Goal: Task Accomplishment & Management: Manage account settings

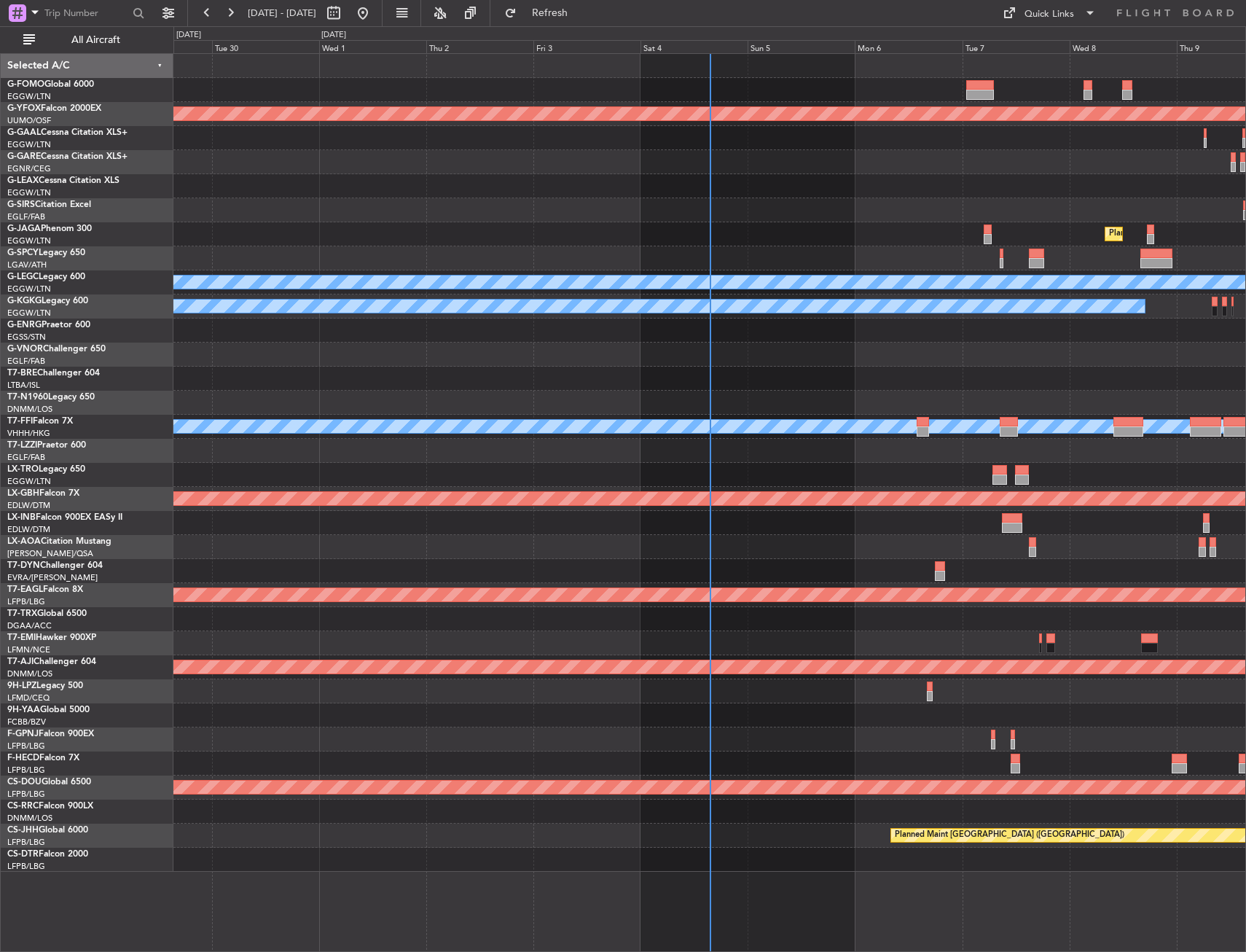
drag, startPoint x: 69, startPoint y: 40, endPoint x: 171, endPoint y: 102, distance: 119.4
click at [70, 40] on span "All Aircraft" at bounding box center [95, 40] width 116 height 10
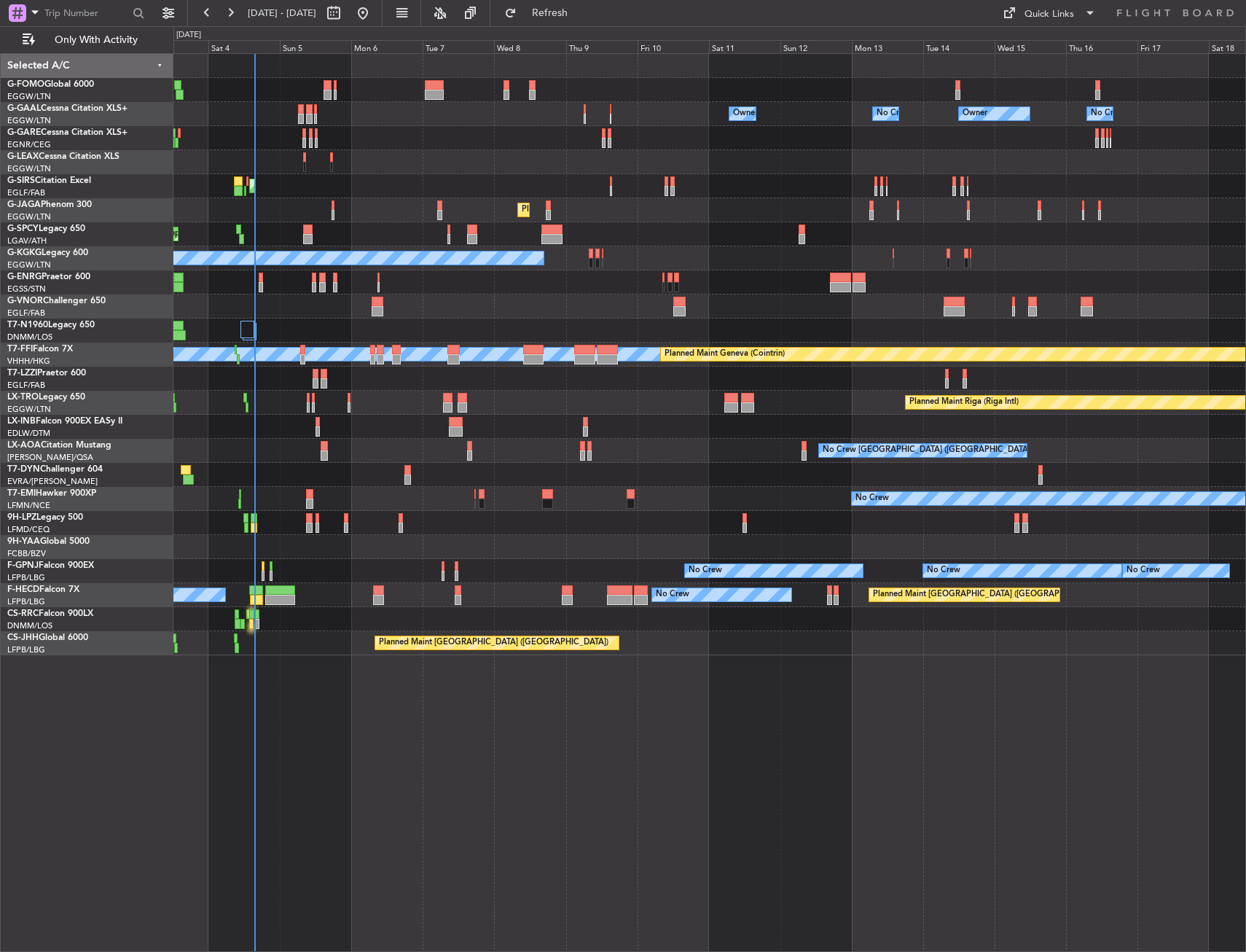
click at [361, 314] on div "Owner No Crew Owner Owner No Crew AOG Maint [GEOGRAPHIC_DATA] Planned [GEOGRAPH…" at bounding box center [709, 355] width 1072 height 601
click at [251, 319] on div at bounding box center [709, 307] width 1072 height 24
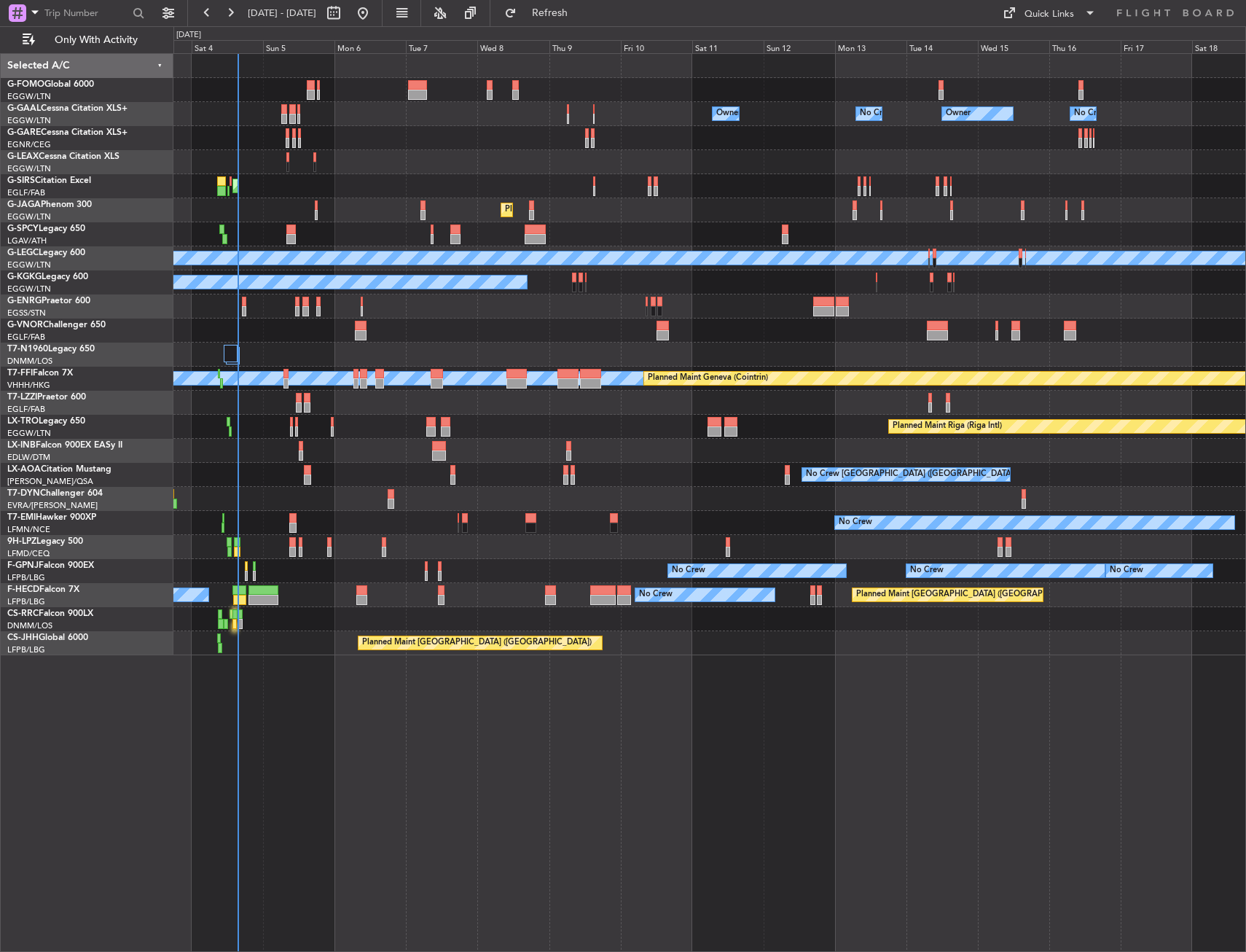
click at [363, 344] on div "Owner No Crew Owner Owner No Crew AOG Maint [GEOGRAPHIC_DATA] Planned [GEOGRAPH…" at bounding box center [709, 355] width 1072 height 601
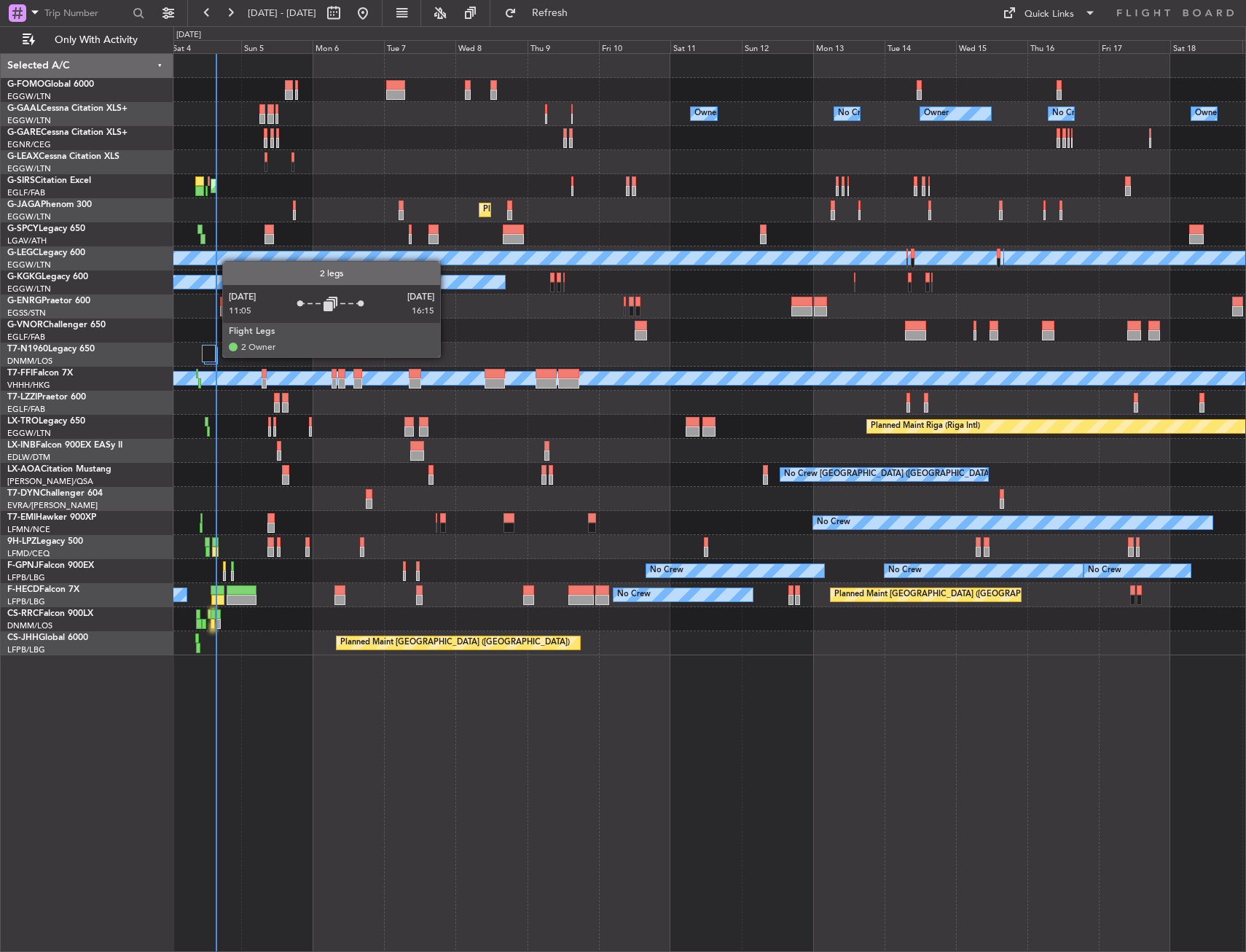
click at [215, 356] on div at bounding box center [208, 354] width 14 height 18
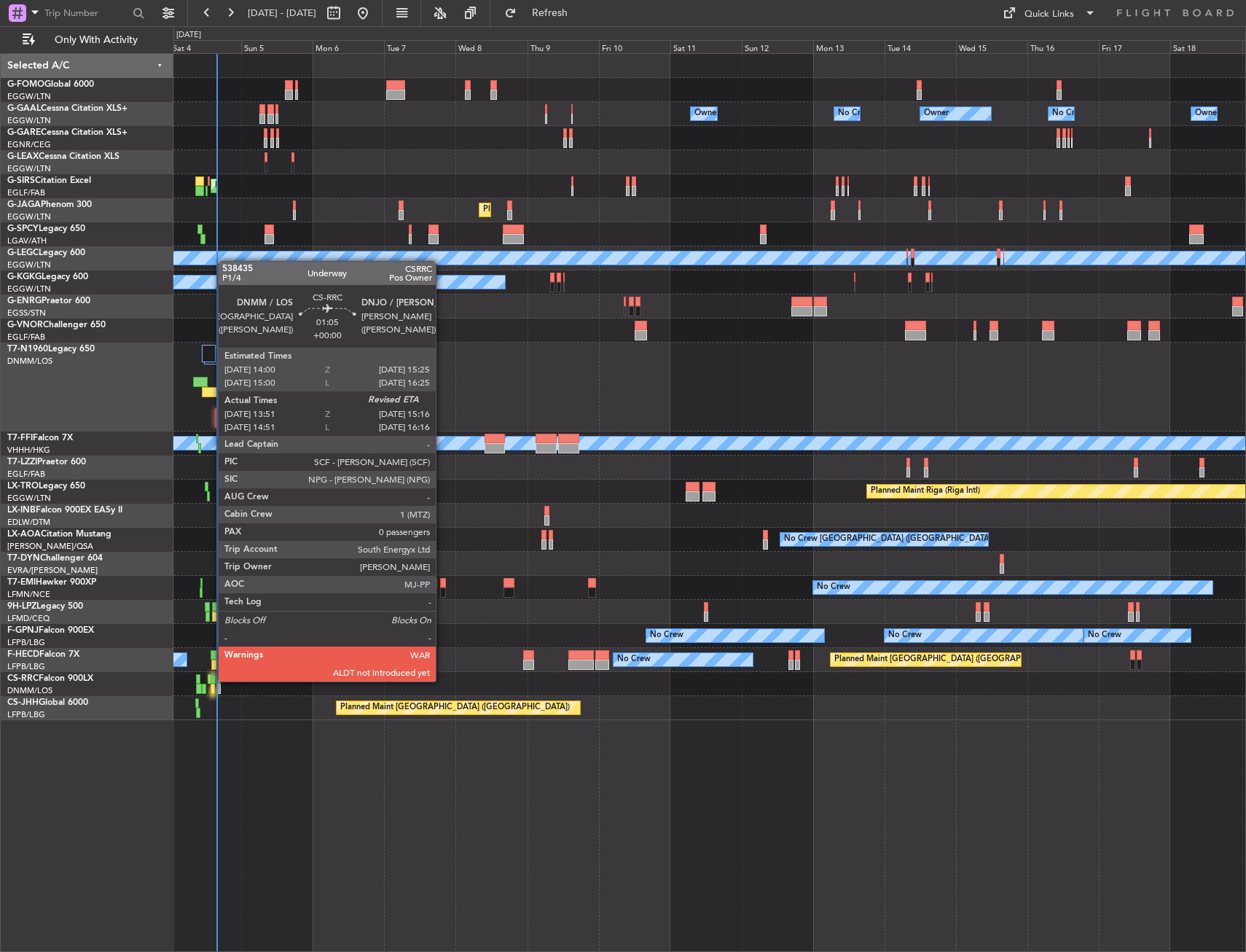
click at [211, 680] on div at bounding box center [212, 679] width 4 height 10
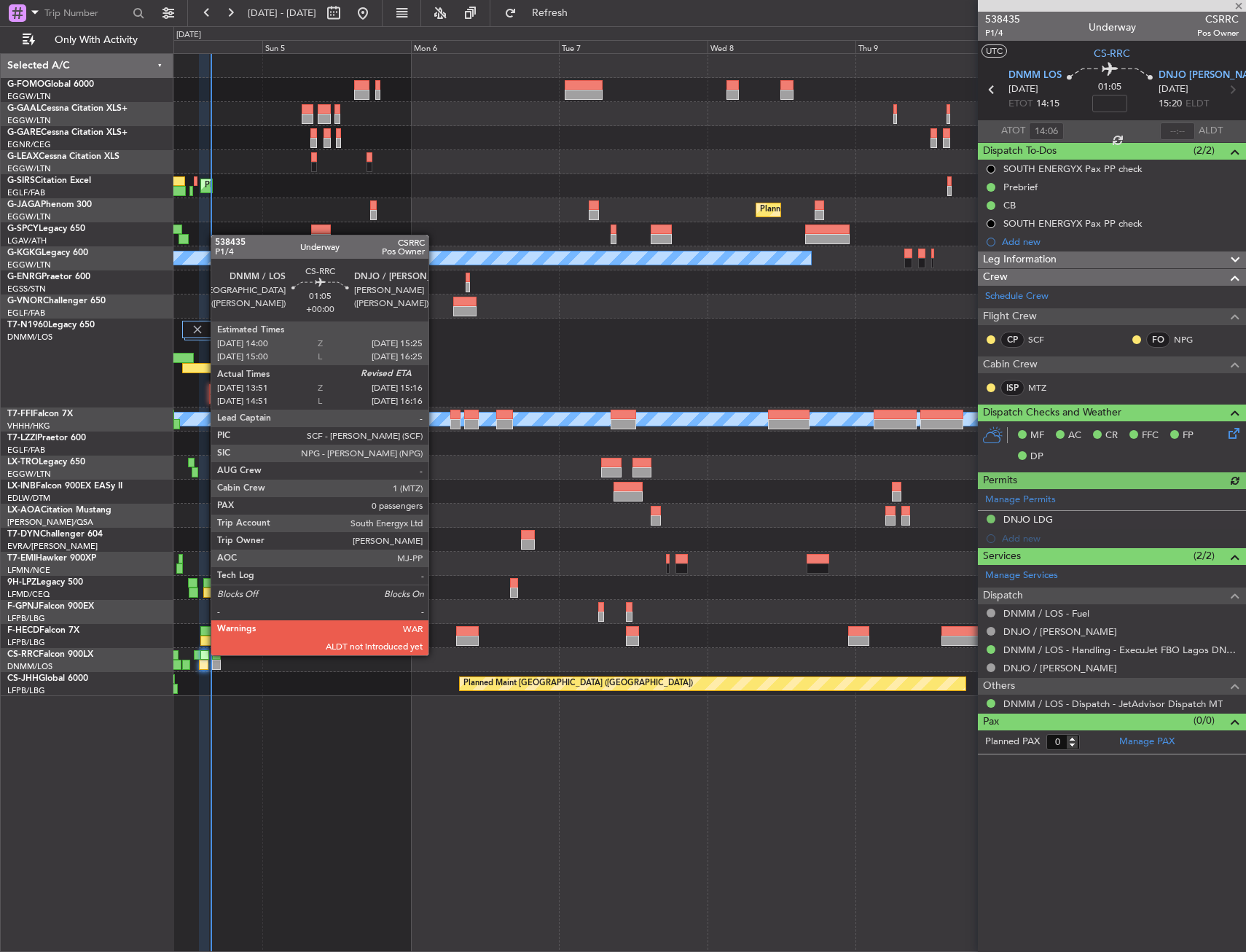
click at [204, 653] on div at bounding box center [205, 655] width 10 height 10
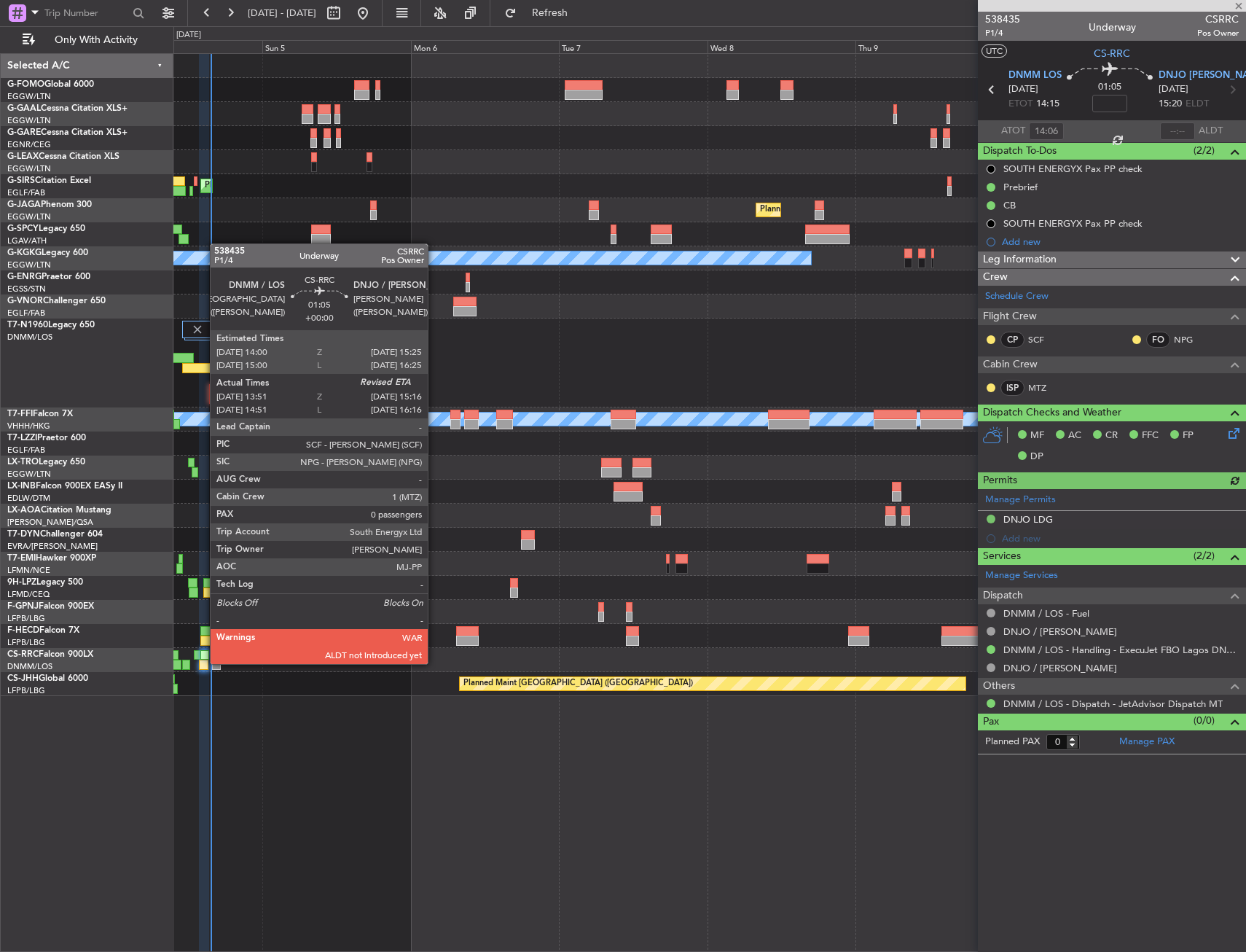
click at [203, 662] on div at bounding box center [204, 664] width 10 height 10
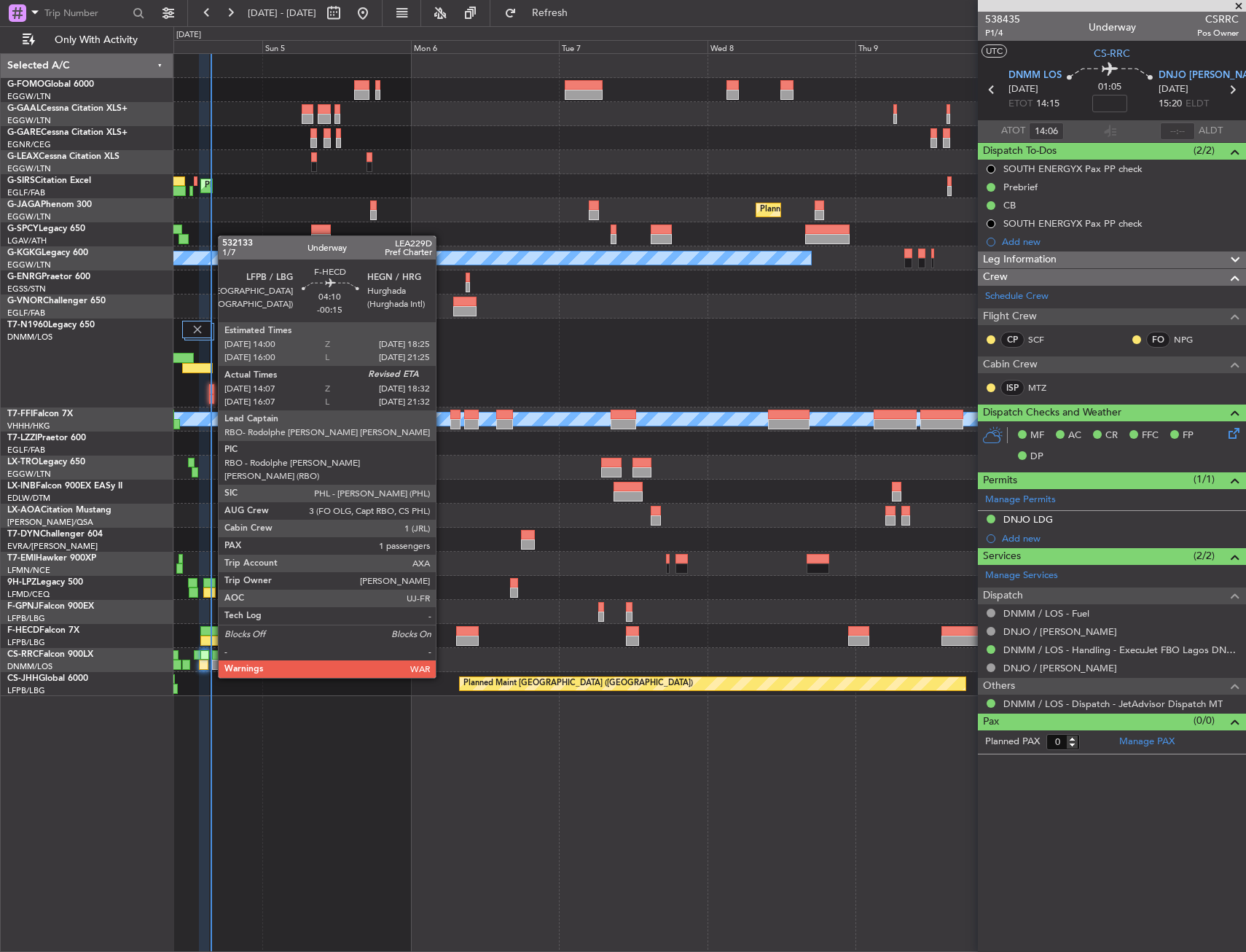
click at [211, 637] on div at bounding box center [214, 641] width 28 height 10
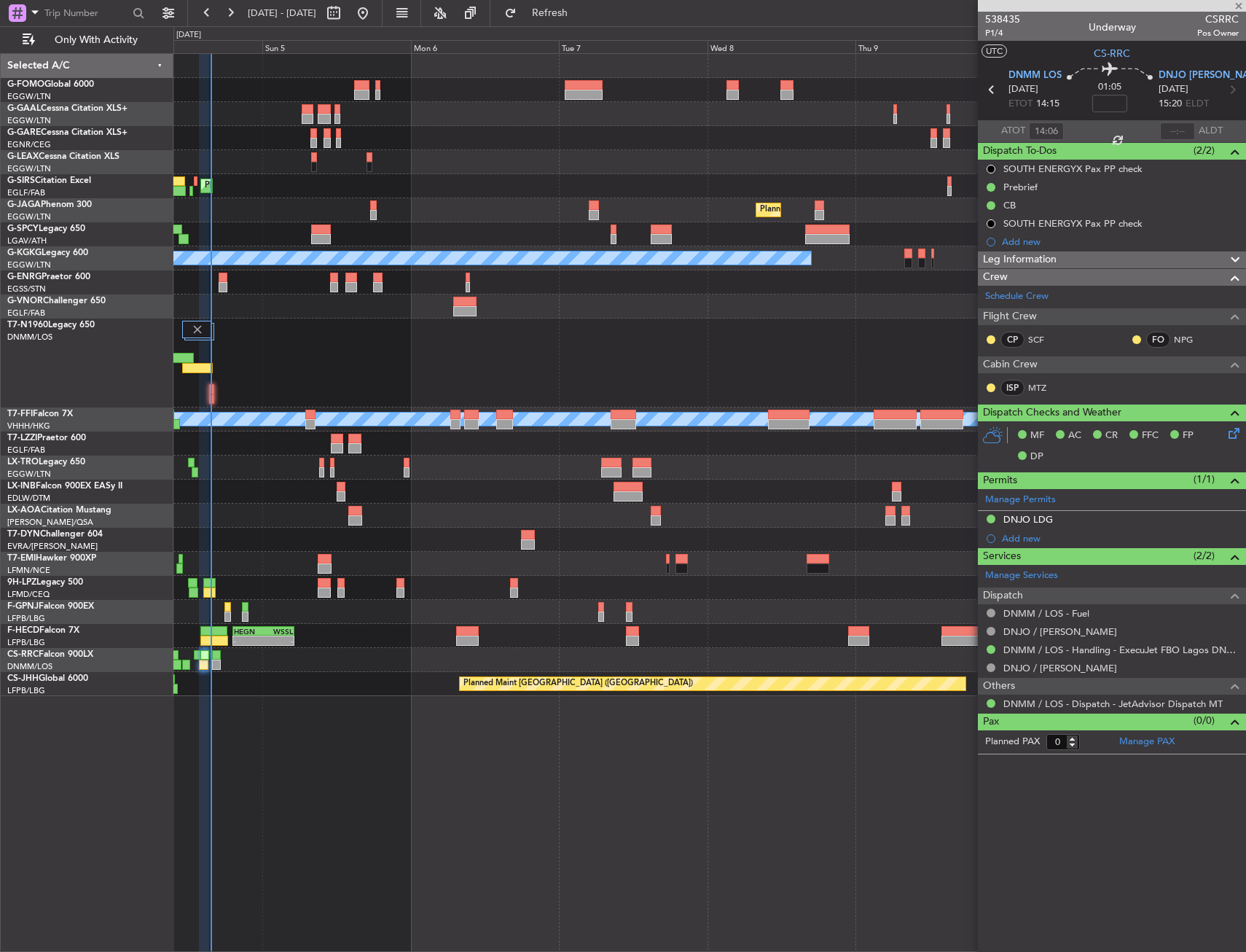
type input "-00:15"
type input "14:17"
type input "1"
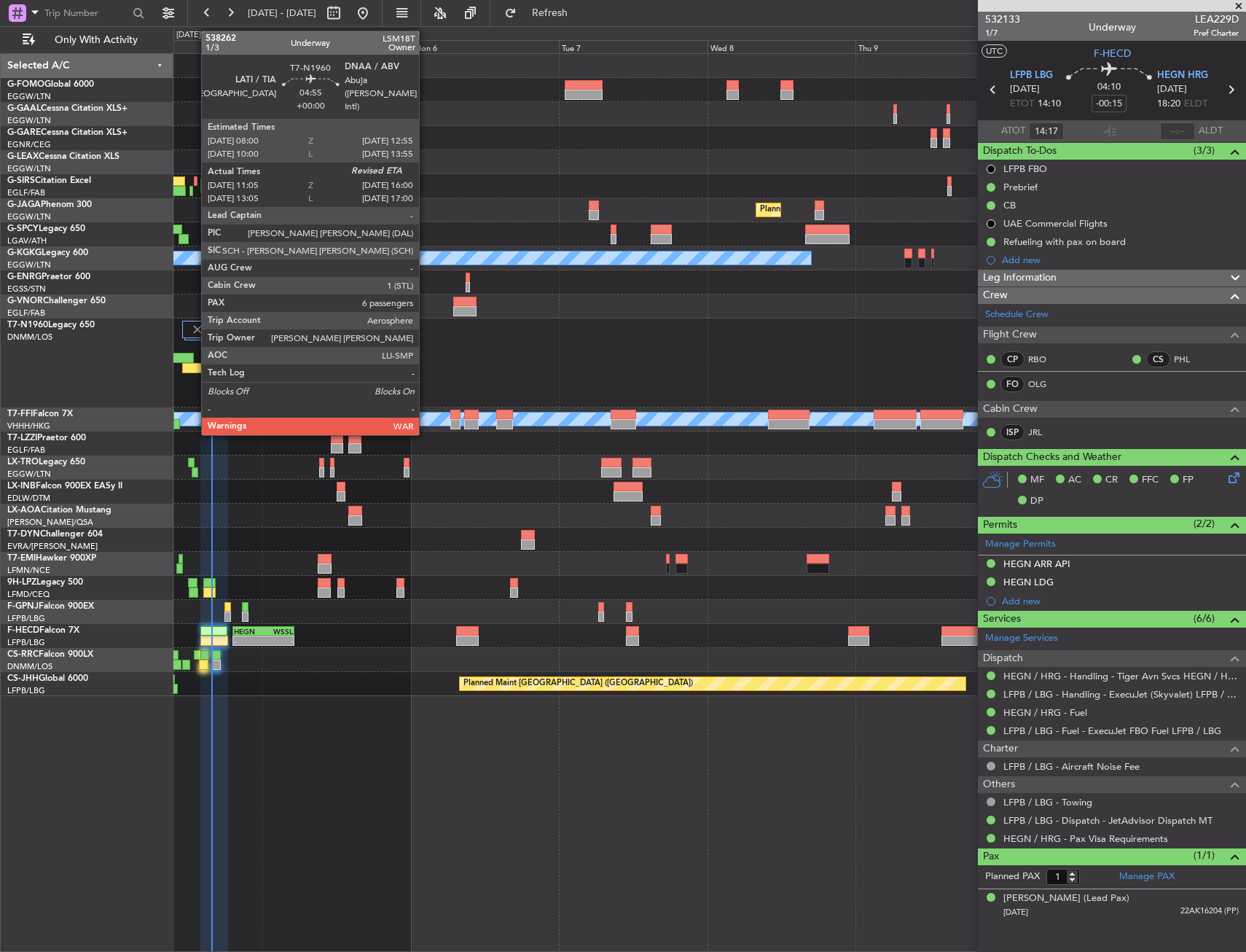
click at [194, 367] on div at bounding box center [197, 367] width 30 height 10
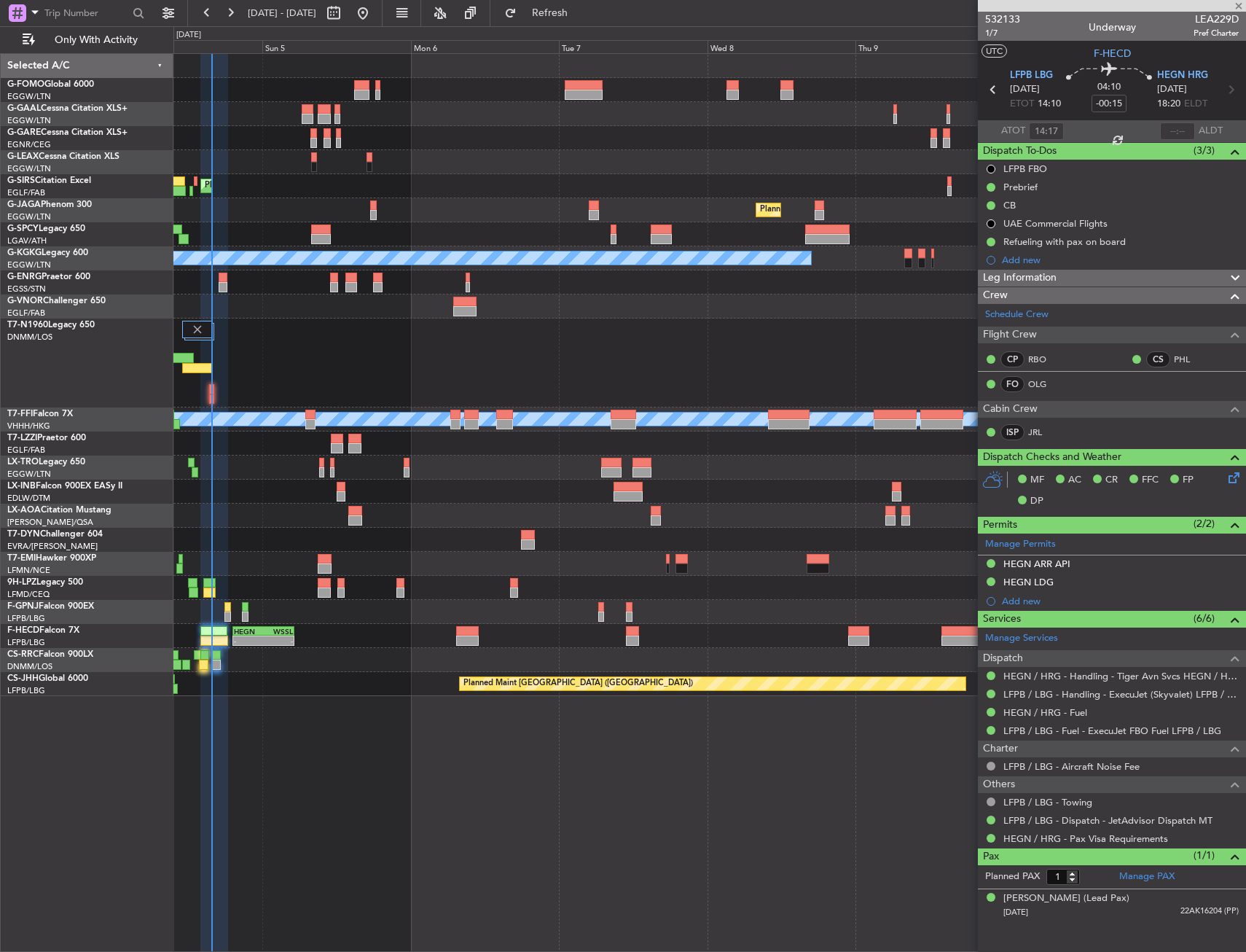
type input "11:05"
type input "6"
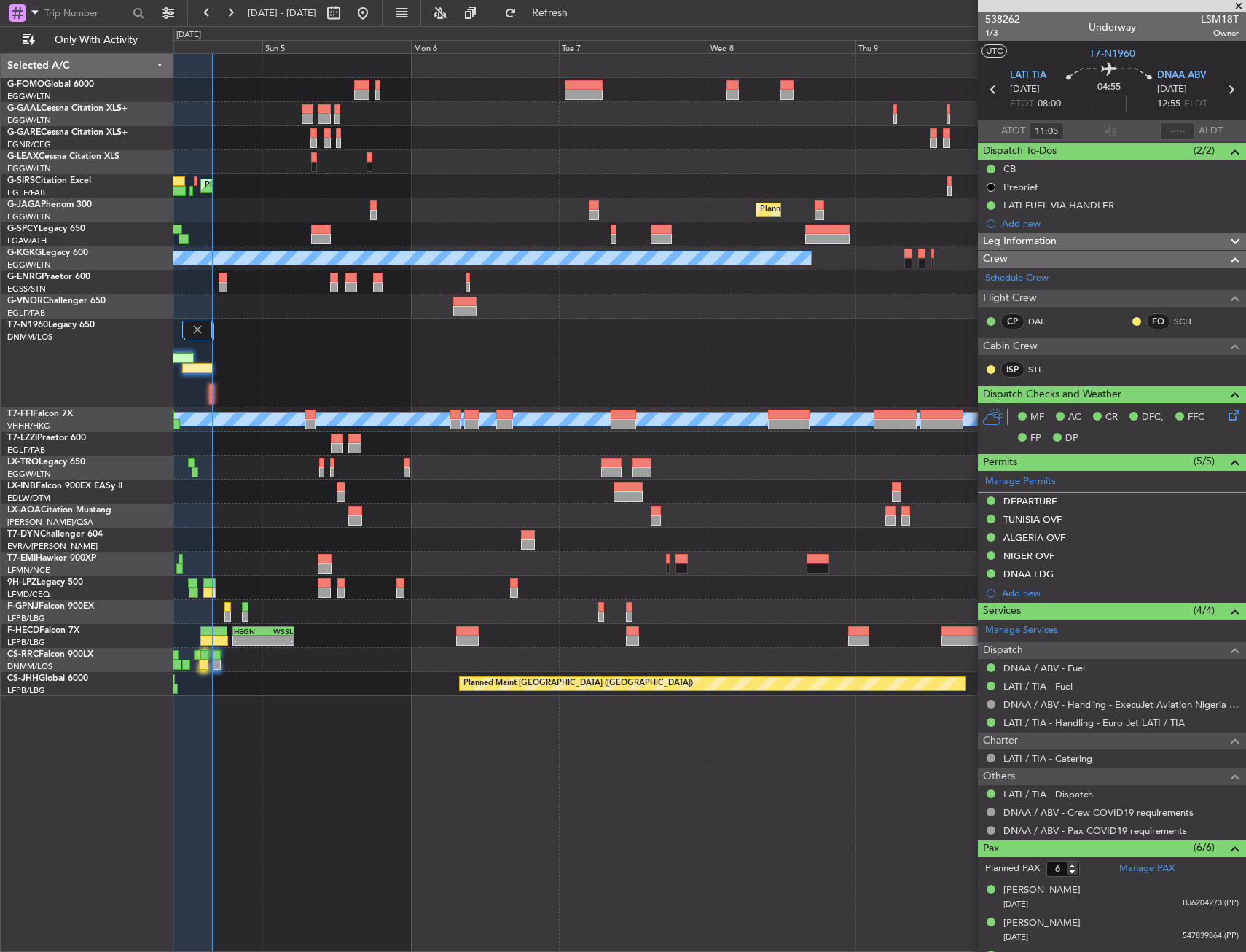
click at [501, 359] on div at bounding box center [709, 363] width 1072 height 89
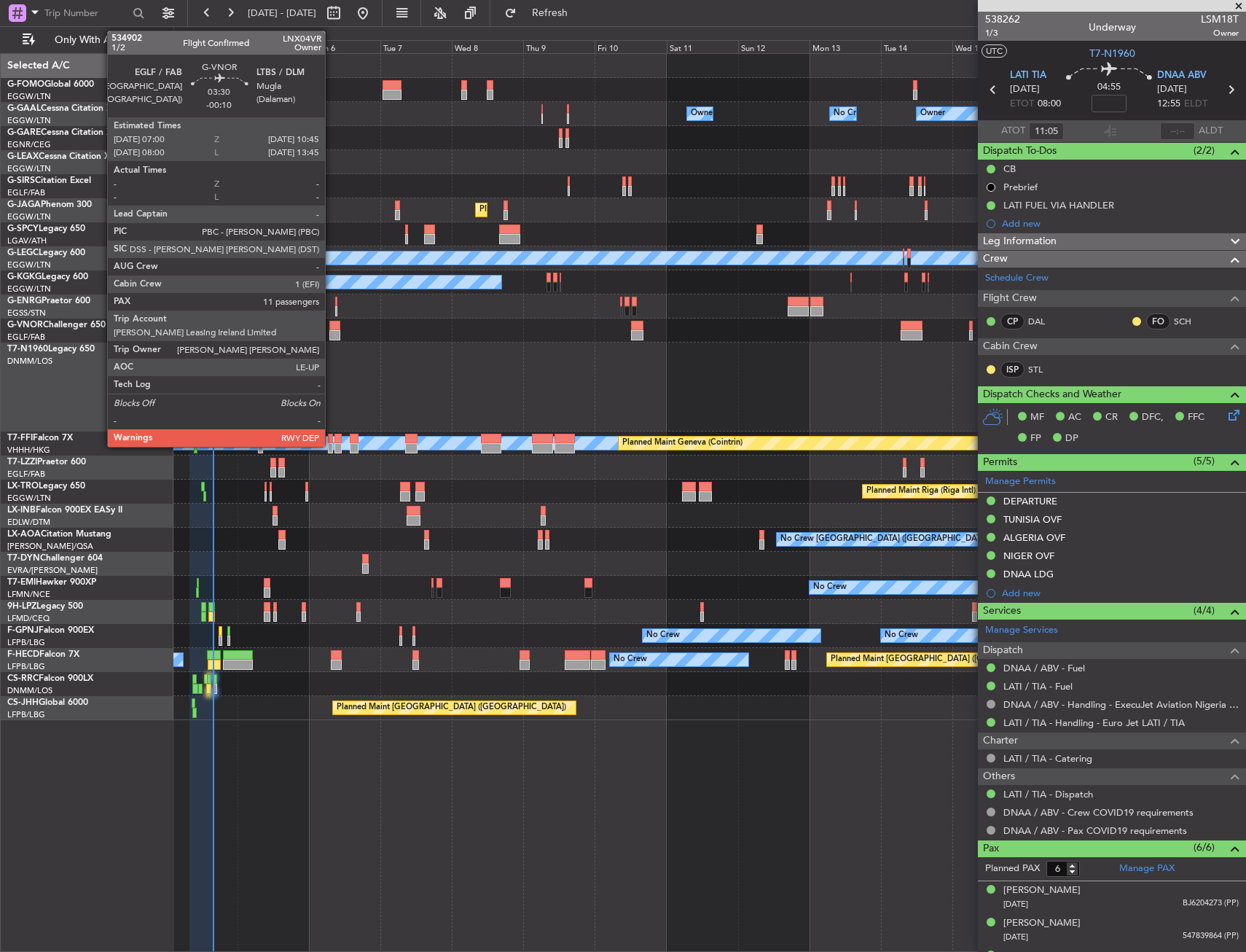
click at [331, 331] on div at bounding box center [335, 335] width 12 height 10
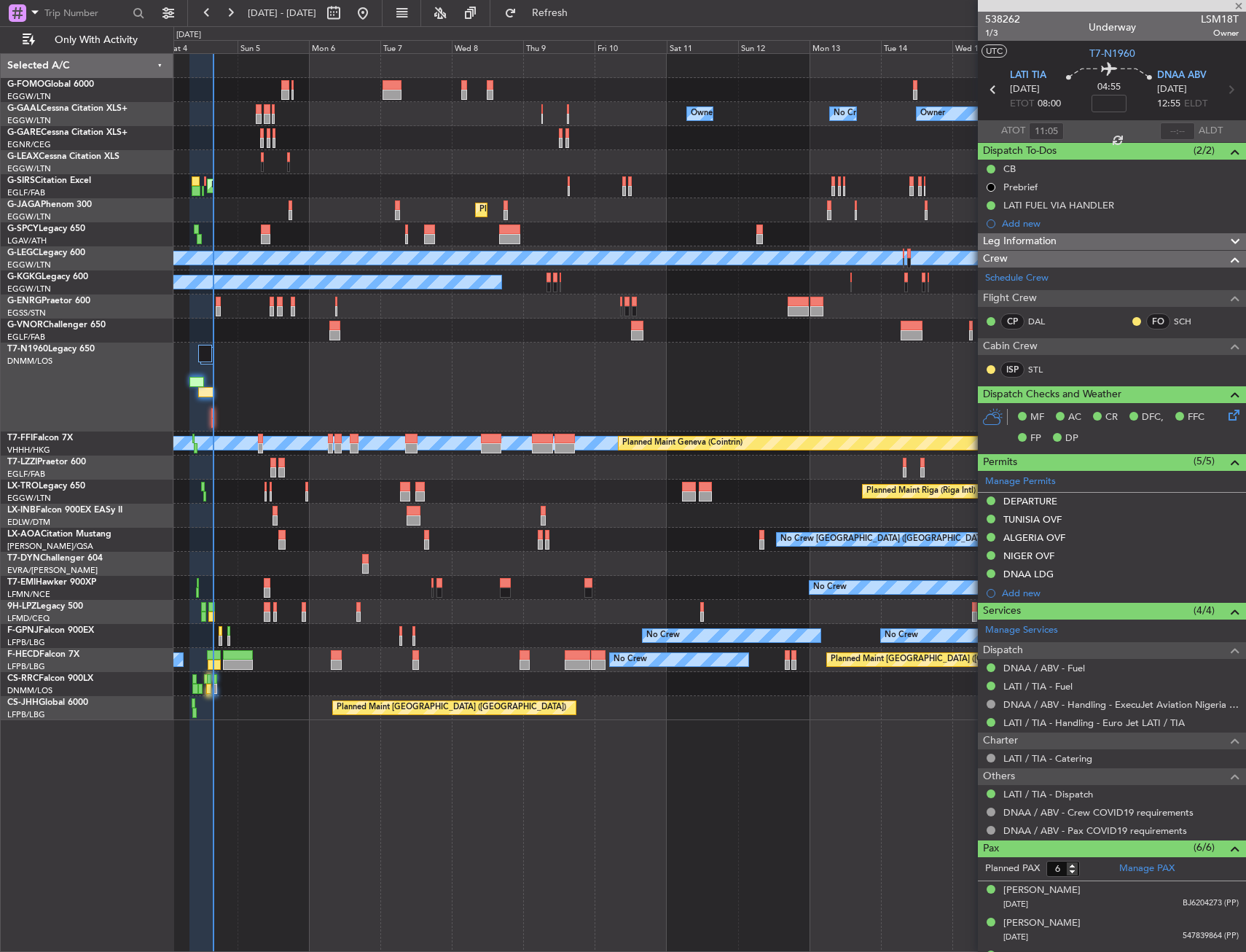
type input "-00:10"
type input "11"
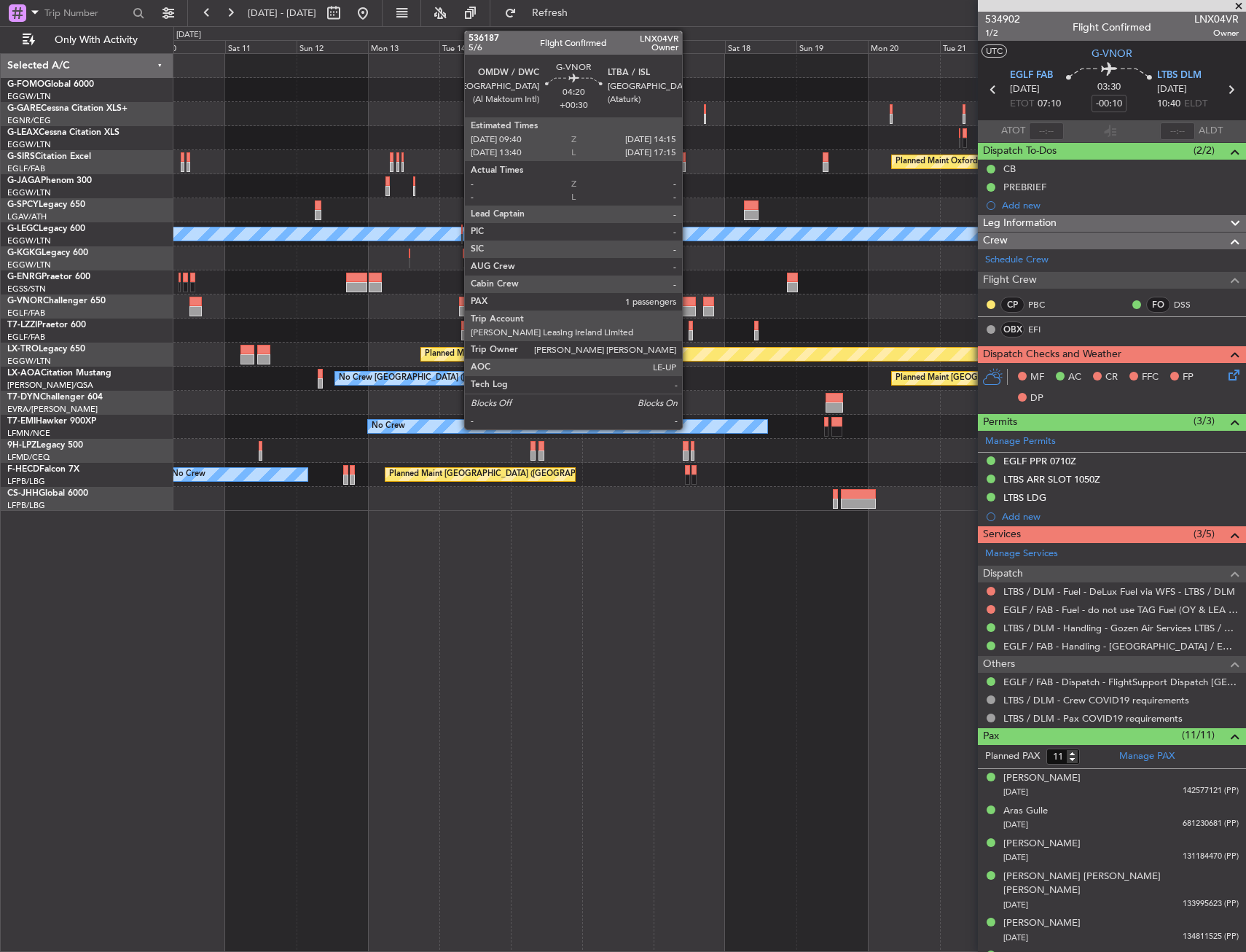
click at [688, 302] on div at bounding box center [688, 301] width 14 height 10
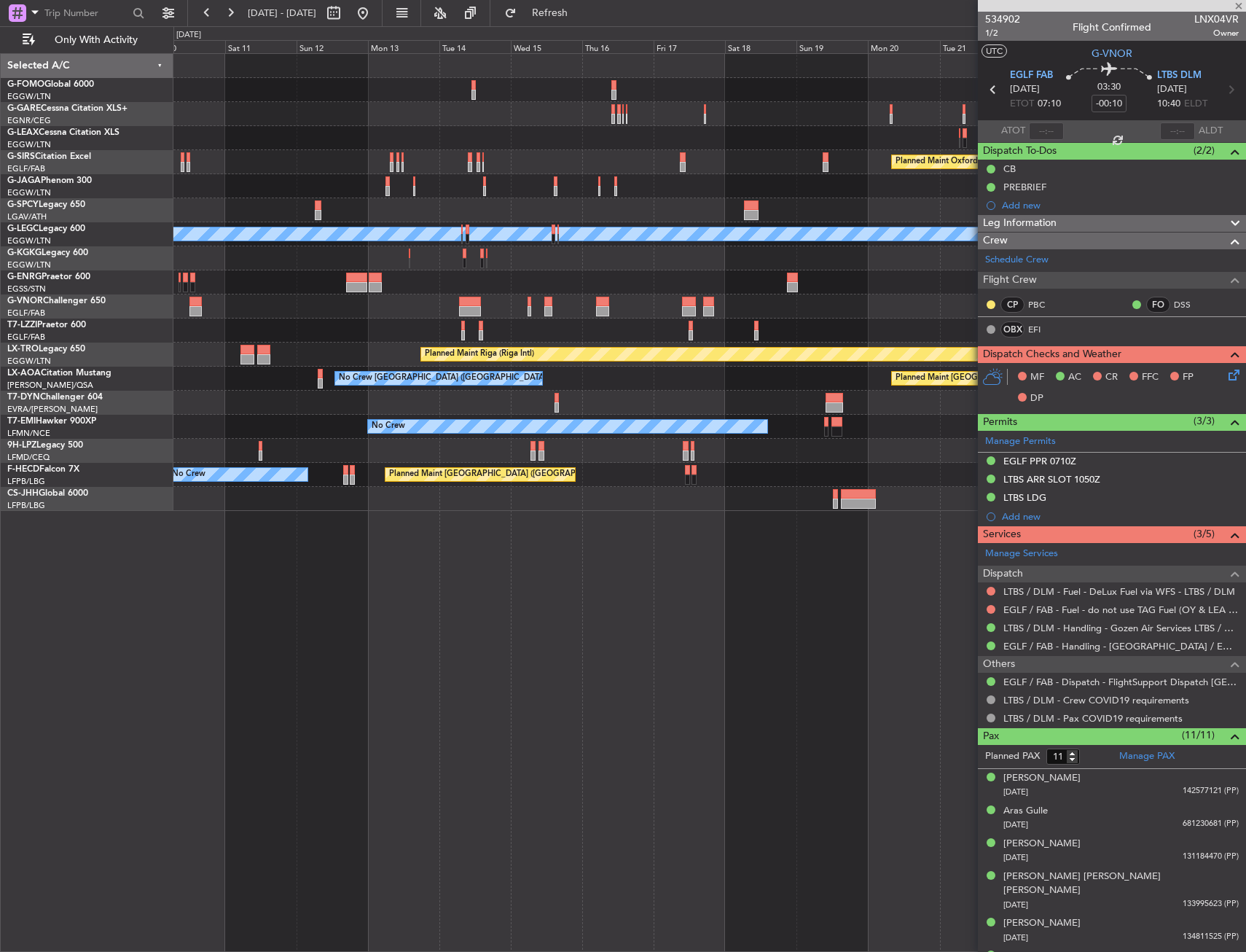
type input "+00:30"
type input "1"
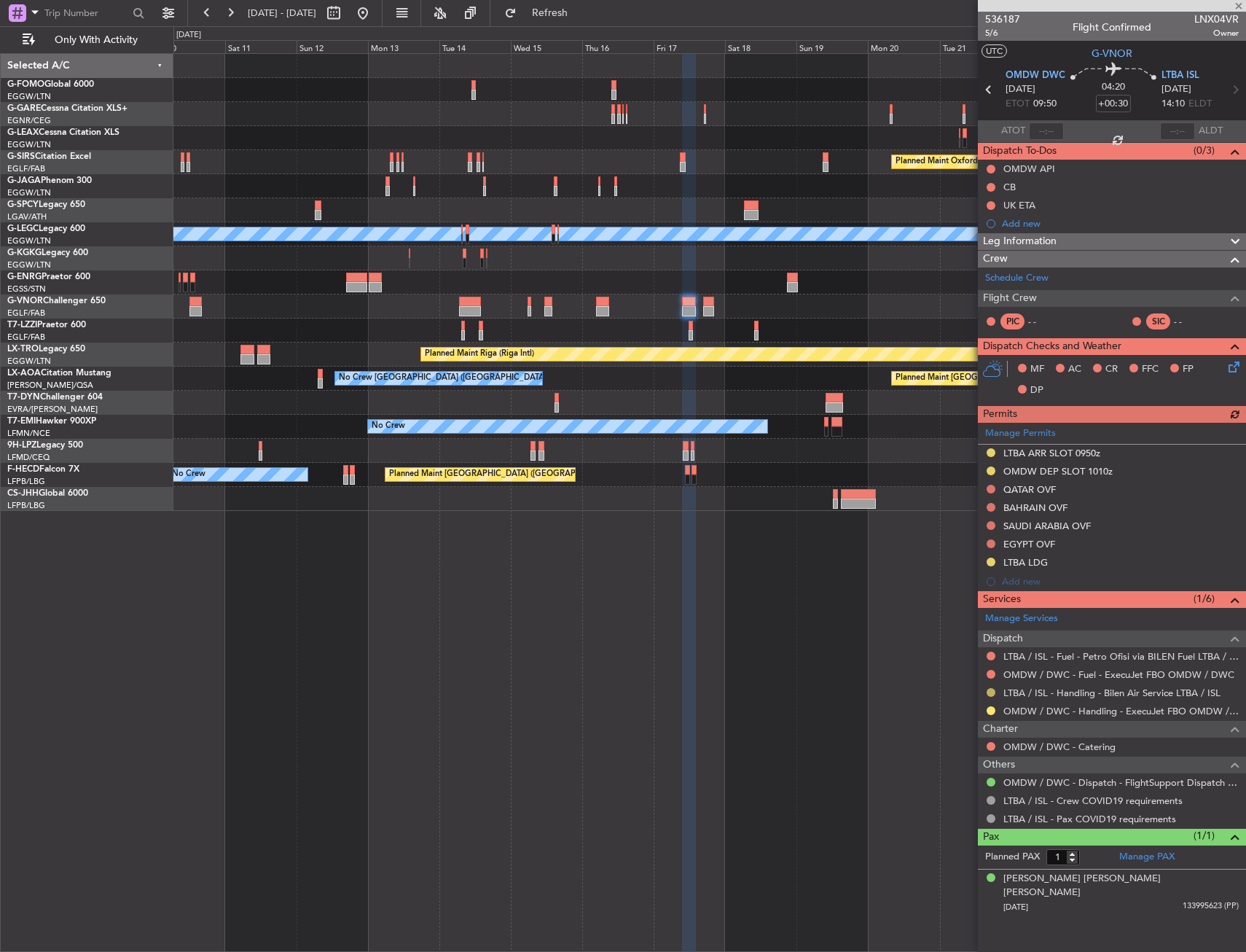
click at [990, 690] on button at bounding box center [990, 692] width 9 height 9
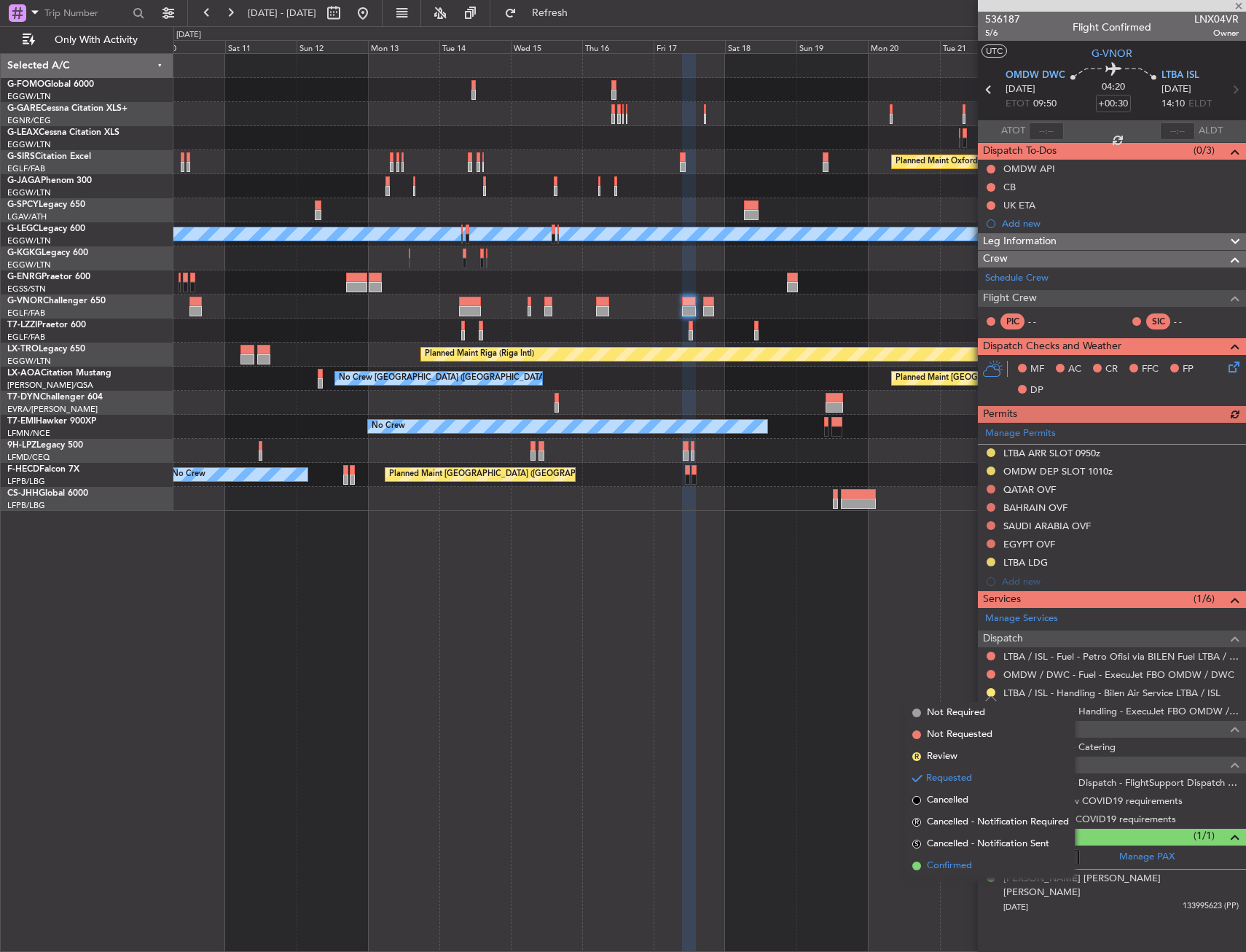
click at [927, 873] on li "Confirmed" at bounding box center [990, 865] width 169 height 22
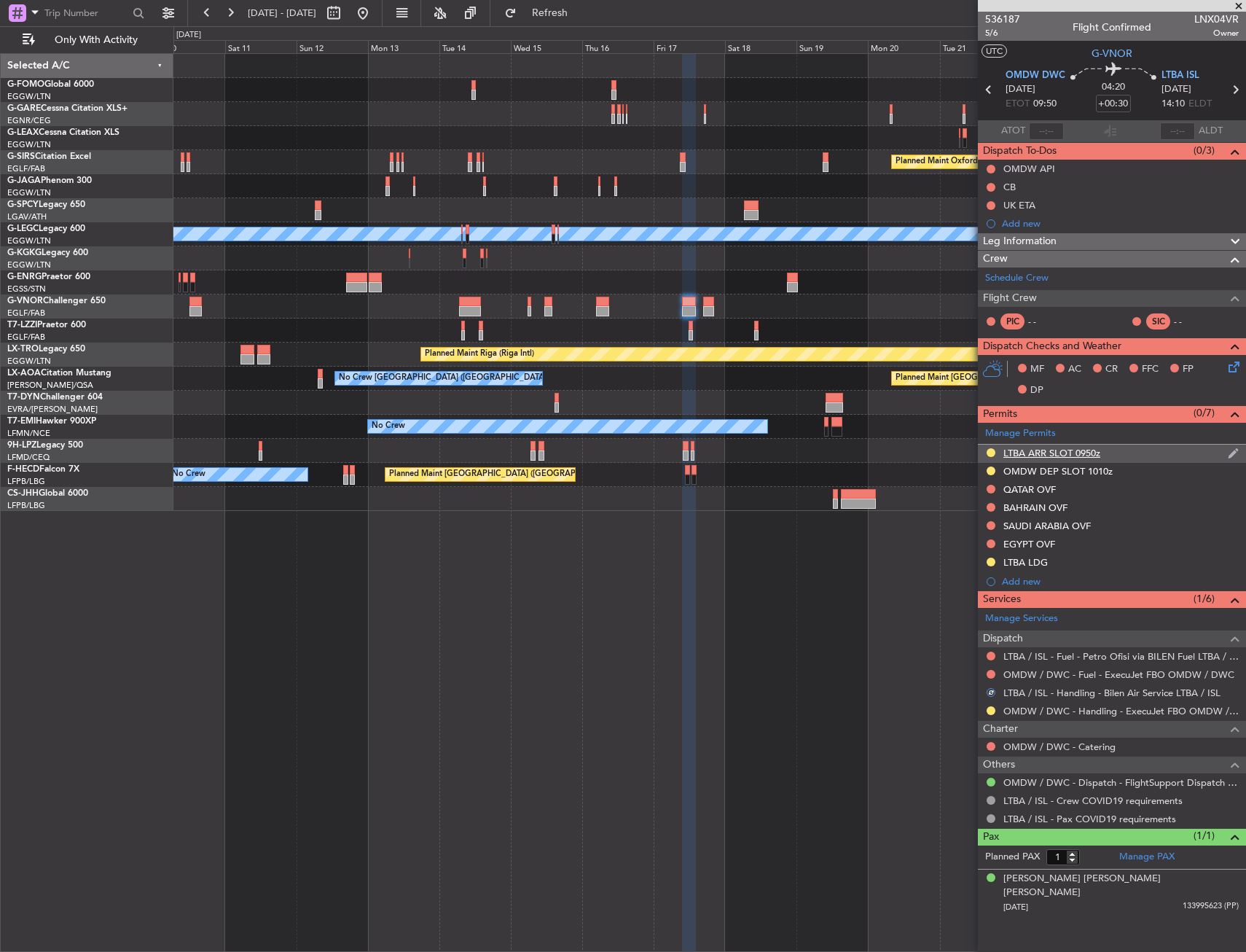
click at [1120, 446] on div "LTBA ARR SLOT 0950z" at bounding box center [1113, 454] width 268 height 18
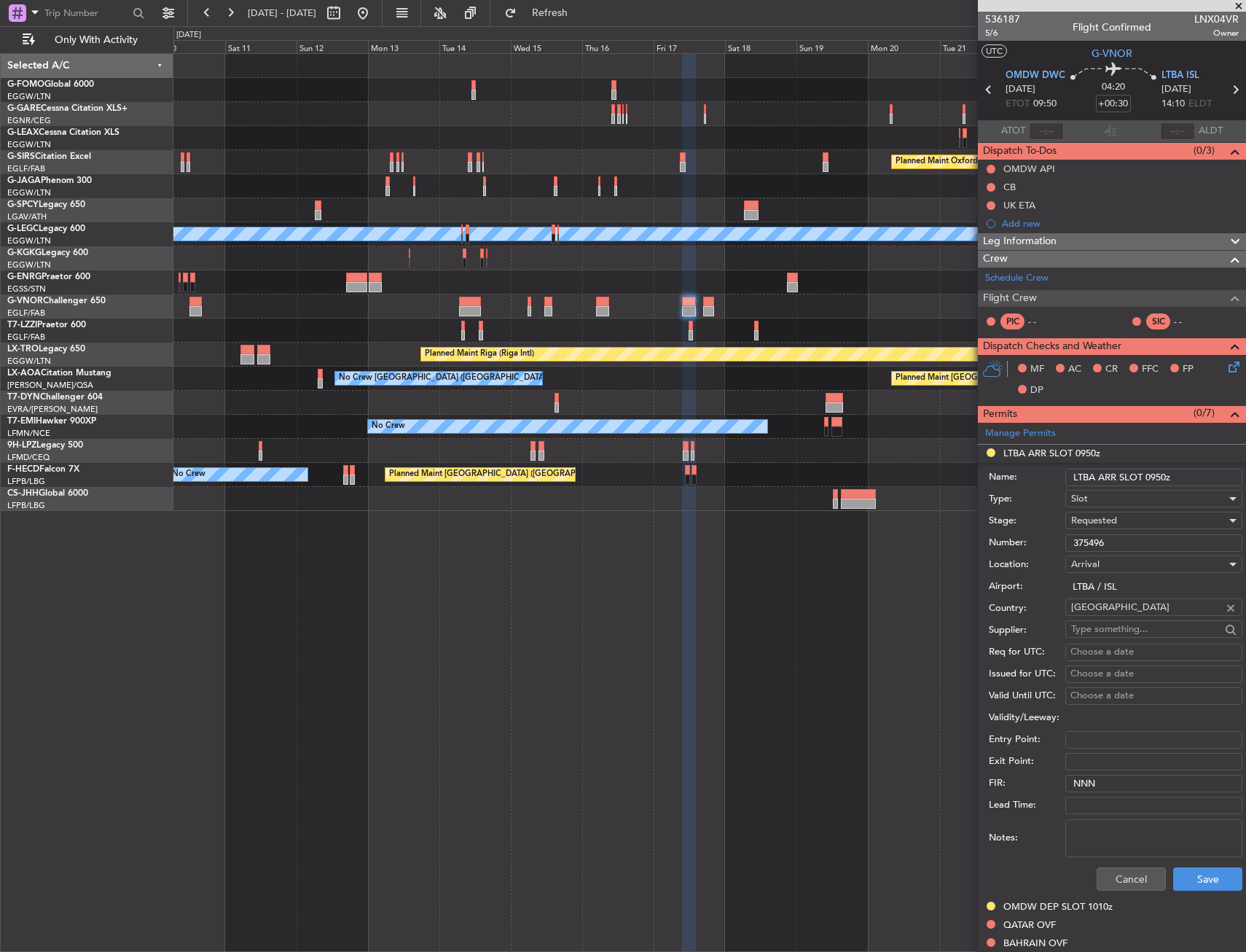
drag, startPoint x: 1166, startPoint y: 478, endPoint x: 1147, endPoint y: 478, distance: 19.0
click at [1147, 478] on input "LTBA ARR SLOT 0950z" at bounding box center [1154, 478] width 177 height 18
type input "LTBA ARR SLOT 1410z"
click at [1128, 520] on div "Requested" at bounding box center [1149, 520] width 155 height 22
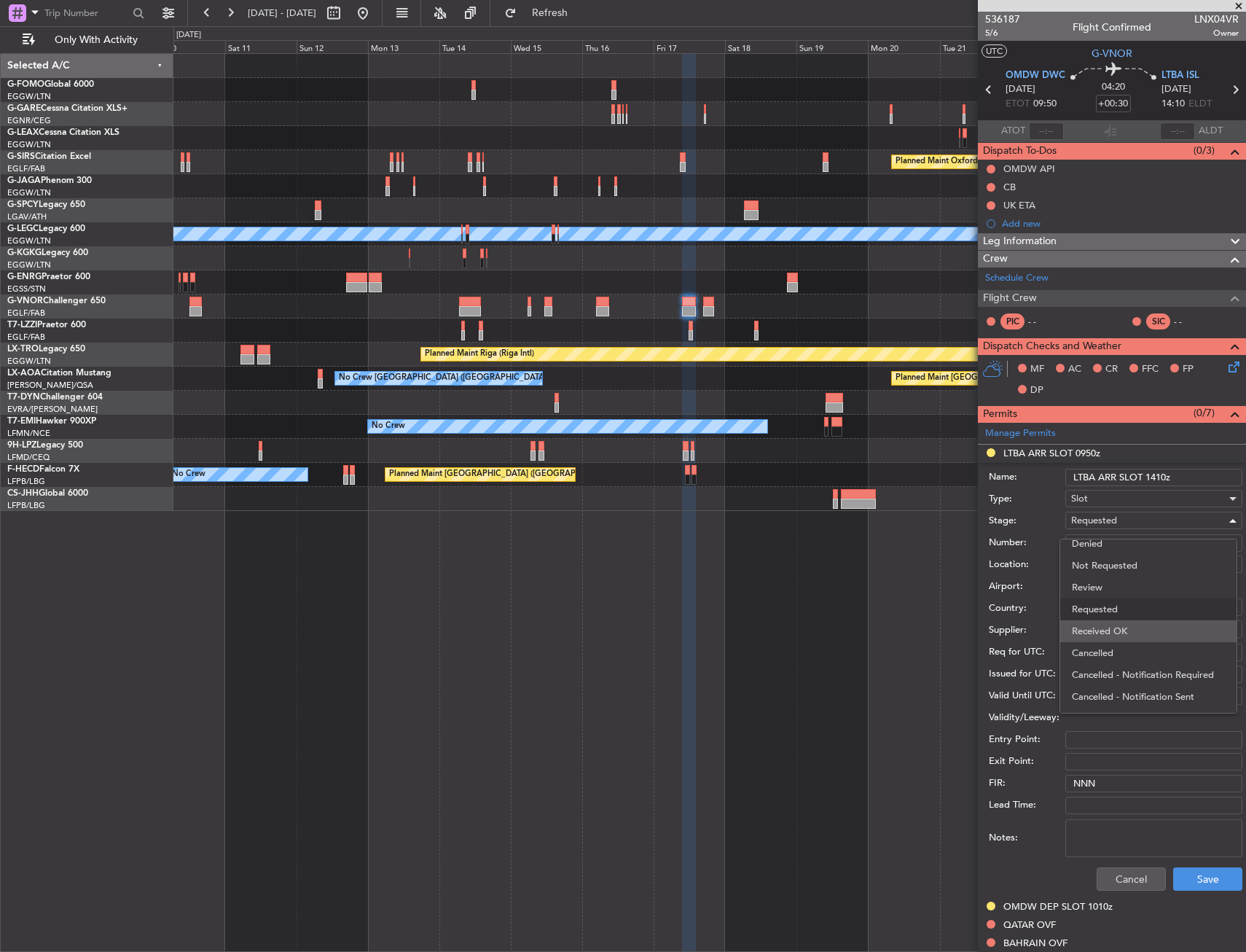
click at [1109, 626] on span "Received OK" at bounding box center [1149, 631] width 153 height 22
click at [1105, 541] on input "375496" at bounding box center [1154, 543] width 177 height 18
paste input "LTBAAGN4947000"
type input "LTBAAGN4947000"
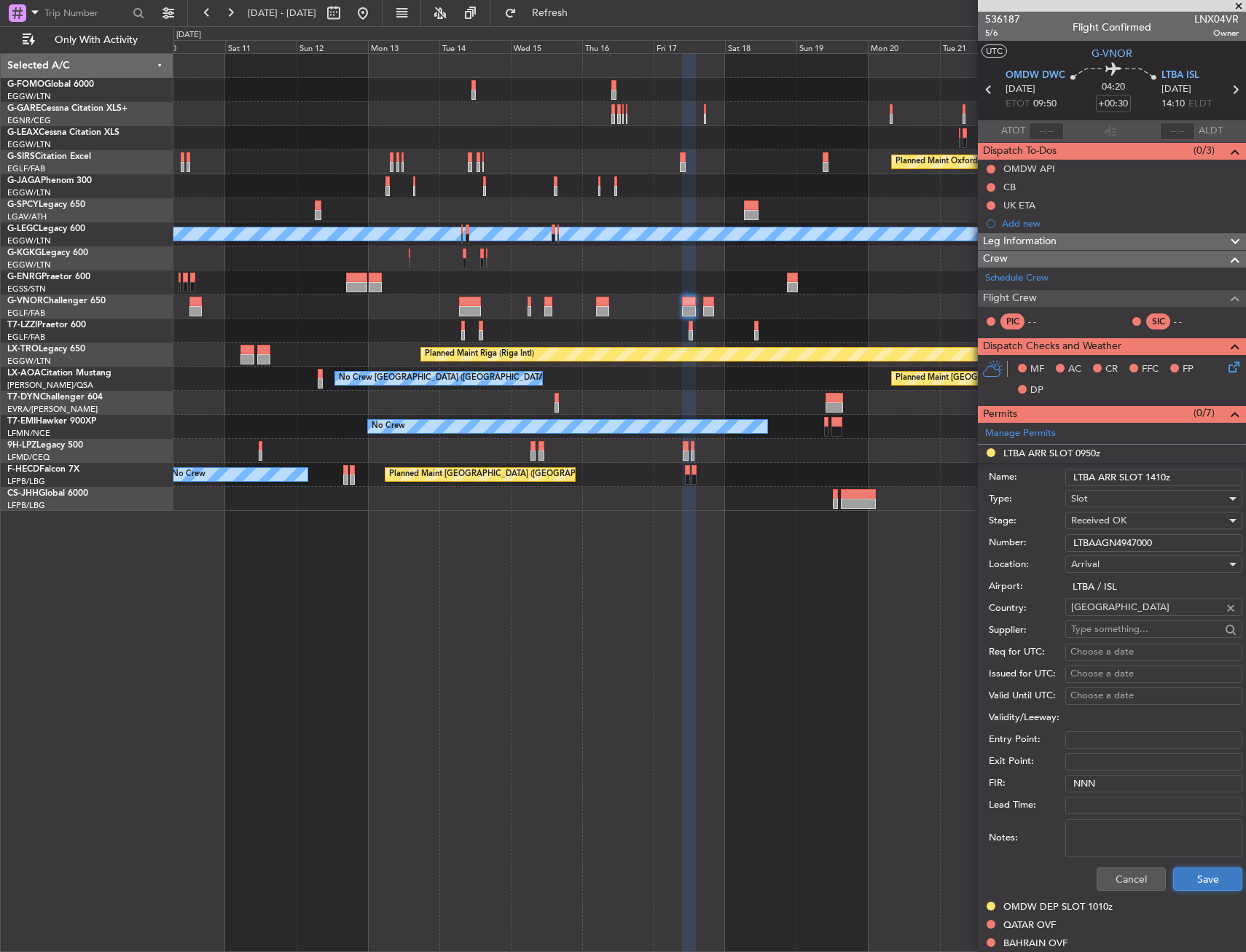
click at [1204, 887] on button "Save" at bounding box center [1208, 879] width 69 height 23
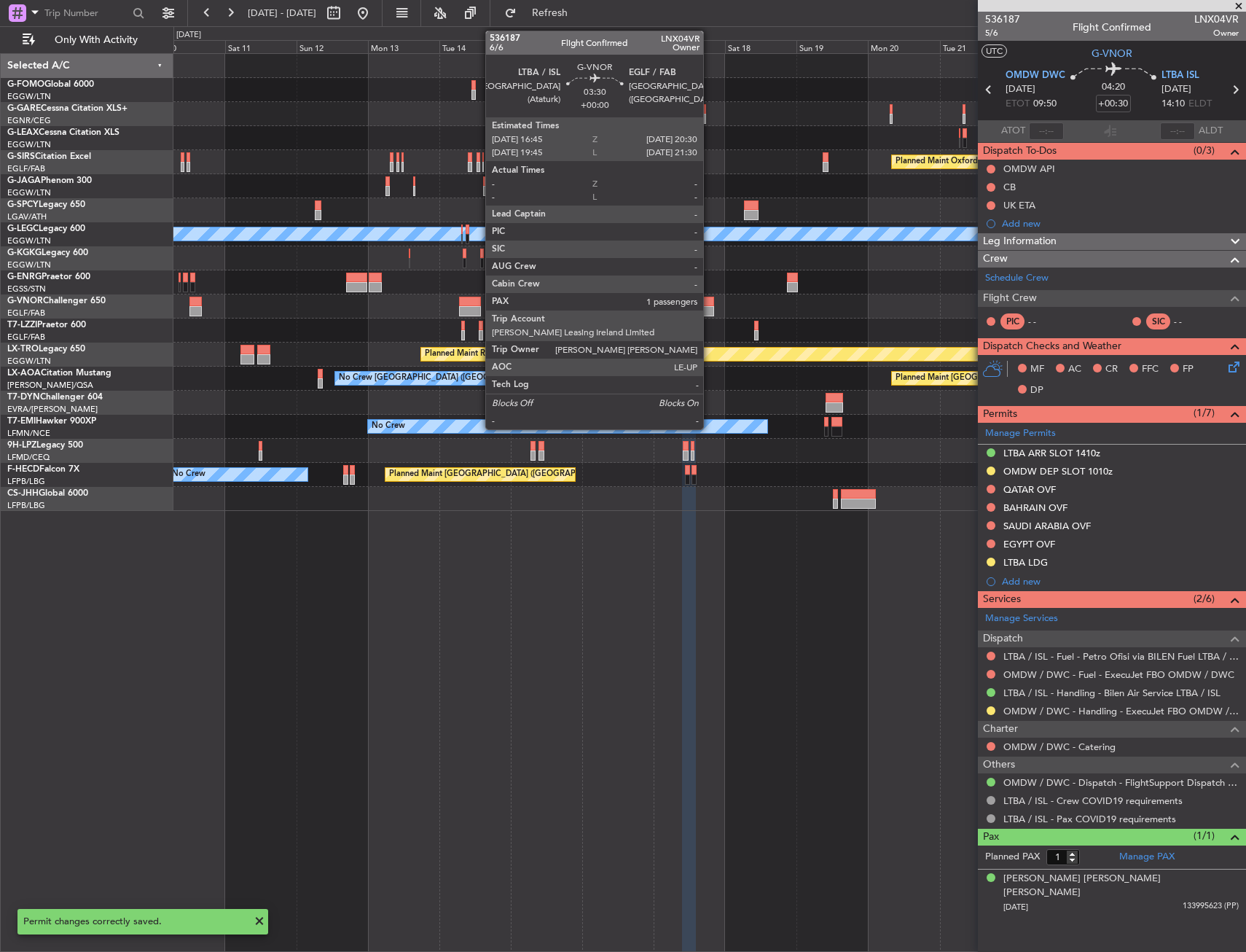
click at [710, 307] on div at bounding box center [709, 311] width 12 height 10
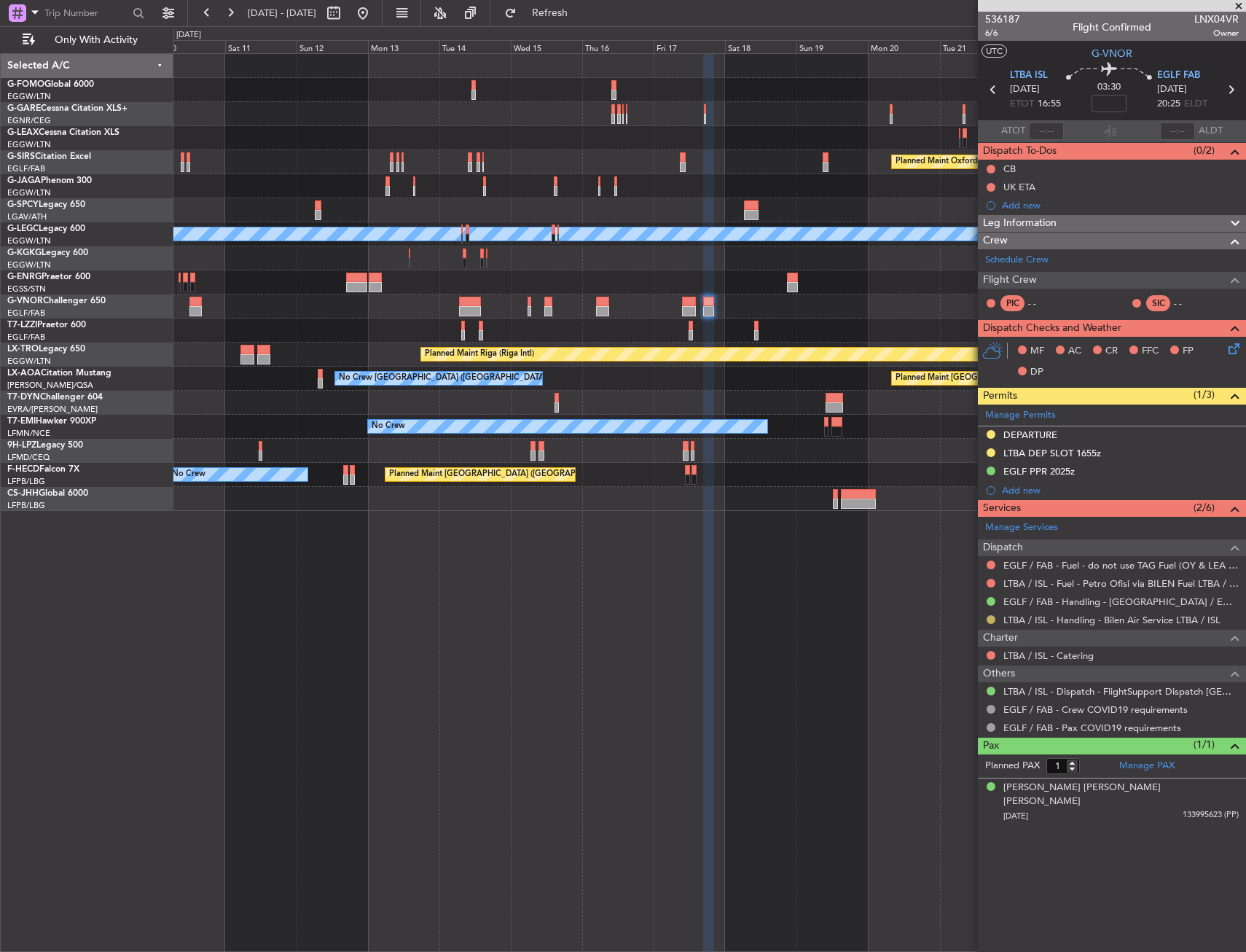
click at [992, 618] on button at bounding box center [990, 619] width 9 height 9
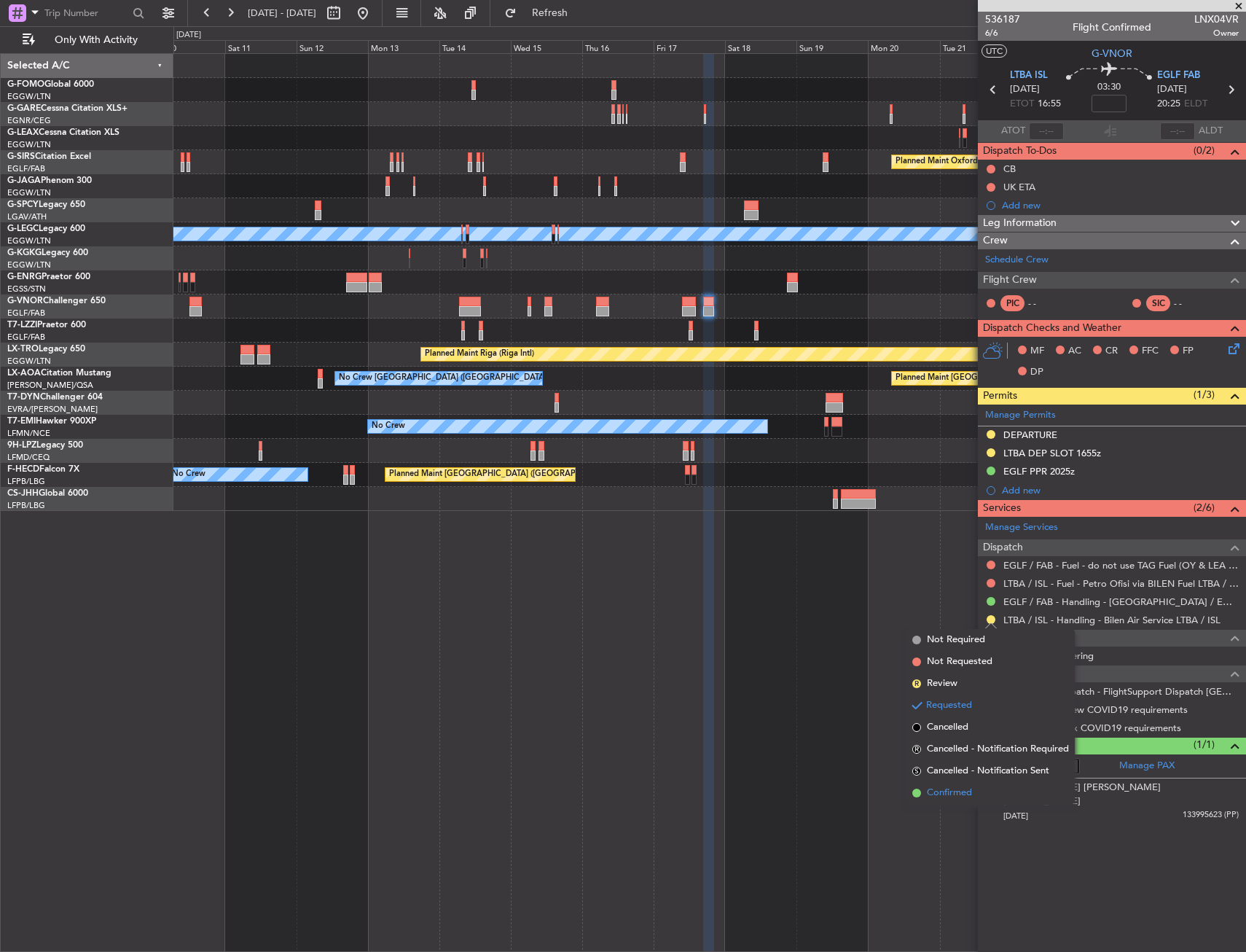
click at [945, 787] on span "Confirmed" at bounding box center [950, 793] width 46 height 14
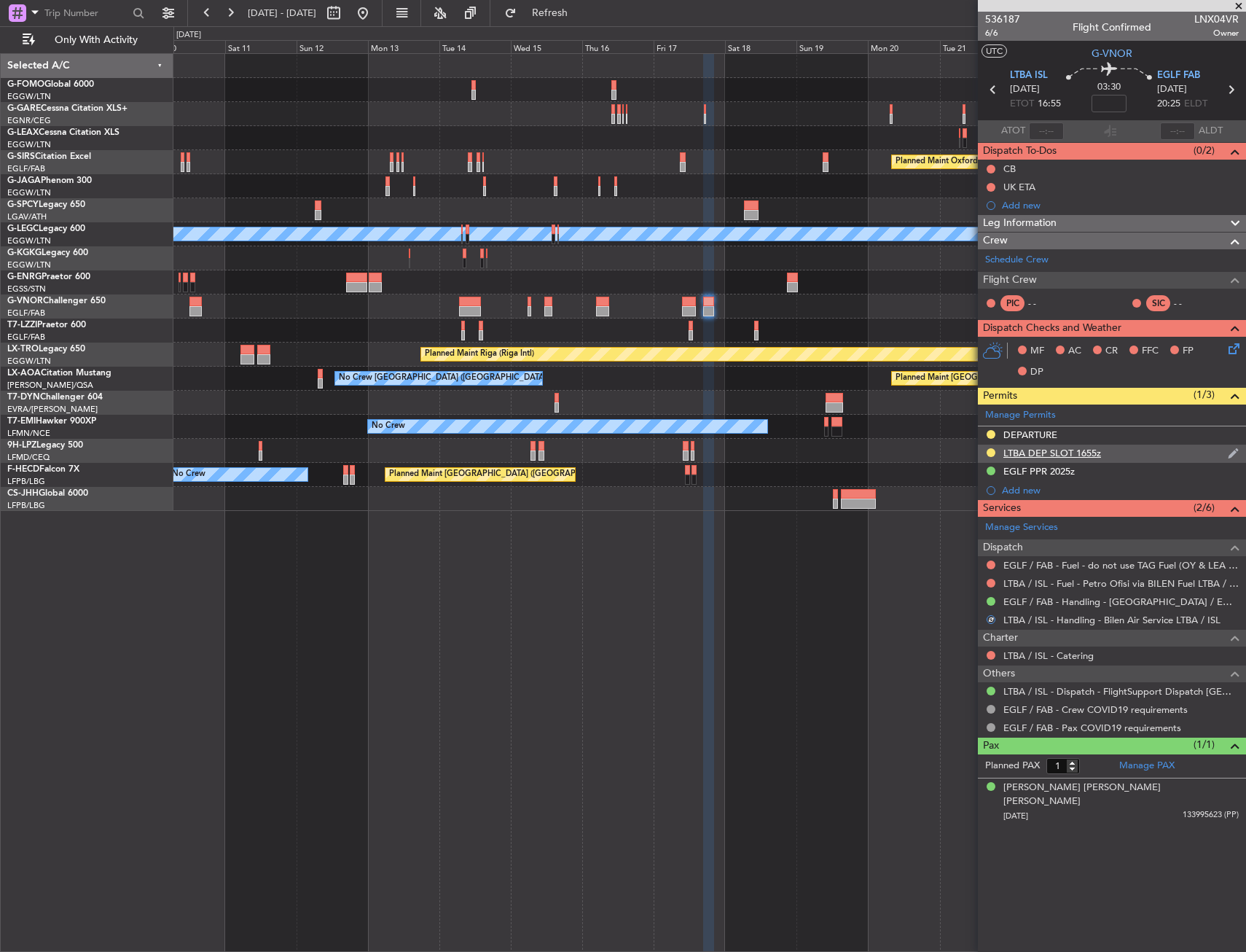
click at [1145, 451] on div "LTBA DEP SLOT 1655z" at bounding box center [1113, 454] width 268 height 18
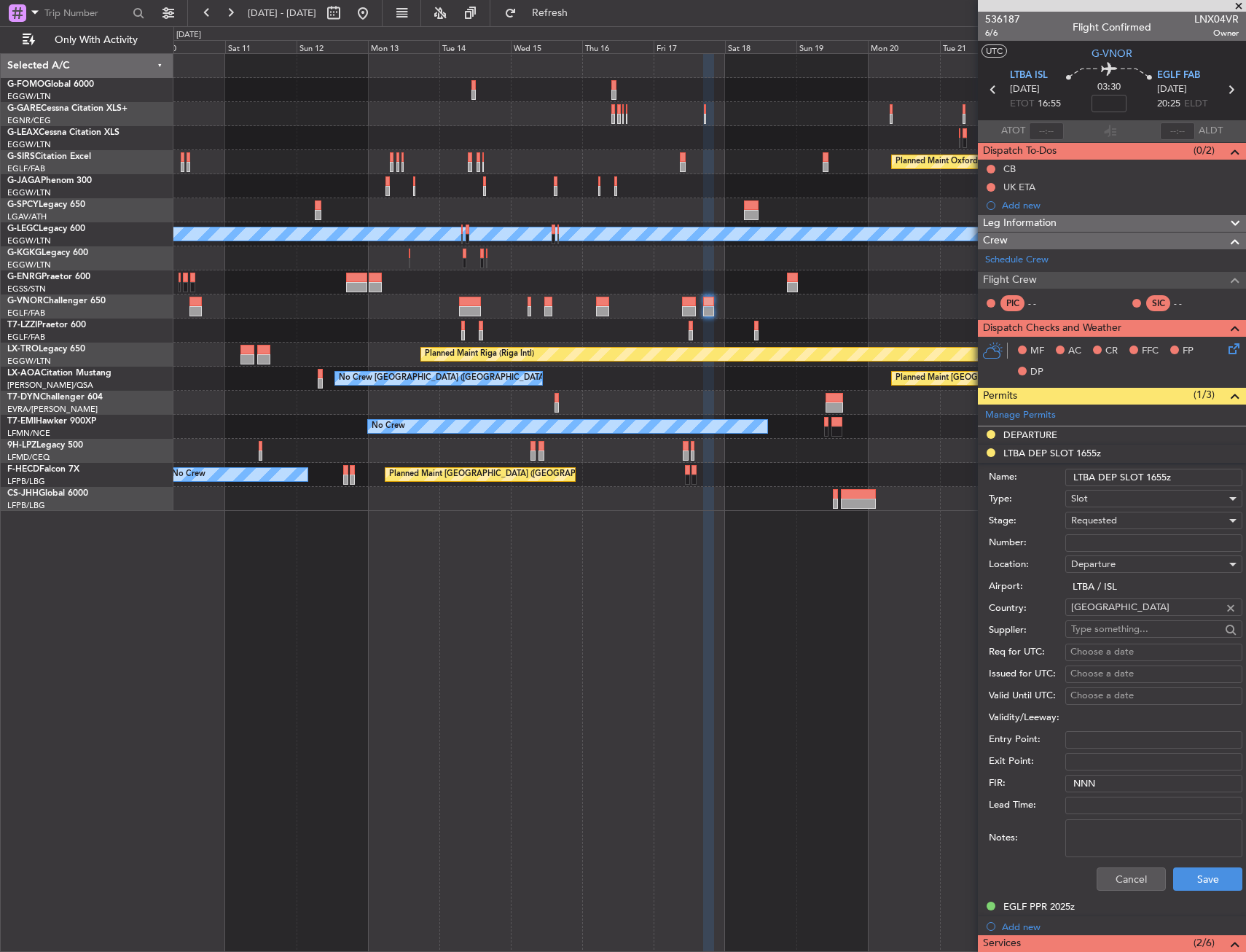
click at [1132, 534] on input "Number:" at bounding box center [1154, 543] width 177 height 18
paste input "LTBADGN4948000"
type input "LTBADGN4948000"
drag, startPoint x: 1132, startPoint y: 534, endPoint x: 1129, endPoint y: 520, distance: 14.3
click at [1129, 520] on div "Requested" at bounding box center [1149, 520] width 155 height 22
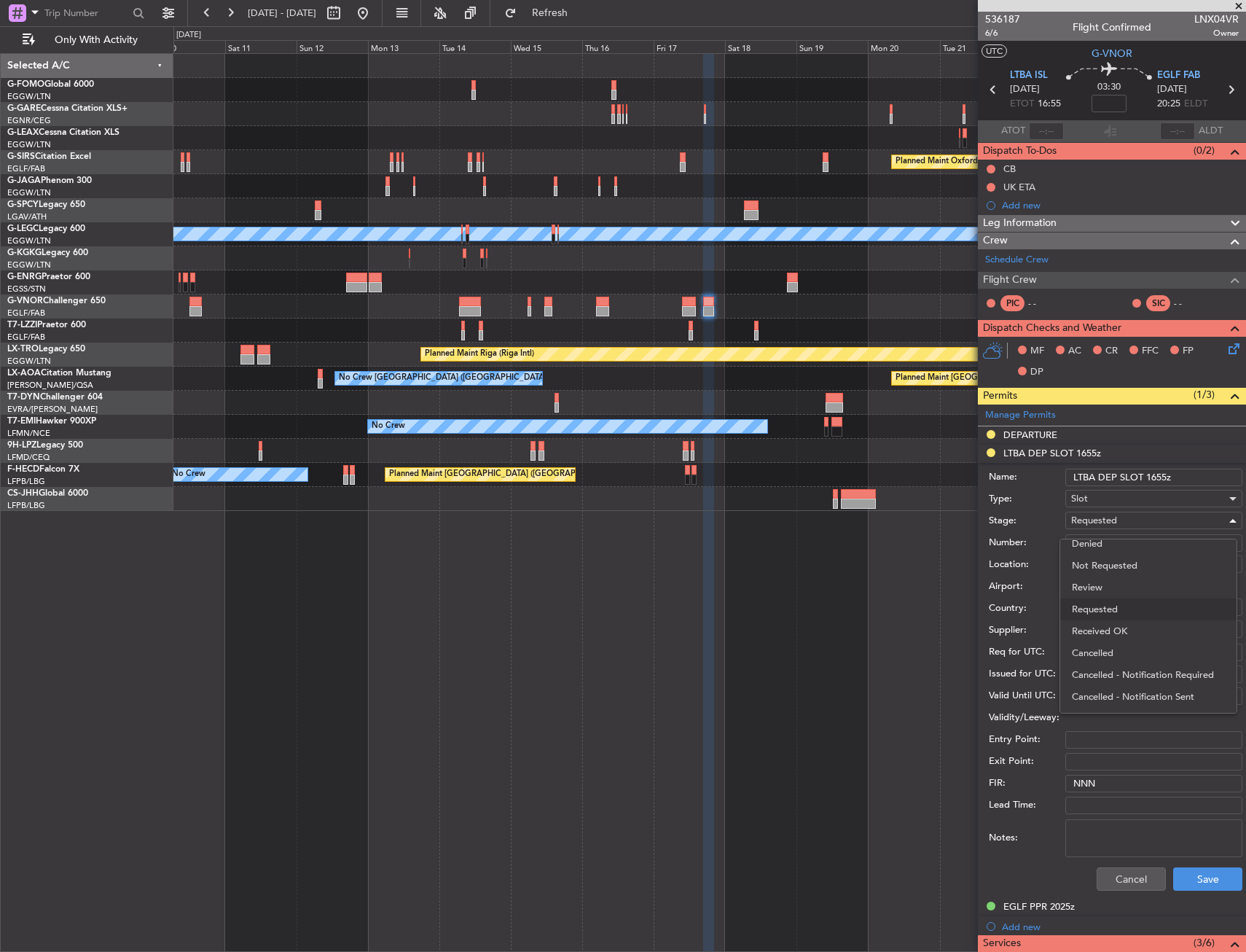
click at [1124, 629] on span "Received OK" at bounding box center [1149, 631] width 153 height 22
click at [1191, 886] on button "Save" at bounding box center [1208, 879] width 69 height 23
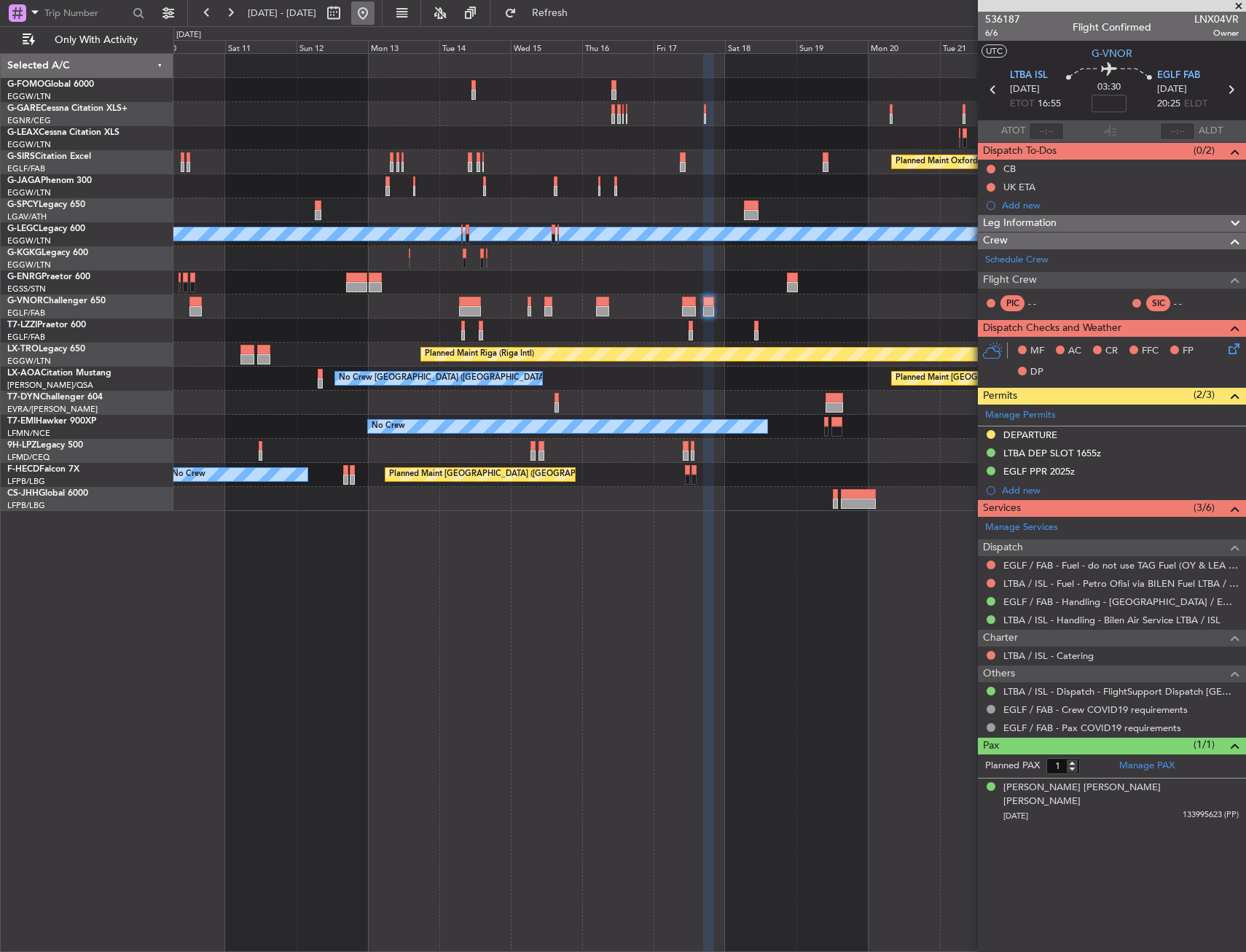
click at [375, 18] on button at bounding box center [363, 13] width 23 height 23
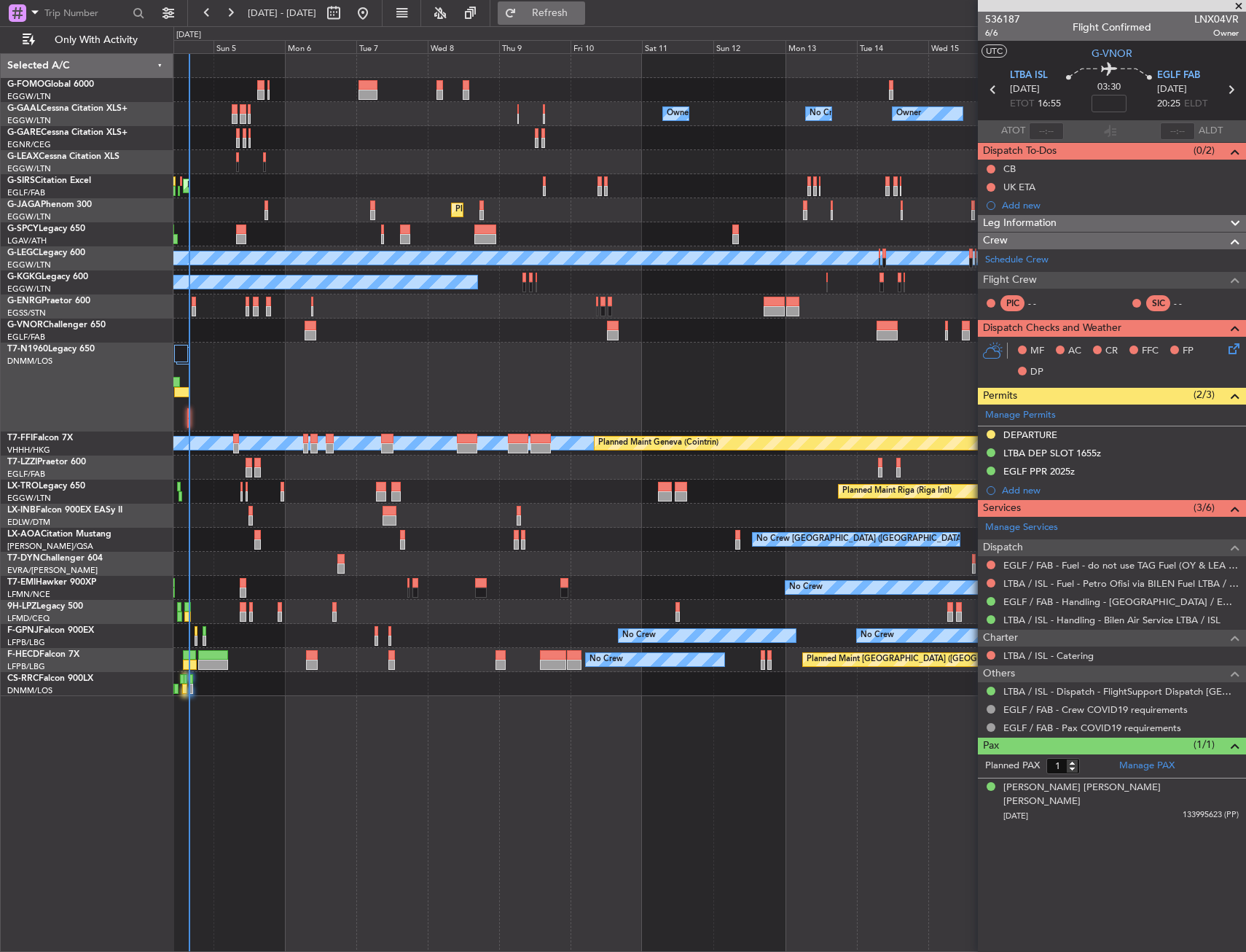
click at [576, 4] on button "Refresh" at bounding box center [541, 13] width 87 height 23
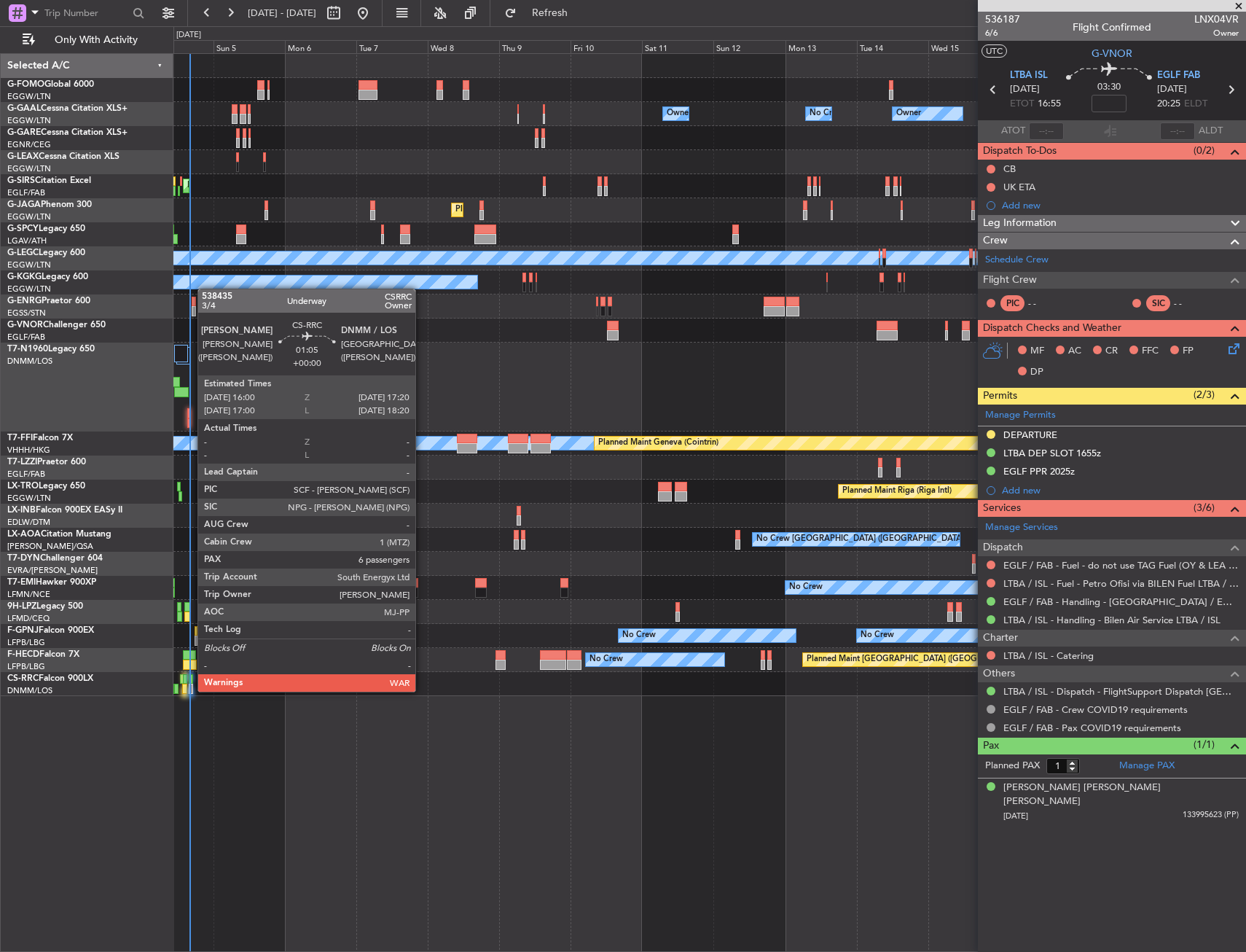
click at [190, 690] on div at bounding box center [190, 688] width 4 height 10
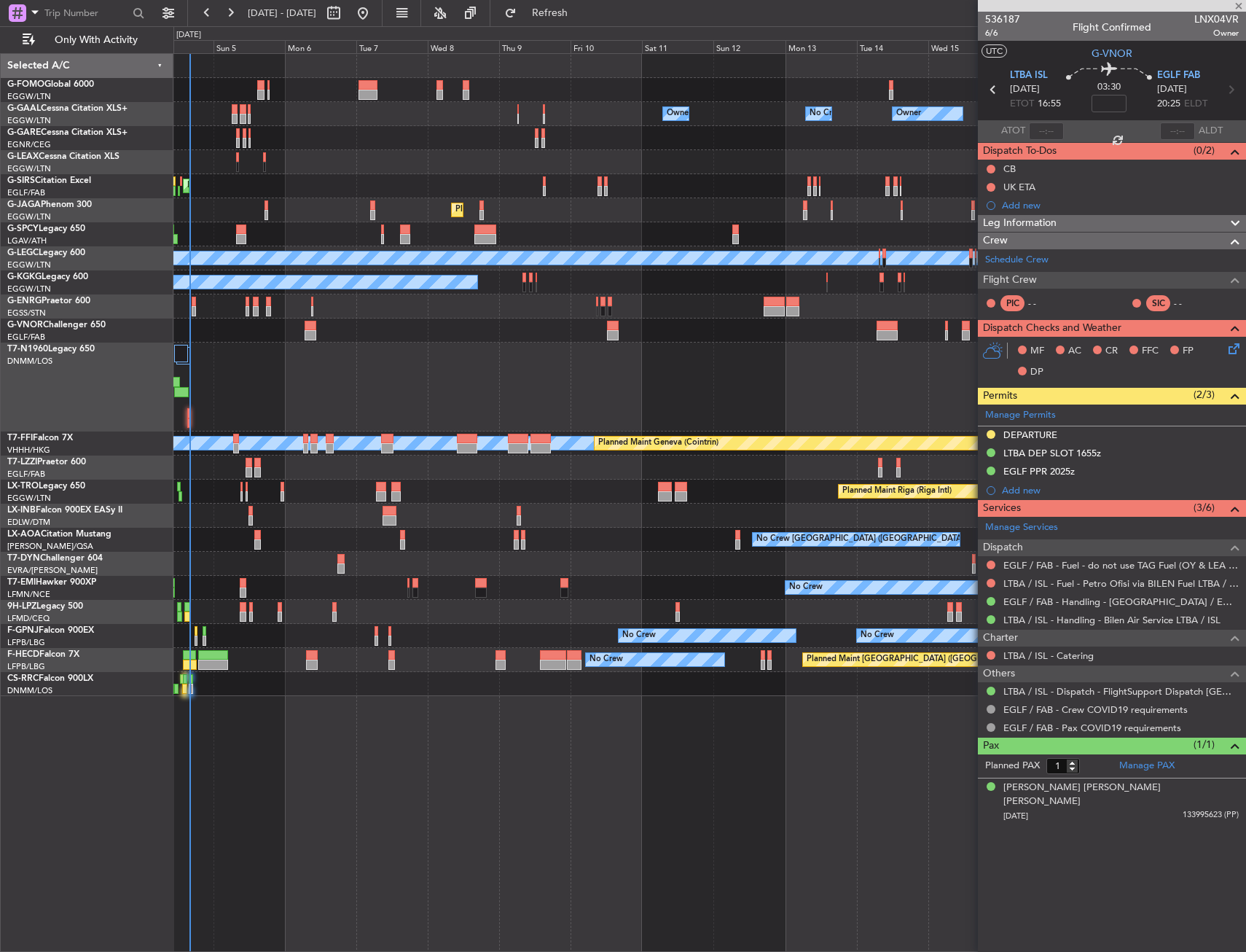
type input "6"
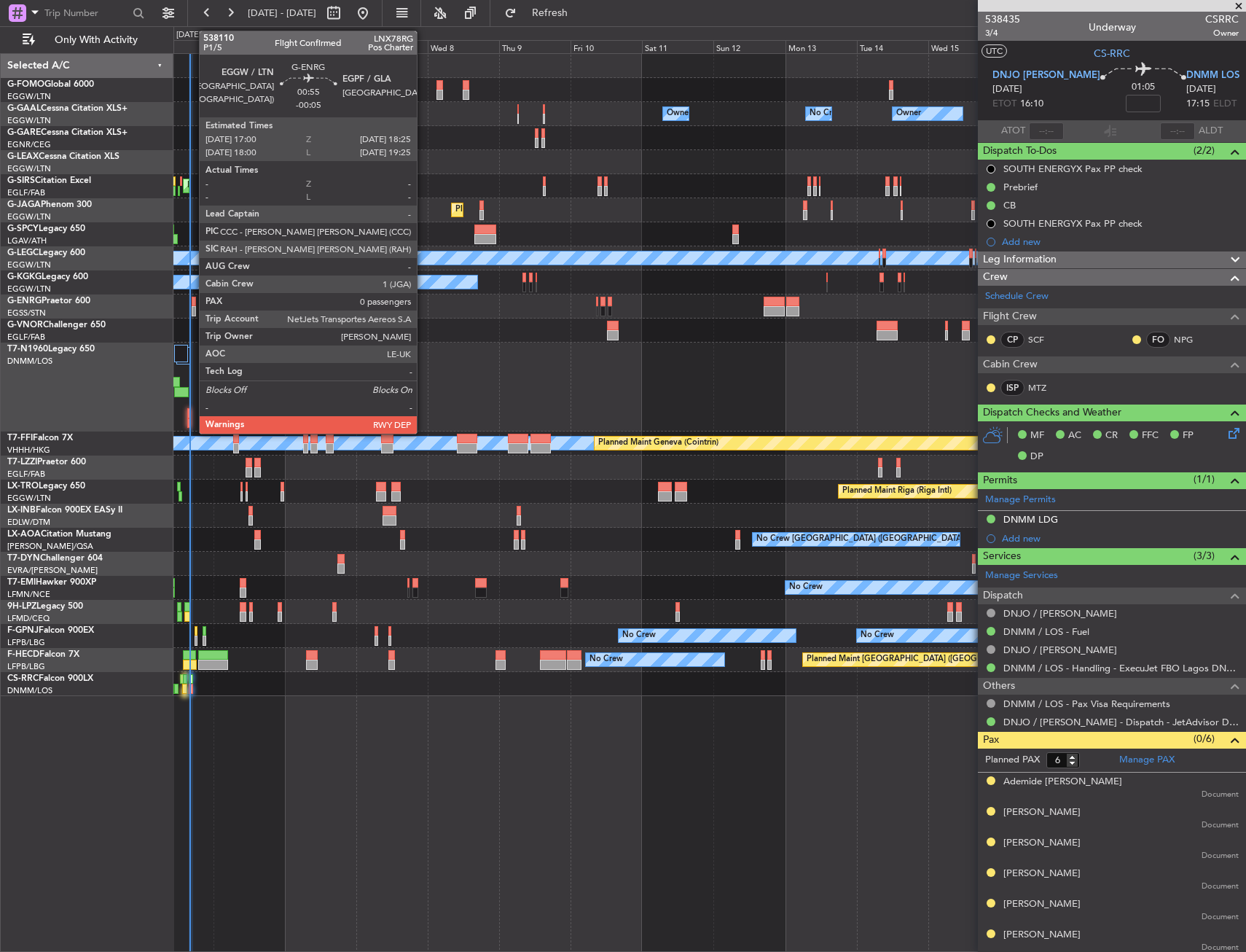
click at [192, 308] on div at bounding box center [193, 311] width 4 height 10
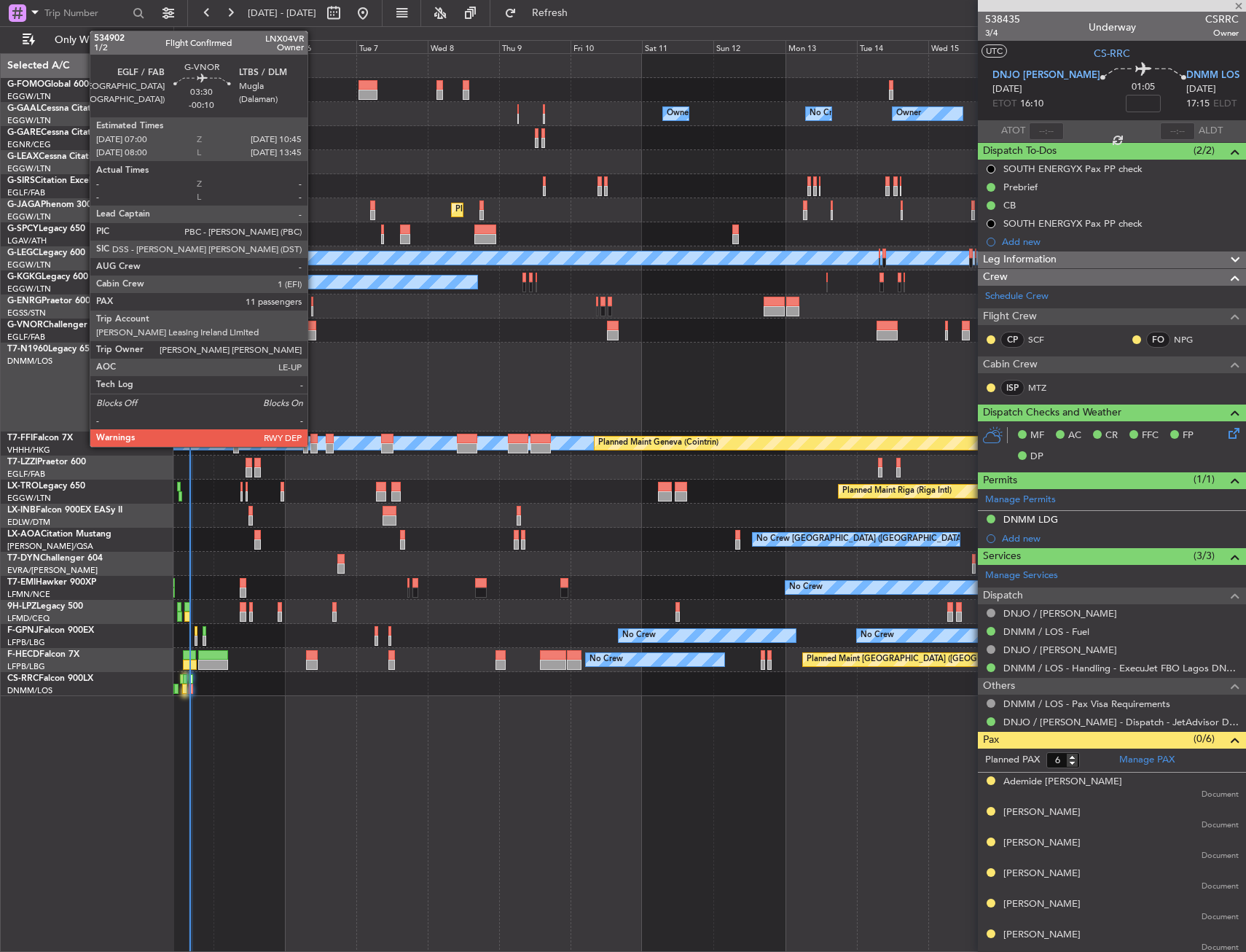
type input "-00:05"
type input "0"
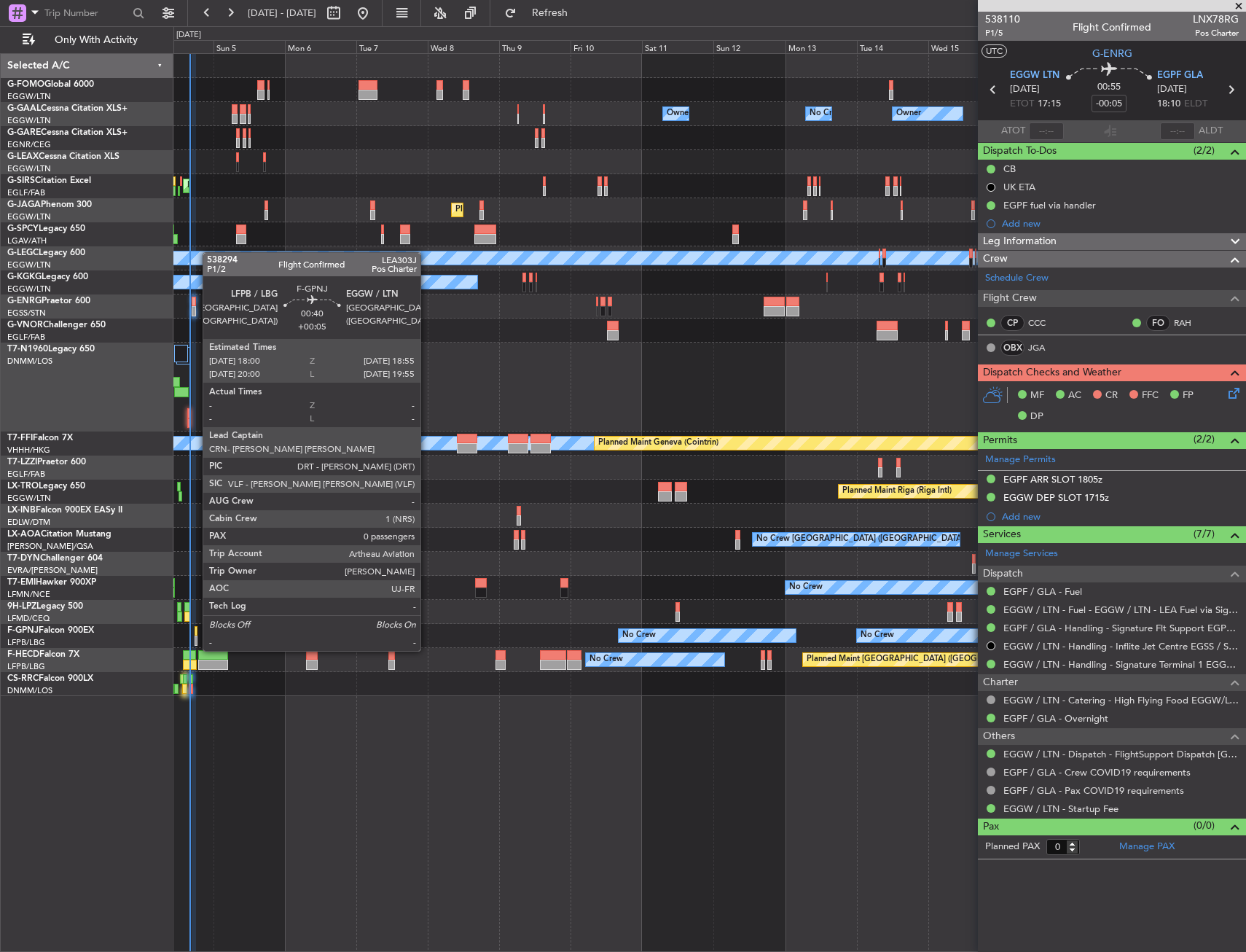
click at [196, 637] on div at bounding box center [196, 641] width 3 height 10
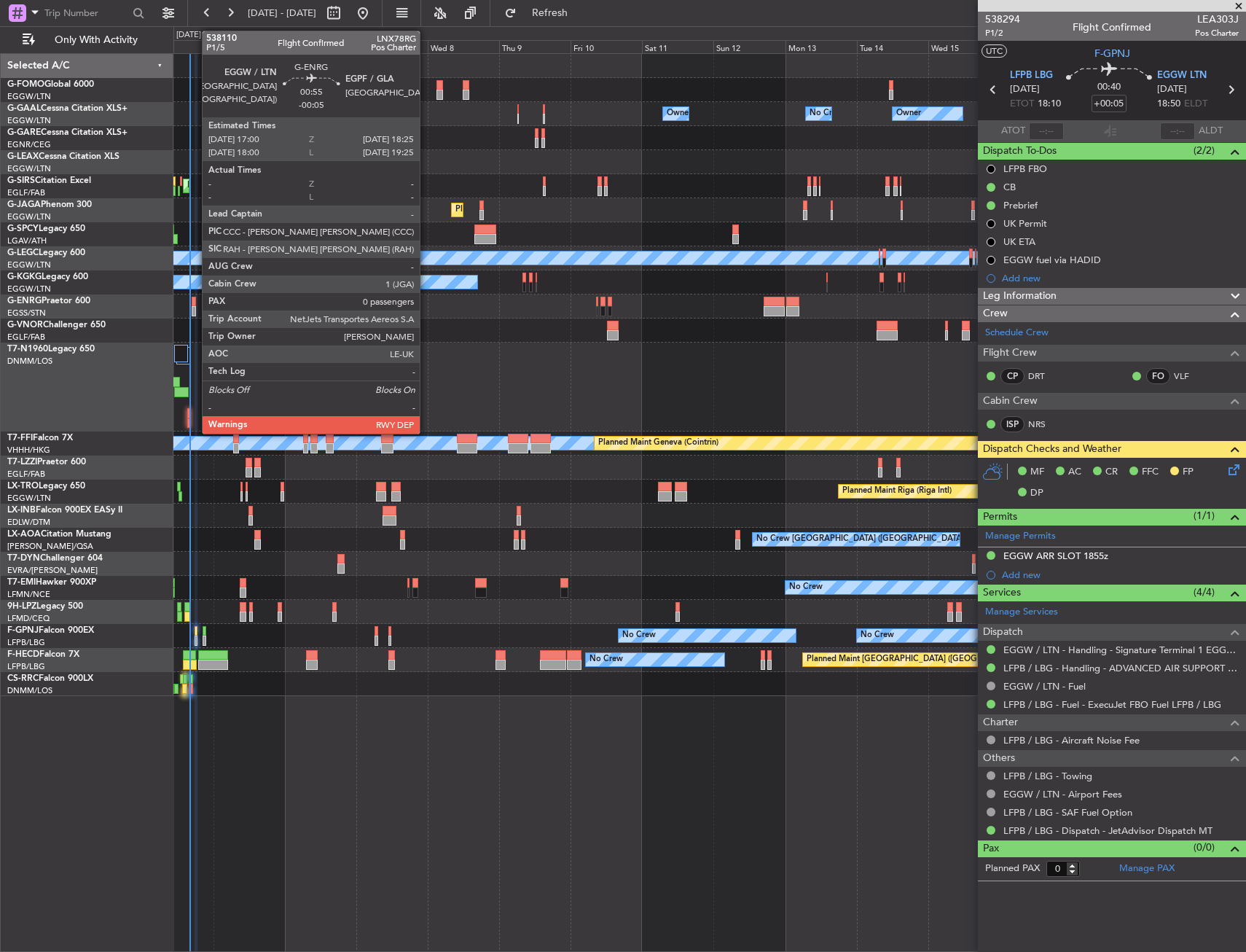
click at [195, 299] on div at bounding box center [193, 301] width 4 height 10
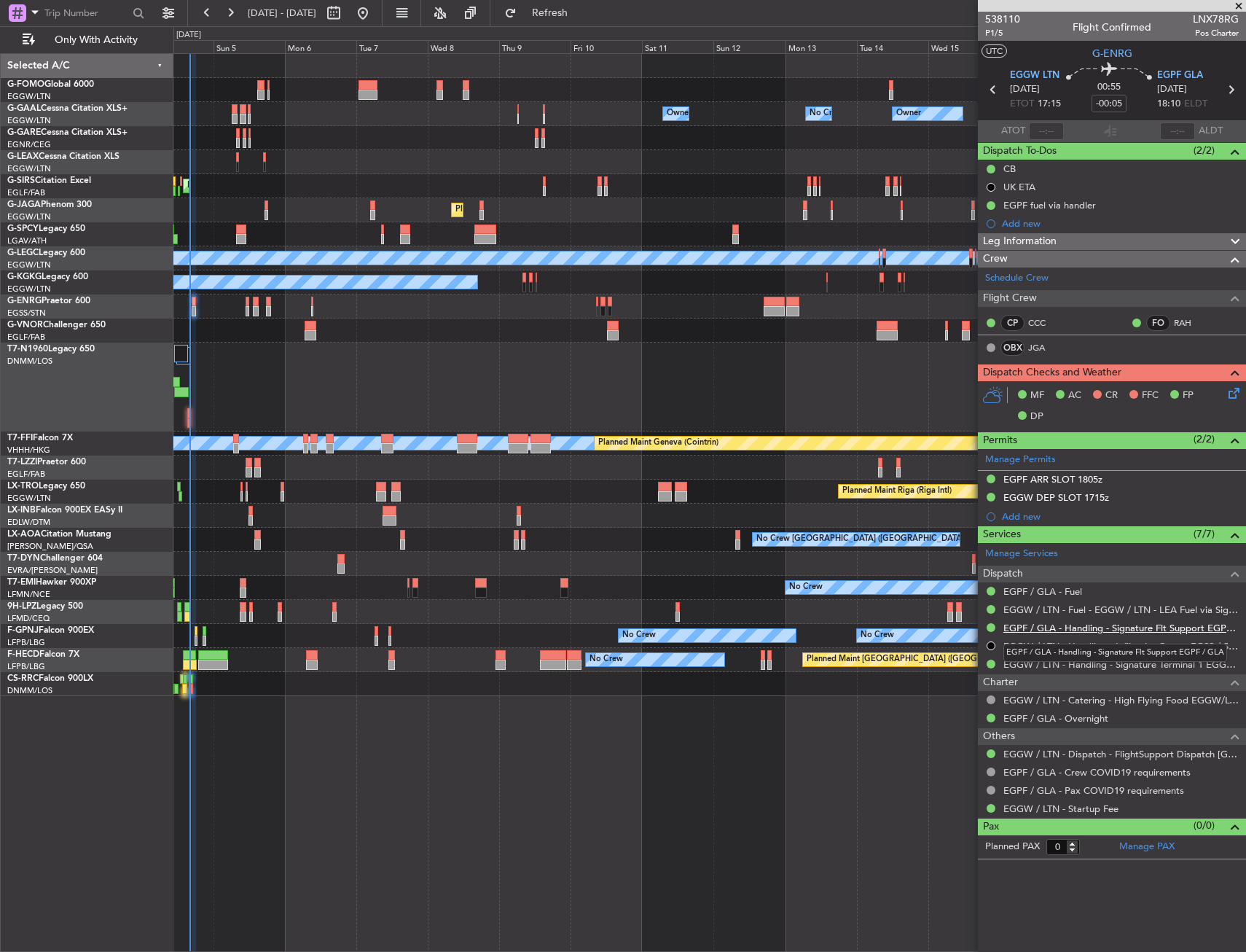
click at [1029, 626] on link "EGPF / GLA - Handling - Signature Flt Support EGPF / GLA" at bounding box center [1121, 628] width 236 height 13
click at [1043, 316] on link "CCC" at bounding box center [1044, 323] width 33 height 13
click at [1046, 319] on link "CCC" at bounding box center [1044, 323] width 33 height 13
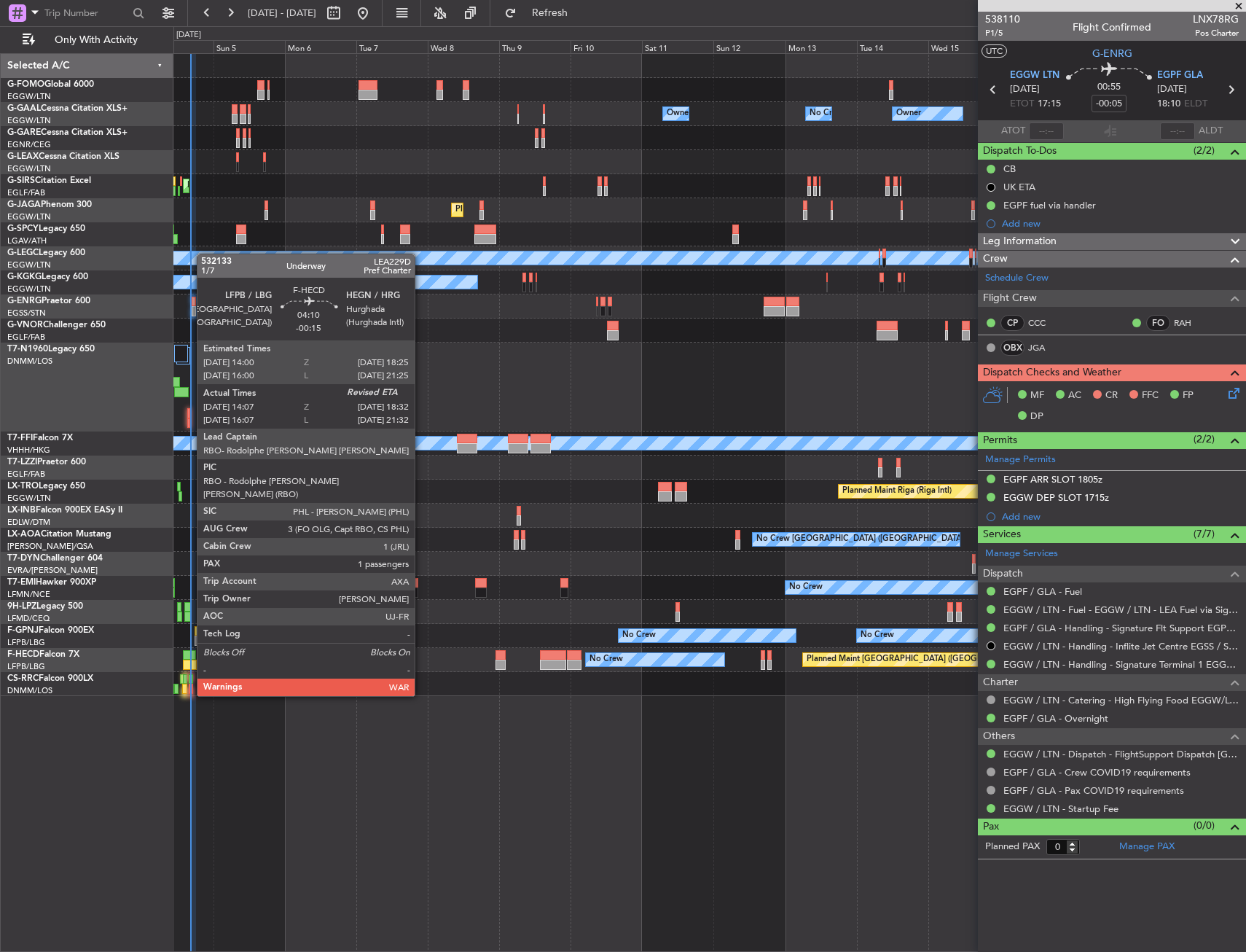
click at [189, 655] on div at bounding box center [189, 655] width 14 height 10
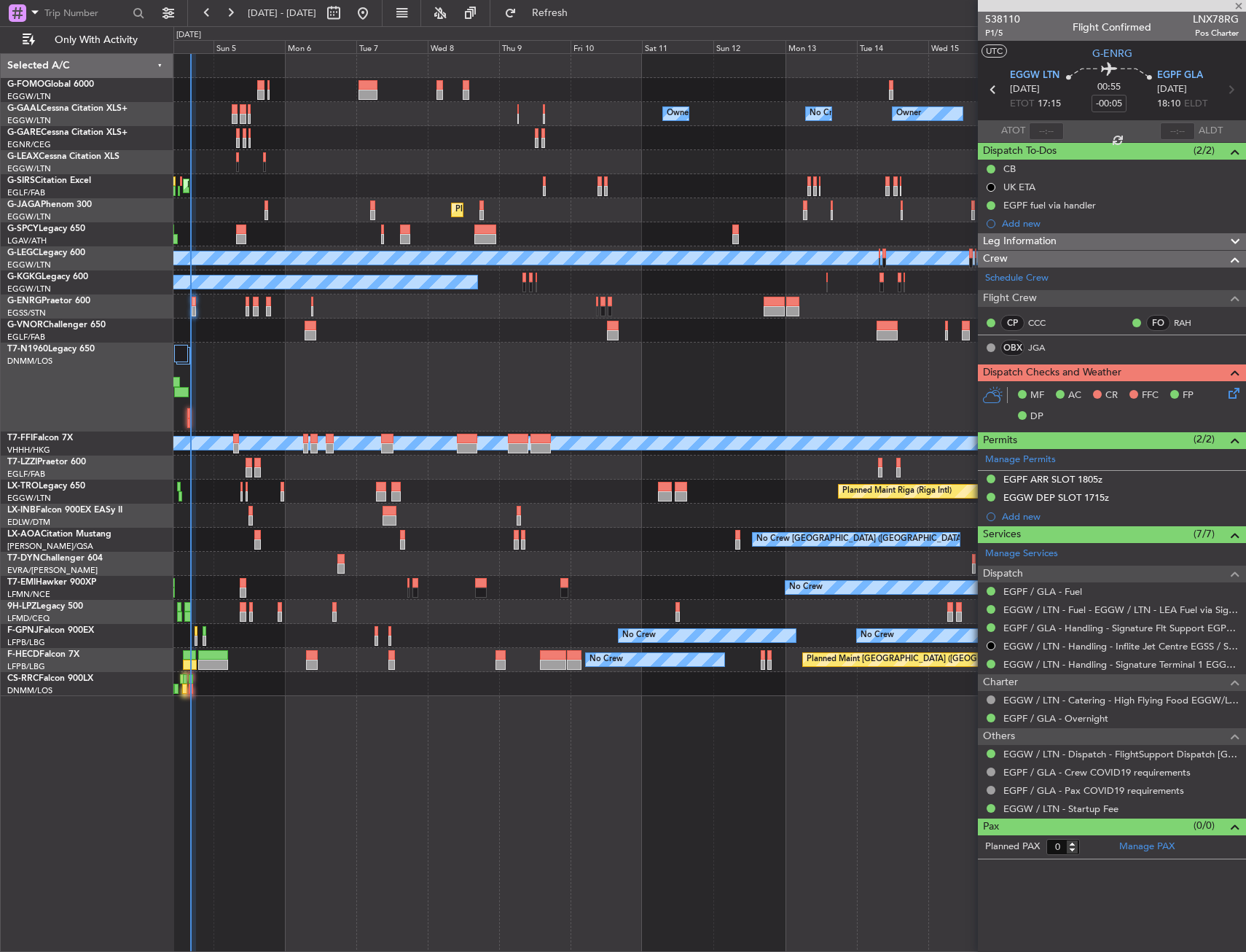
type input "-00:15"
type input "14:17"
type input "1"
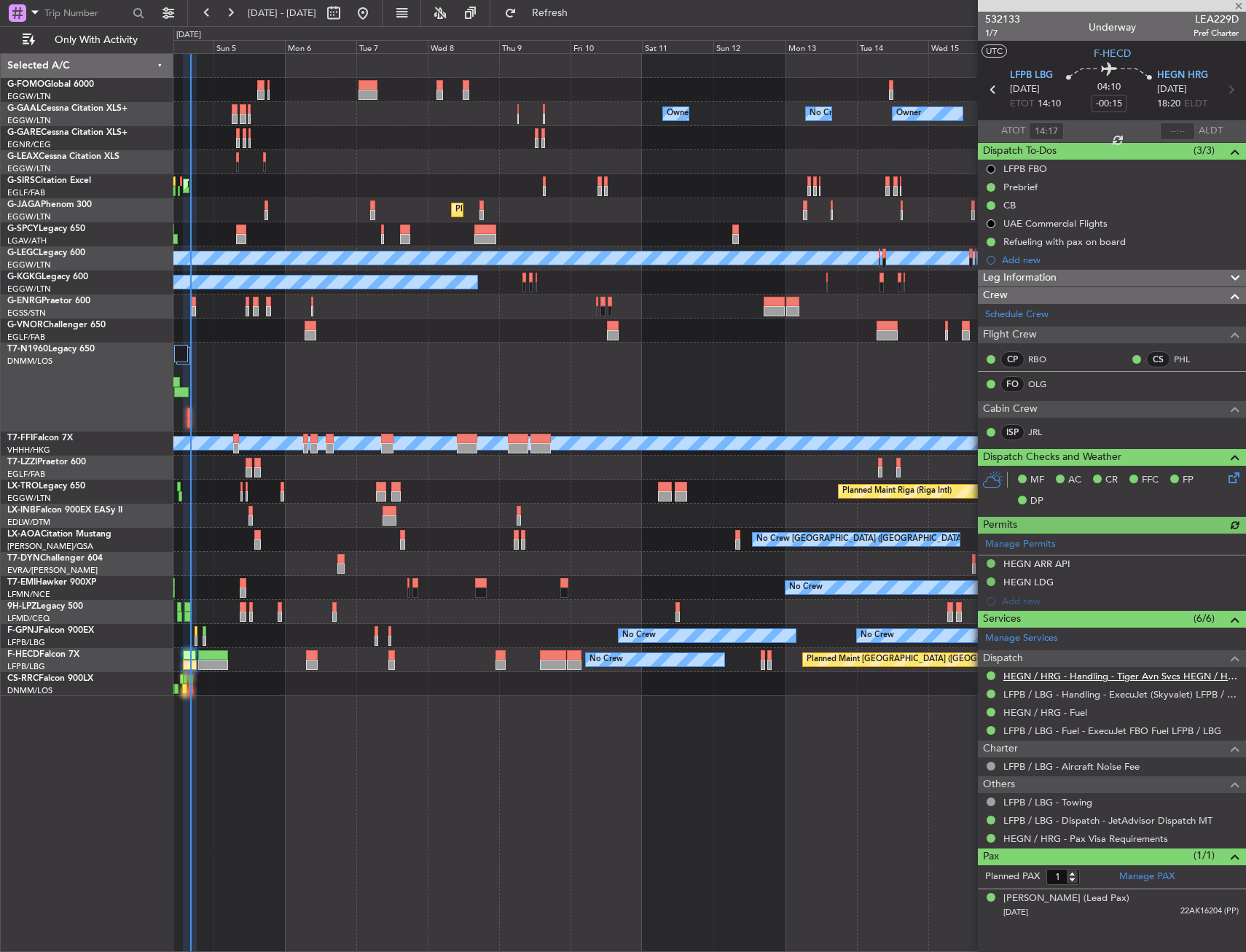
click at [1054, 679] on link "HEGN / HRG - Handling - Tiger Avn Svcs HEGN / HRG" at bounding box center [1121, 676] width 236 height 13
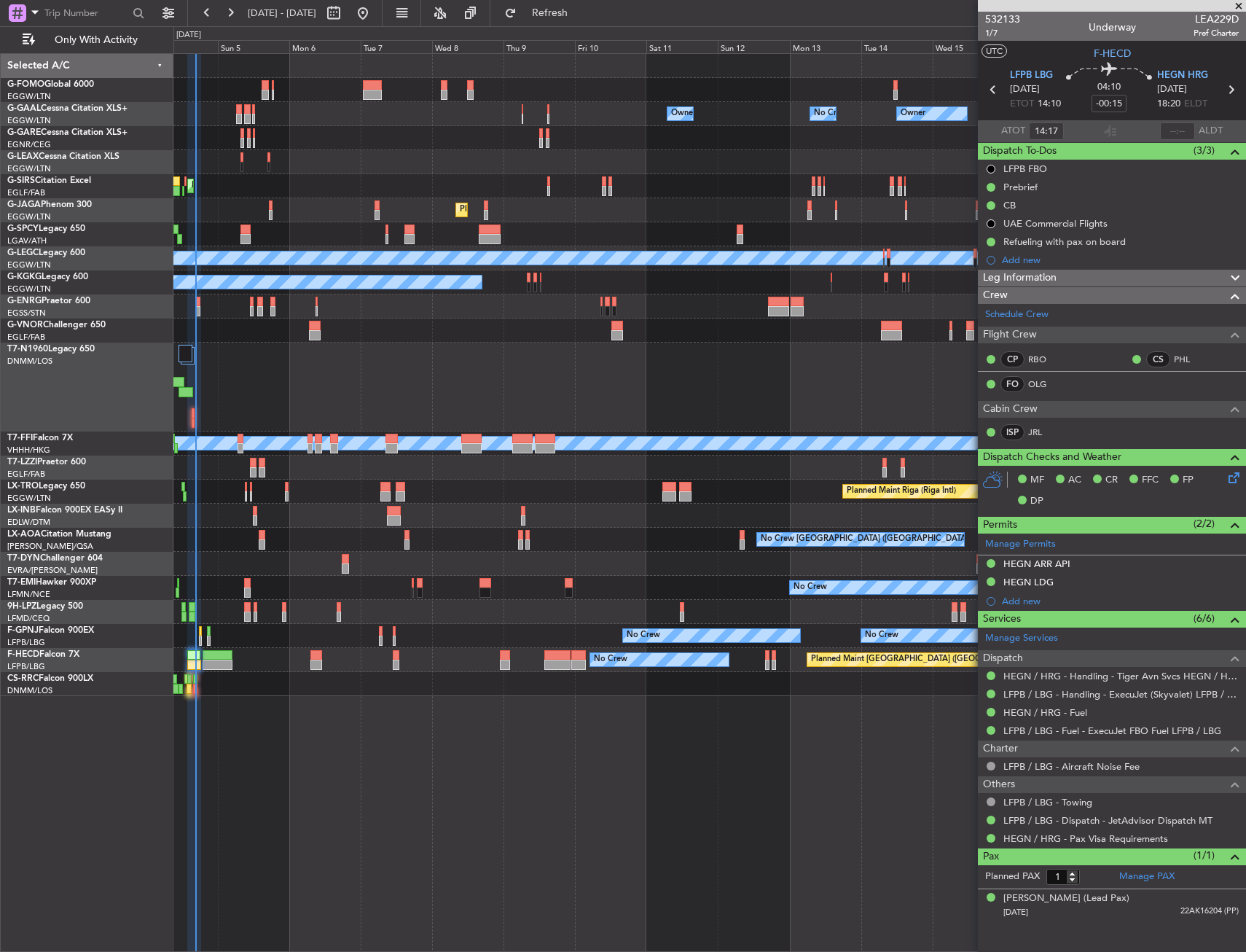
click at [409, 319] on div at bounding box center [709, 331] width 1072 height 24
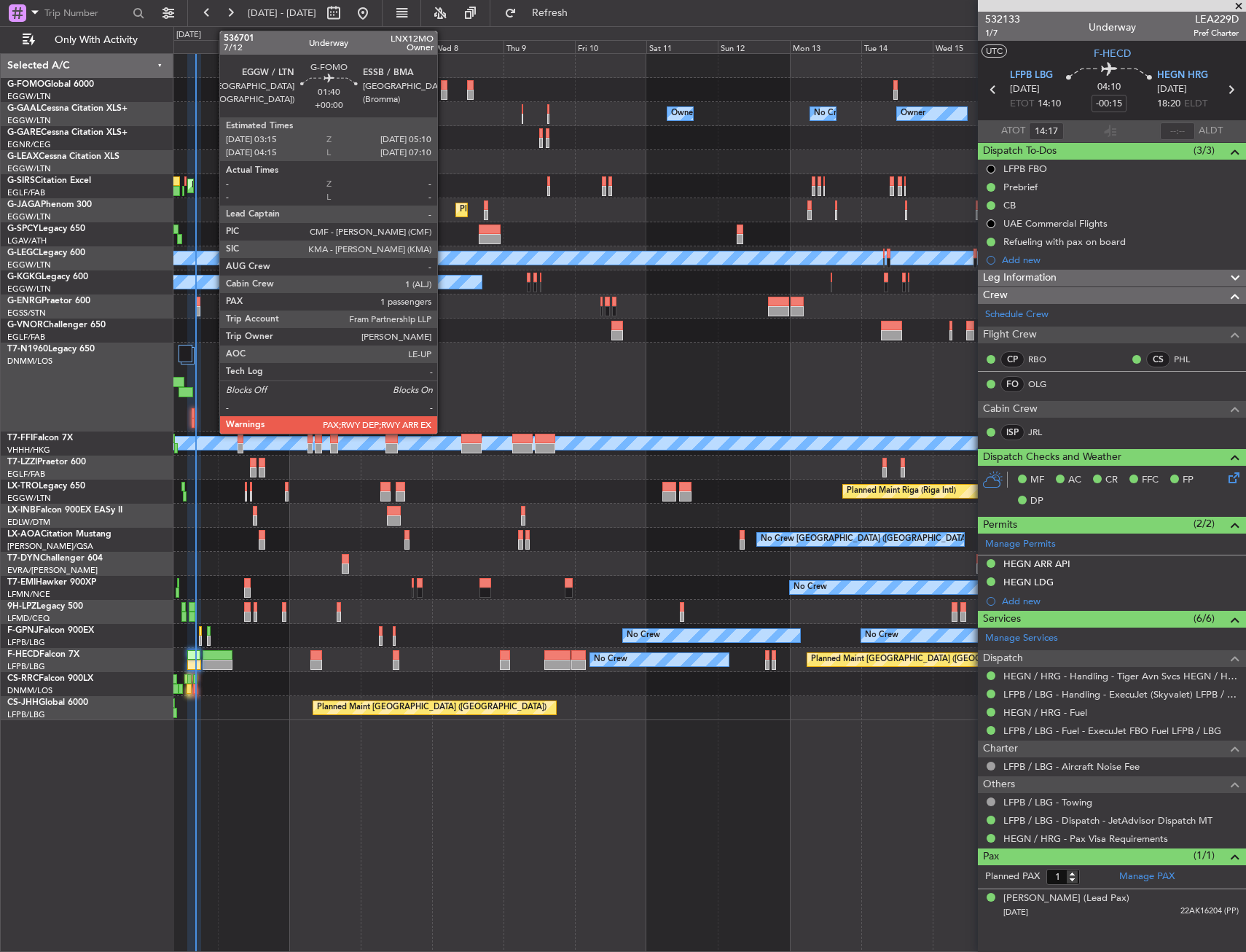
click at [444, 89] on div at bounding box center [443, 94] width 6 height 10
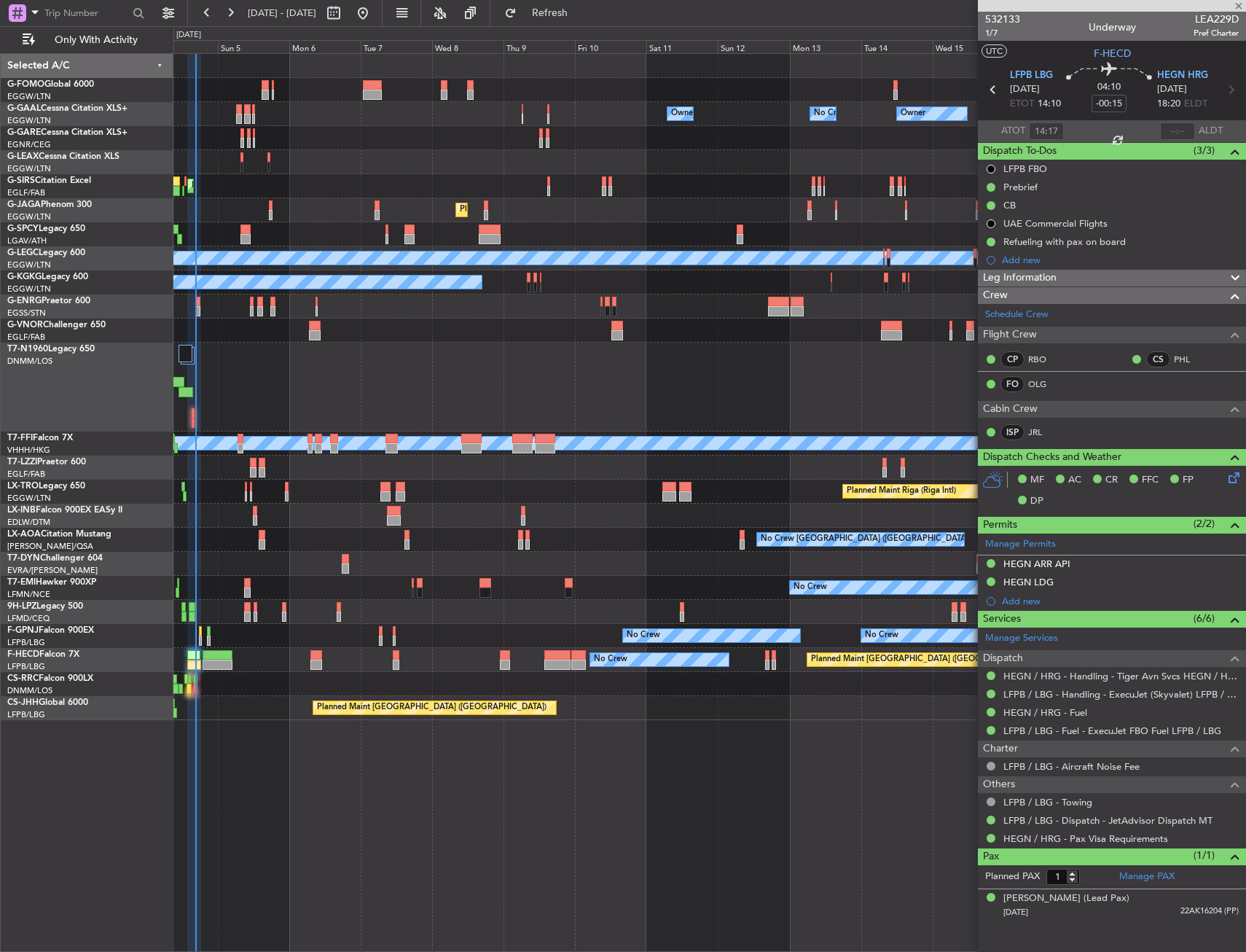
type input "2"
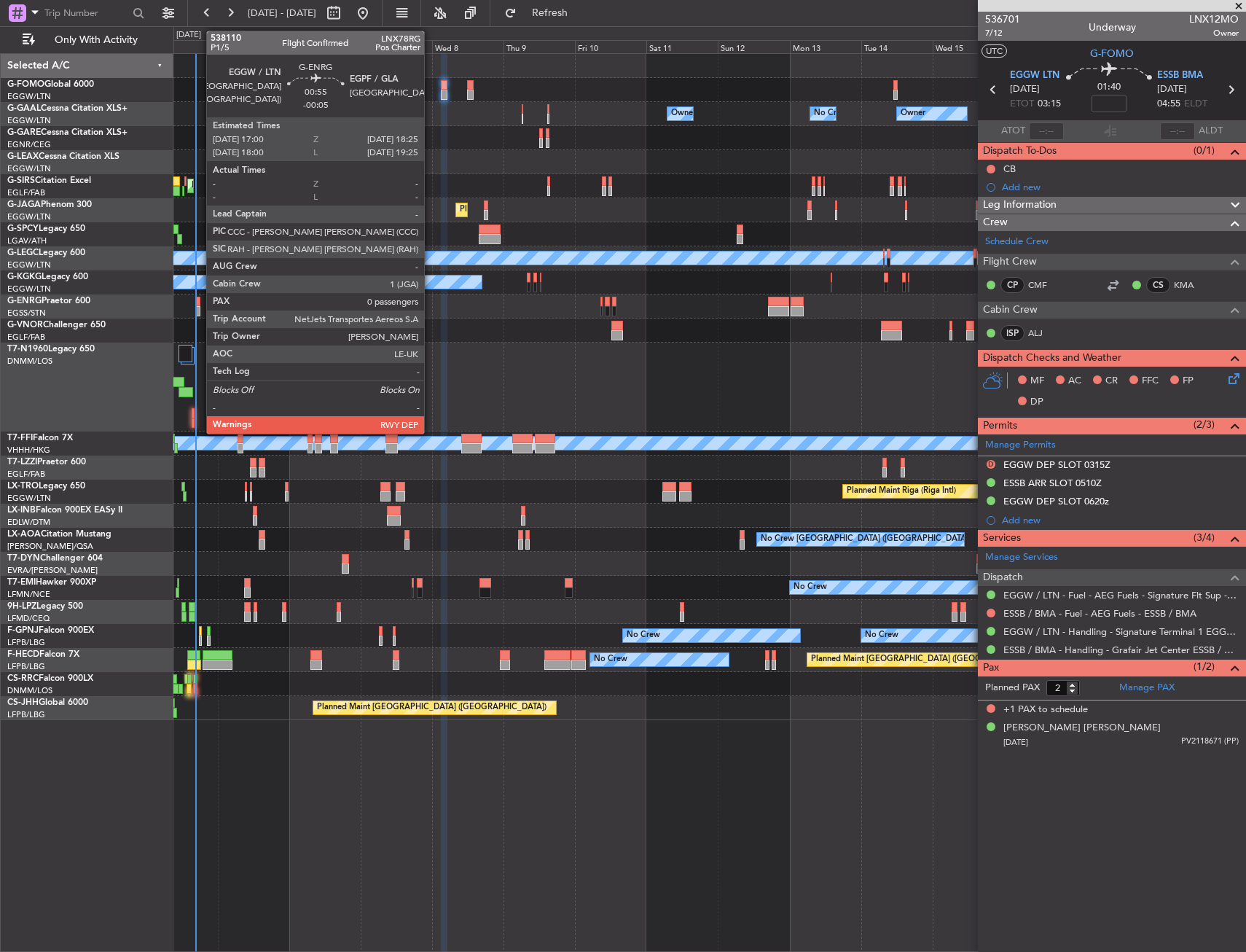
click at [199, 304] on div at bounding box center [197, 301] width 4 height 10
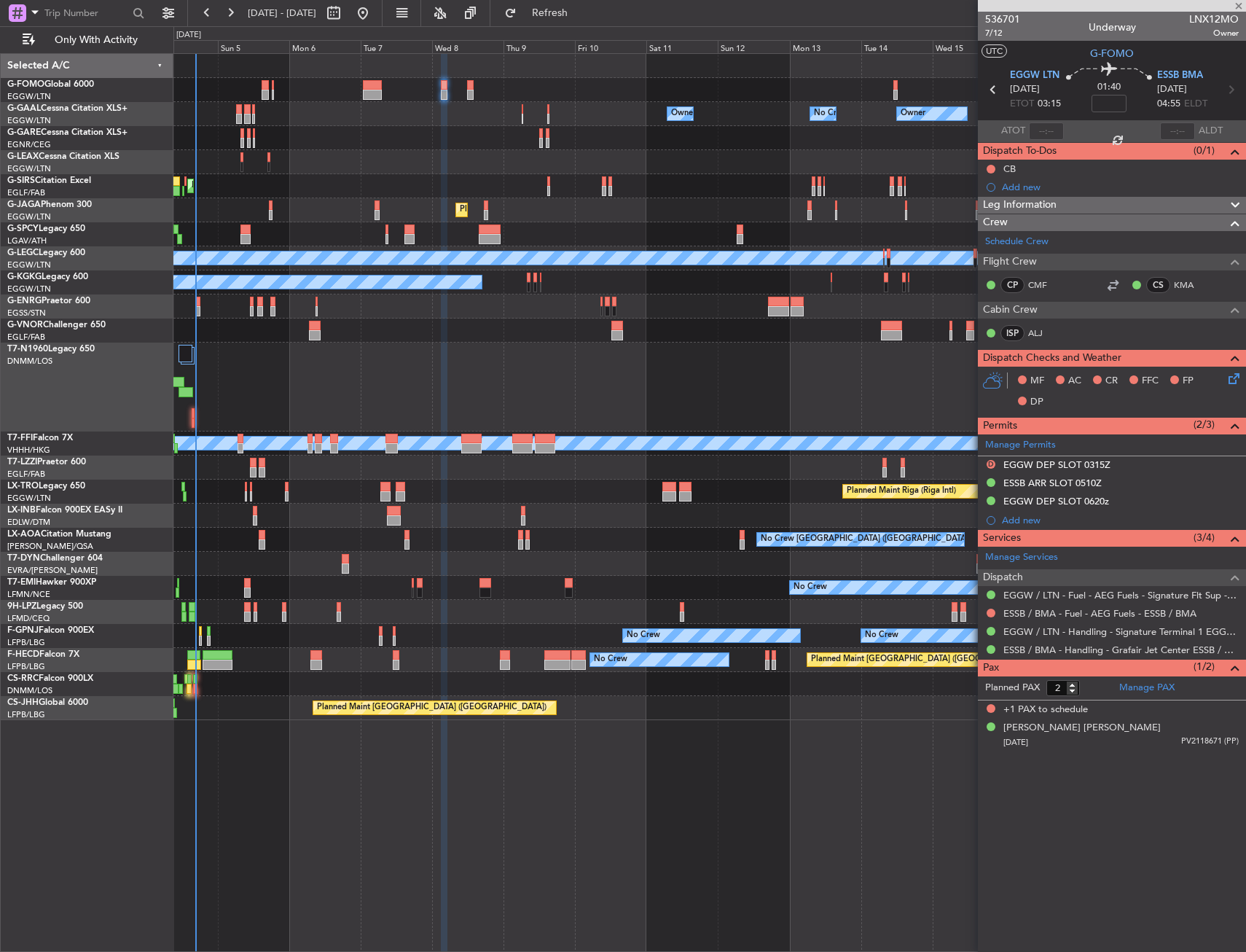
type input "-00:05"
type input "0"
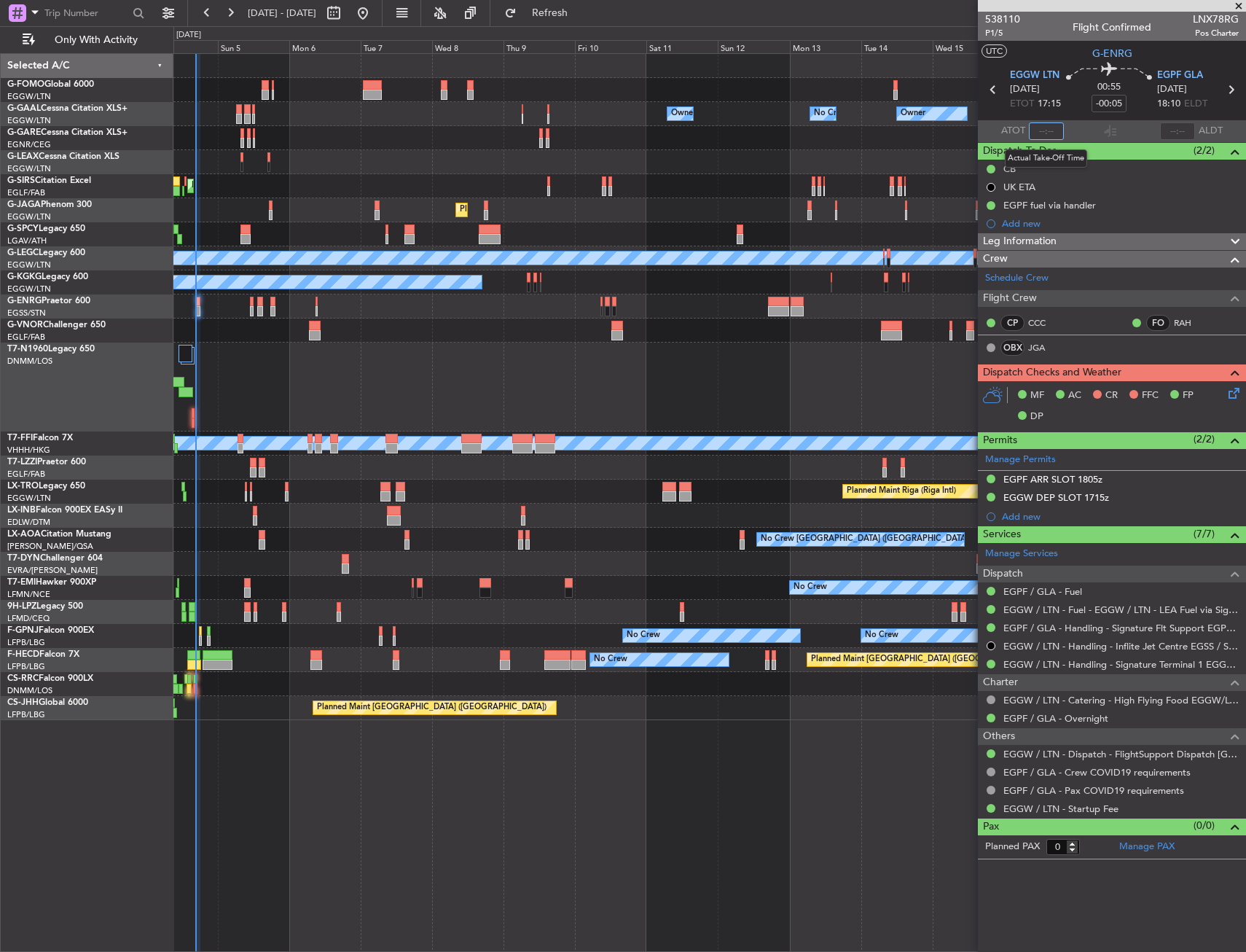
click at [1052, 129] on input "text" at bounding box center [1046, 131] width 35 height 18
click at [1053, 54] on section "UTC G-ENRG" at bounding box center [1113, 51] width 268 height 22
type input "16:31"
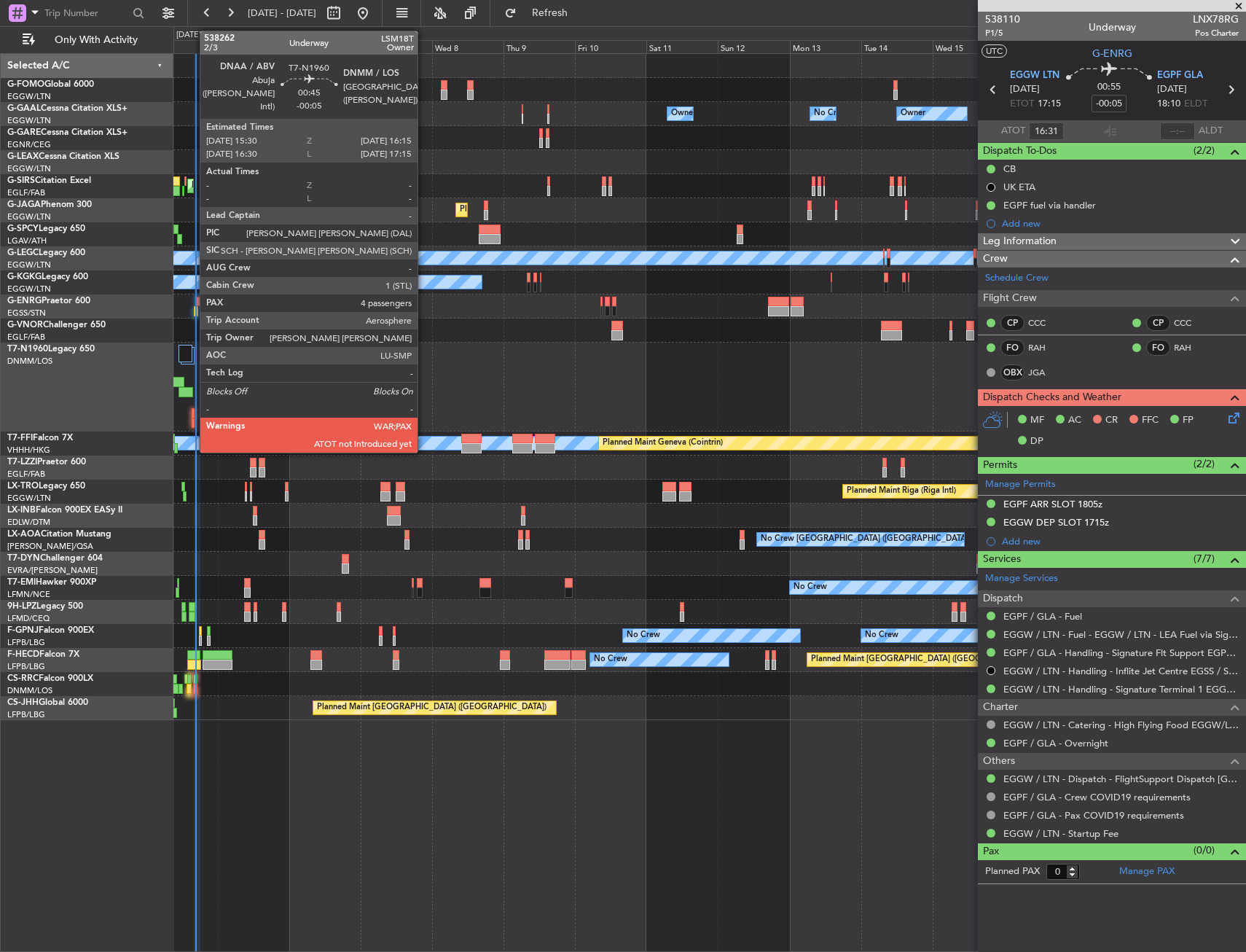
click at [192, 415] on div at bounding box center [193, 413] width 3 height 10
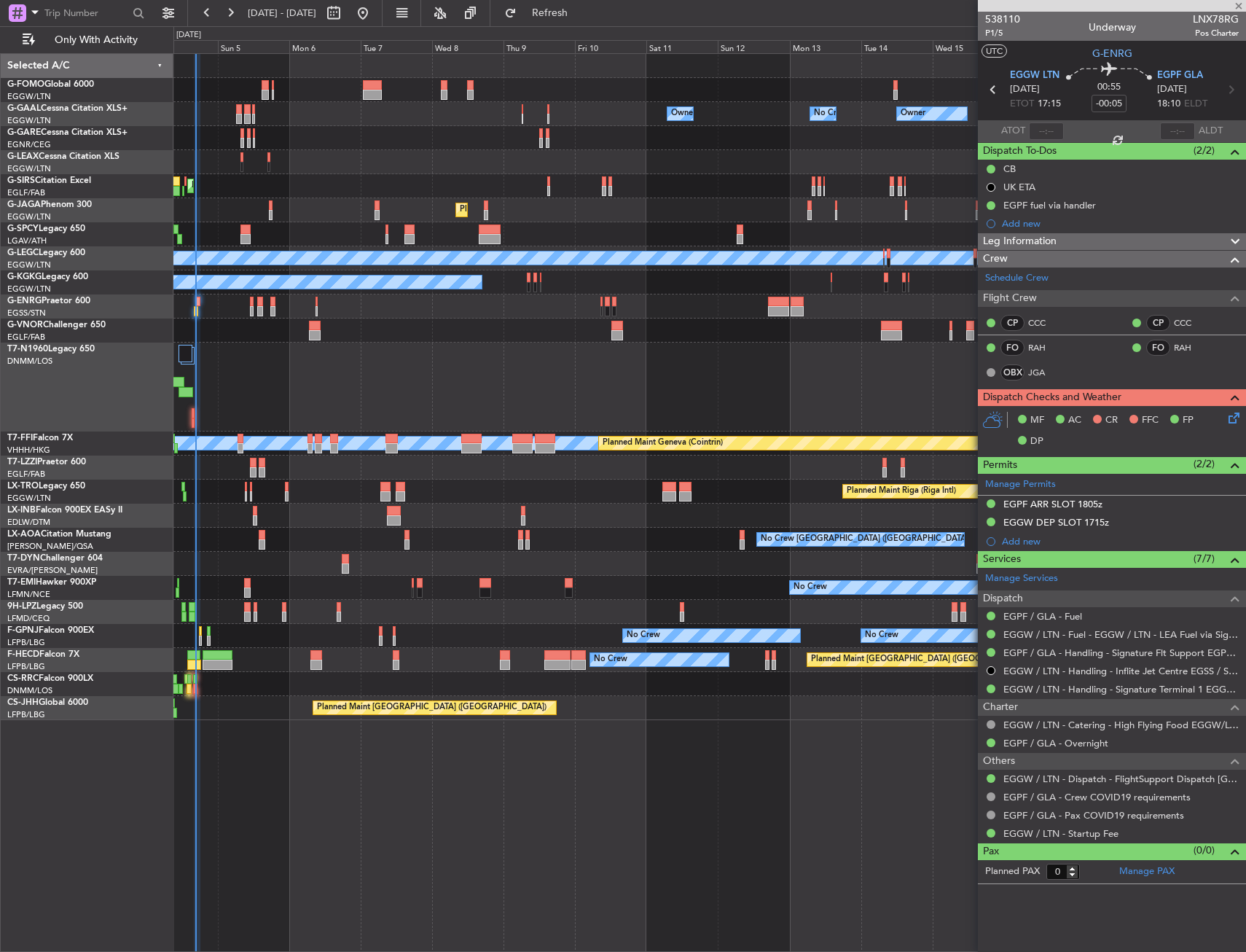
type input "4"
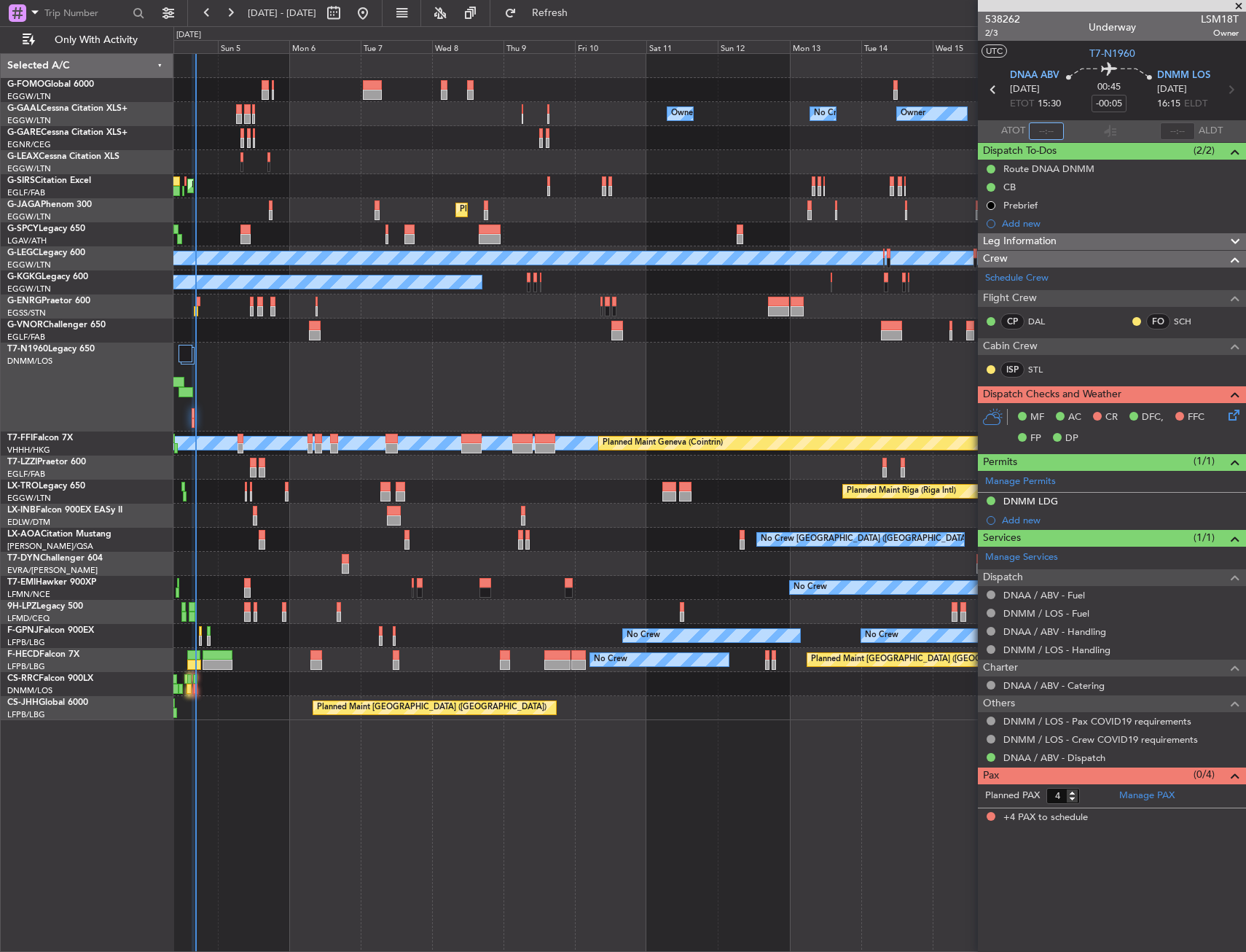
click at [1054, 129] on input "text" at bounding box center [1046, 131] width 35 height 18
click at [1066, 58] on section "UTC T7-N1960" at bounding box center [1113, 51] width 268 height 22
type input "16:37"
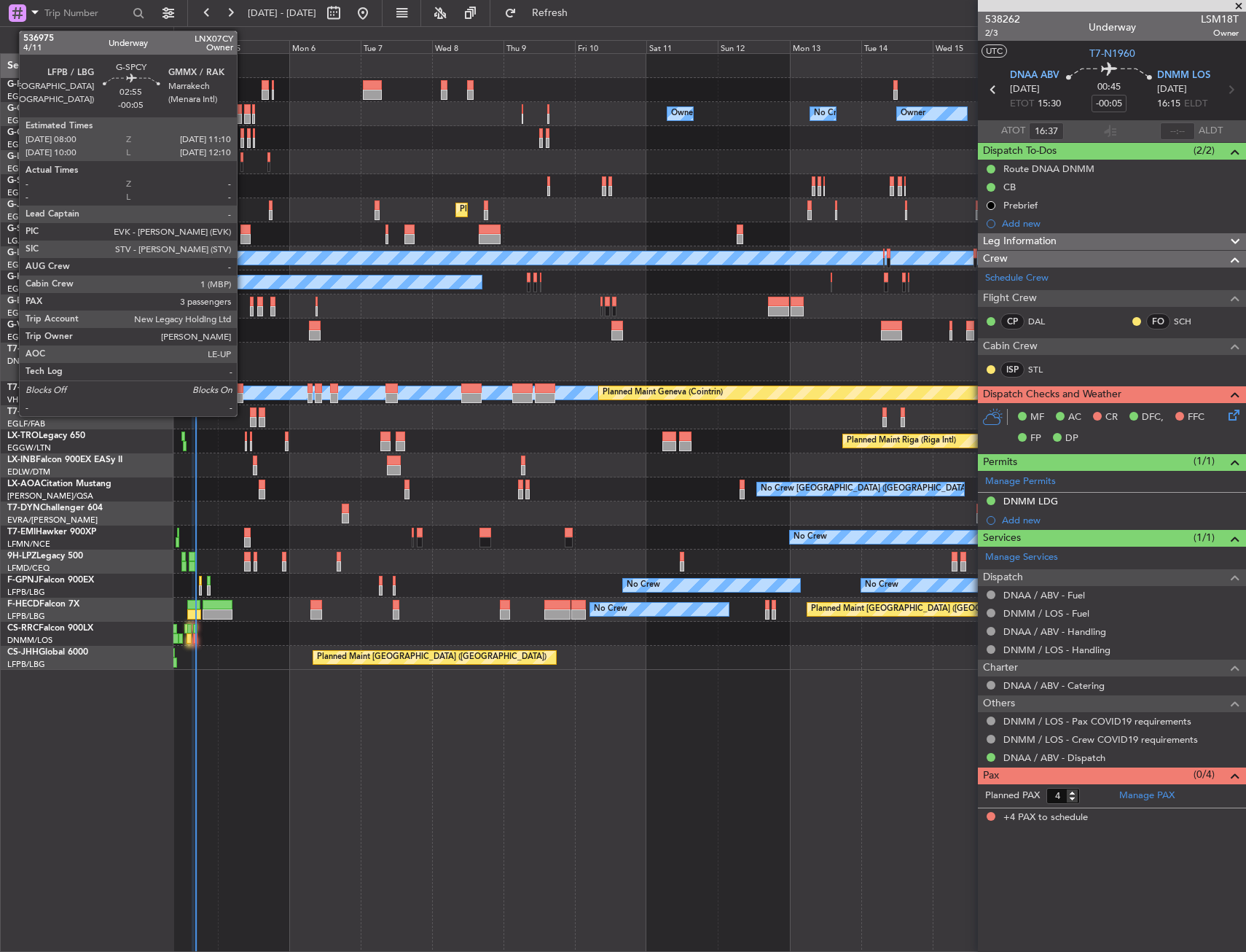
click at [244, 236] on div at bounding box center [245, 239] width 10 height 10
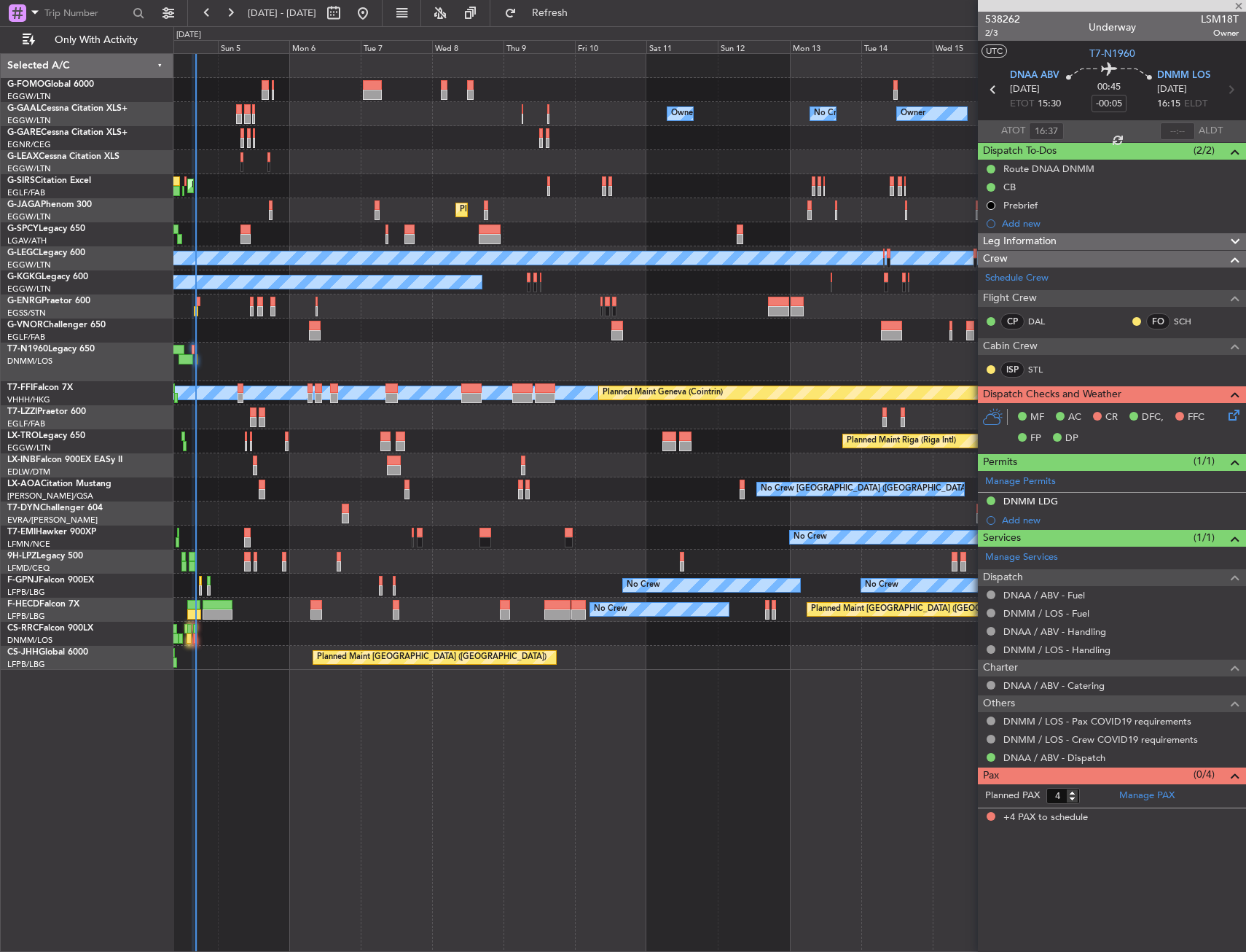
type input "3"
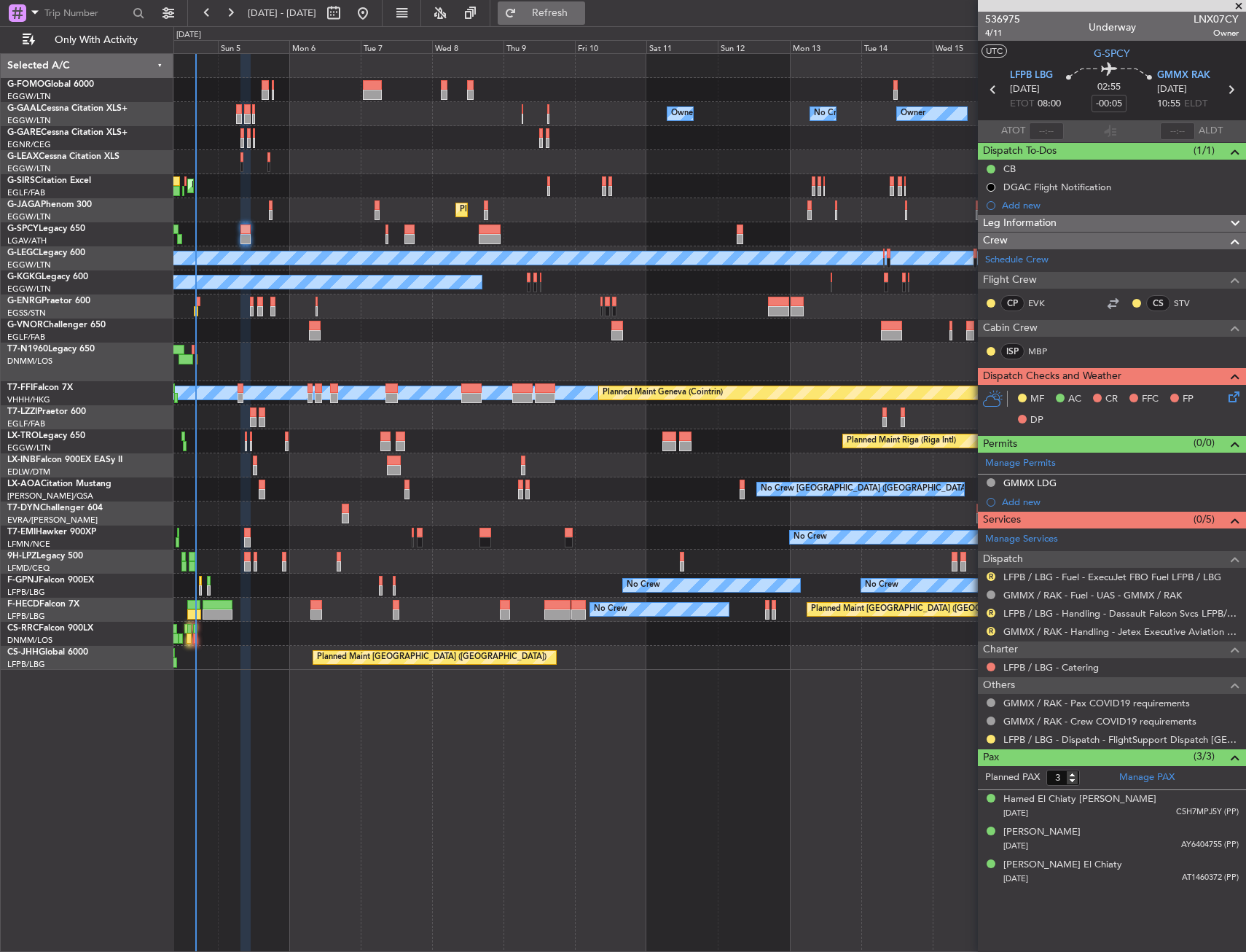
click at [581, 13] on span "Refresh" at bounding box center [550, 13] width 62 height 10
click at [990, 33] on span "4/11" at bounding box center [1003, 34] width 35 height 13
click at [990, 578] on button "R" at bounding box center [990, 576] width 9 height 9
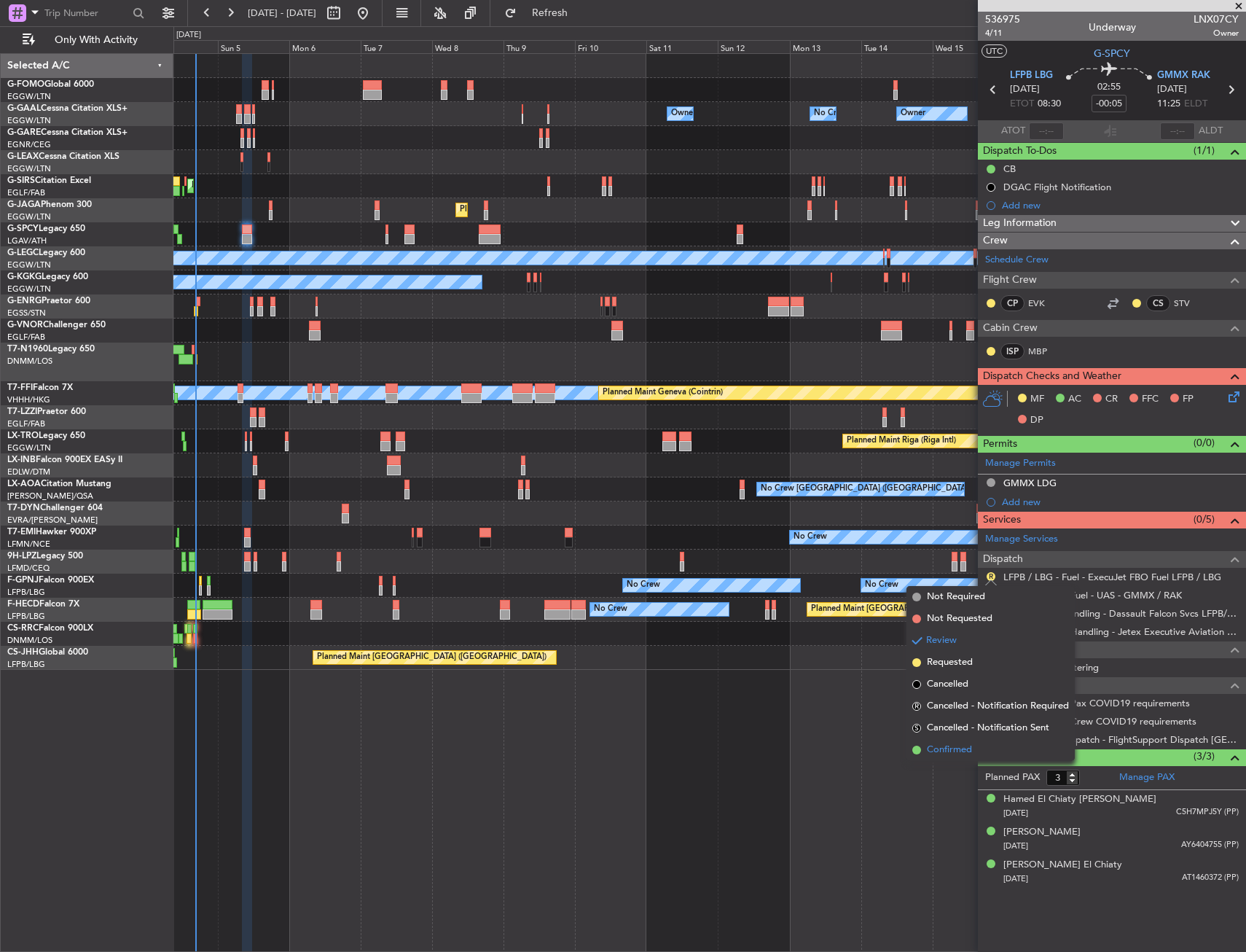
click at [943, 744] on span "Confirmed" at bounding box center [950, 750] width 46 height 14
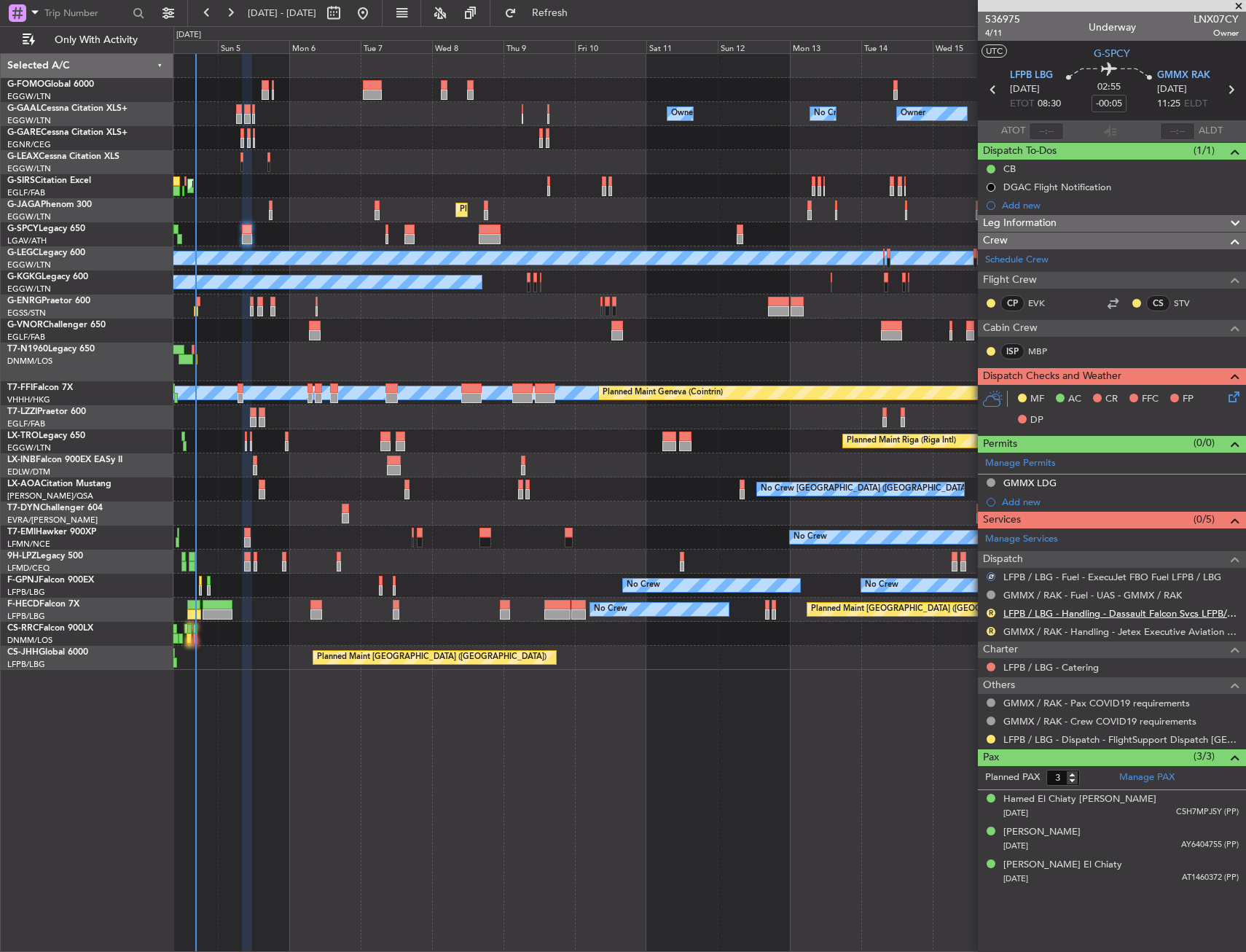
click at [1062, 609] on link "LFPB / LBG - Handling - Dassault Falcon Svcs LFPB/LBG" at bounding box center [1121, 613] width 236 height 13
click at [1058, 630] on link "GMMX / RAK - Handling - Jetex Executive Aviation GMMX / RAK" at bounding box center [1121, 632] width 236 height 13
click at [1226, 393] on icon at bounding box center [1232, 394] width 12 height 12
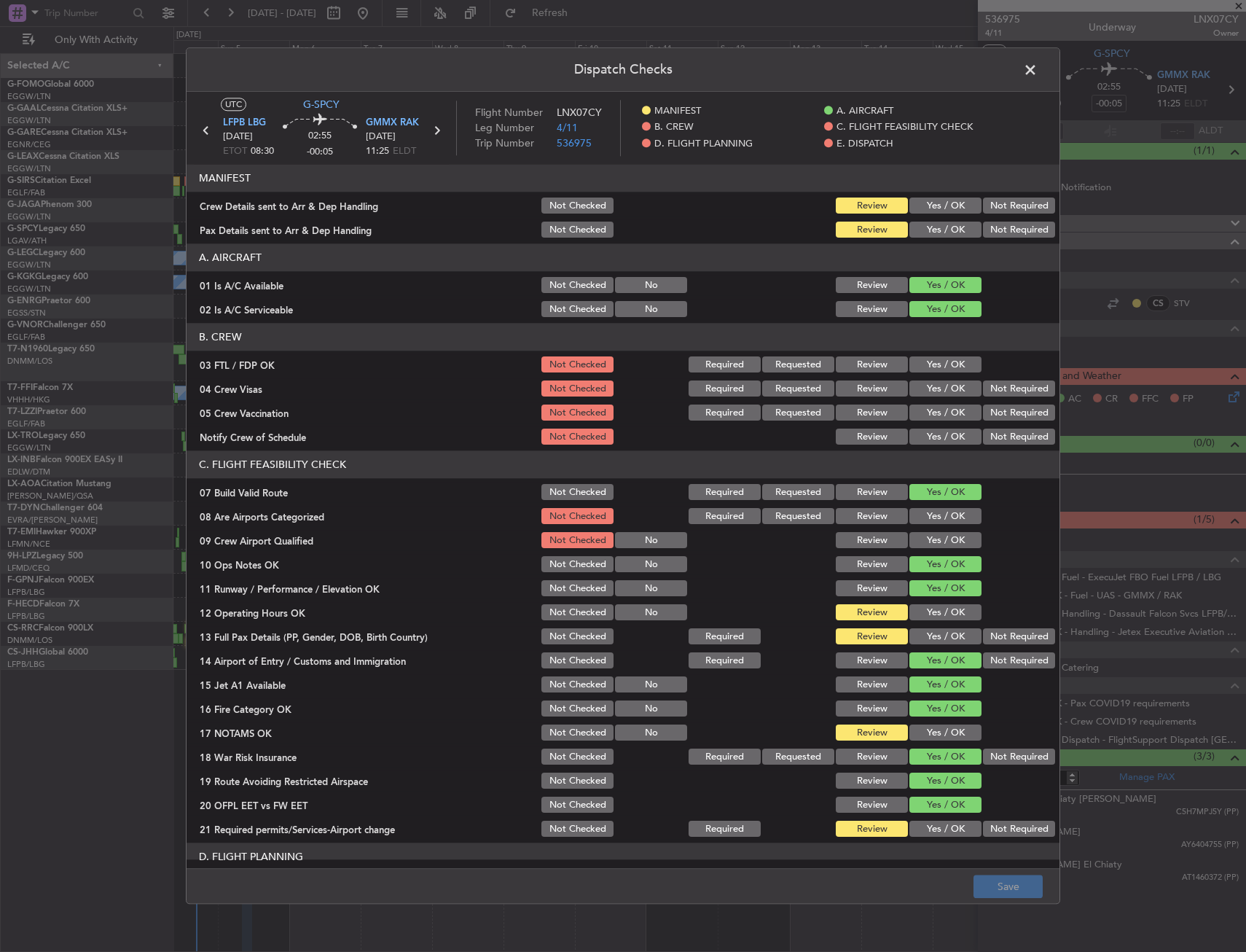
click at [927, 212] on button "Yes / OK" at bounding box center [946, 206] width 72 height 16
click at [929, 234] on button "Yes / OK" at bounding box center [946, 230] width 72 height 16
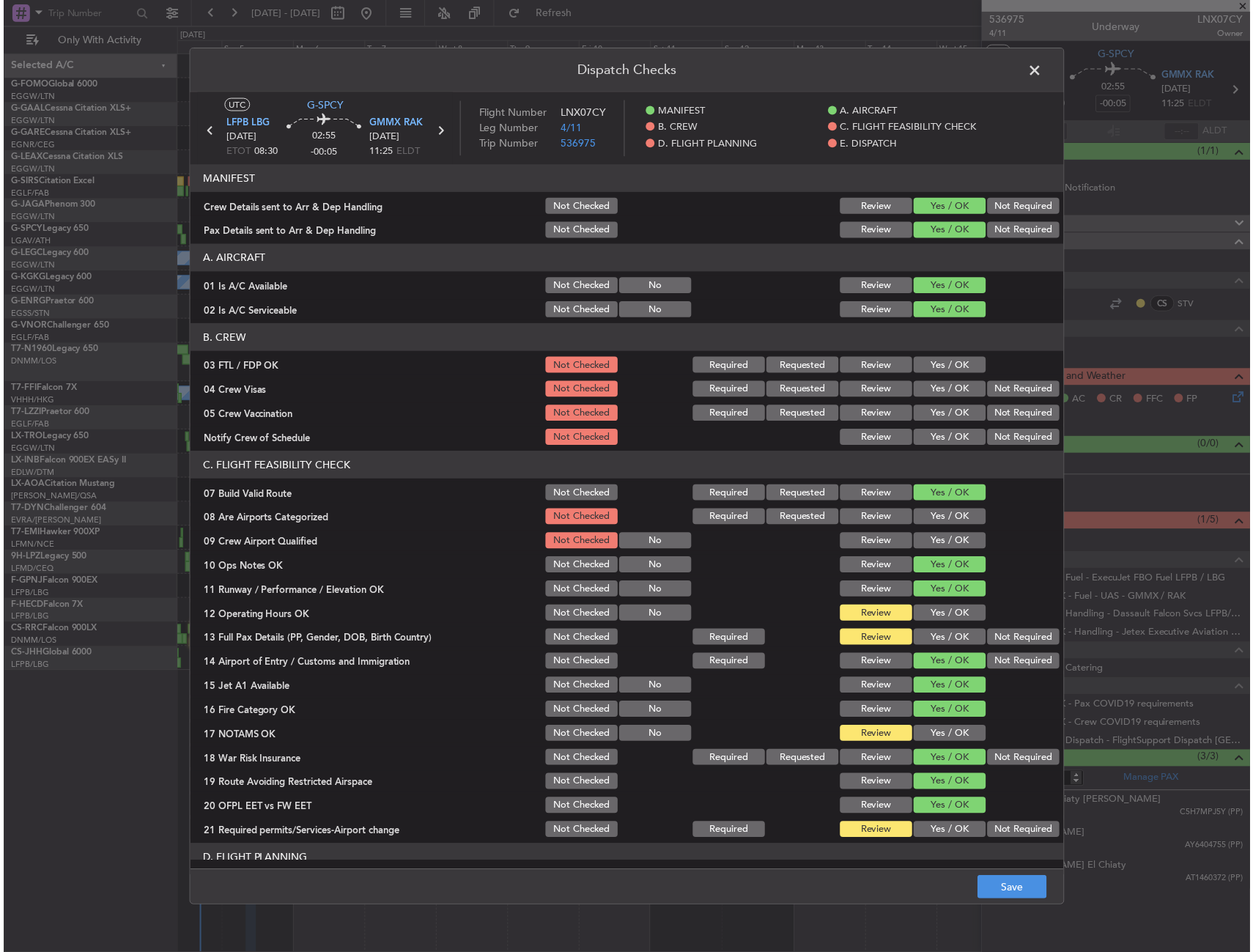
scroll to position [293, 0]
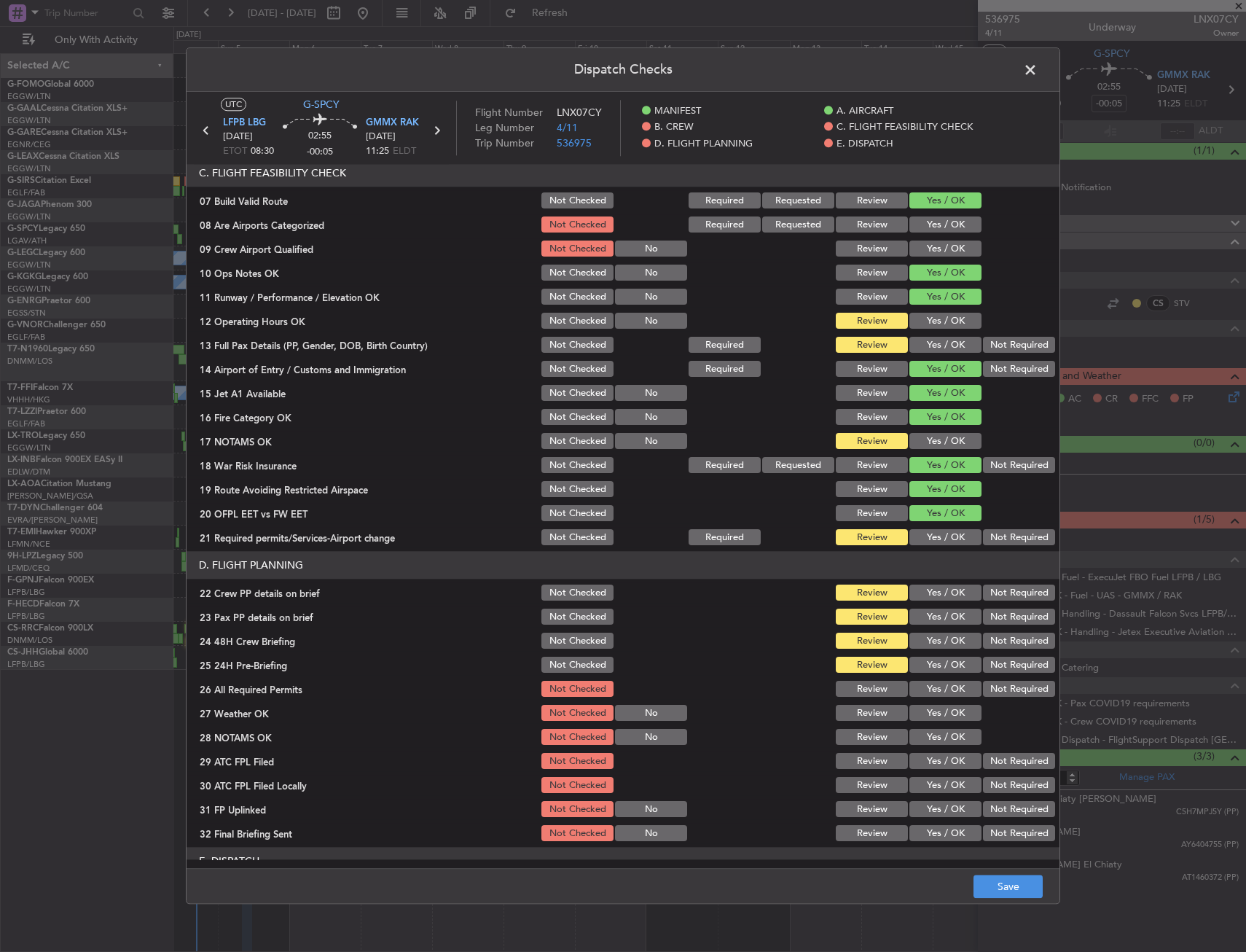
click at [917, 316] on button "Yes / OK" at bounding box center [946, 321] width 72 height 16
click at [919, 340] on button "Yes / OK" at bounding box center [946, 345] width 72 height 16
click at [910, 440] on button "Yes / OK" at bounding box center [946, 442] width 72 height 16
click at [917, 539] on button "Yes / OK" at bounding box center [946, 537] width 72 height 16
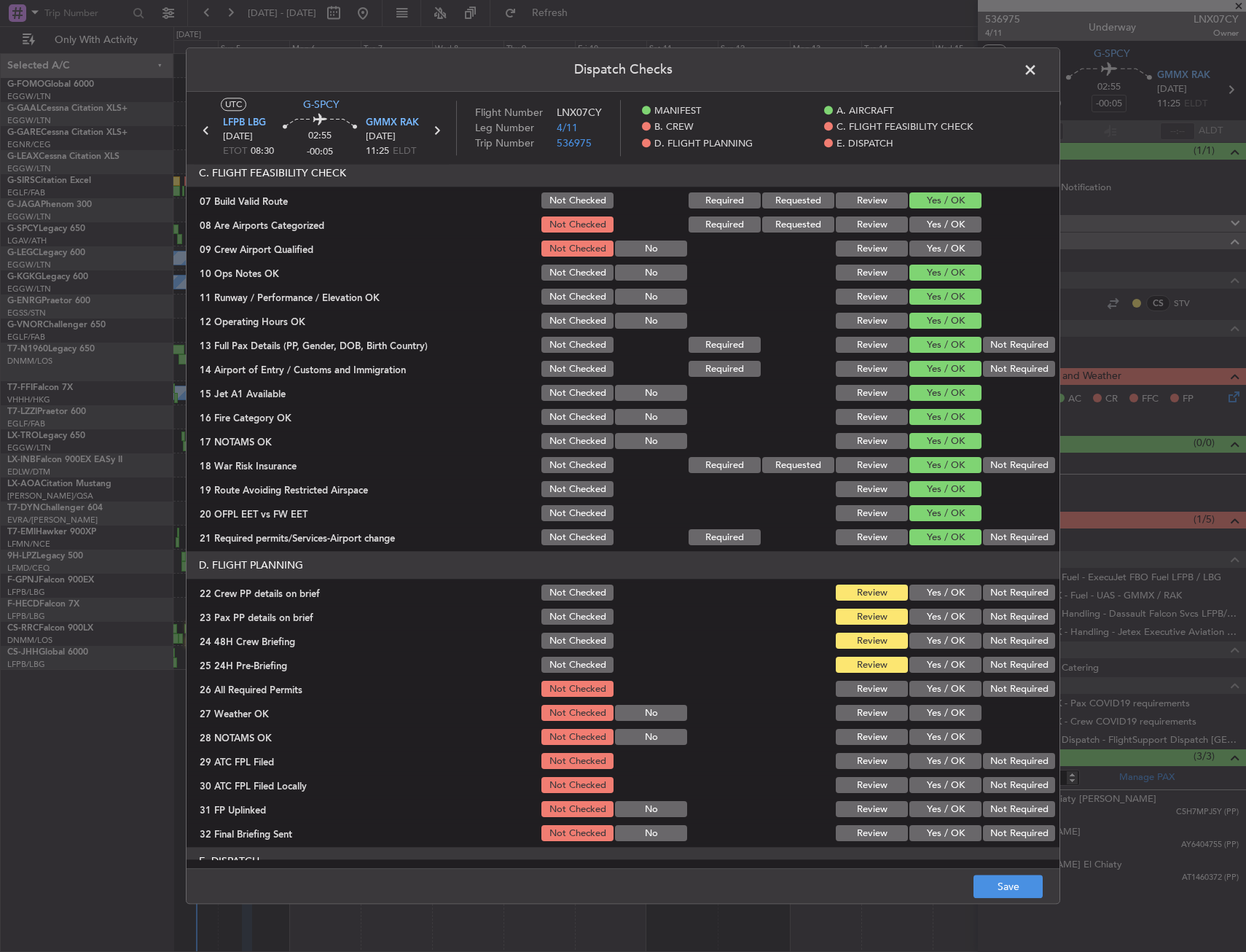
click at [922, 593] on button "Yes / OK" at bounding box center [946, 593] width 72 height 16
click at [923, 614] on button "Yes / OK" at bounding box center [946, 617] width 72 height 16
click at [921, 639] on button "Yes / OK" at bounding box center [946, 641] width 72 height 16
drag, startPoint x: 983, startPoint y: 664, endPoint x: 970, endPoint y: 721, distance: 58.5
click at [984, 667] on button "Not Required" at bounding box center [1019, 665] width 72 height 16
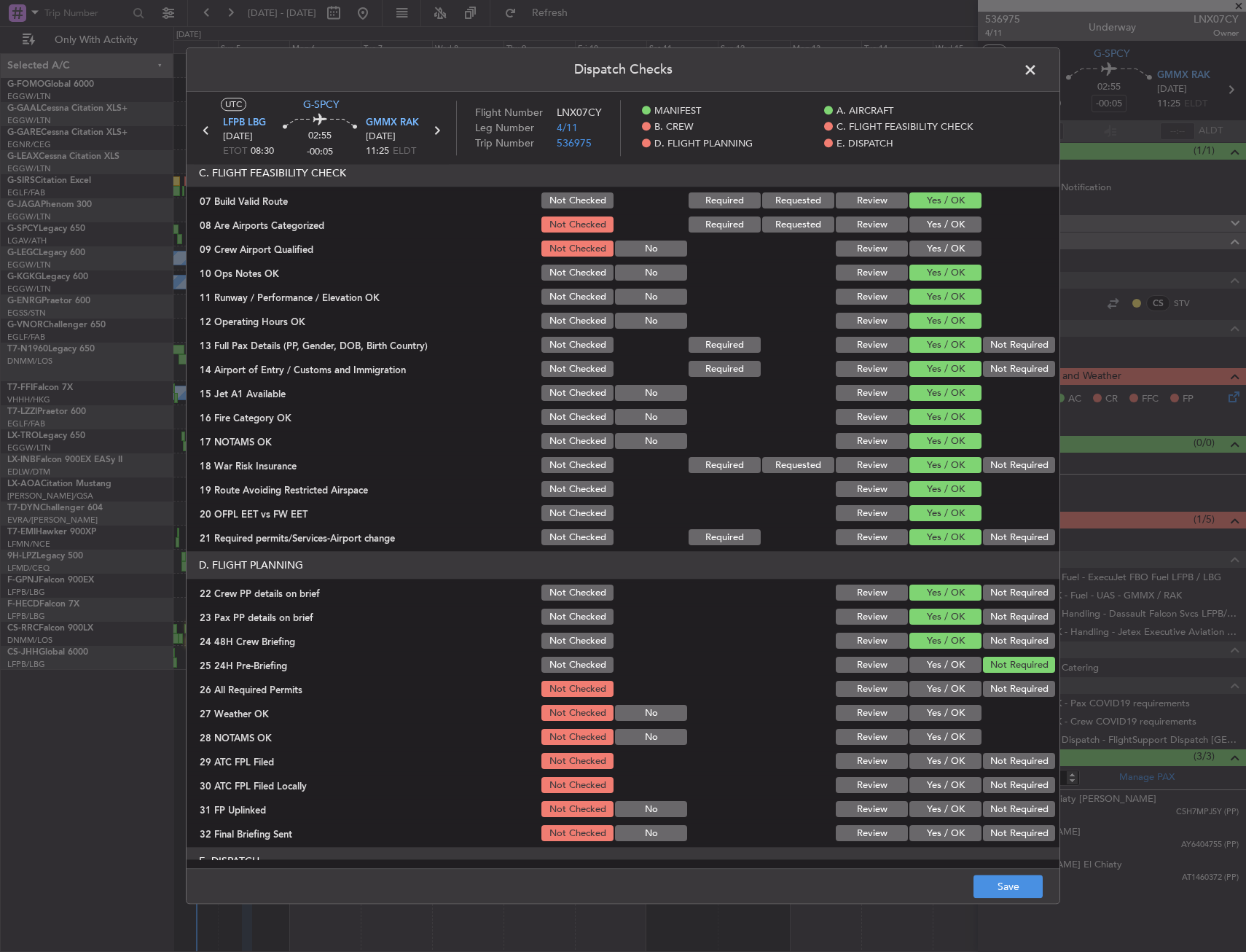
click at [982, 874] on footer "Save" at bounding box center [623, 887] width 873 height 35
click at [981, 879] on button "Save" at bounding box center [1008, 887] width 69 height 23
click at [1038, 65] on span at bounding box center [1038, 73] width 0 height 29
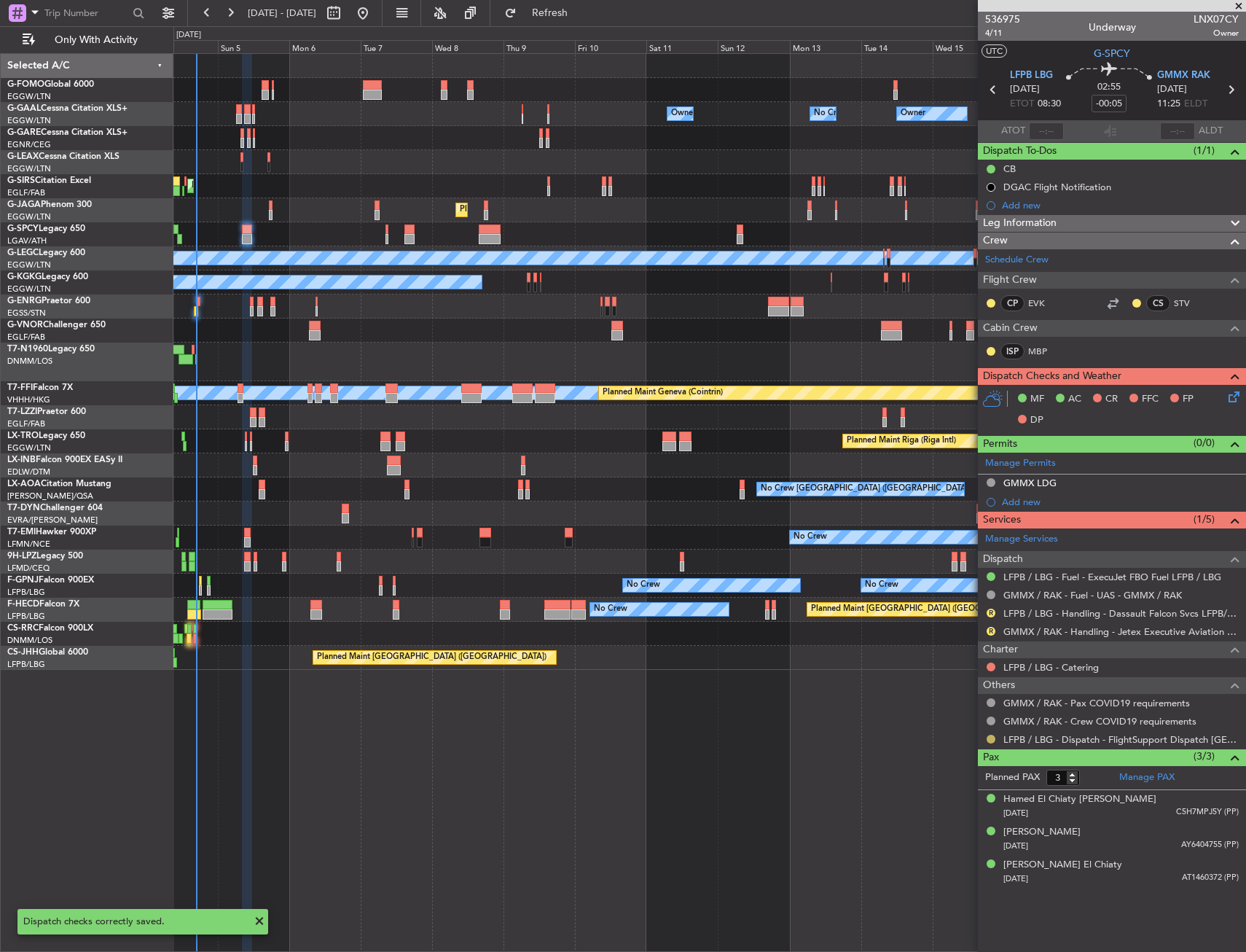
click at [989, 740] on button at bounding box center [990, 739] width 9 height 9
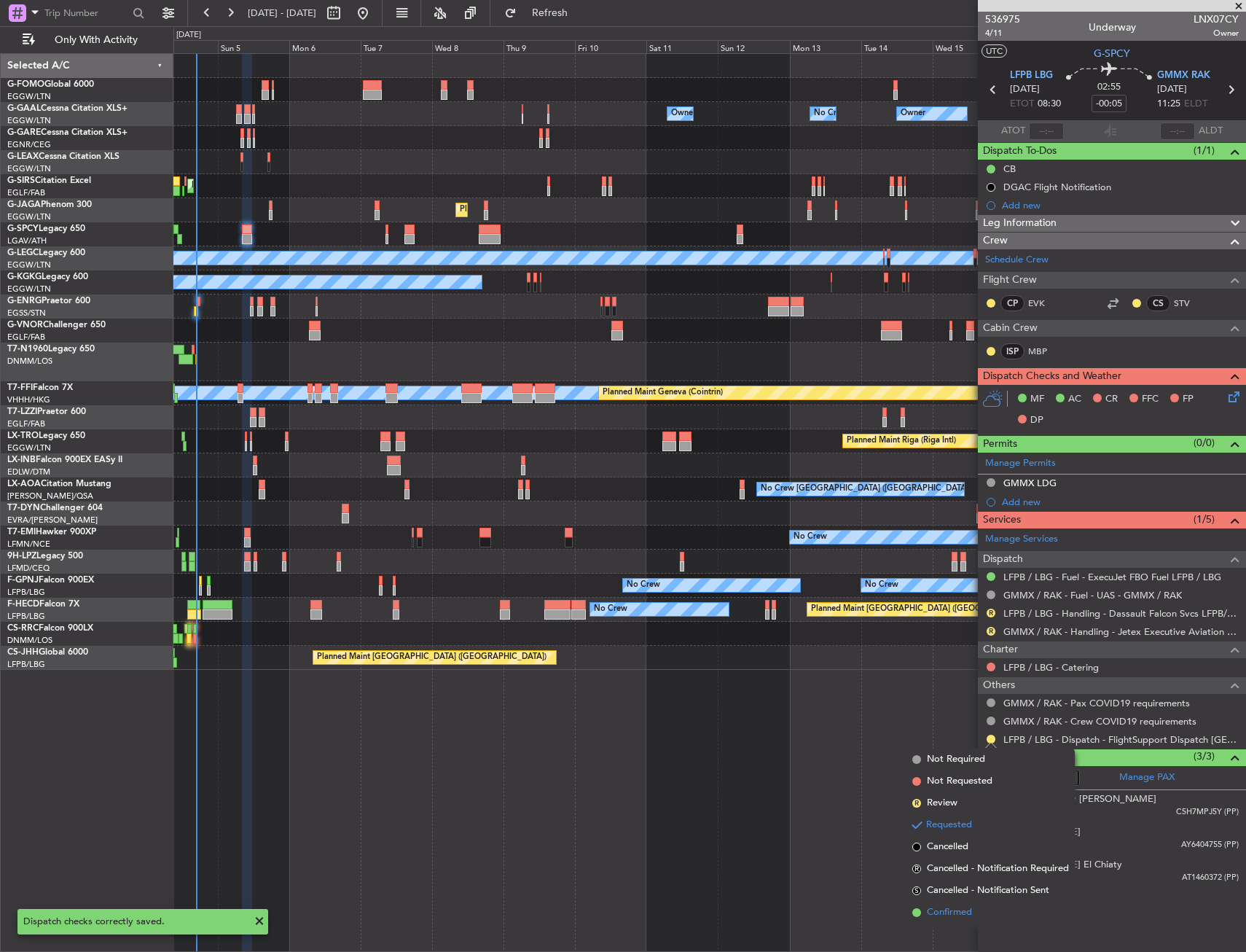
click at [977, 917] on li "Confirmed" at bounding box center [990, 912] width 169 height 22
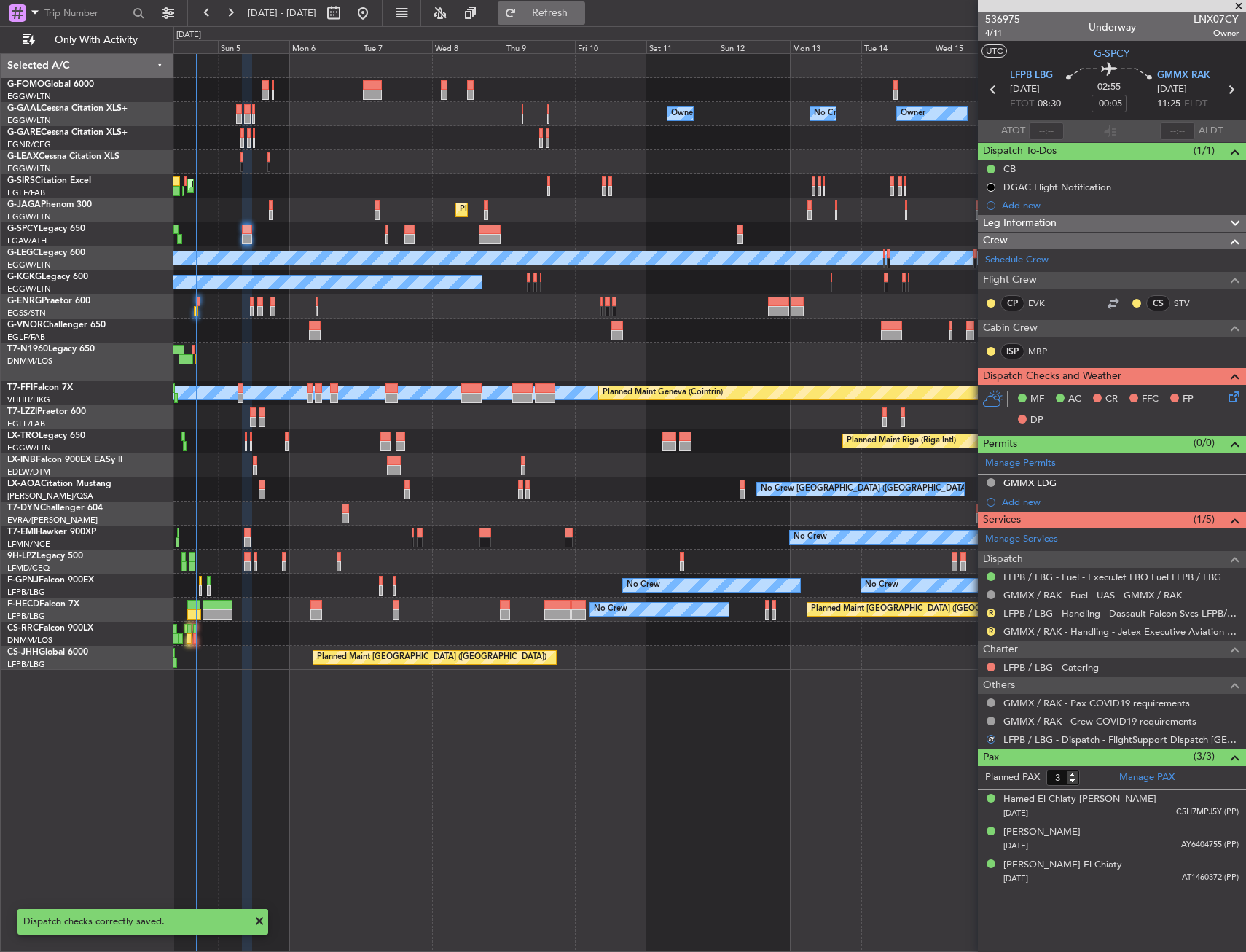
click at [581, 17] on span "Refresh" at bounding box center [550, 13] width 62 height 10
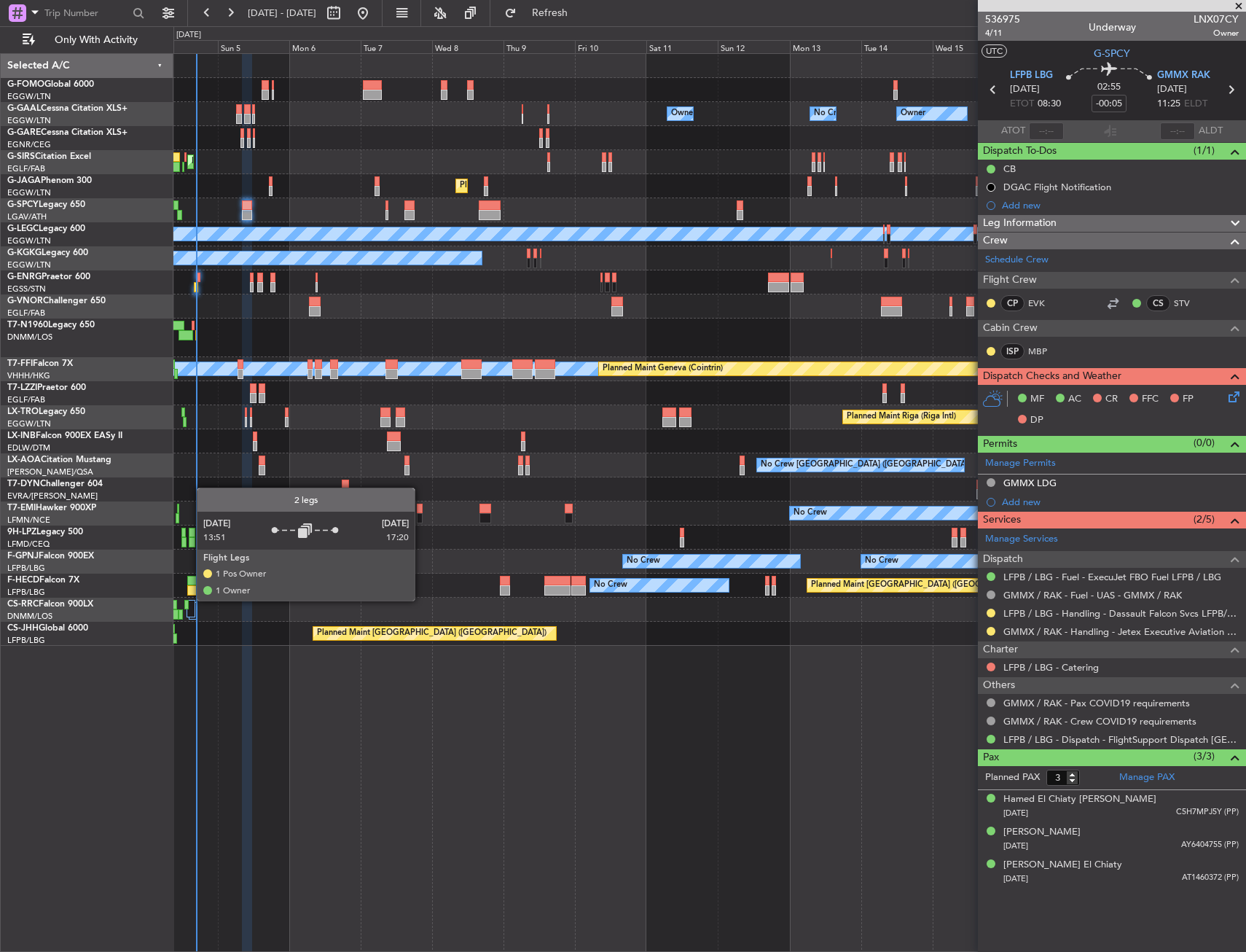
click at [189, 600] on div at bounding box center [191, 609] width 9 height 18
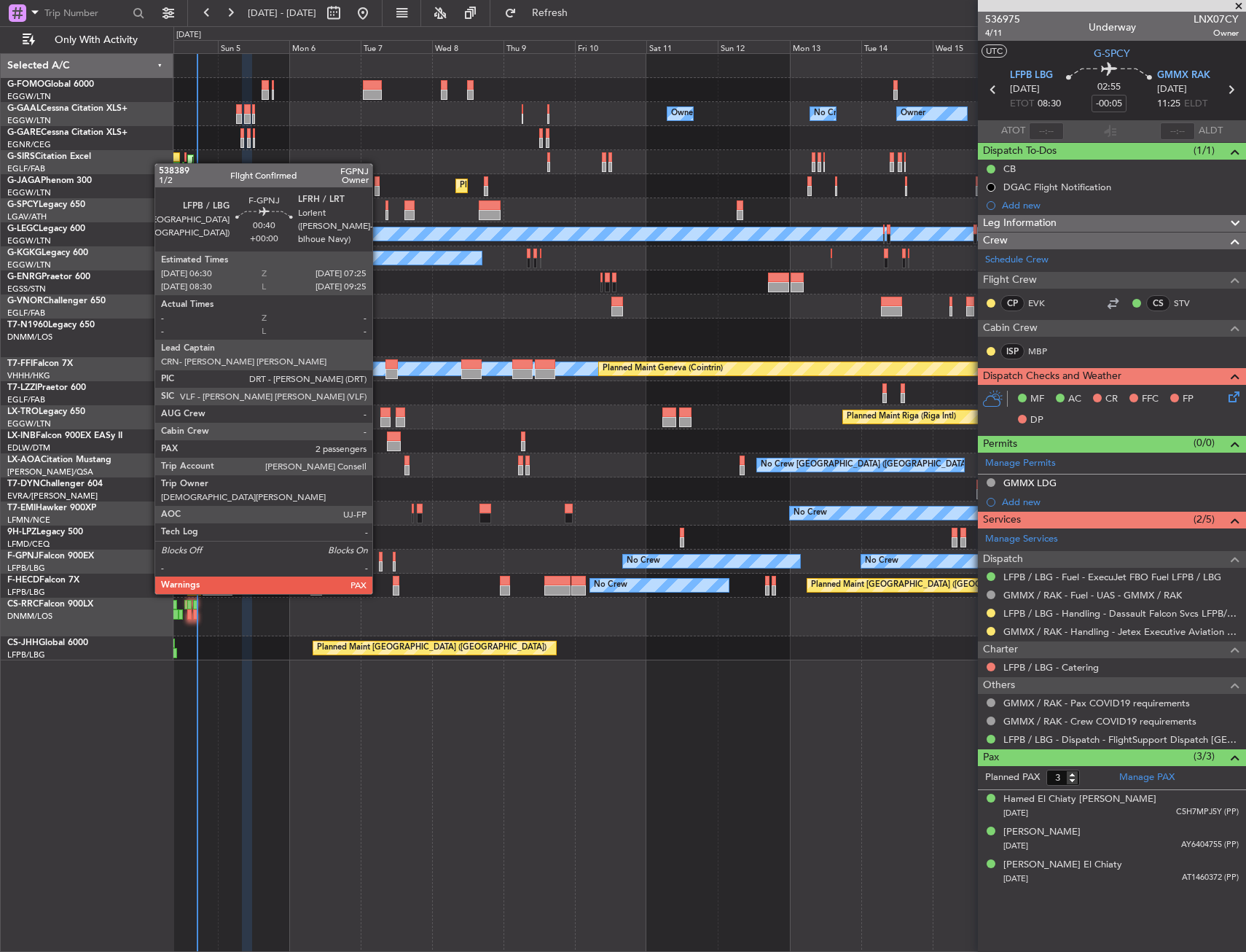
click at [379, 565] on div at bounding box center [380, 566] width 3 height 10
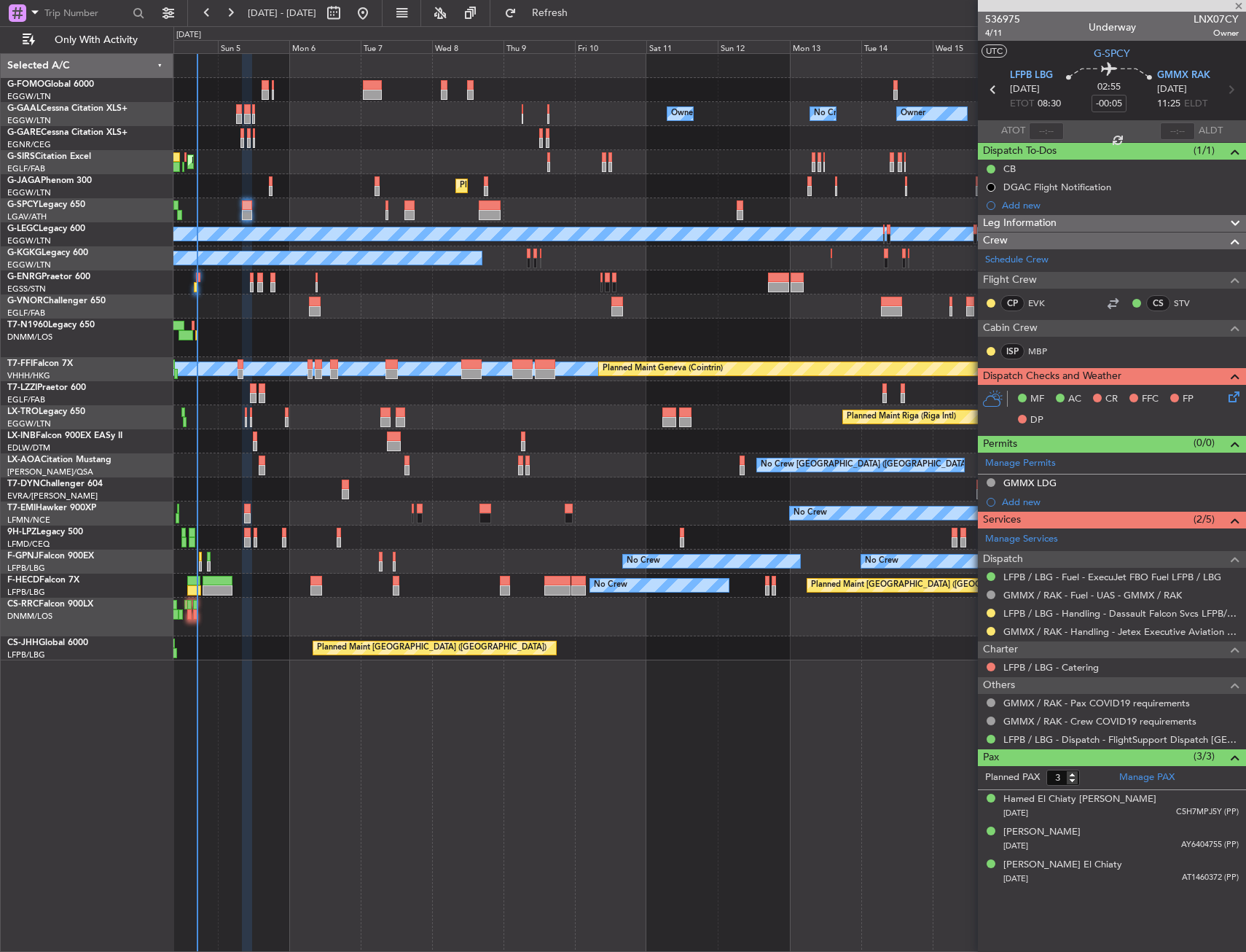
type input "4"
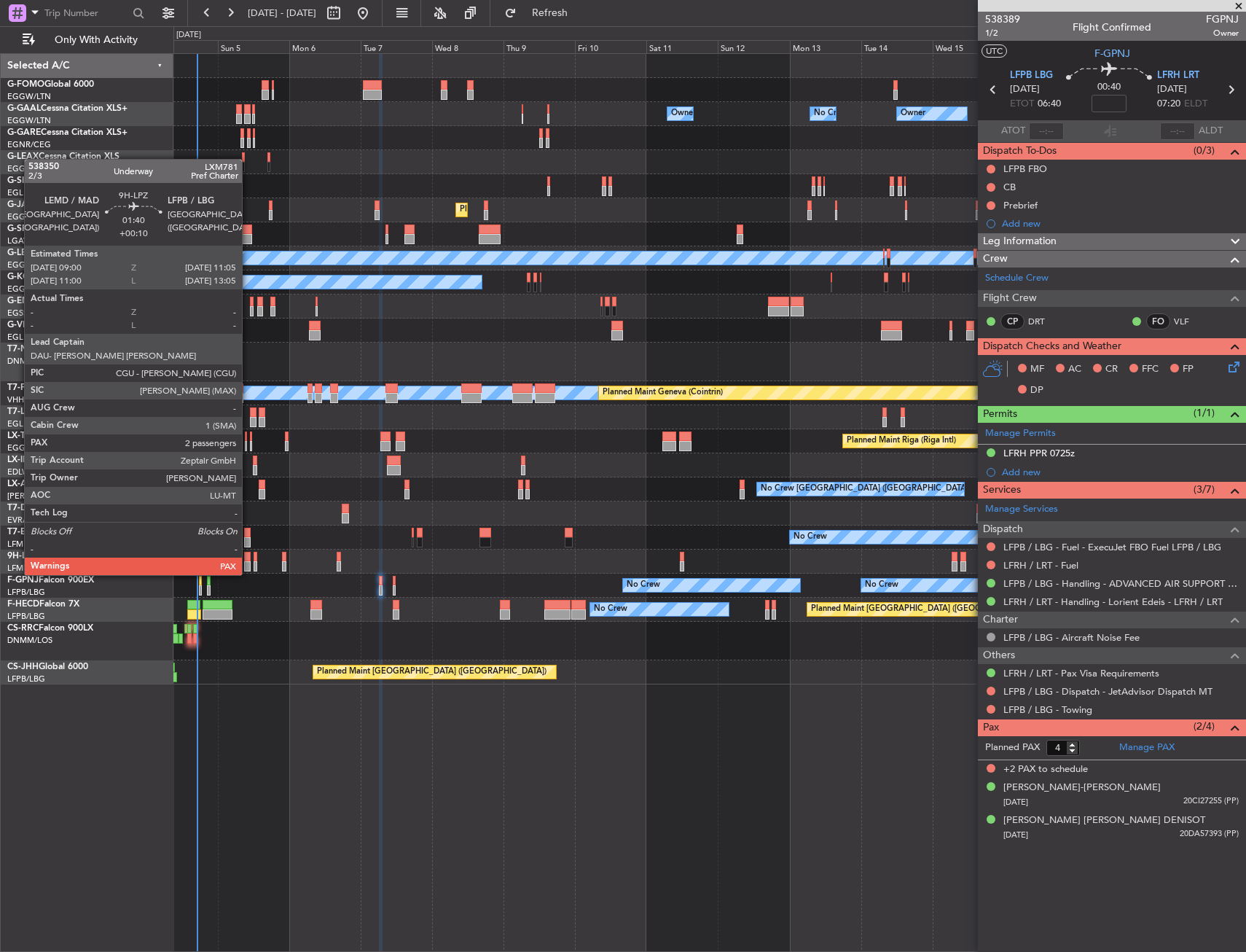
click at [248, 561] on div at bounding box center [248, 557] width 6 height 10
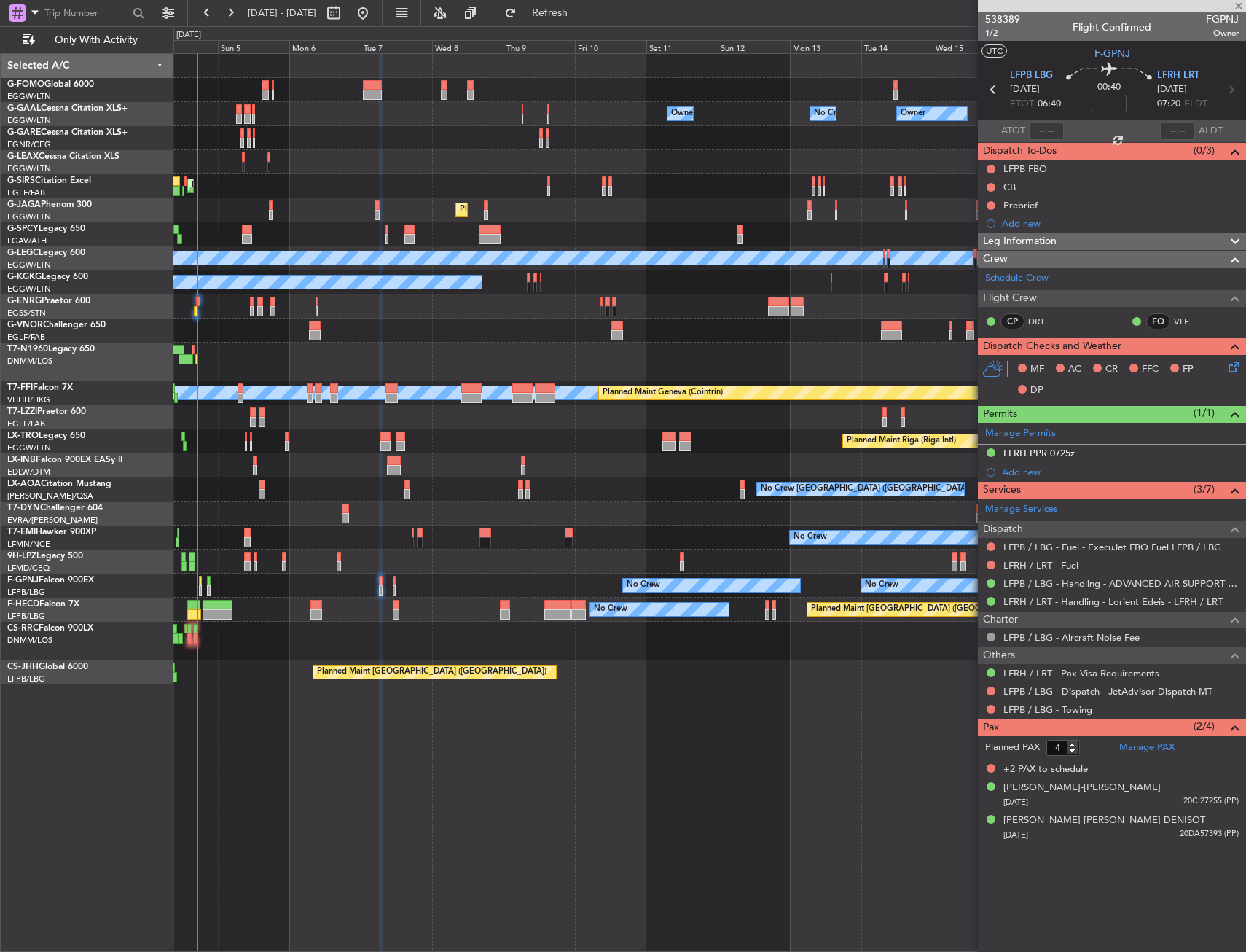
type input "+00:10"
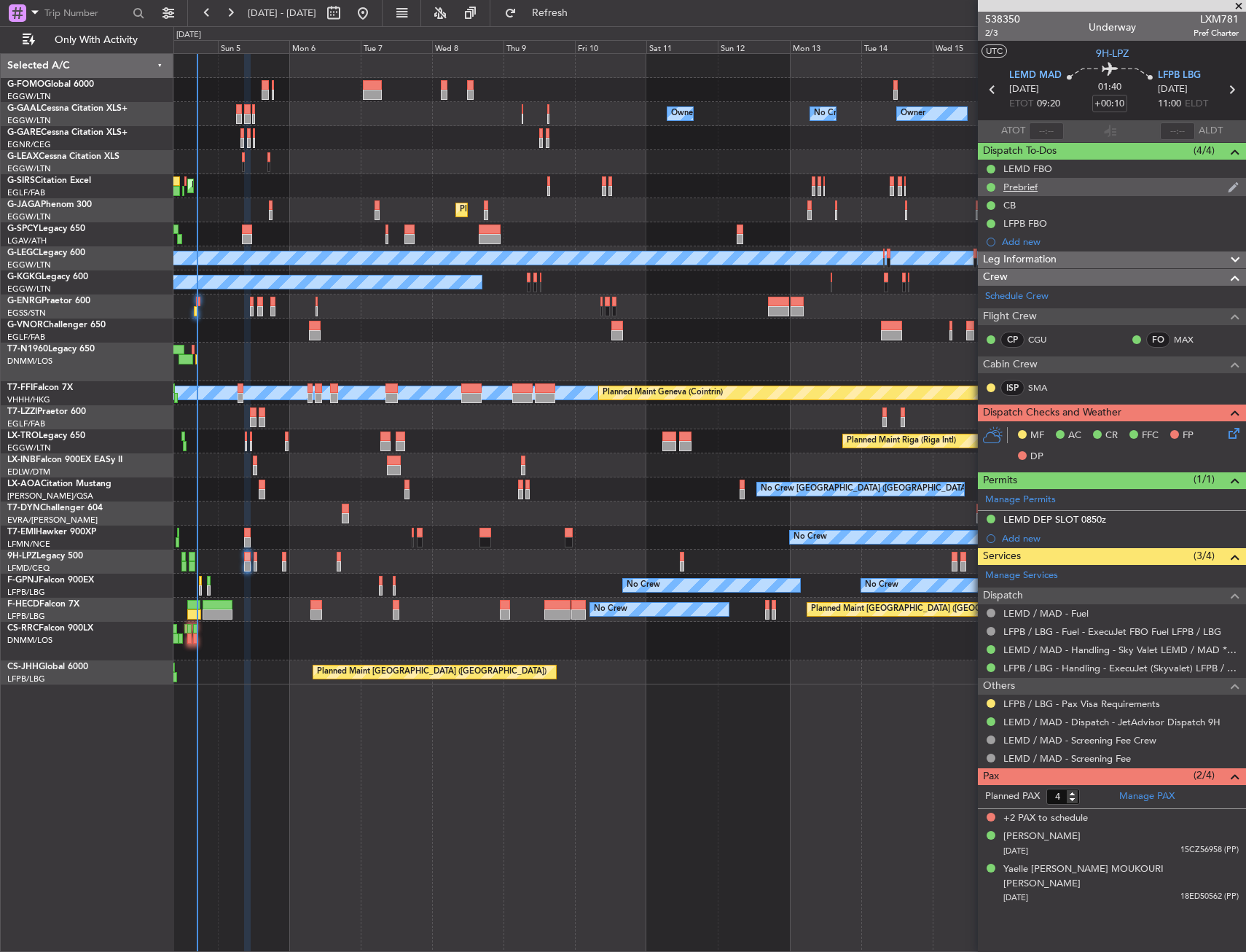
click at [1052, 191] on div "Prebrief" at bounding box center [1113, 187] width 268 height 18
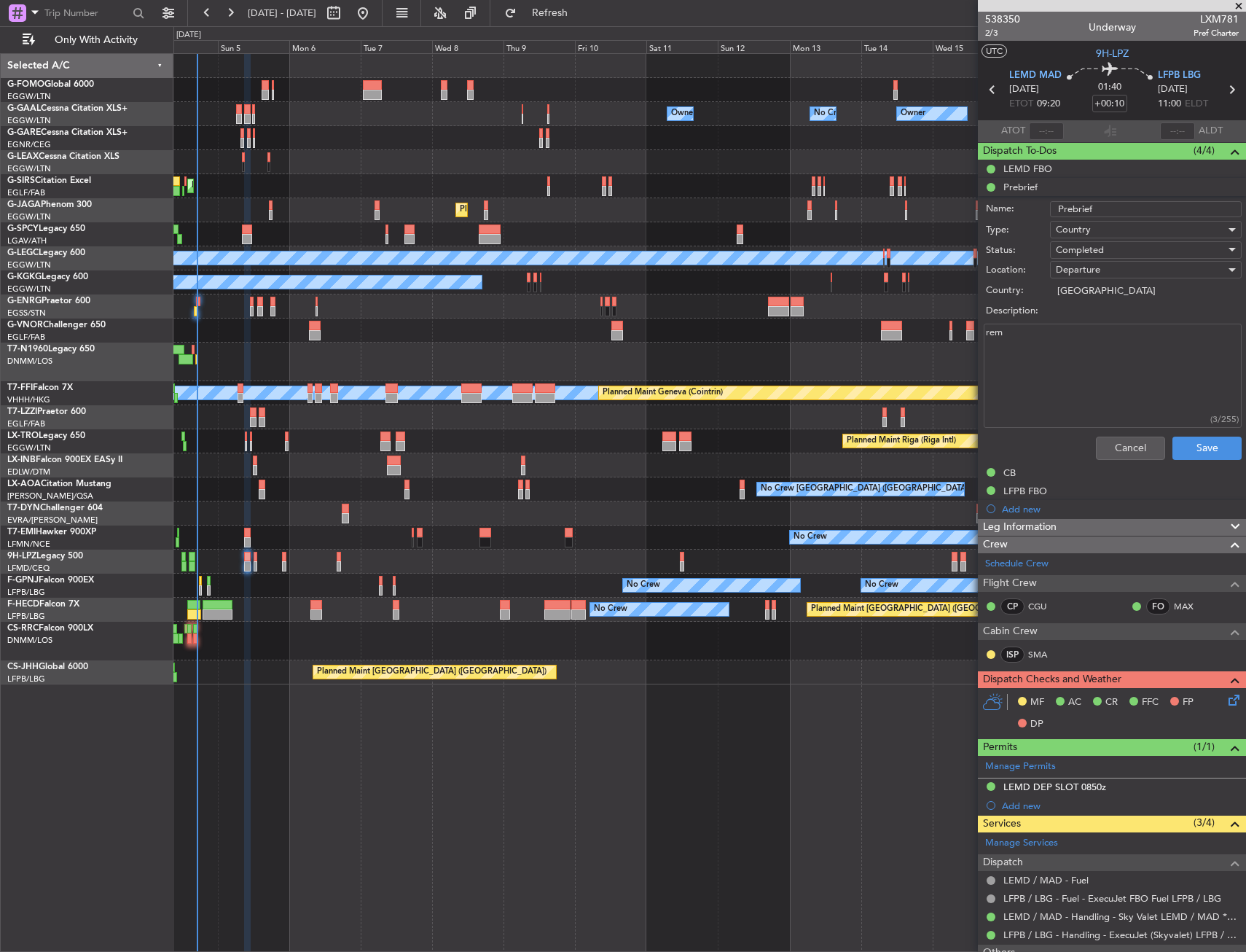
click at [1033, 352] on textarea "rem" at bounding box center [1113, 375] width 258 height 104
click at [1034, 352] on textarea "rem" at bounding box center [1113, 375] width 258 height 104
type textarea "5400"
click at [1189, 446] on button "Save" at bounding box center [1207, 448] width 69 height 23
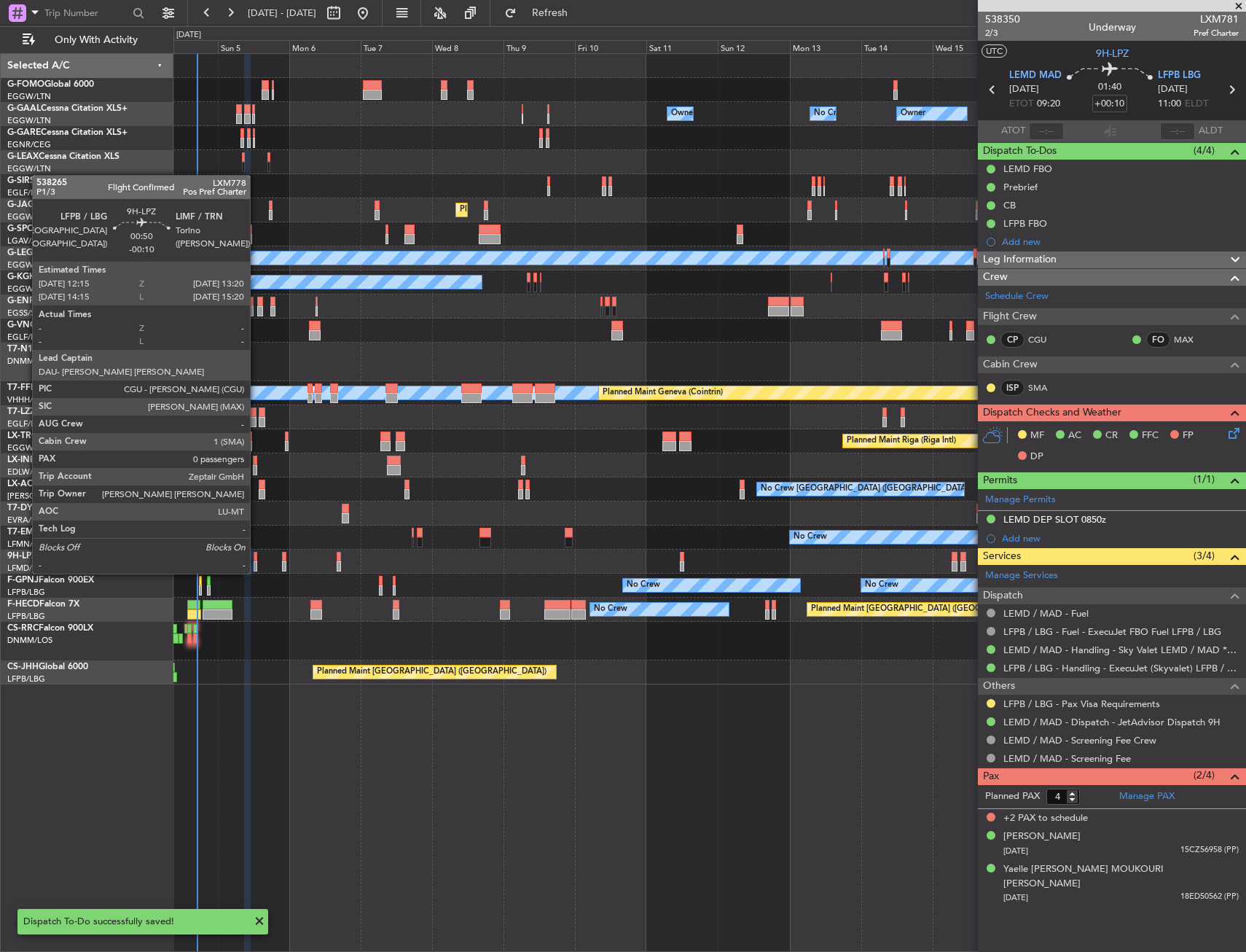
click at [256, 559] on div at bounding box center [256, 557] width 4 height 10
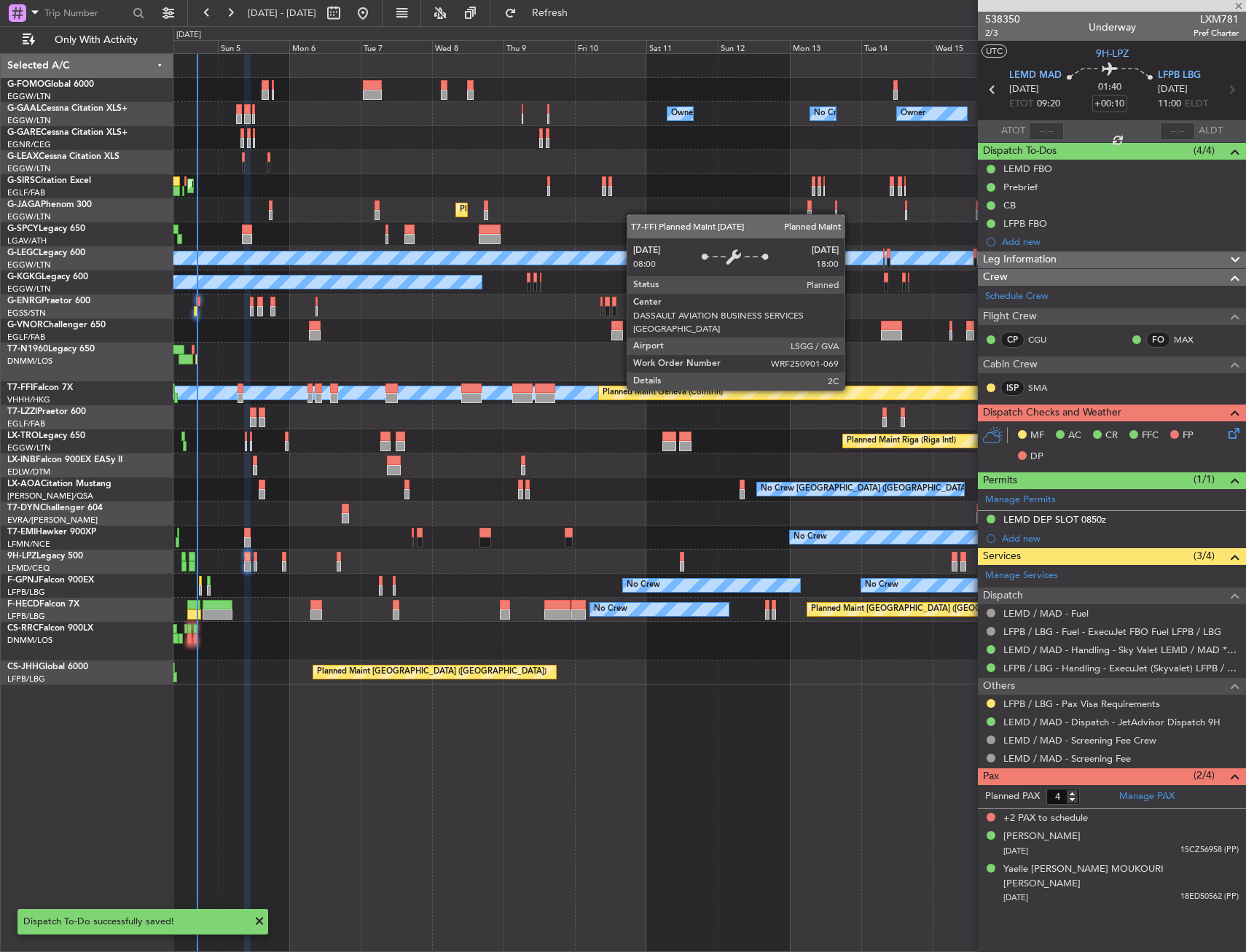
type input "-00:10"
type input "0"
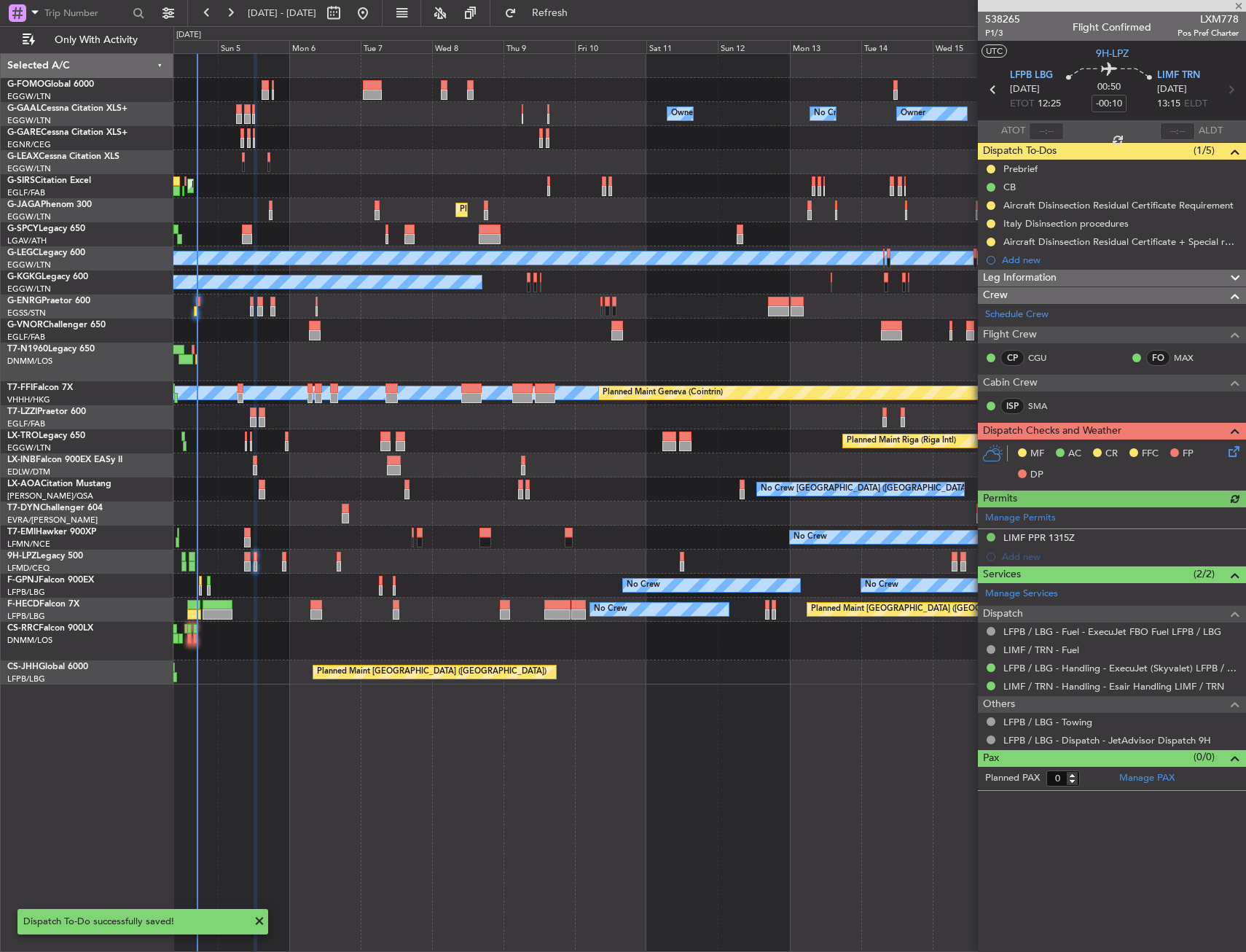
click at [1056, 169] on div "Prebrief" at bounding box center [1113, 169] width 268 height 18
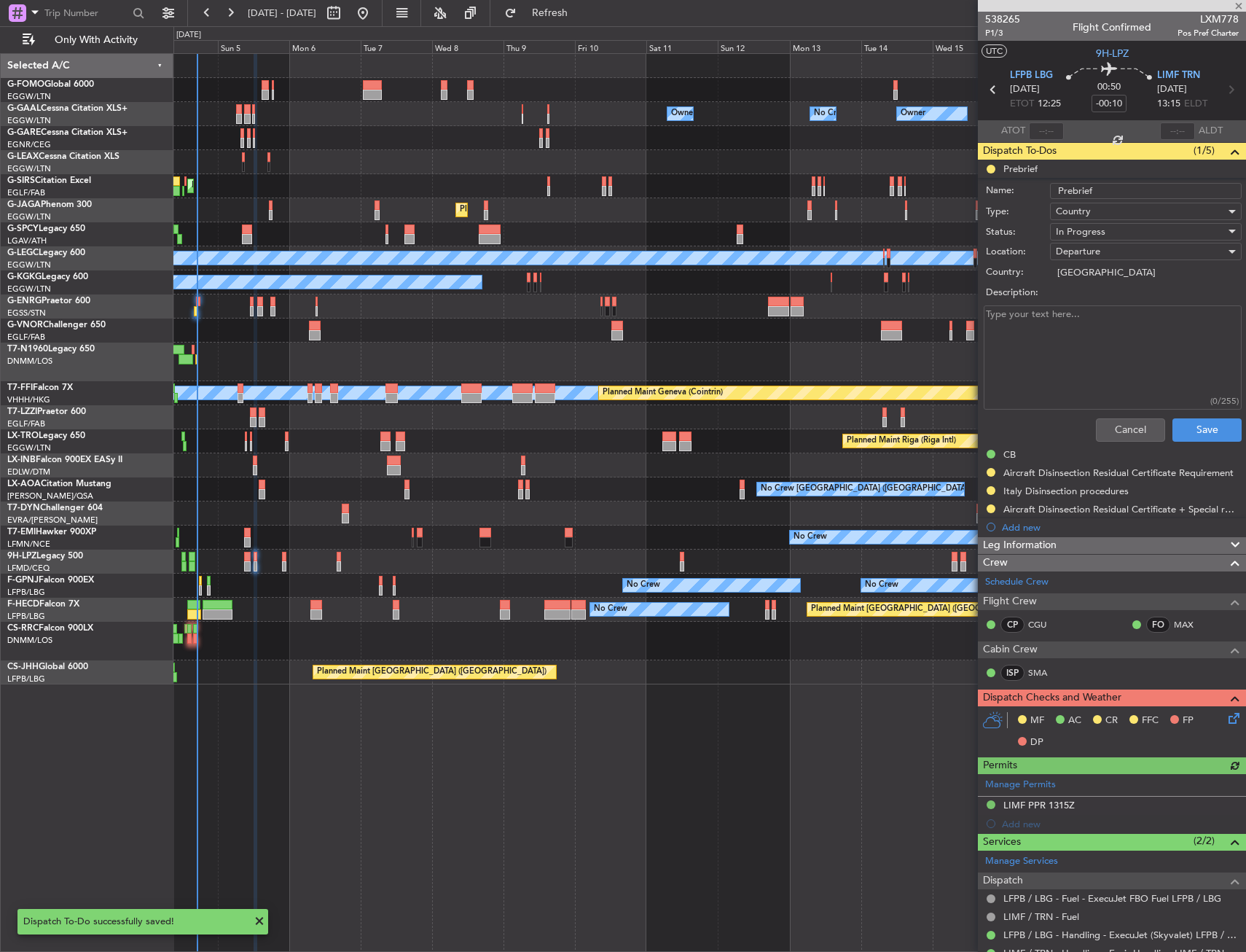
click at [1065, 310] on textarea "Description:" at bounding box center [1113, 357] width 258 height 104
type textarea "remaining"
click at [1081, 230] on span "In Progress" at bounding box center [1081, 232] width 50 height 13
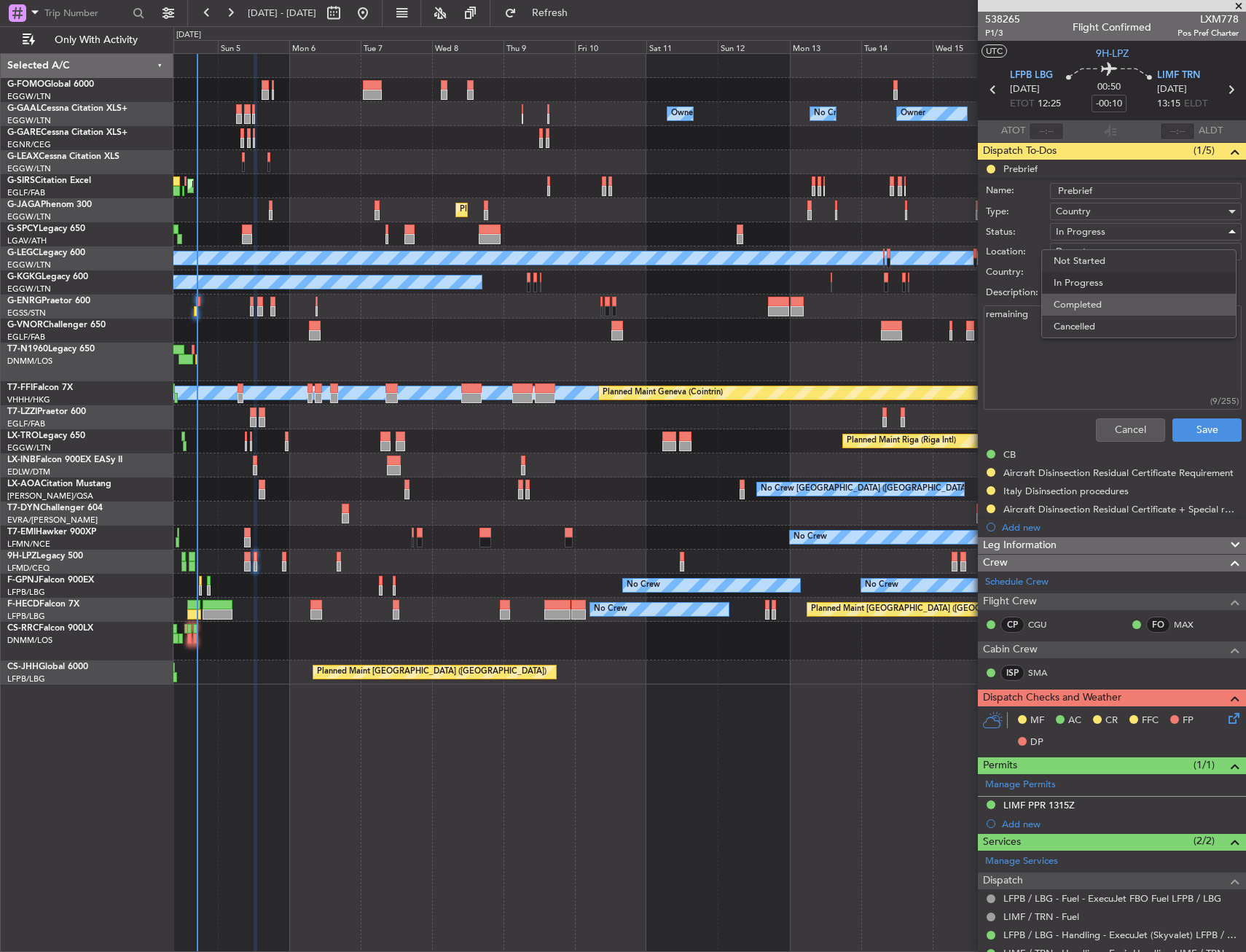
click at [1088, 299] on span "Completed" at bounding box center [1139, 304] width 171 height 22
drag, startPoint x: 1181, startPoint y: 422, endPoint x: 1171, endPoint y: 423, distance: 10.0
click at [1181, 422] on button "Save" at bounding box center [1207, 430] width 69 height 23
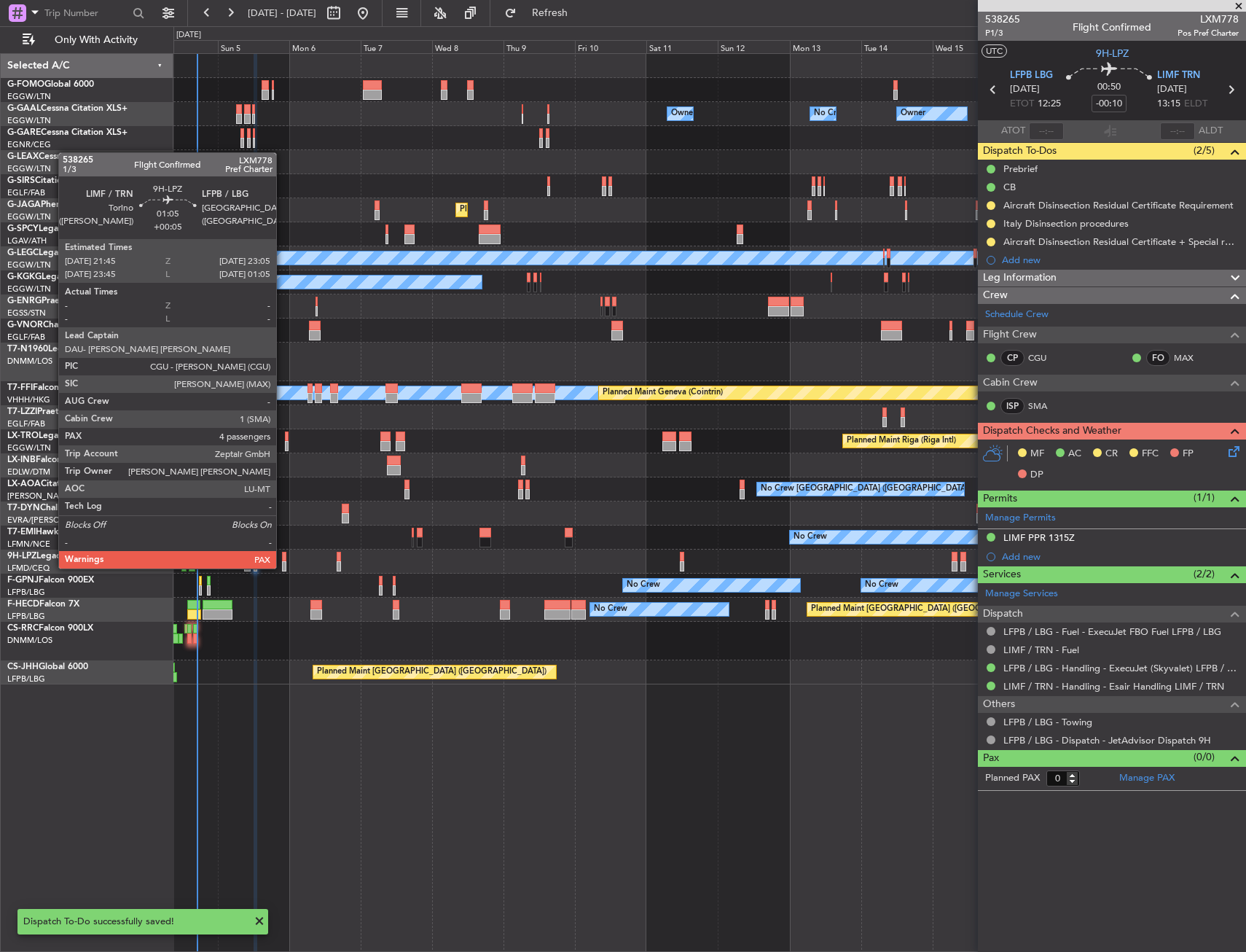
click at [283, 553] on div at bounding box center [284, 557] width 4 height 10
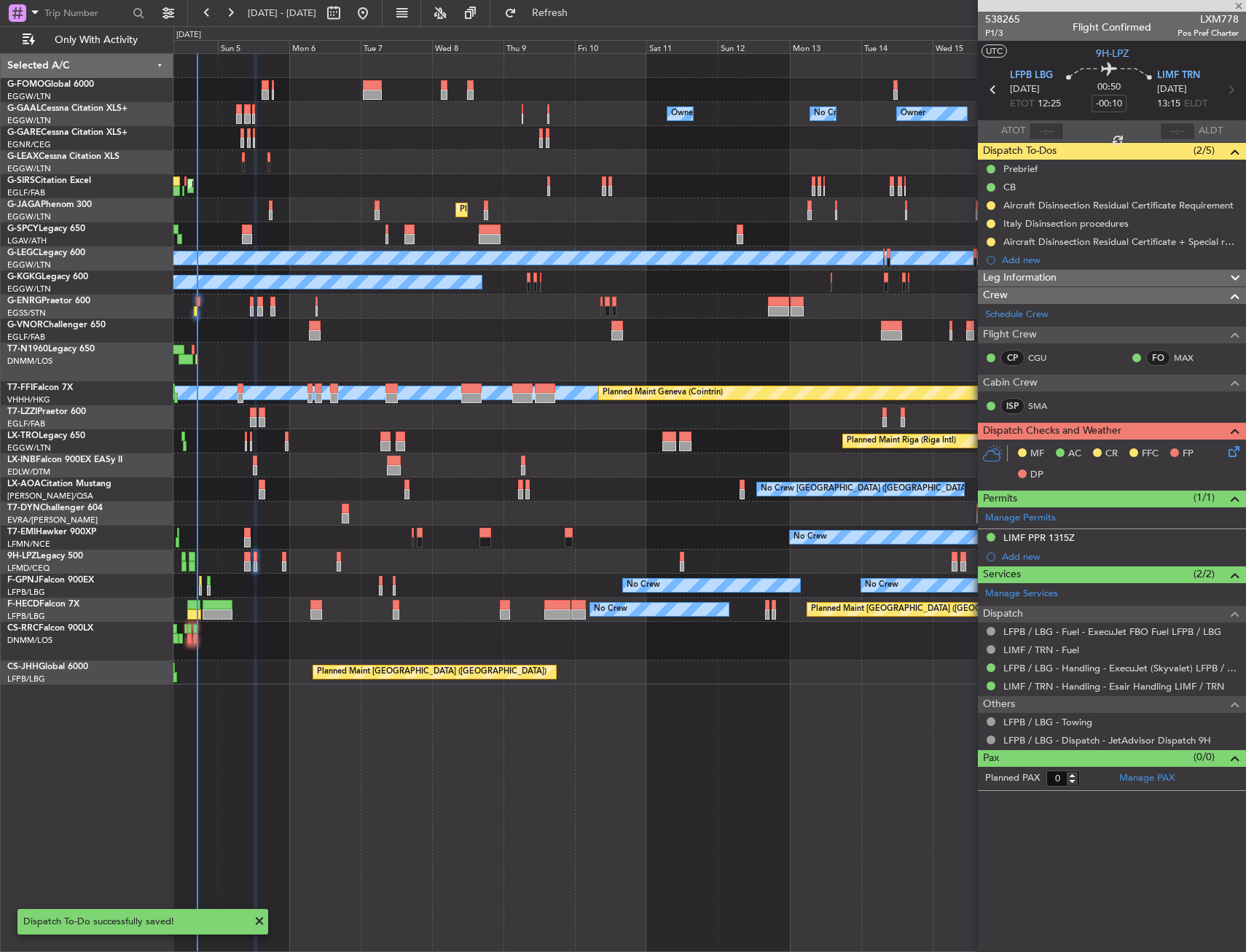
type input "+00:05"
type input "4"
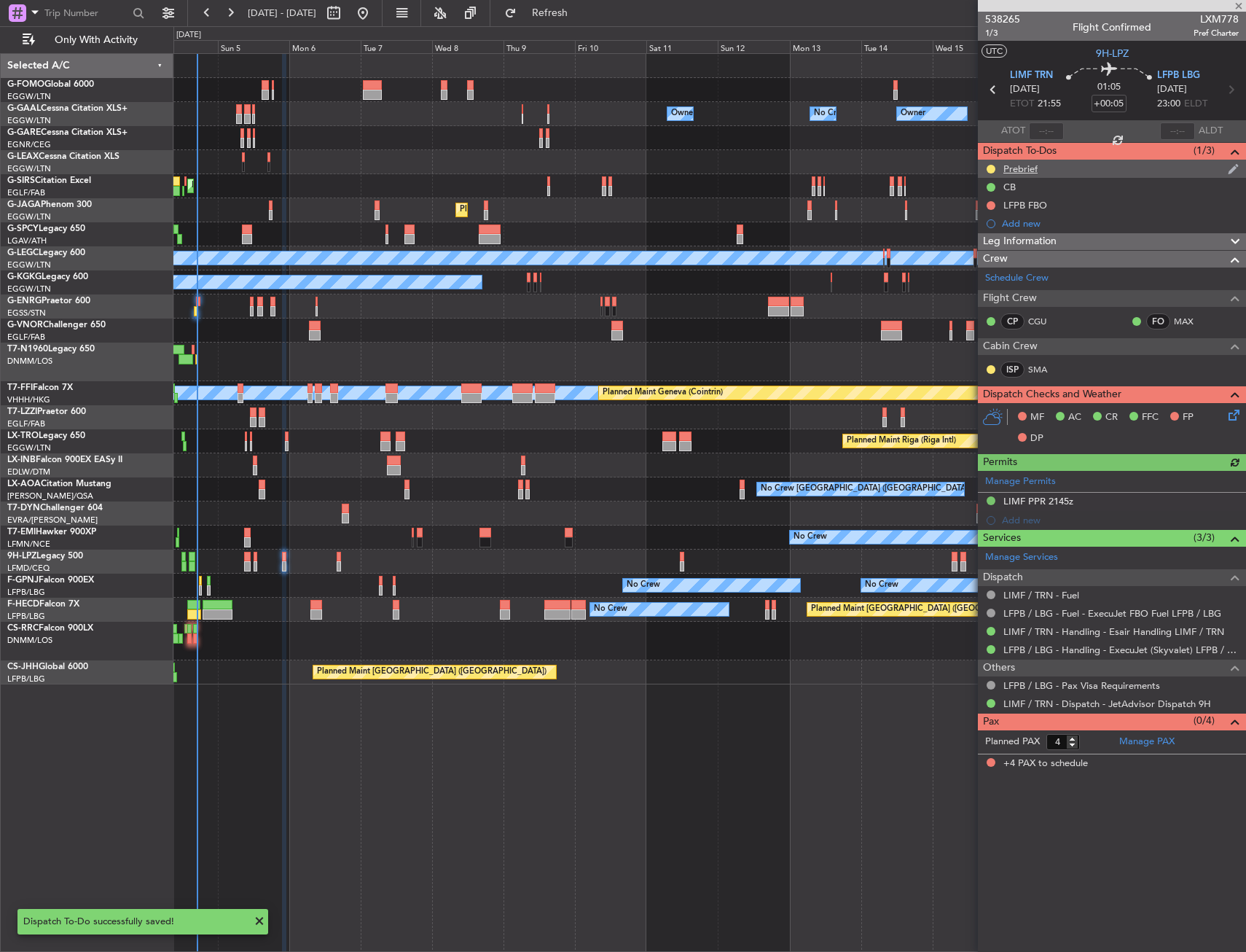
click at [1044, 165] on div "Prebrief" at bounding box center [1113, 169] width 268 height 18
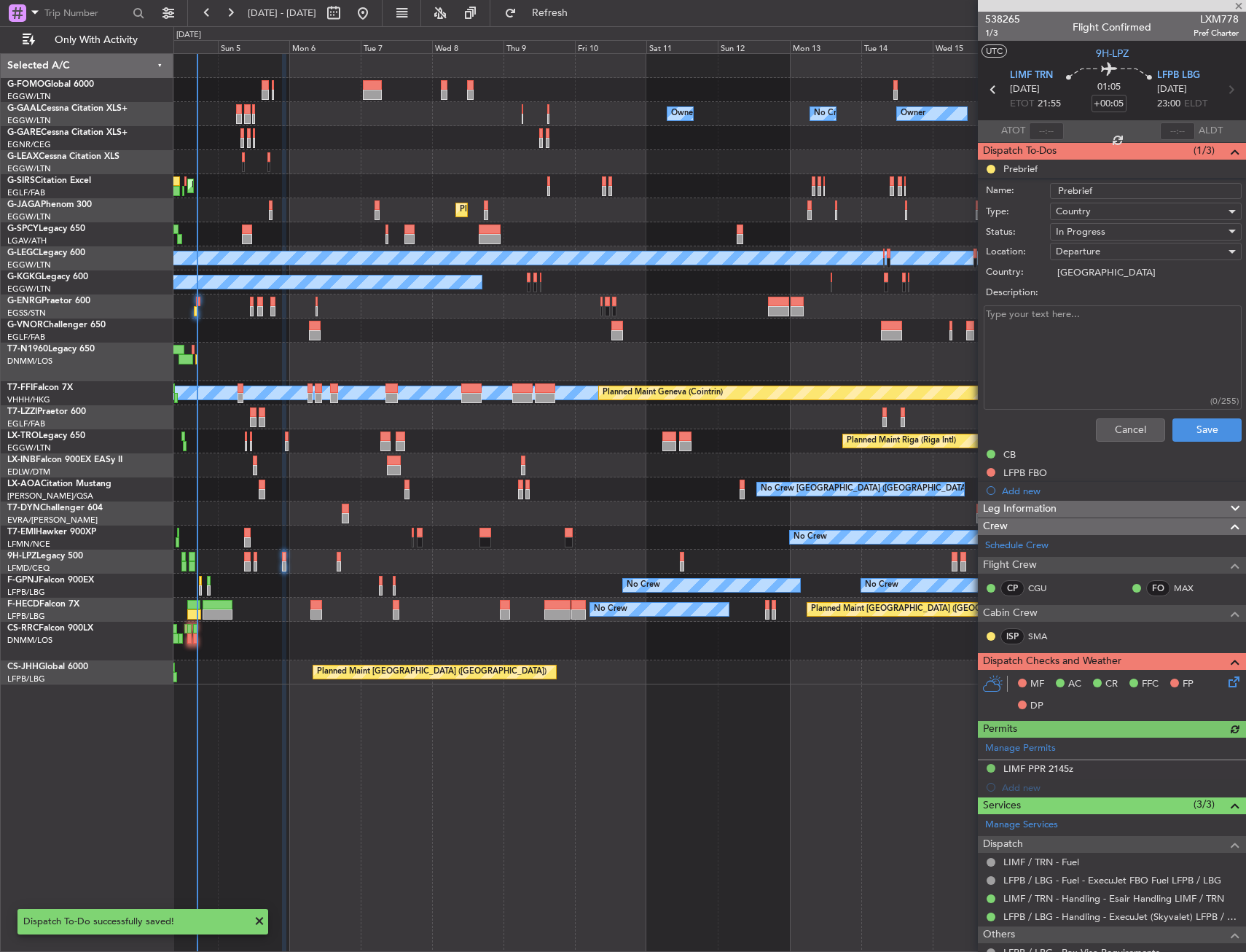
click at [1050, 318] on textarea "Description:" at bounding box center [1113, 357] width 258 height 104
click at [1107, 229] on div "In Progress" at bounding box center [1141, 231] width 170 height 22
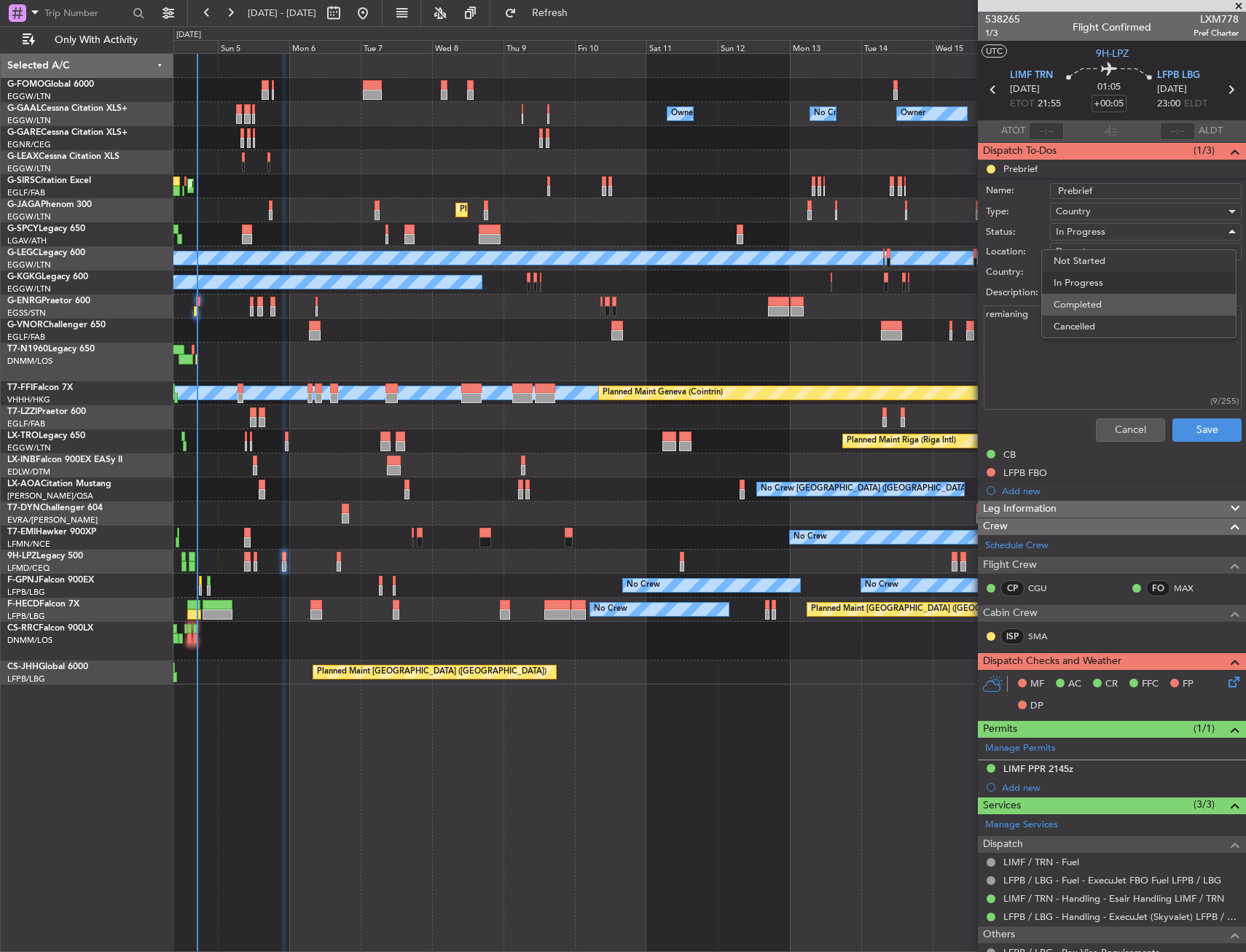
click at [1086, 306] on span "Completed" at bounding box center [1139, 304] width 171 height 22
type textarea "remaining"
click at [1175, 437] on button "Save" at bounding box center [1207, 430] width 69 height 23
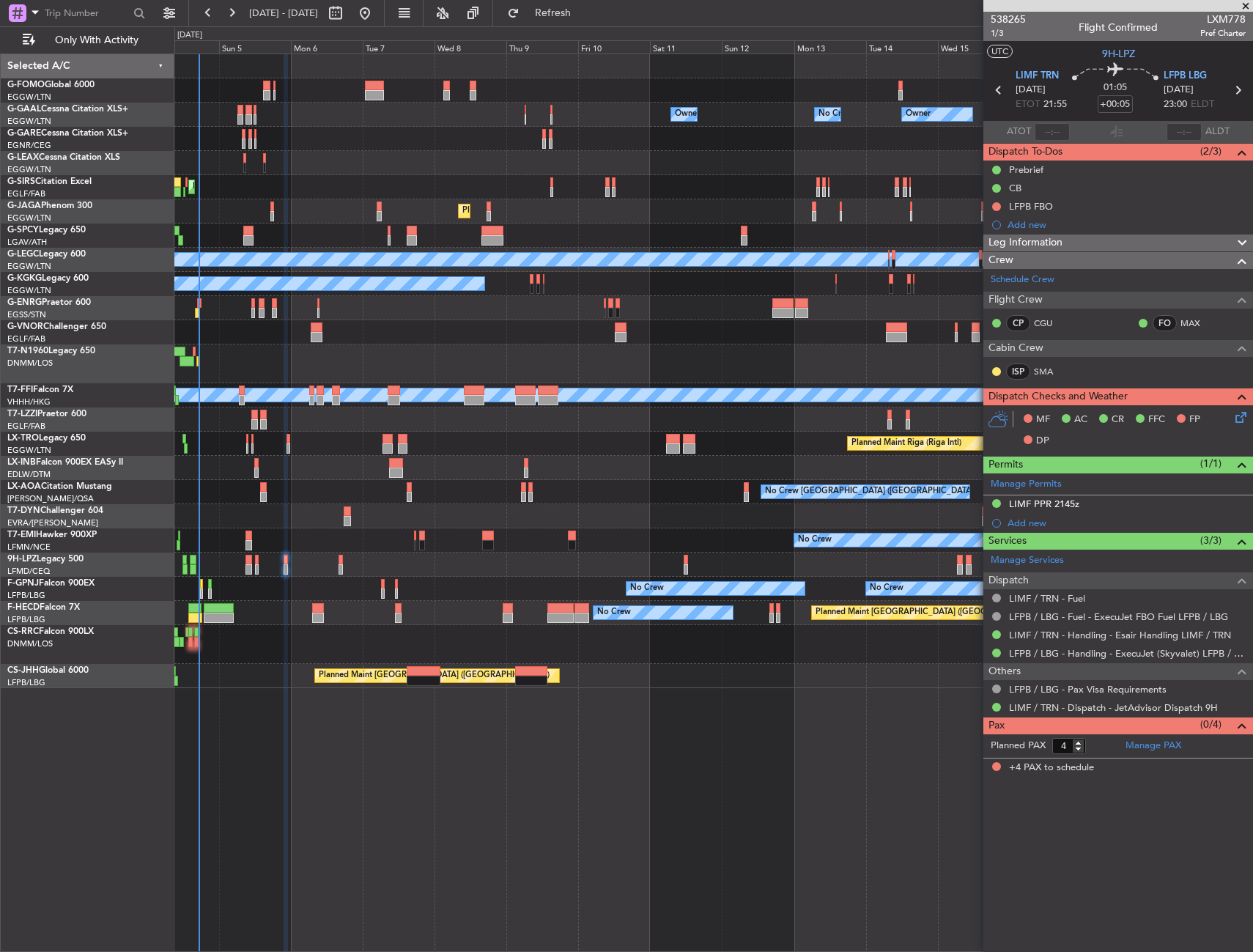
click at [288, 616] on div "Planned Maint Paris (Le Bourget) No Crew AOG Maint Paris (Le Bourget) No Crew" at bounding box center [713, 613] width 1078 height 24
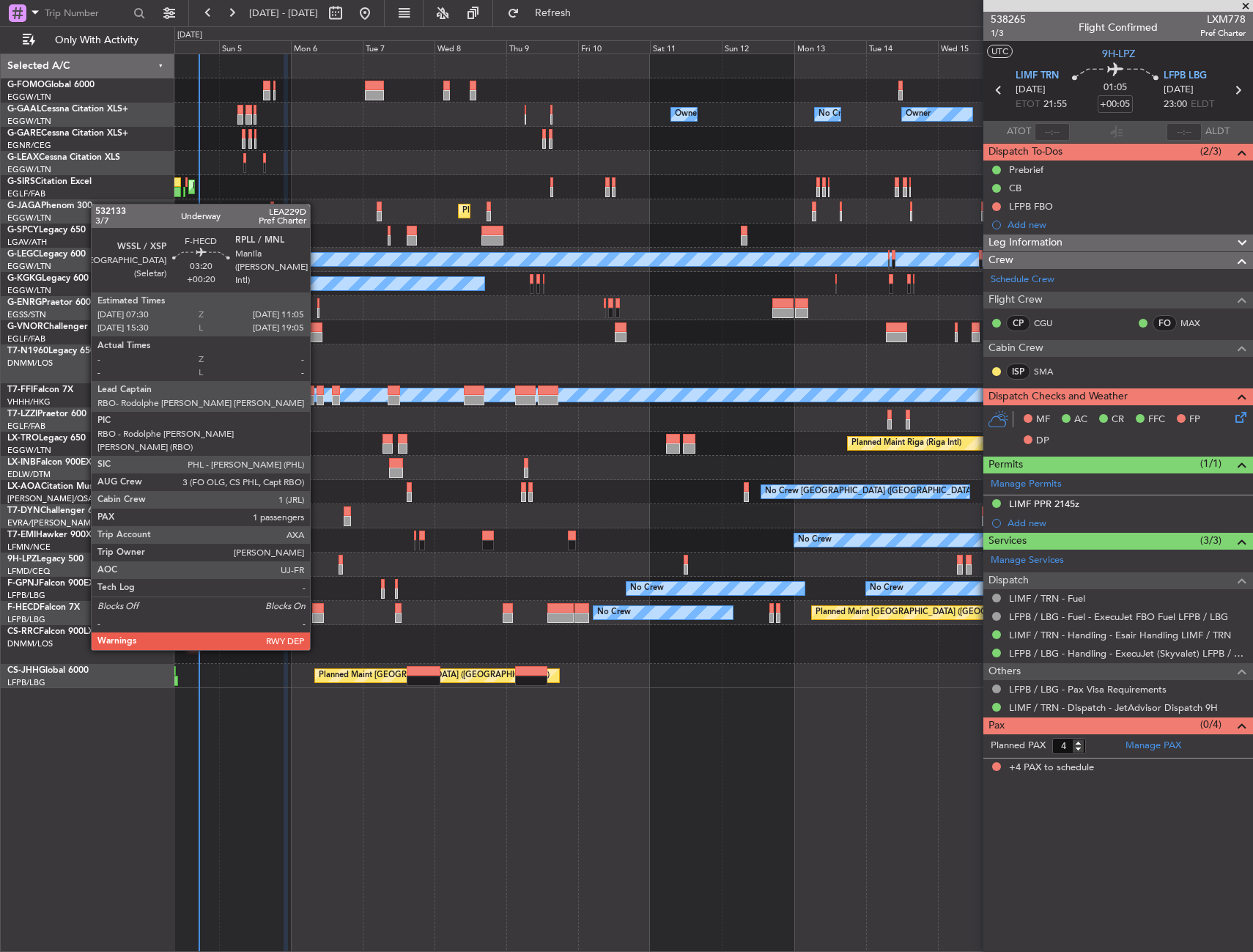
click at [316, 607] on div at bounding box center [318, 608] width 11 height 10
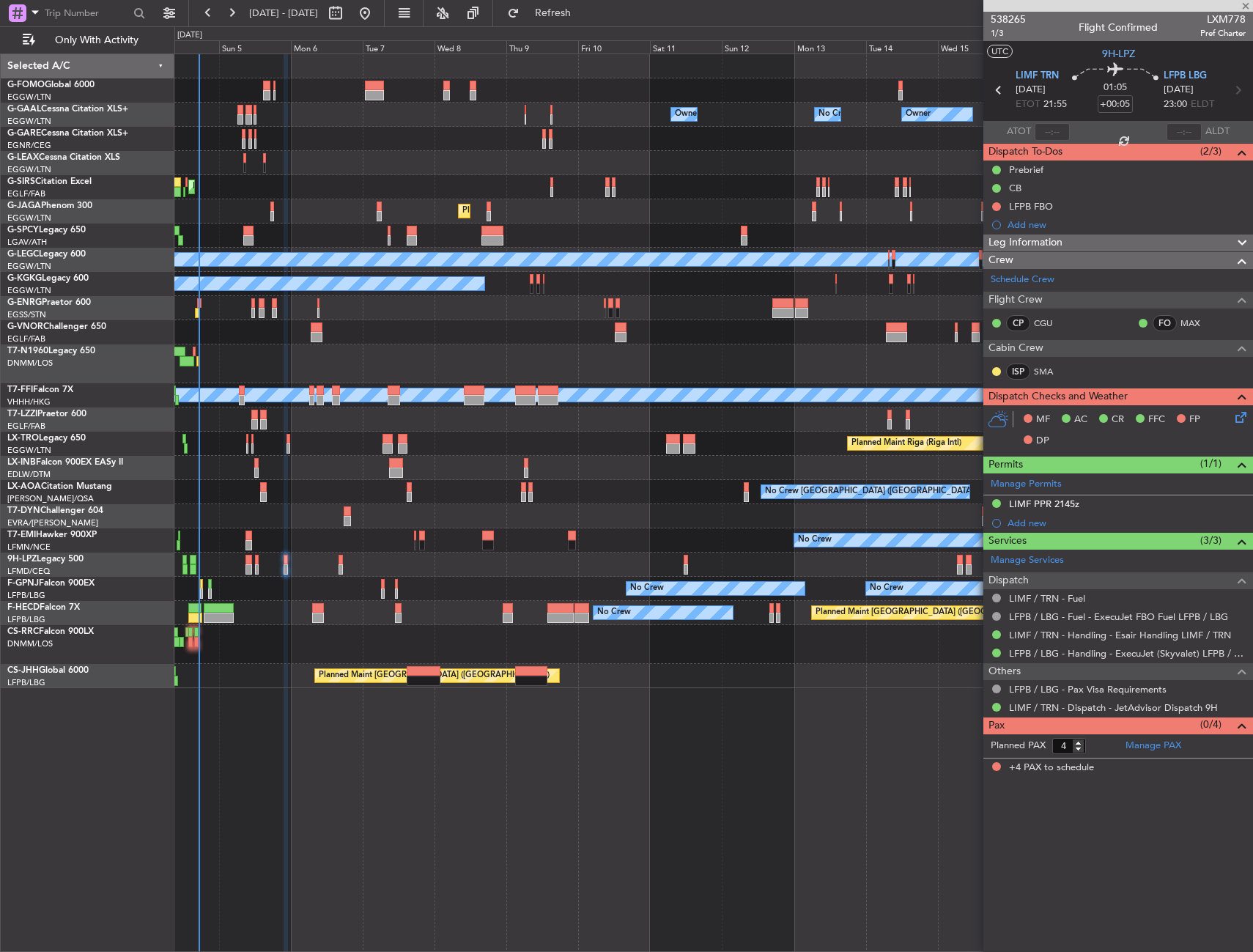
type input "+00:20"
type input "1"
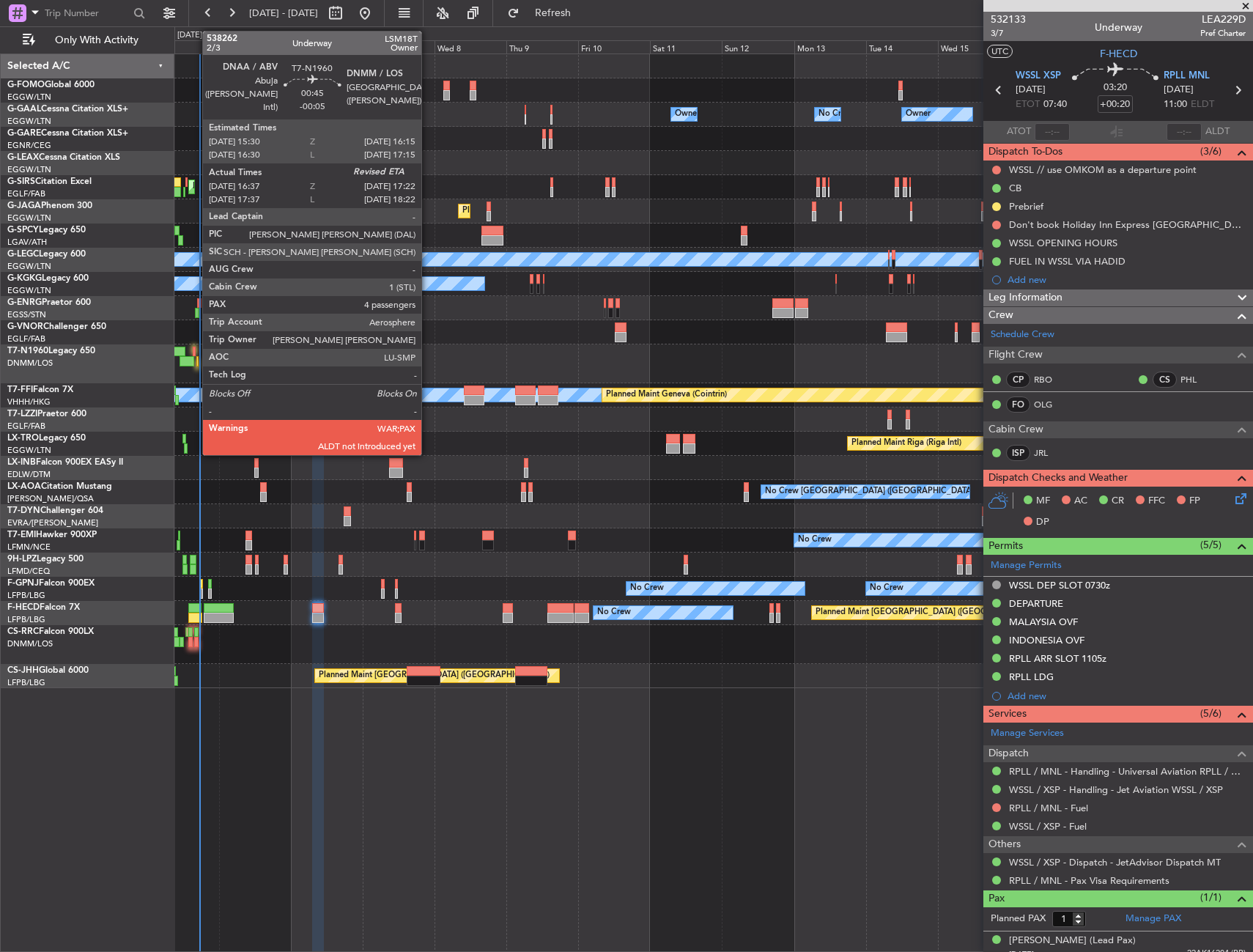
click at [195, 351] on div at bounding box center [194, 352] width 3 height 10
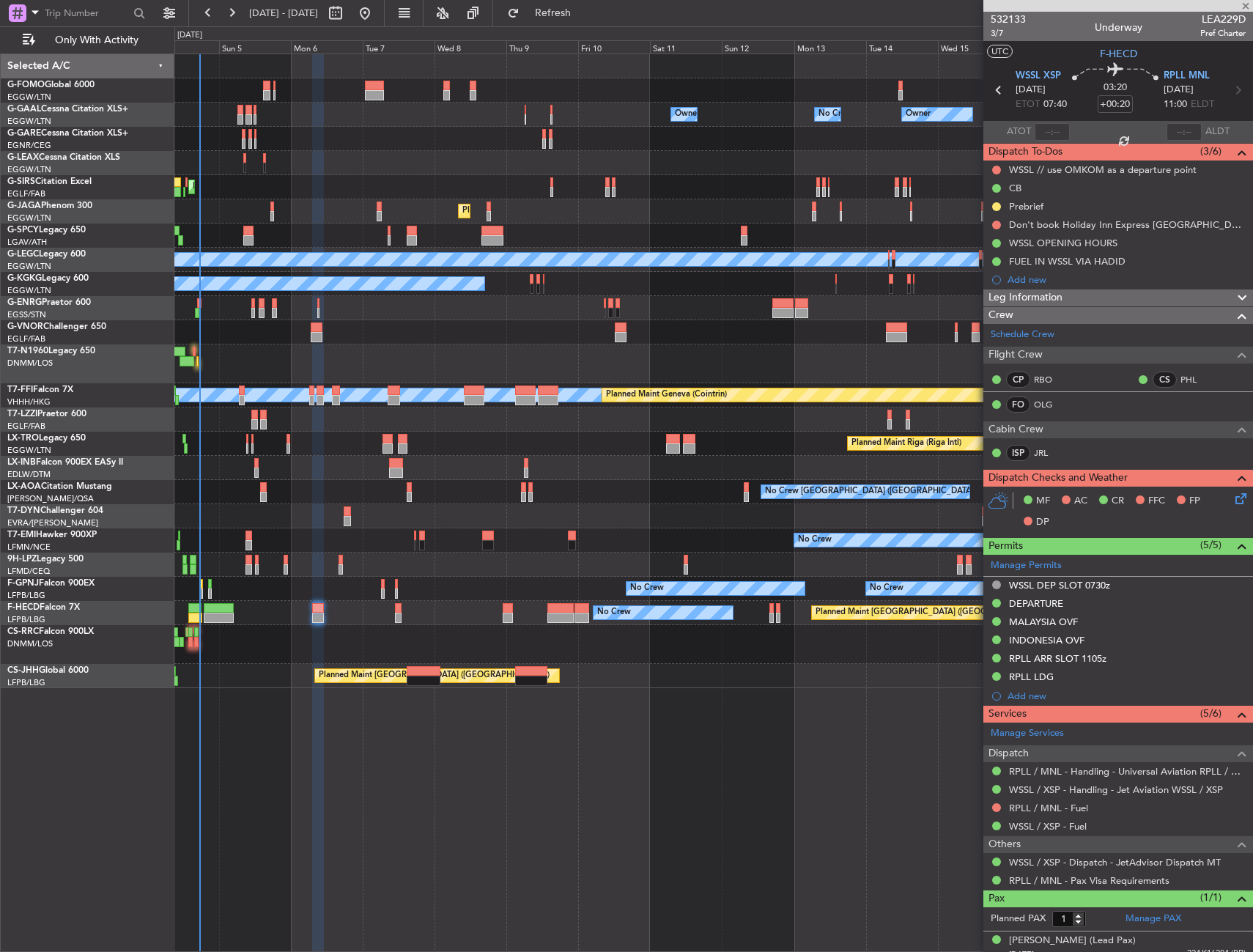
type input "-00:05"
type input "16:37"
type input "4"
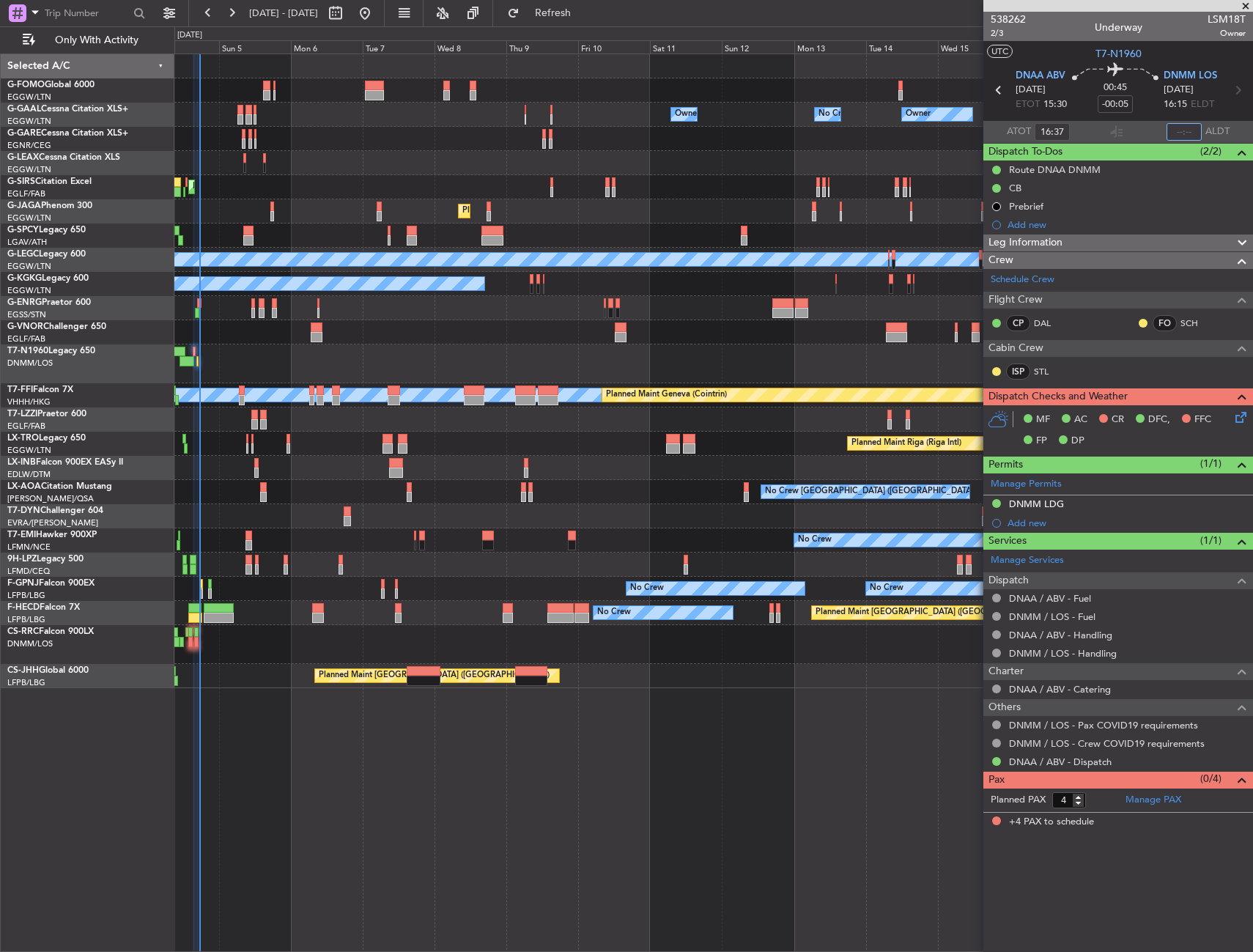
click at [1182, 131] on input "text" at bounding box center [1185, 132] width 35 height 18
click at [1190, 55] on section "UTC T7-N1960" at bounding box center [1119, 51] width 270 height 22
type input "17:31"
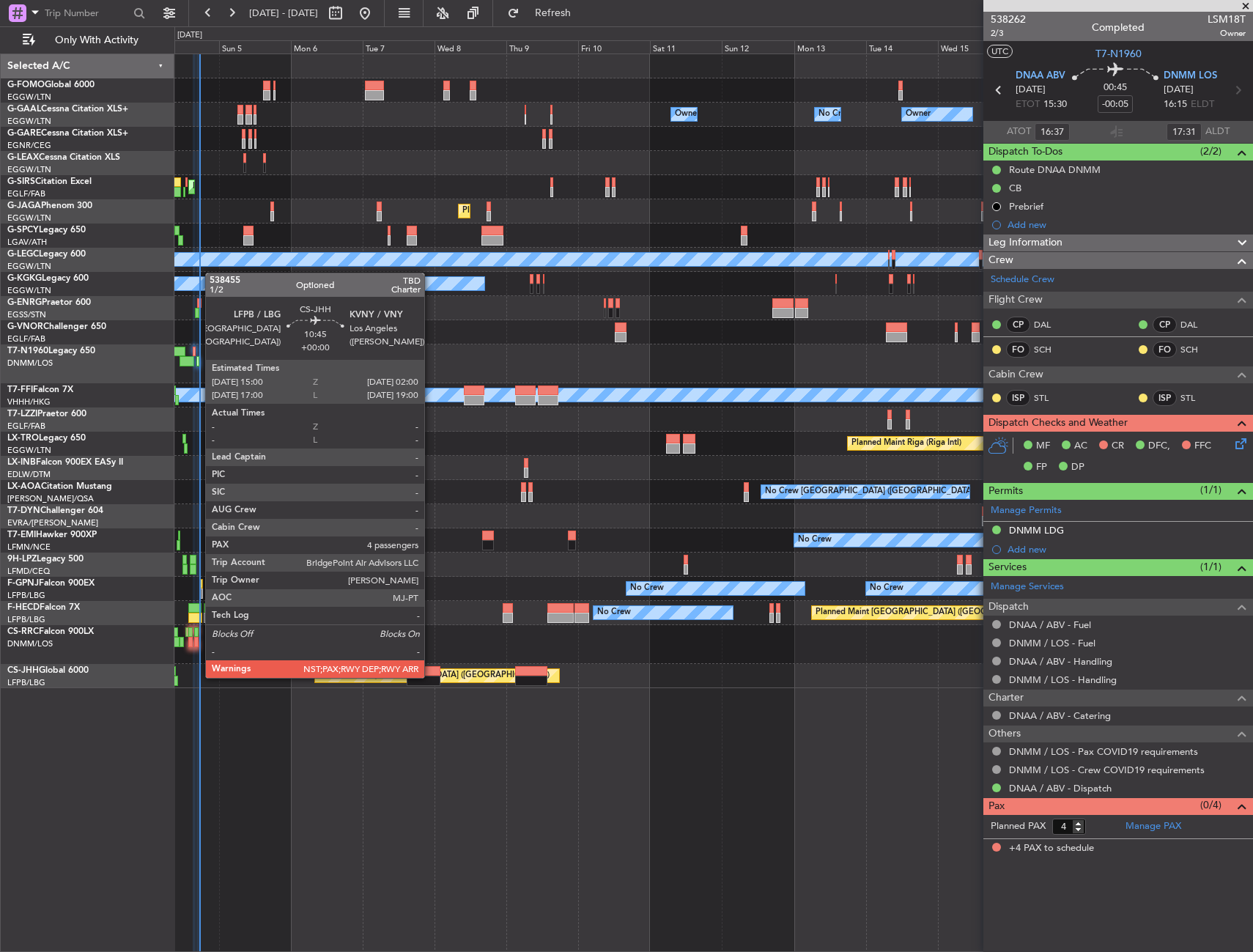
click at [431, 676] on div at bounding box center [422, 680] width 33 height 10
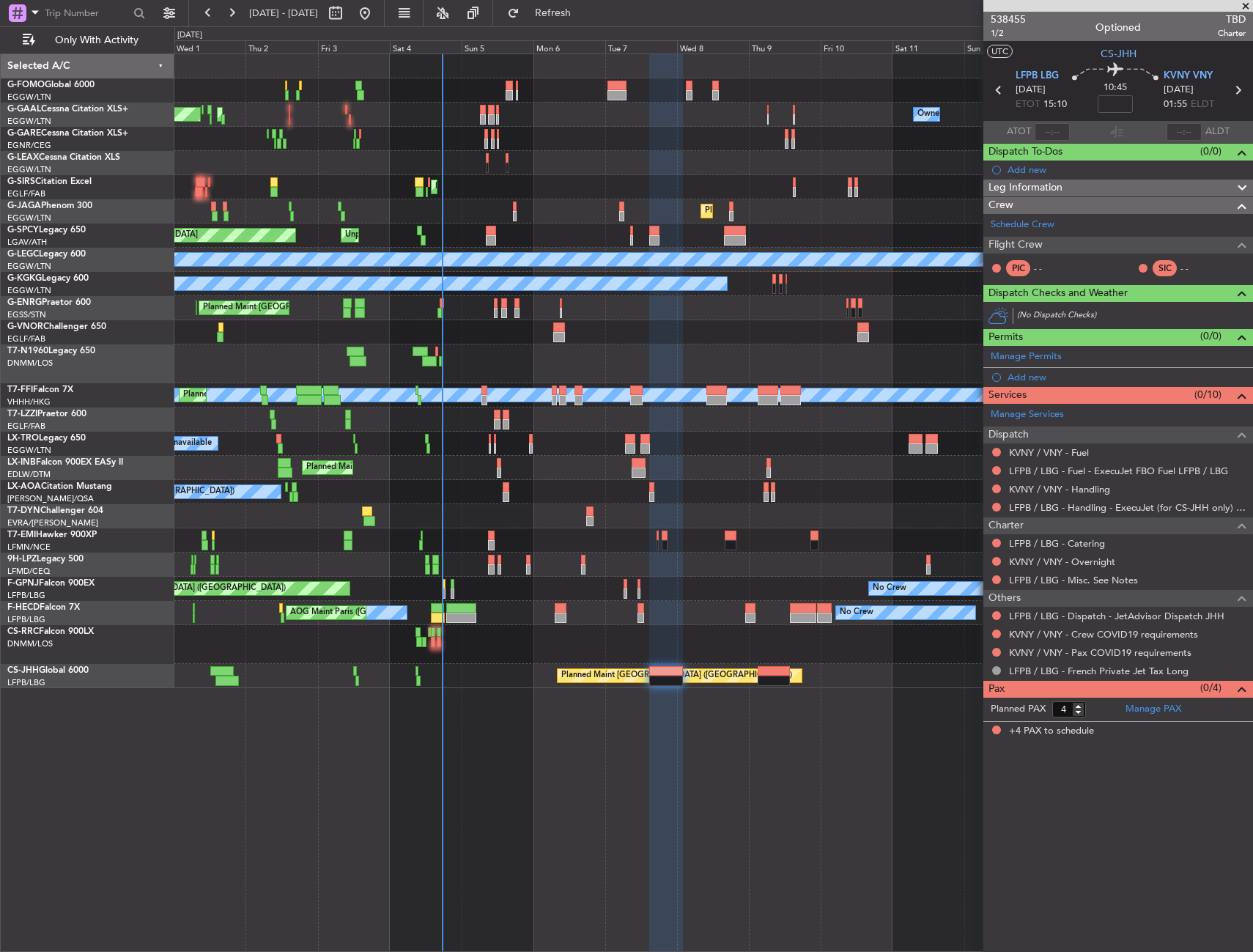
click at [505, 653] on div "Owner Owner No Crew AOG Maint Dusseldorf Planned Maint Dusseldorf Owner No Crew…" at bounding box center [713, 371] width 1078 height 634
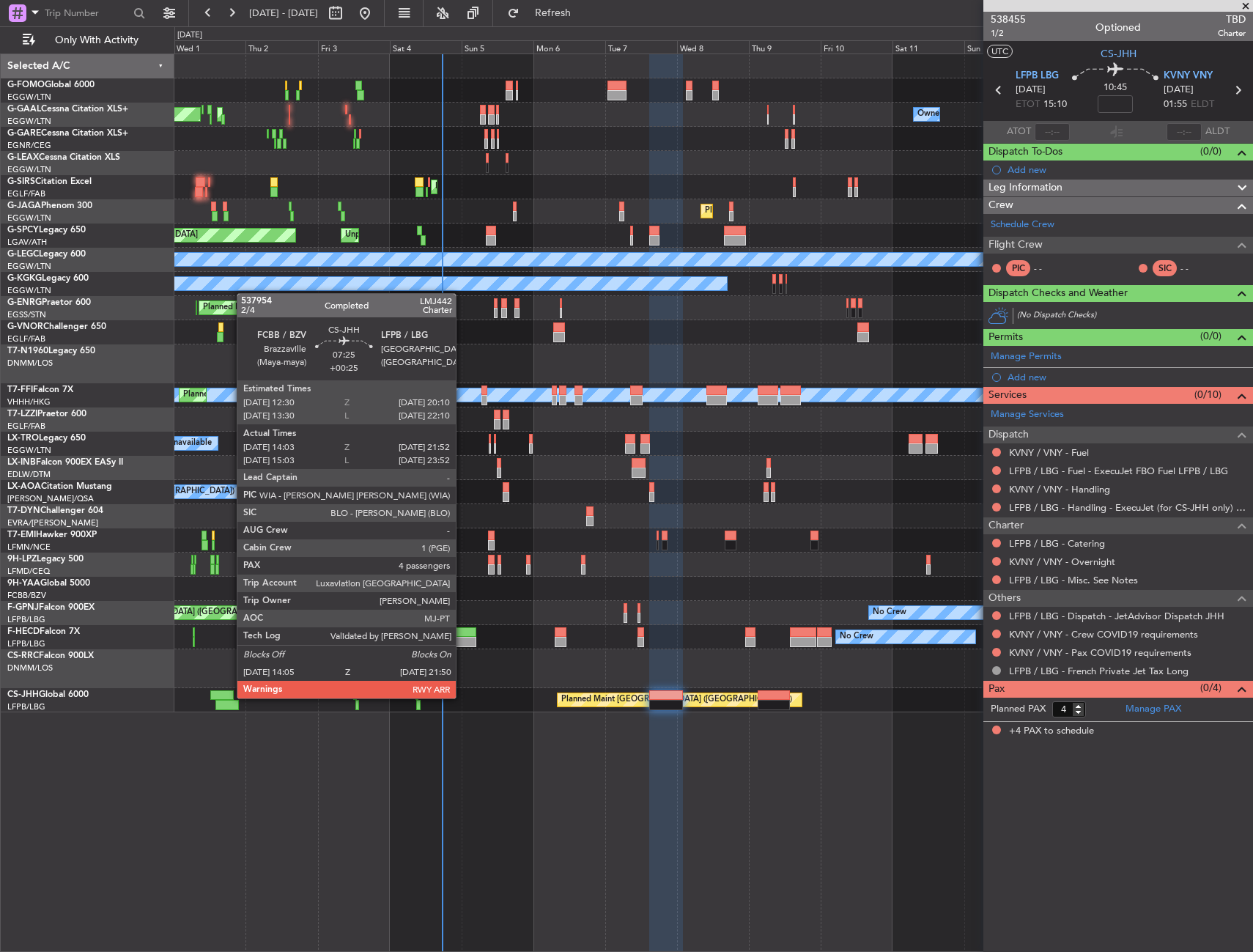
click at [230, 697] on div at bounding box center [222, 696] width 23 height 10
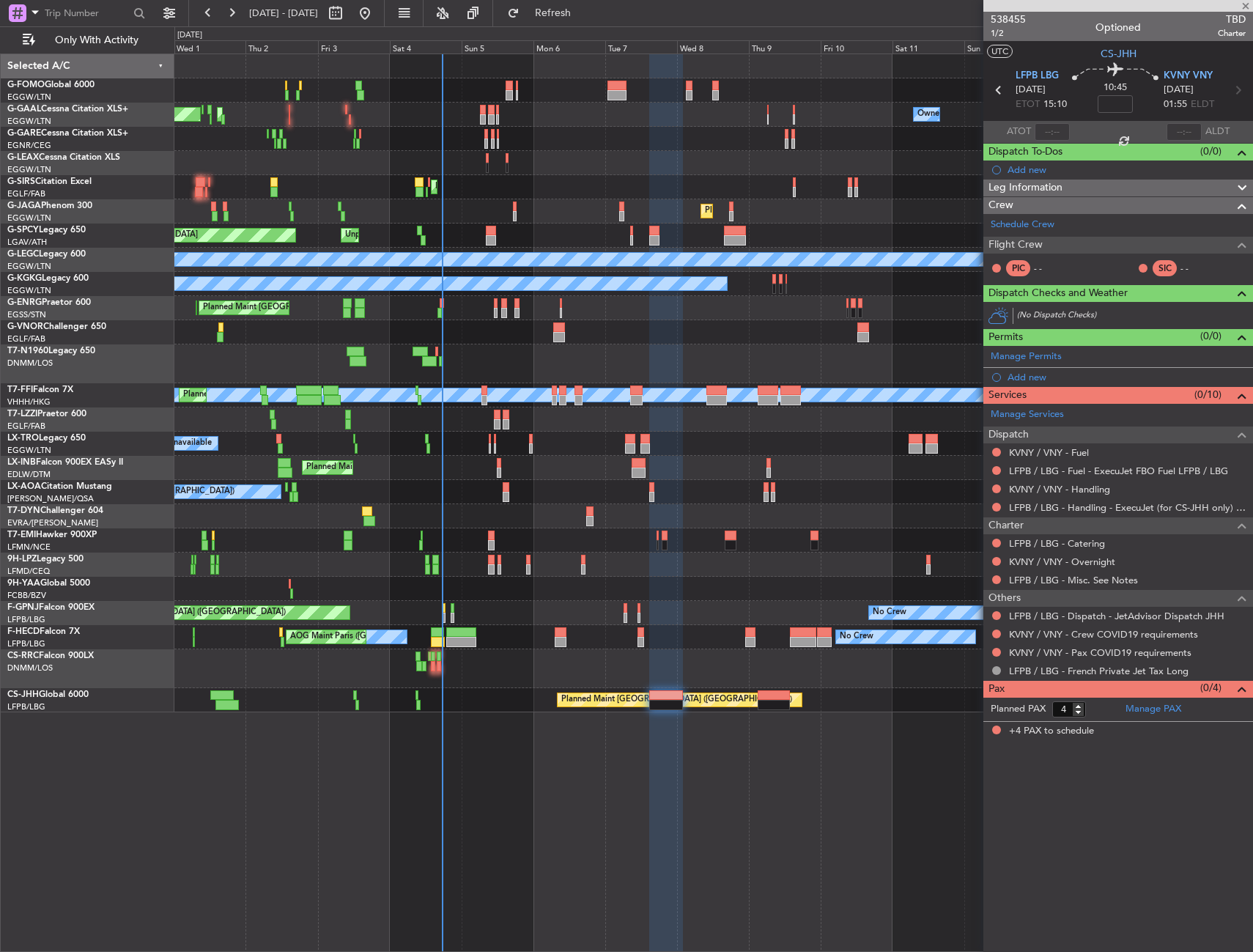
type input "+00:25"
type input "14:13"
type input "21:47"
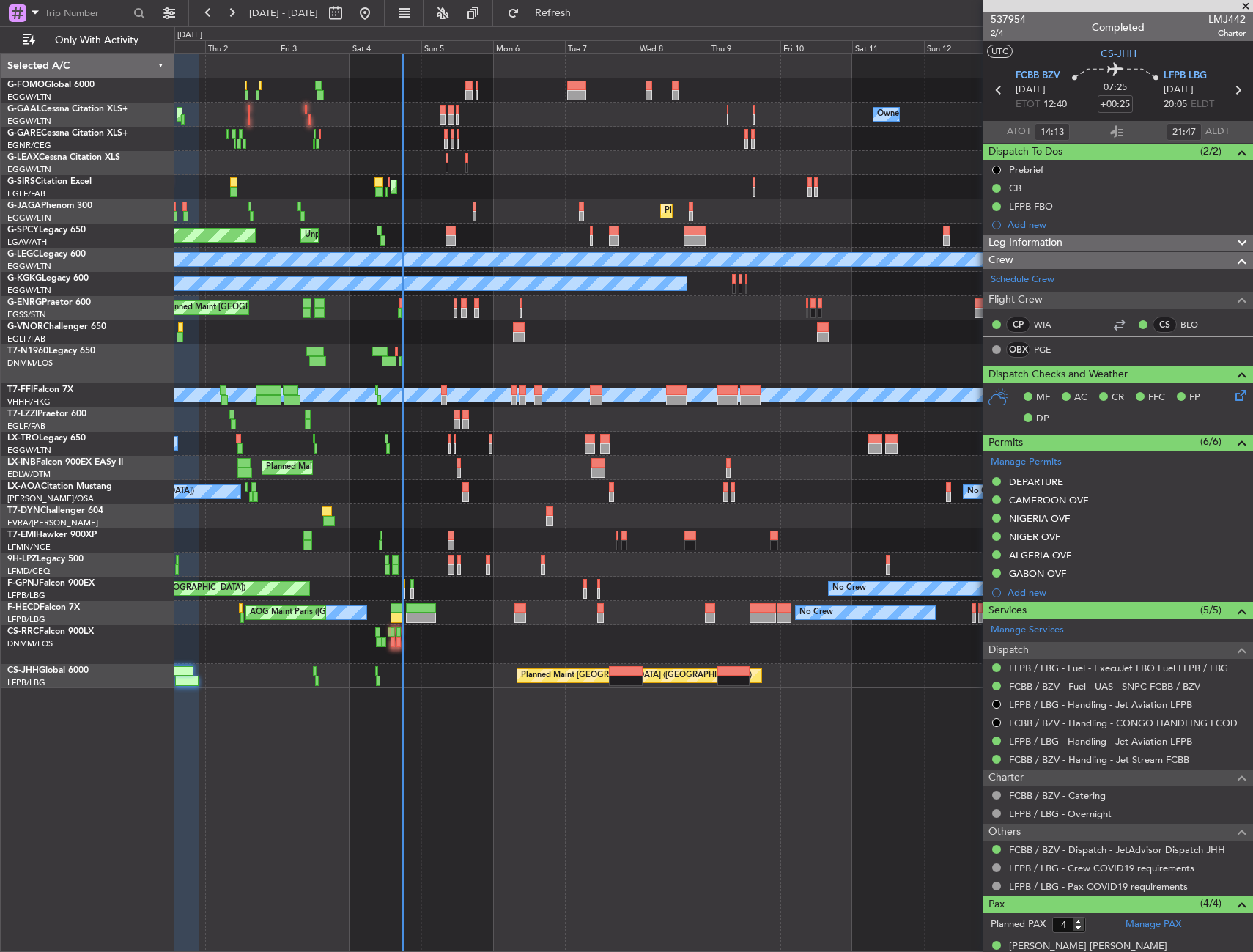
click at [459, 603] on div "Owner Owner No Crew Owner No Crew AOG Maint Dusseldorf Owner Planned Maint Duss…" at bounding box center [713, 371] width 1078 height 634
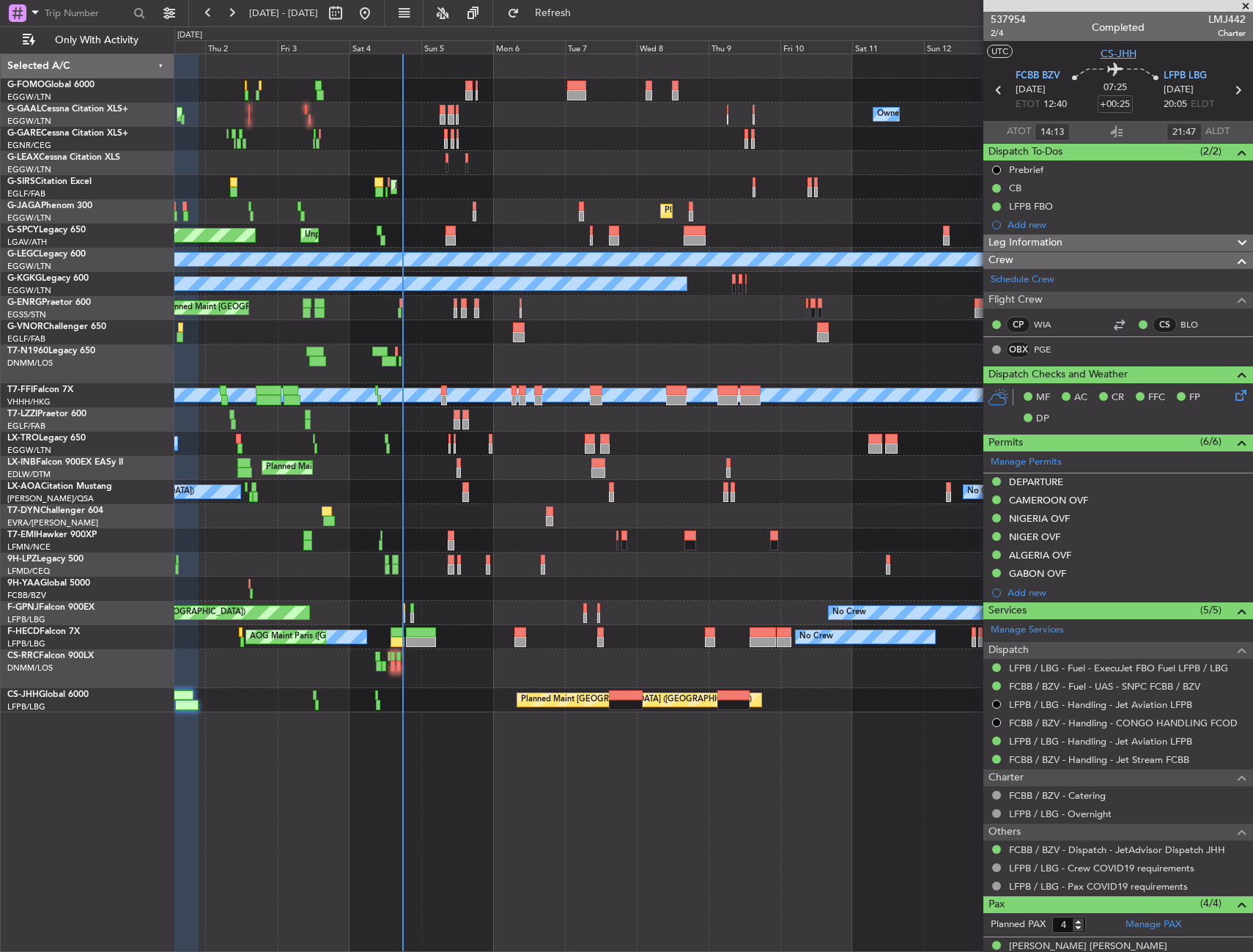
click at [1121, 52] on span "CS-JHH" at bounding box center [1119, 53] width 36 height 15
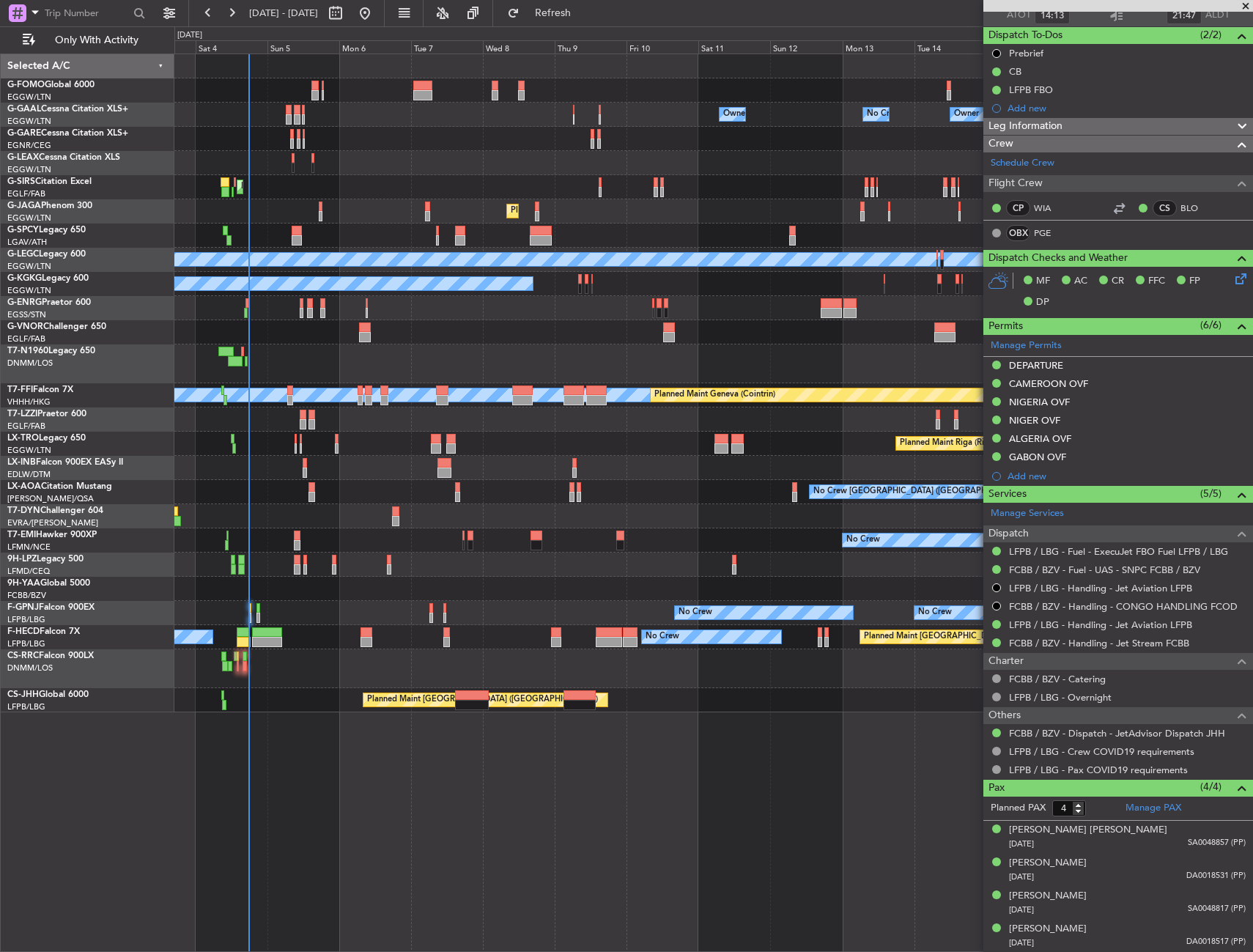
click at [422, 402] on div "MEL MEL Planned Maint Geneva (Cointrin) Planned Maint Beijing (Beijing Capital)" at bounding box center [713, 395] width 1078 height 24
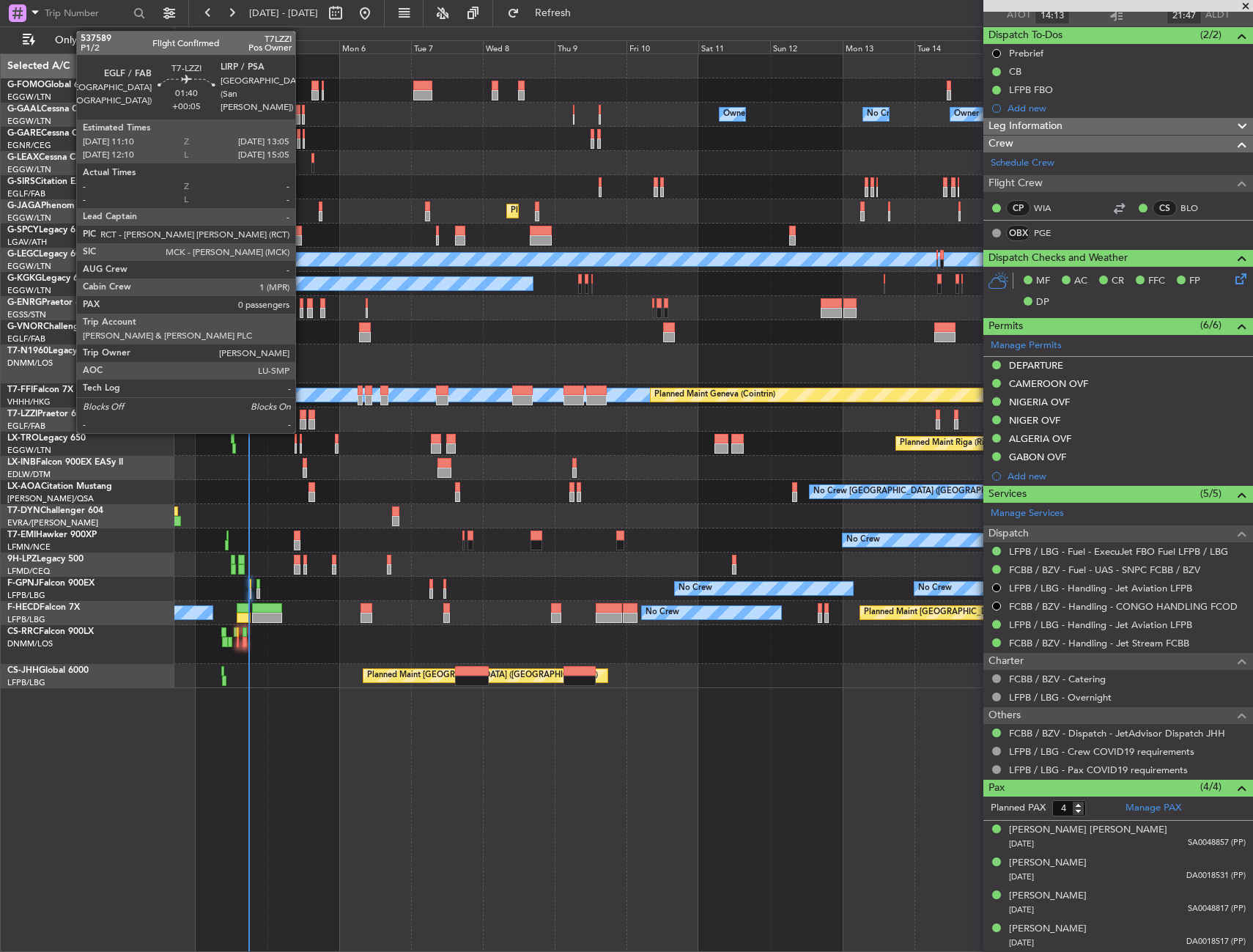
click at [302, 417] on div at bounding box center [302, 415] width 6 height 10
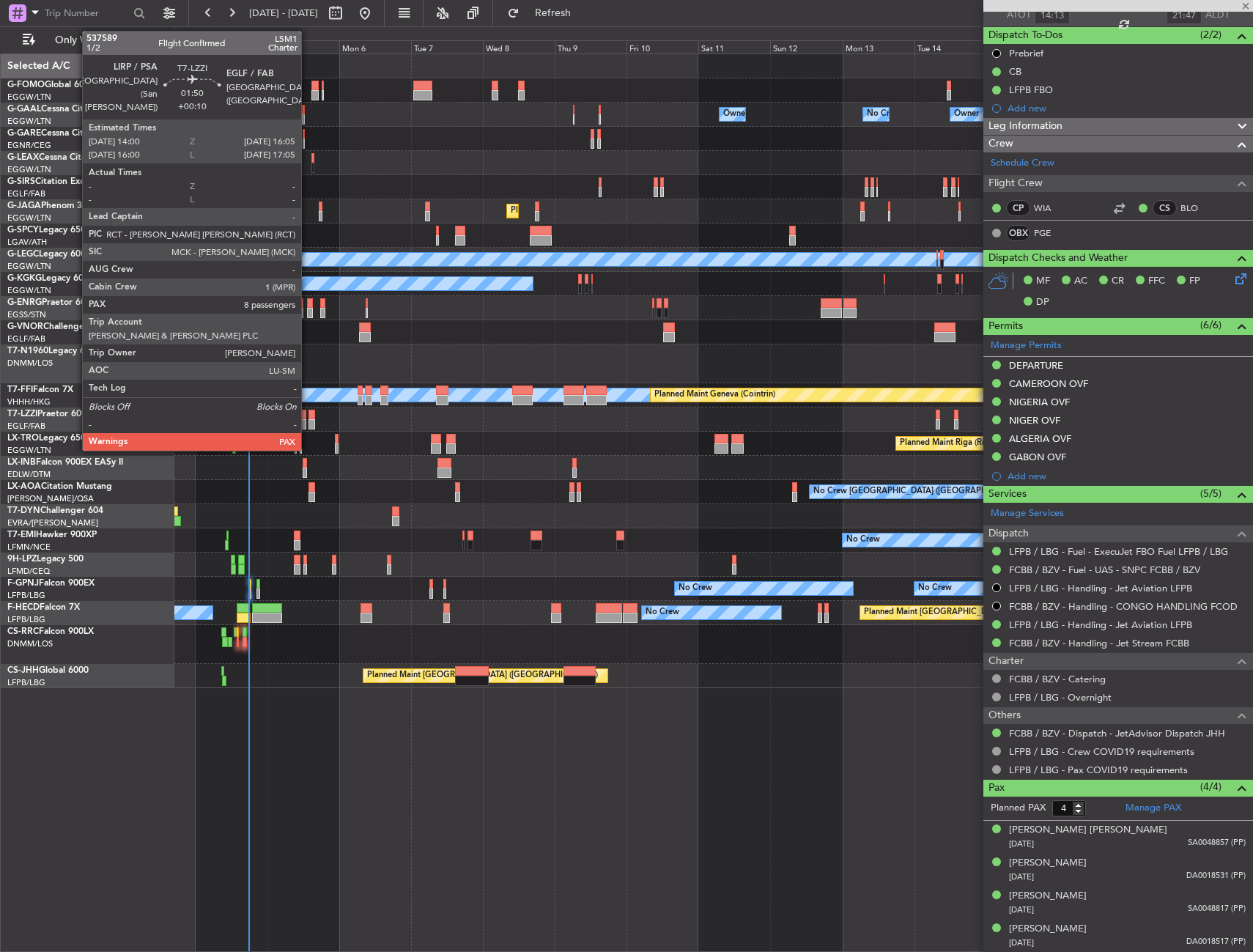
type input "+00:05"
type input "0"
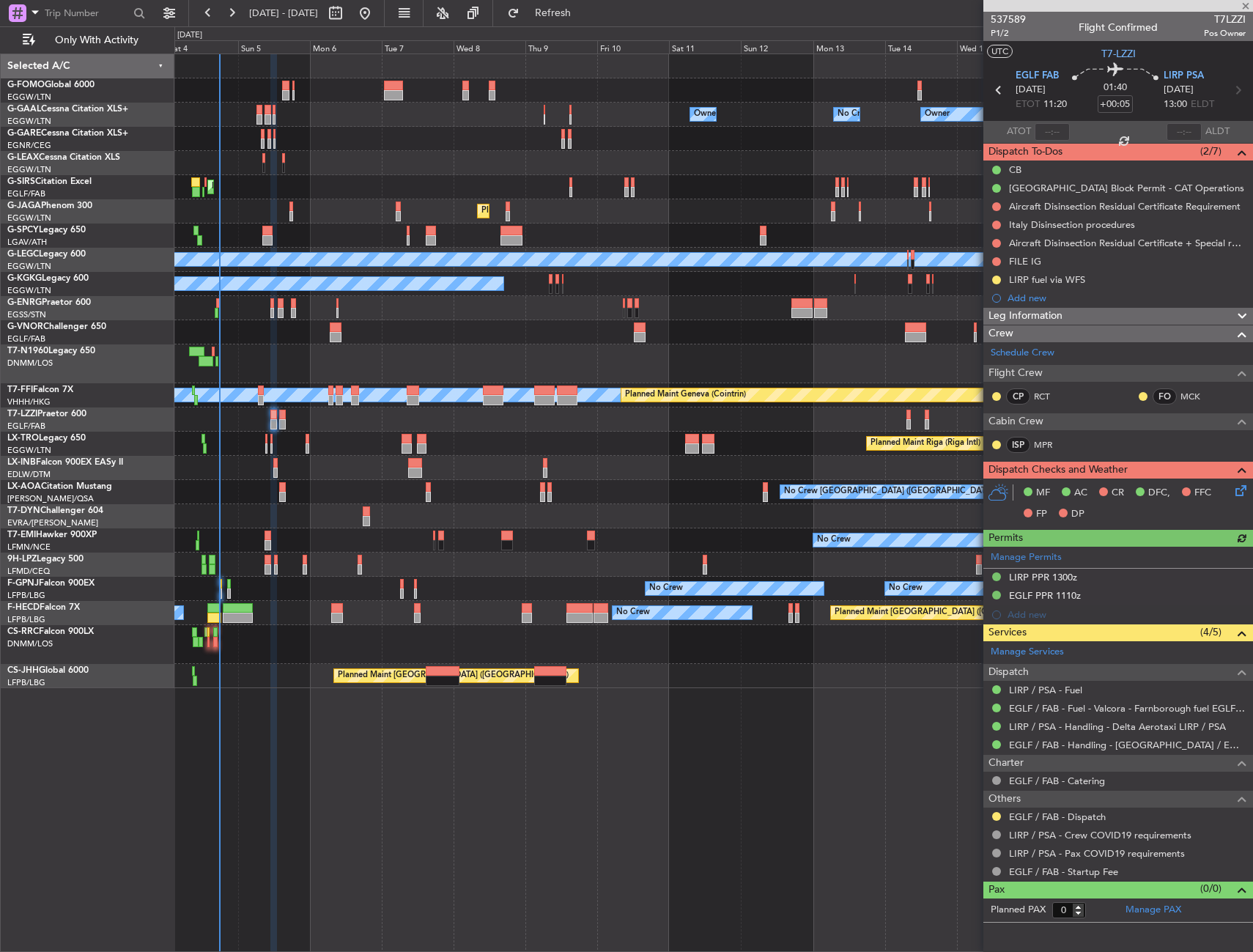
click at [342, 425] on div at bounding box center [713, 419] width 1078 height 24
drag, startPoint x: 615, startPoint y: 13, endPoint x: 463, endPoint y: 155, distance: 208.0
click at [584, 13] on span "Refresh" at bounding box center [553, 13] width 62 height 10
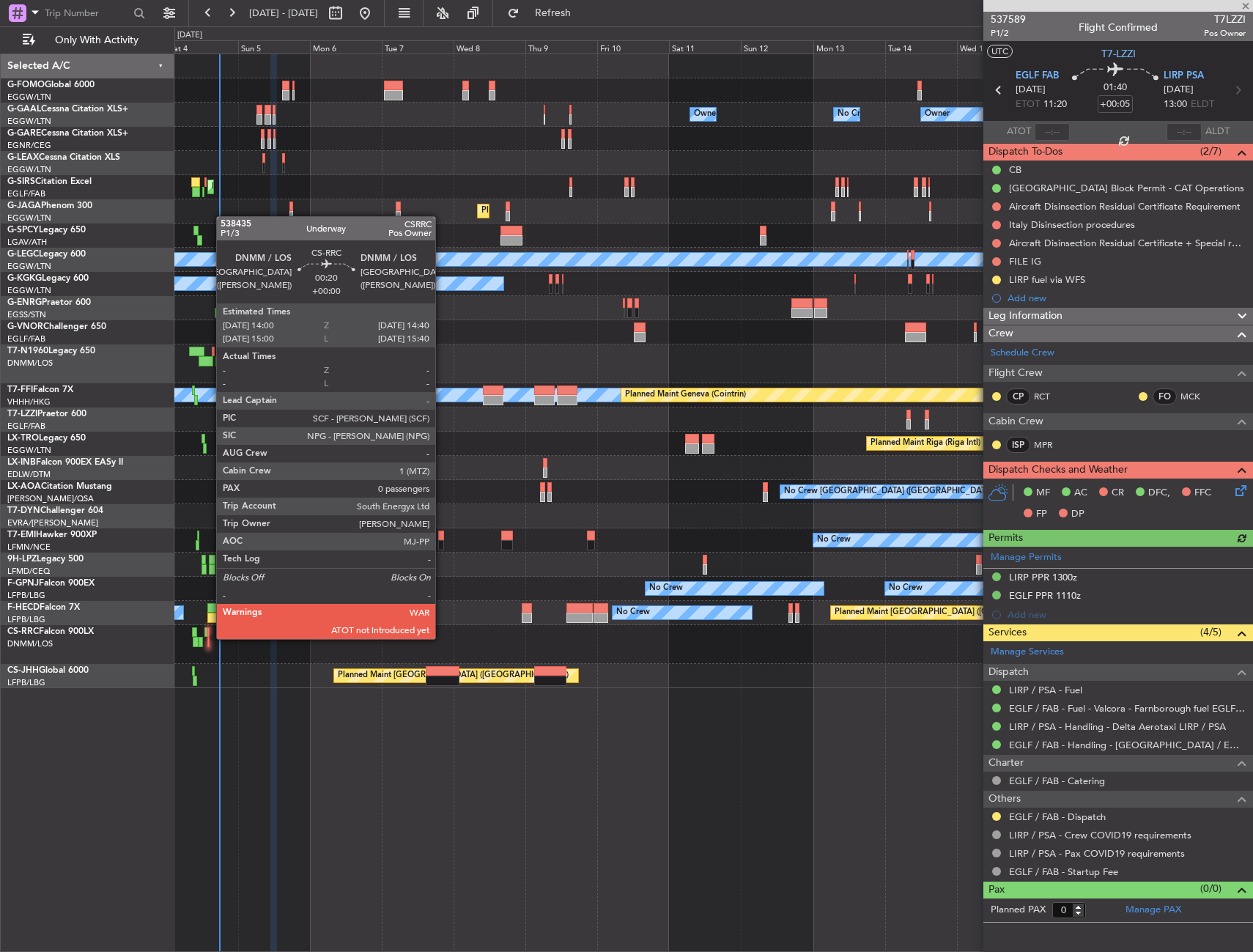
click at [209, 638] on div at bounding box center [208, 642] width 2 height 10
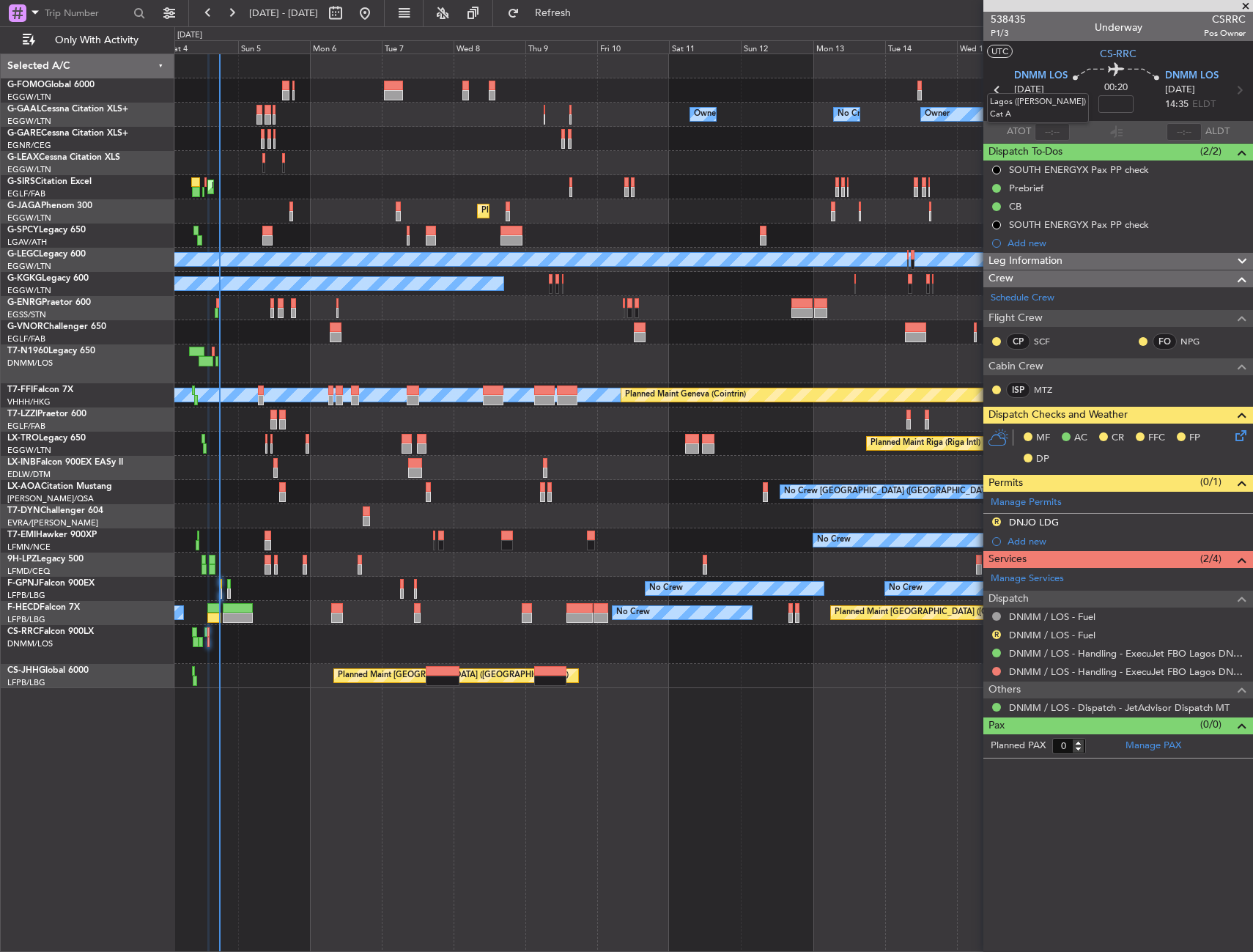
click at [1054, 126] on mat-tooltip-component "Lagos (Murtala Muhammed) Cat A" at bounding box center [1038, 108] width 122 height 51
click at [1059, 129] on input "text" at bounding box center [1052, 132] width 35 height 18
click at [1083, 50] on section "UTC CS-RRC" at bounding box center [1119, 51] width 270 height 22
type input "14:06"
click at [1188, 125] on input "text" at bounding box center [1185, 132] width 35 height 18
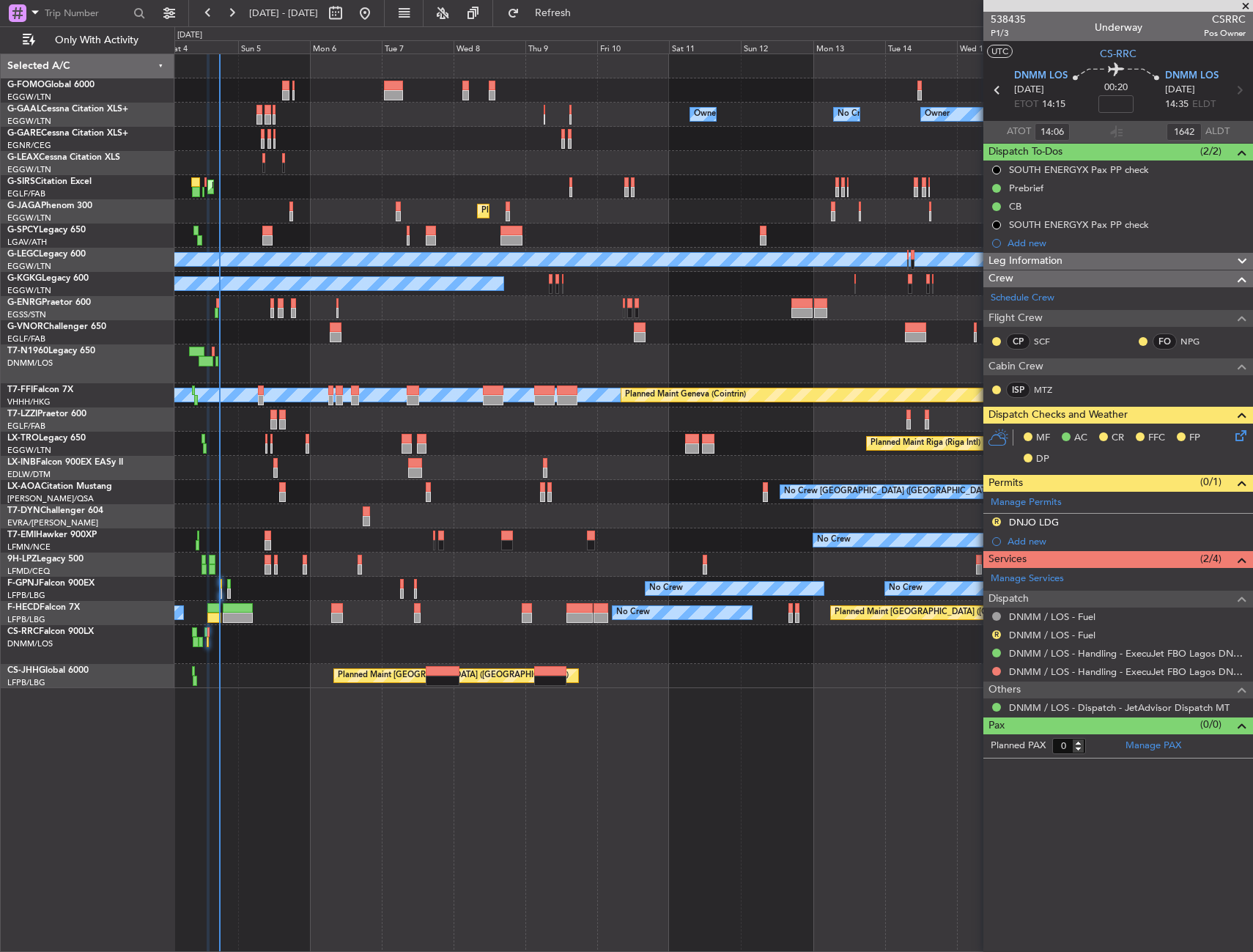
click at [1206, 55] on section "UTC CS-RRC" at bounding box center [1119, 51] width 270 height 22
type input "16:42"
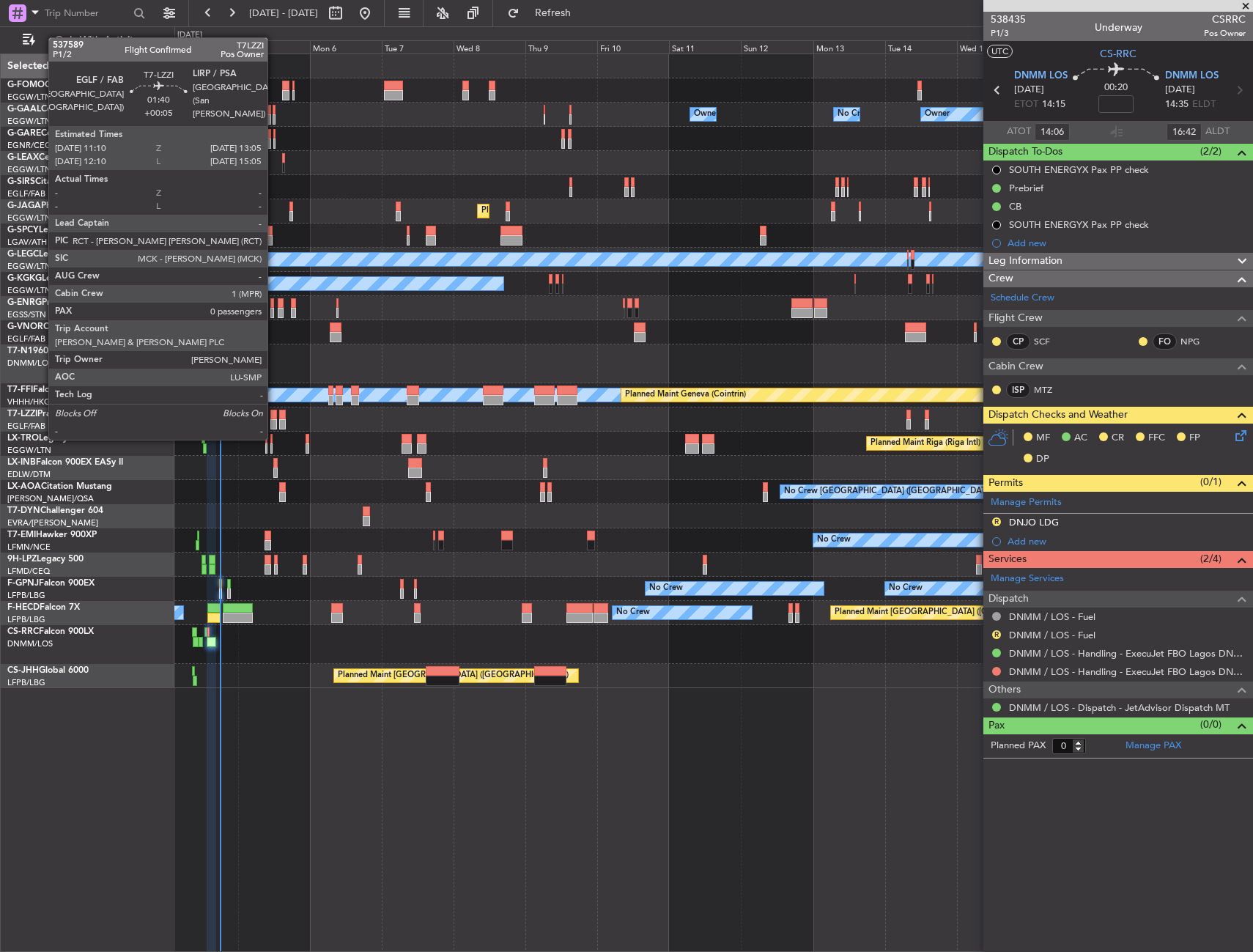
click at [274, 423] on div at bounding box center [273, 424] width 6 height 10
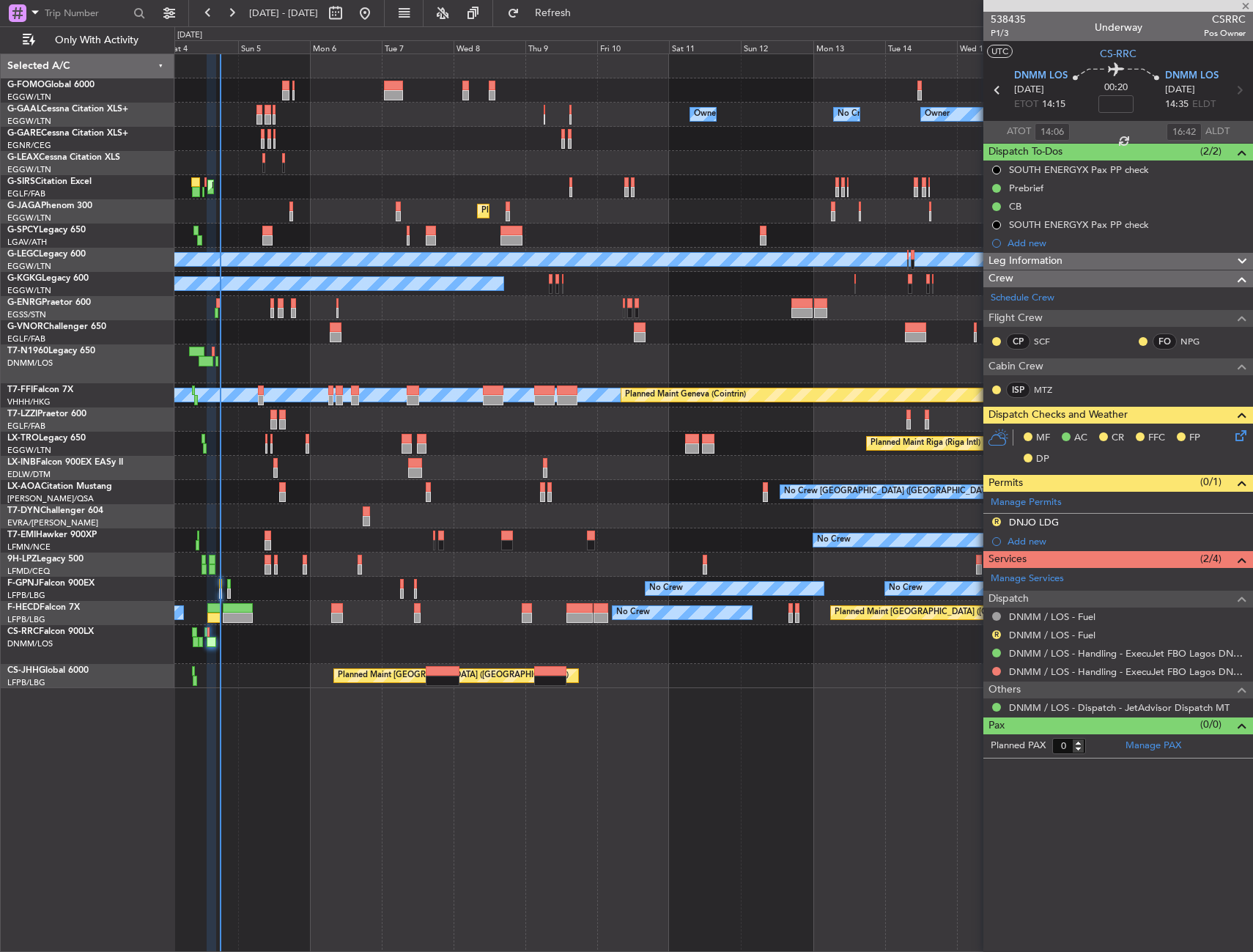
type input "+00:05"
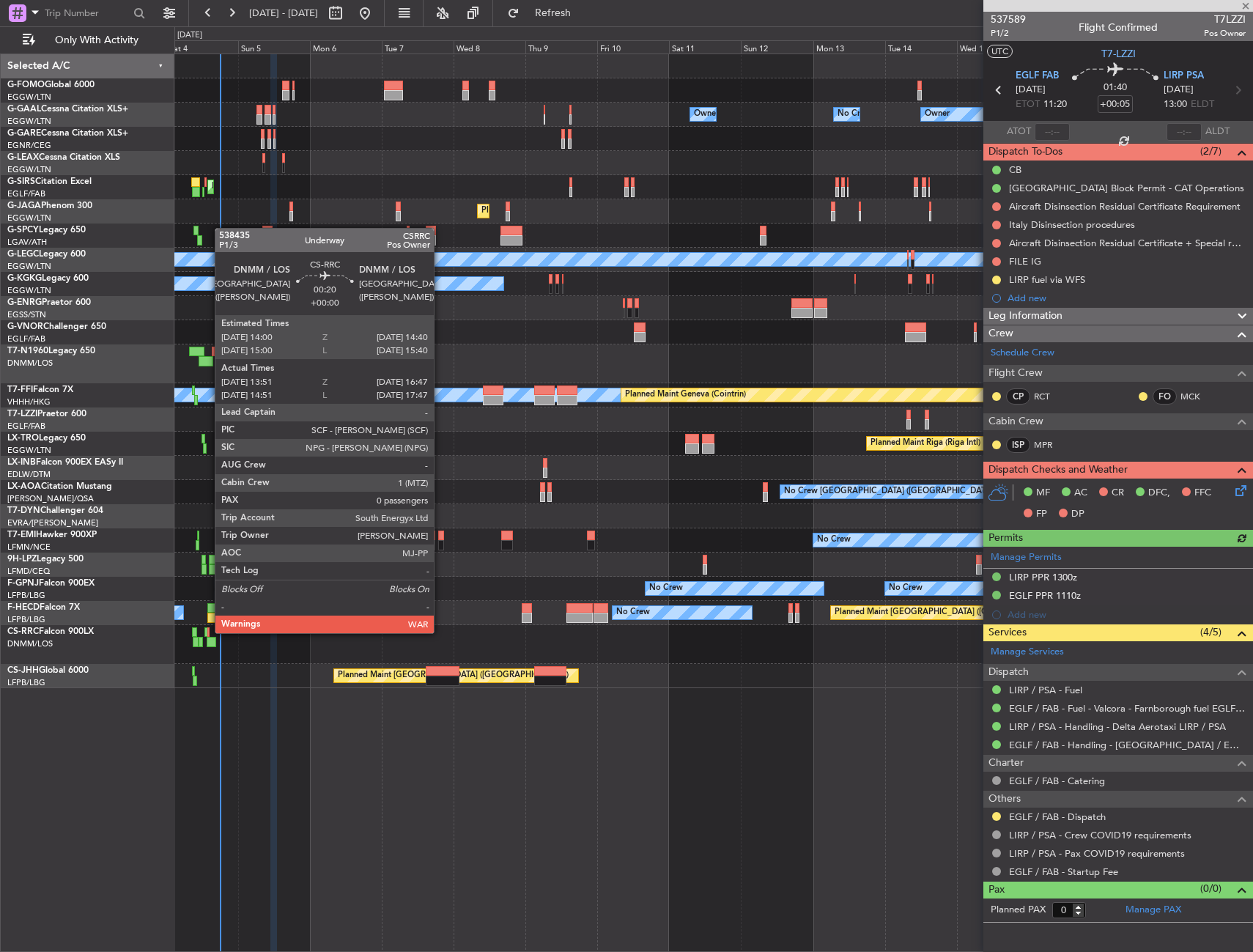
click at [207, 632] on div at bounding box center [208, 632] width 2 height 10
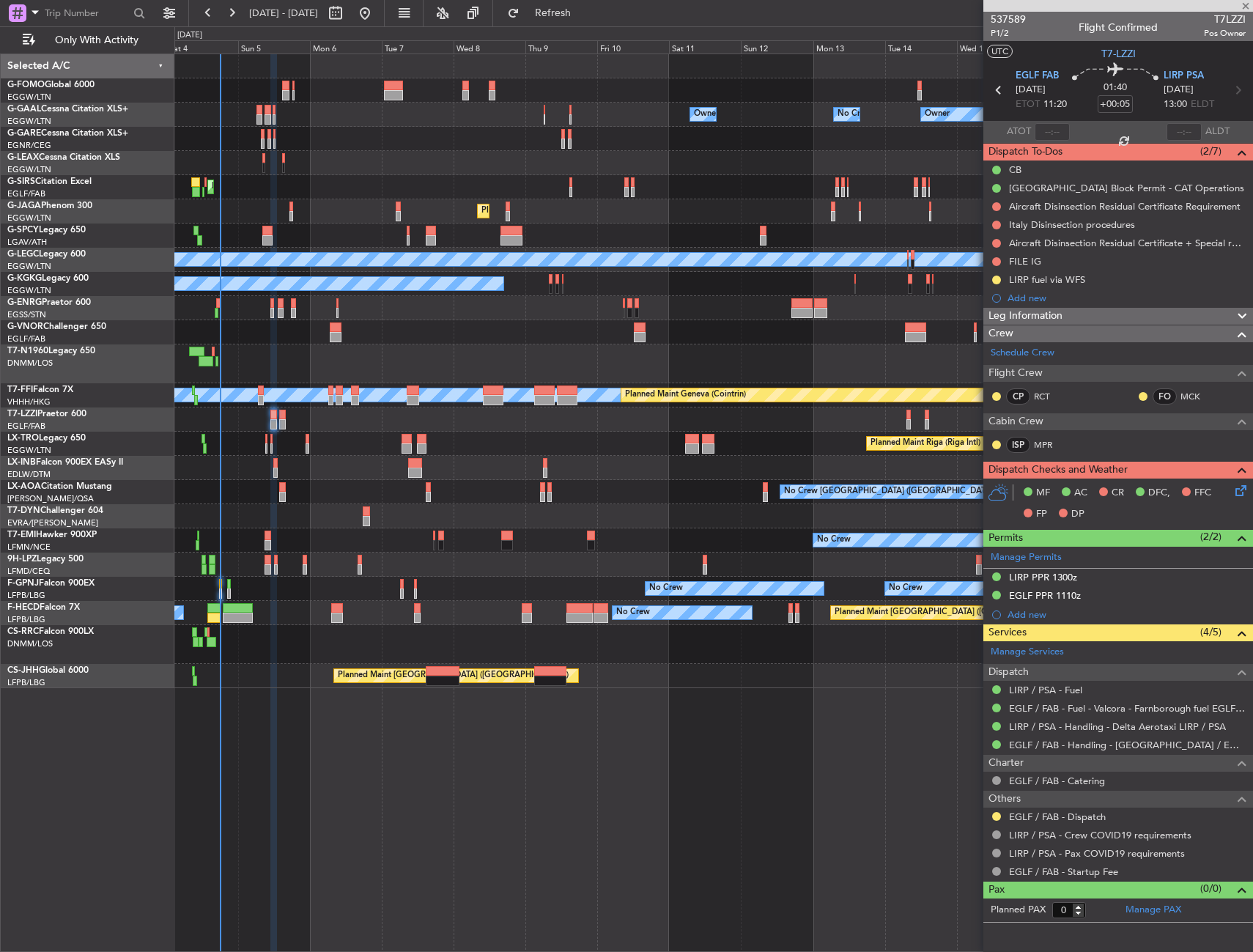
type input "14:06"
type input "16:42"
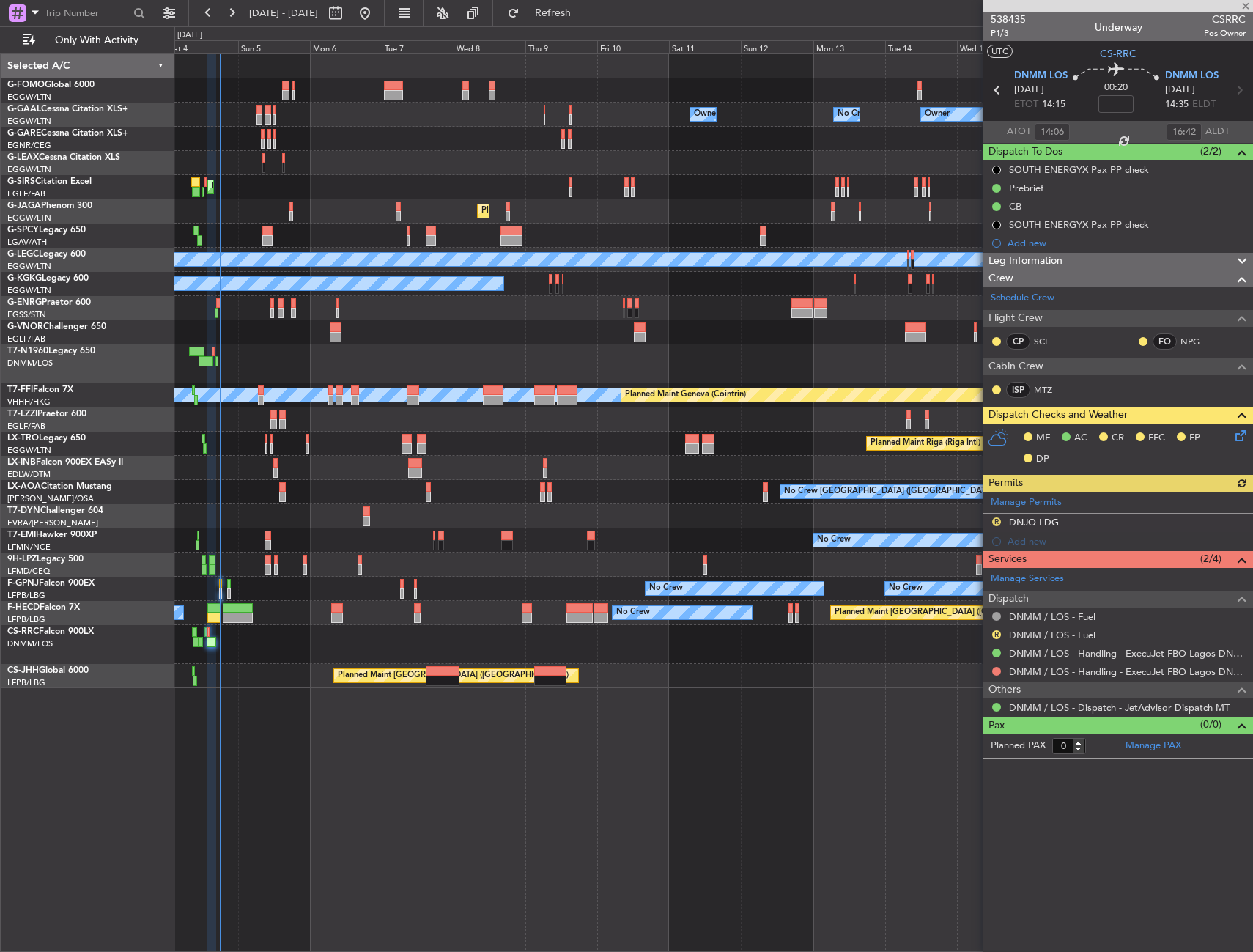
click at [1244, 431] on icon at bounding box center [1239, 433] width 12 height 12
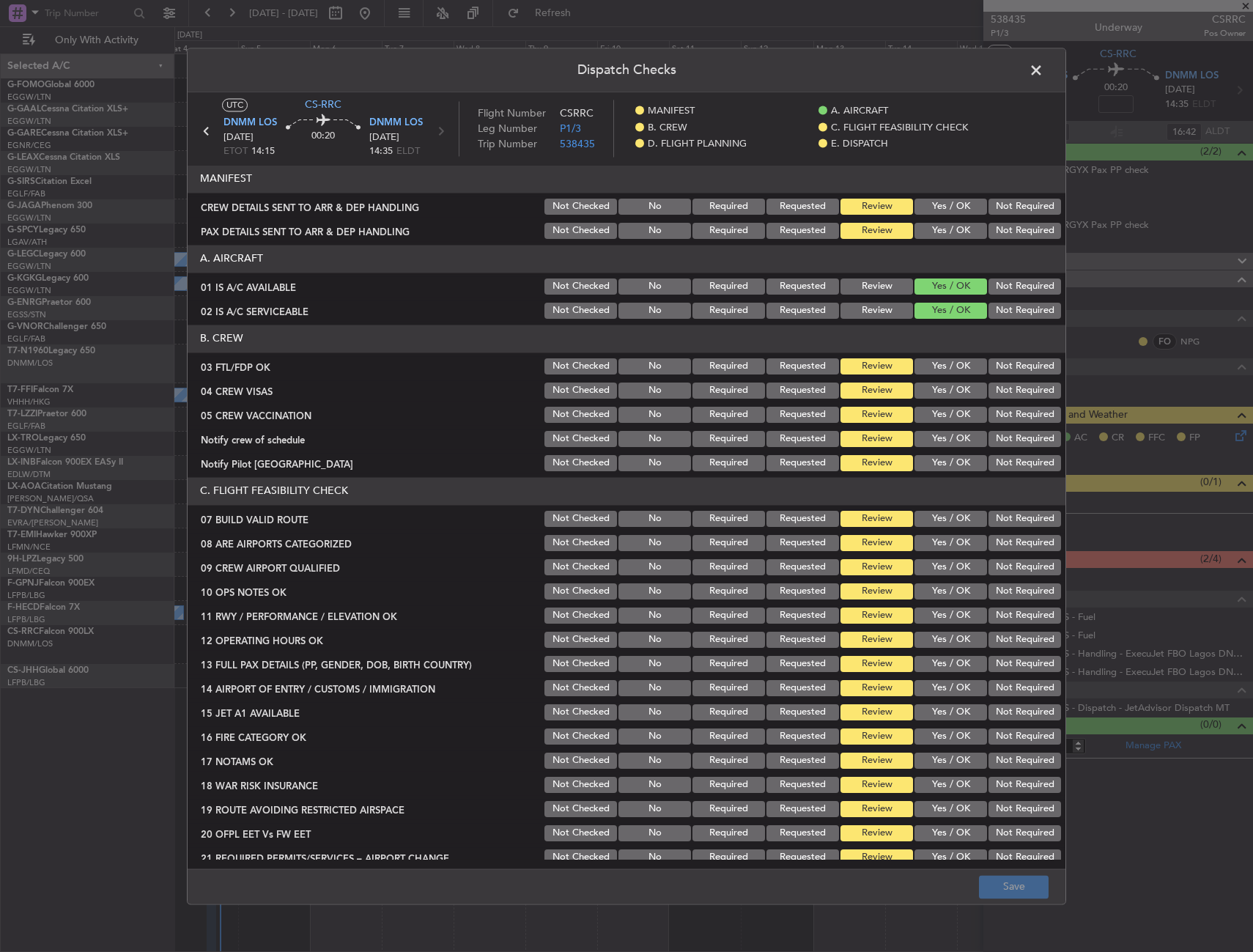
click at [939, 205] on button "Yes / OK" at bounding box center [951, 206] width 72 height 16
click at [943, 238] on button "Yes / OK" at bounding box center [951, 231] width 72 height 16
click at [945, 366] on button "Yes / OK" at bounding box center [951, 366] width 72 height 16
click at [949, 404] on section "B. CREW 03 FTL/FDP OK Not Checked No Required Requested Review Yes / OK Not Req…" at bounding box center [626, 398] width 878 height 149
drag, startPoint x: 966, startPoint y: 395, endPoint x: 966, endPoint y: 413, distance: 18.0
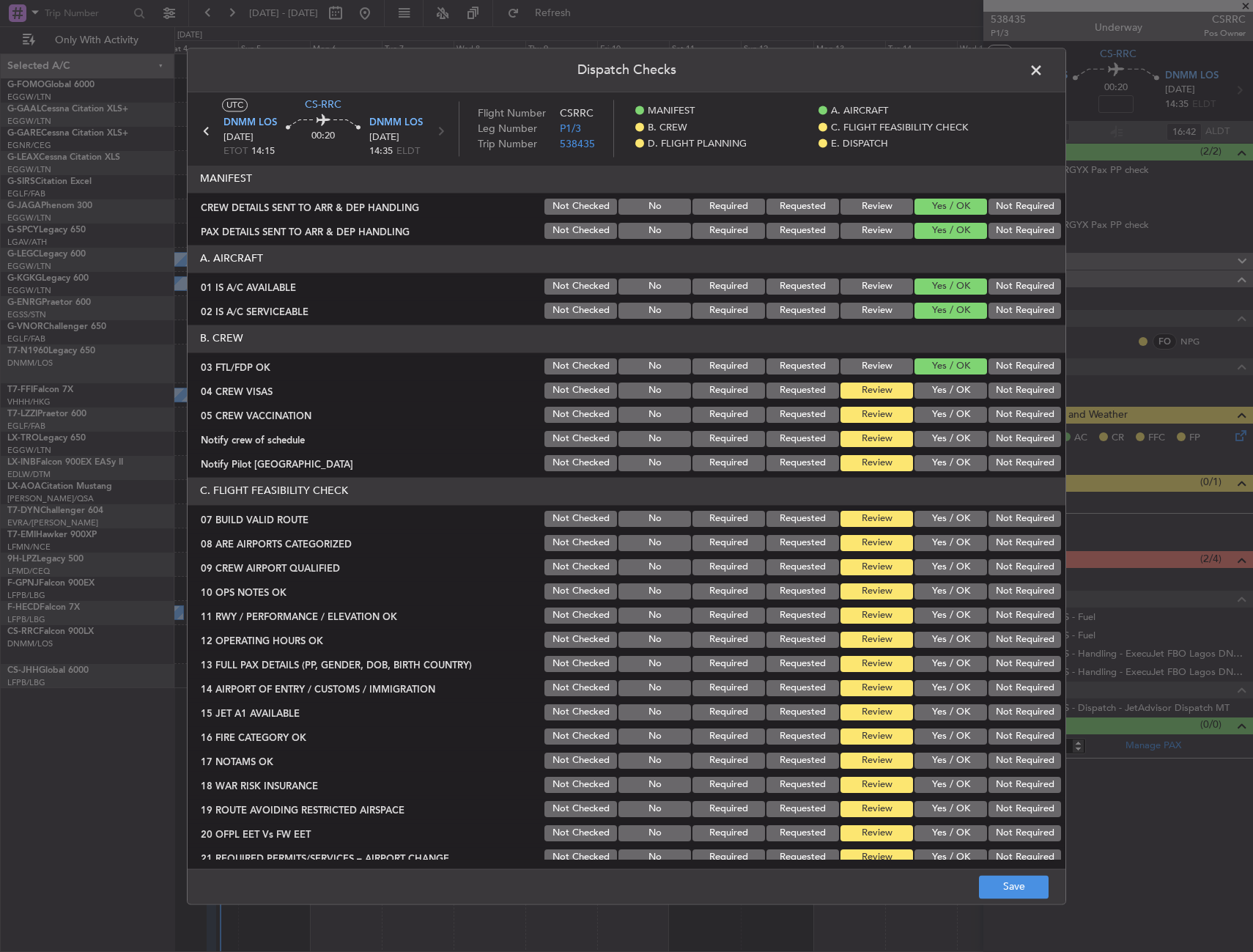
click at [966, 397] on button "Yes / OK" at bounding box center [951, 390] width 72 height 16
drag, startPoint x: 966, startPoint y: 413, endPoint x: 964, endPoint y: 429, distance: 16.1
click at [967, 416] on button "Yes / OK" at bounding box center [951, 415] width 72 height 16
drag, startPoint x: 963, startPoint y: 439, endPoint x: 958, endPoint y: 457, distance: 18.7
click at [963, 439] on button "Yes / OK" at bounding box center [951, 439] width 72 height 16
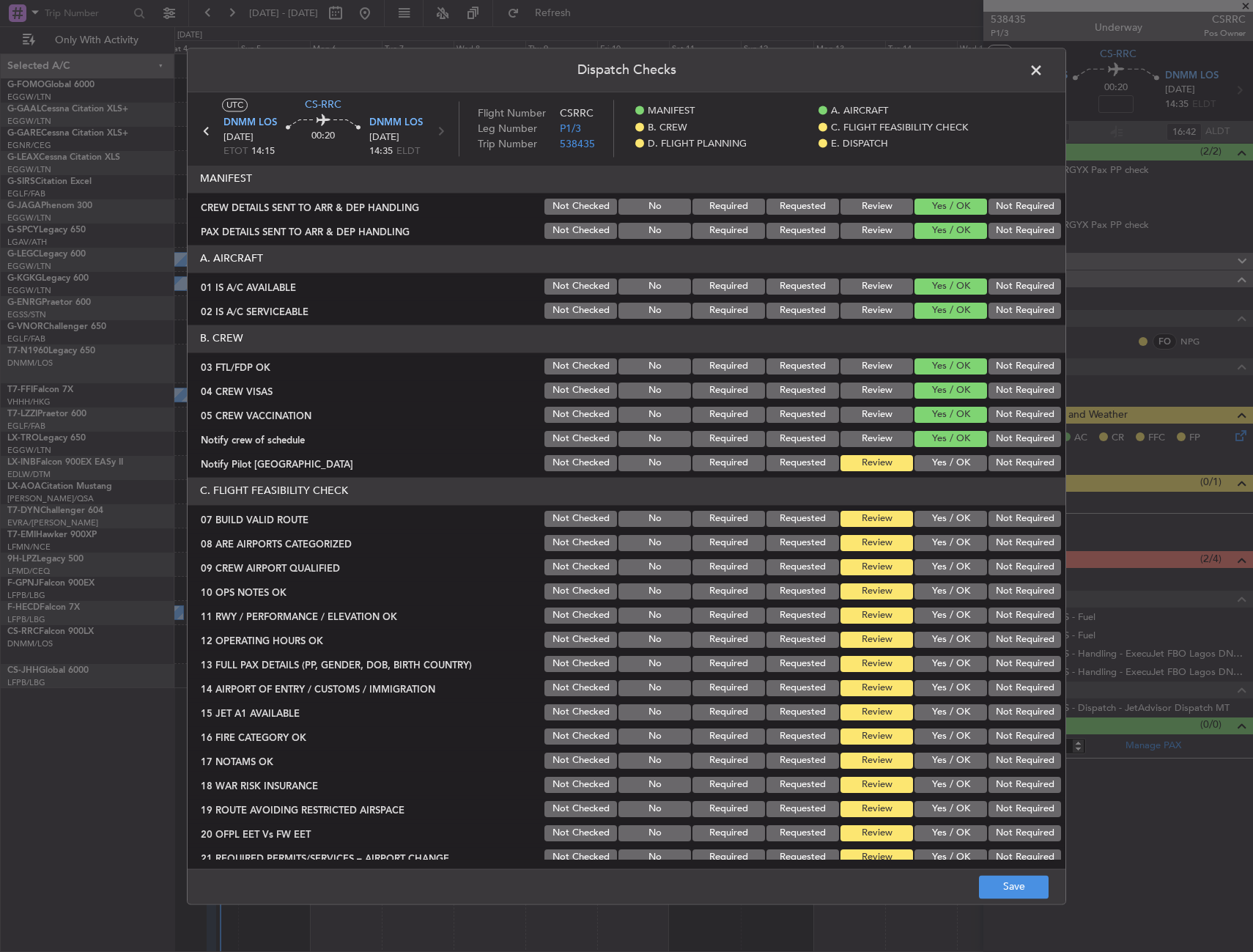
click at [958, 457] on button "Yes / OK" at bounding box center [951, 464] width 72 height 16
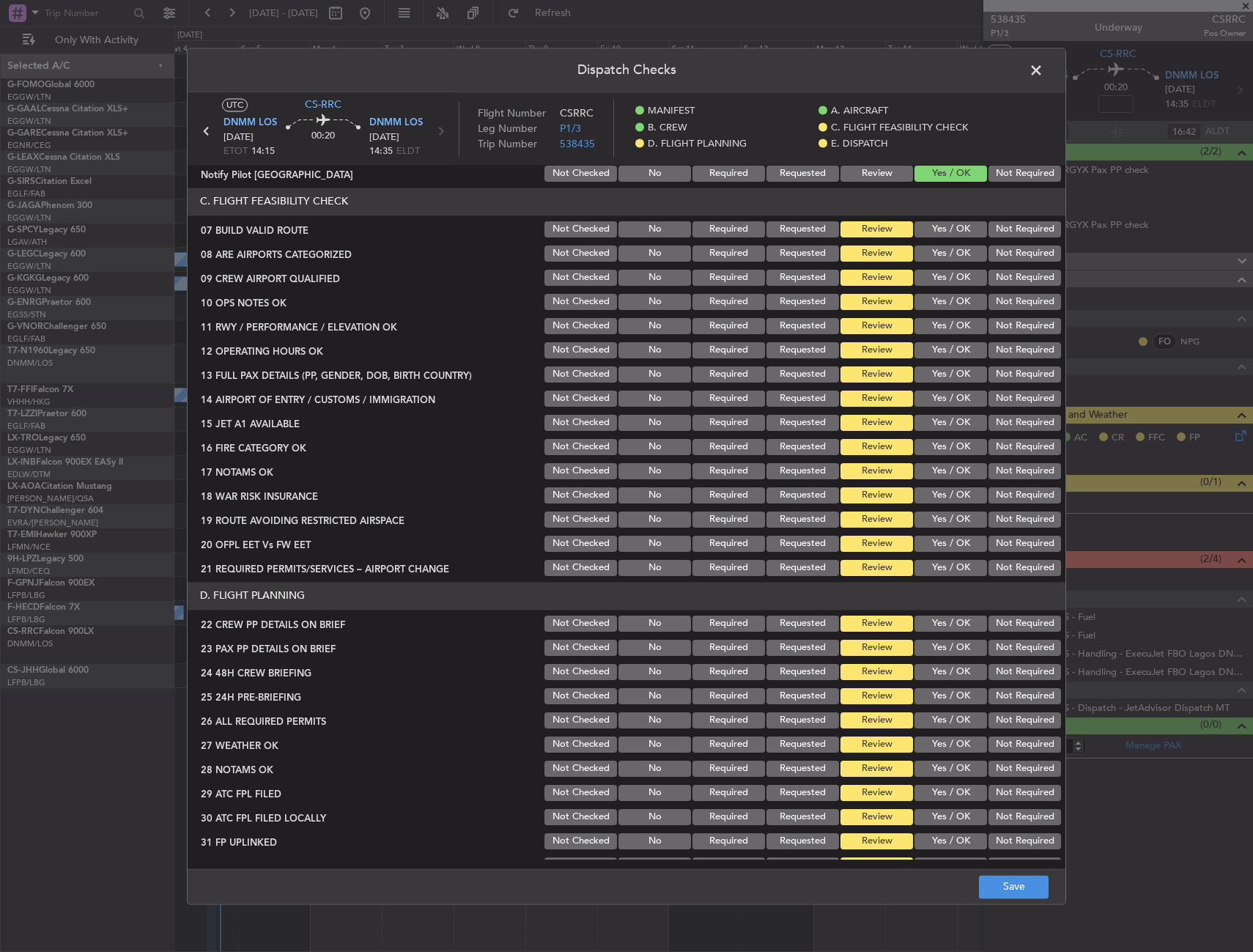
scroll to position [293, 0]
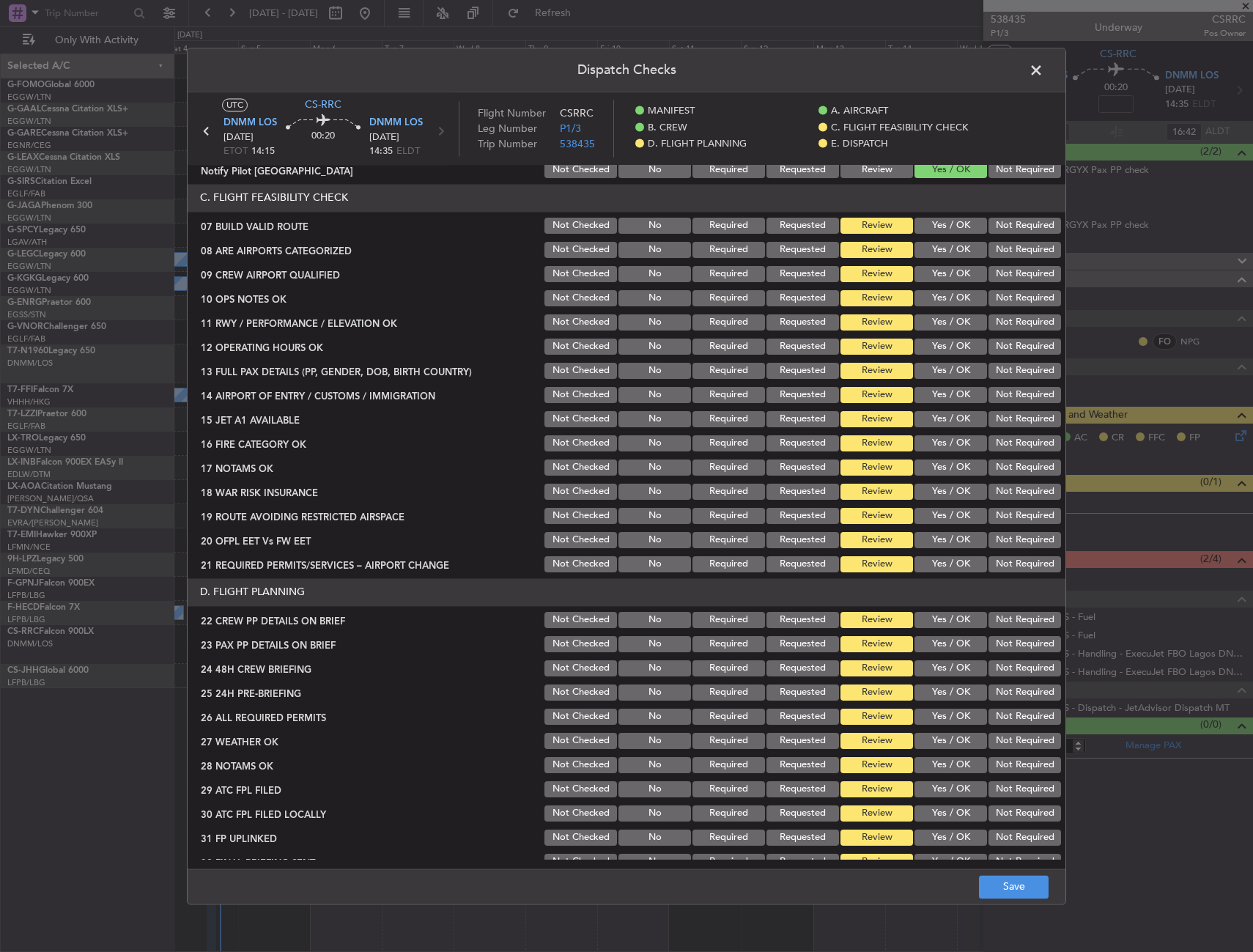
click at [934, 227] on button "Yes / OK" at bounding box center [951, 226] width 72 height 16
click at [937, 253] on button "Yes / OK" at bounding box center [951, 250] width 72 height 16
click at [939, 283] on div "Yes / OK" at bounding box center [949, 274] width 74 height 21
click at [939, 303] on button "Yes / OK" at bounding box center [951, 298] width 72 height 16
click at [941, 271] on button "Yes / OK" at bounding box center [951, 274] width 72 height 16
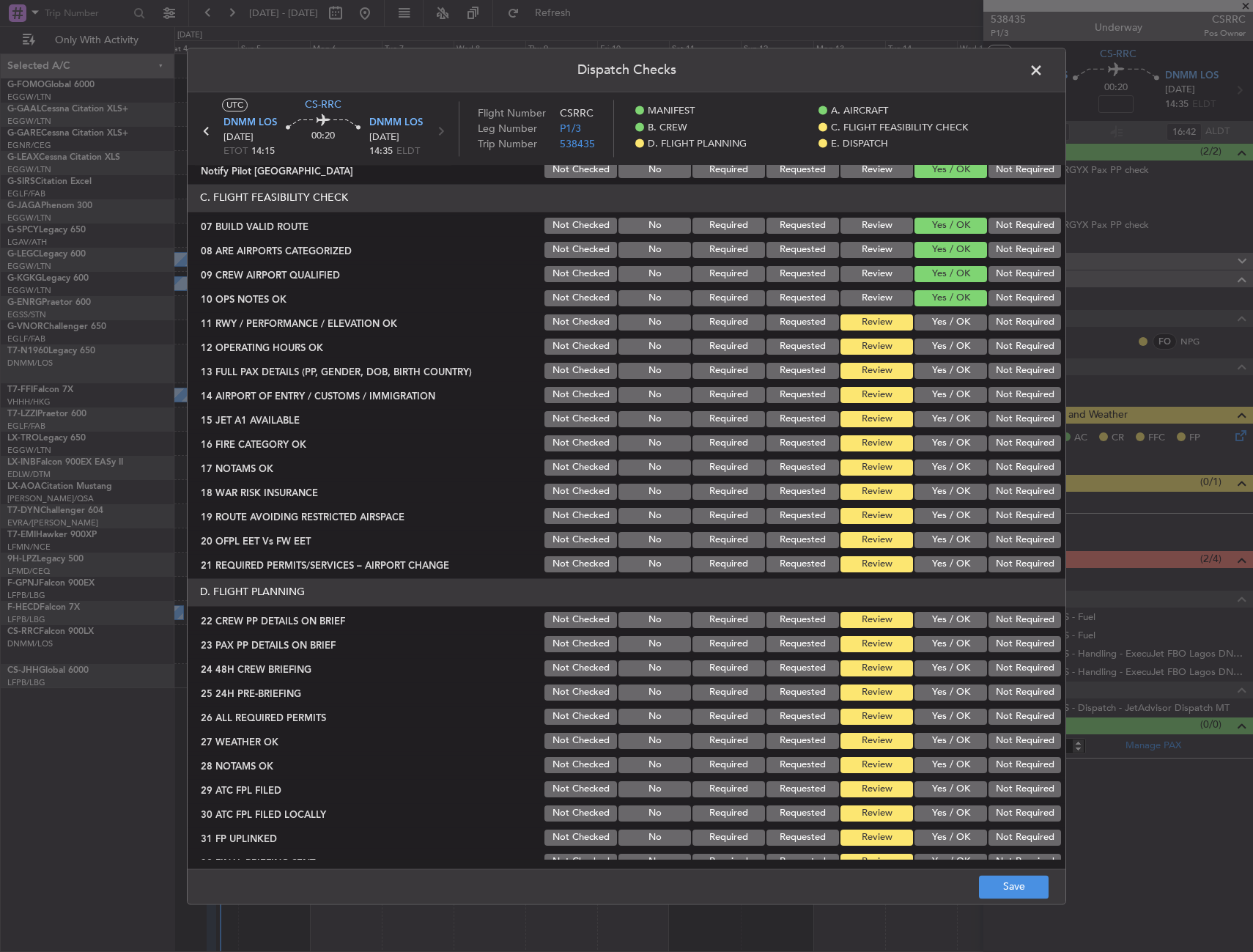
click at [941, 320] on button "Yes / OK" at bounding box center [951, 322] width 72 height 16
drag, startPoint x: 939, startPoint y: 339, endPoint x: 941, endPoint y: 356, distance: 17.1
click at [941, 343] on button "Yes / OK" at bounding box center [951, 347] width 72 height 16
click at [942, 365] on button "Yes / OK" at bounding box center [951, 371] width 72 height 16
drag, startPoint x: 941, startPoint y: 390, endPoint x: 941, endPoint y: 407, distance: 17.0
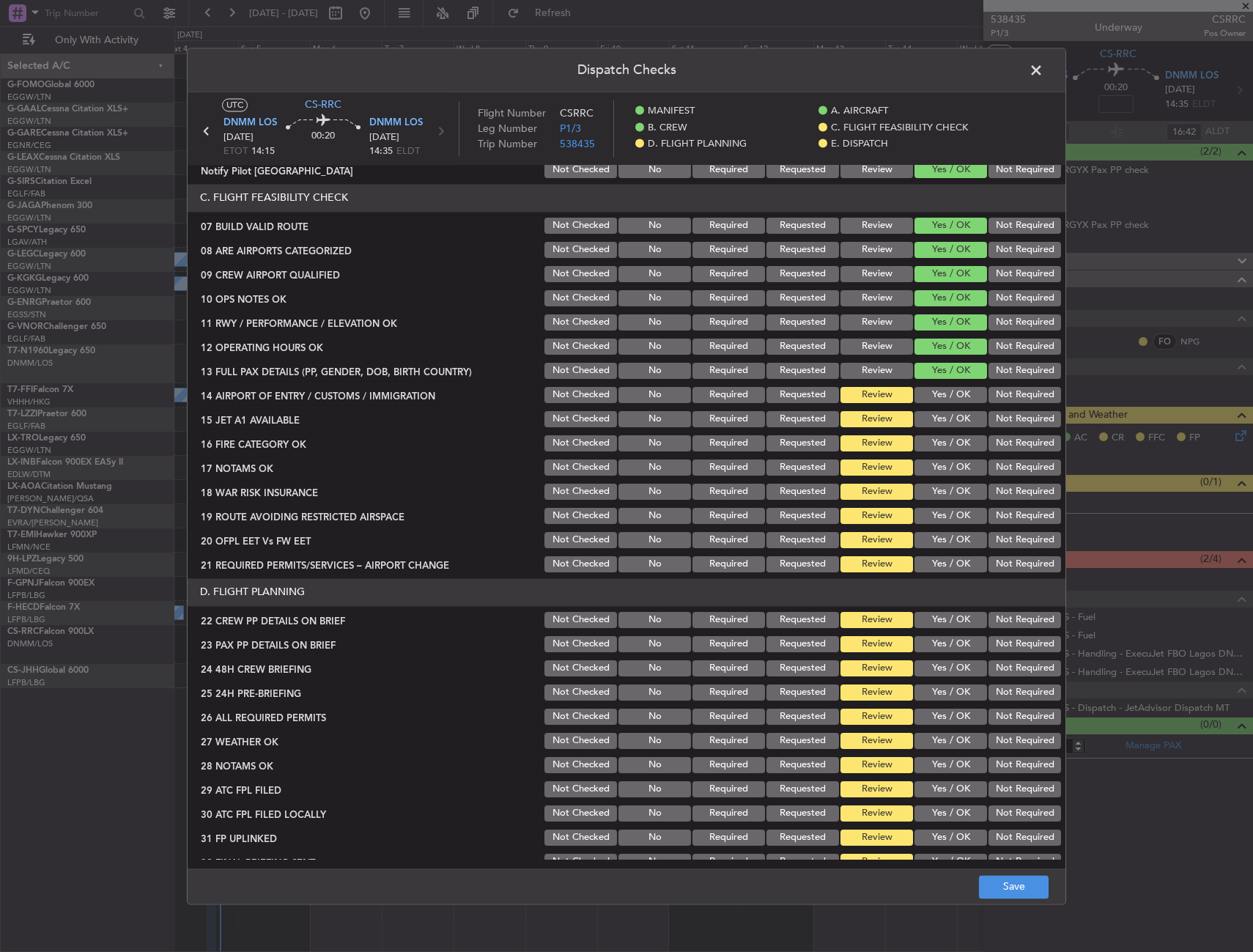
click at [941, 390] on button "Yes / OK" at bounding box center [951, 395] width 72 height 16
click at [940, 417] on button "Yes / OK" at bounding box center [951, 419] width 72 height 16
click at [939, 440] on button "Yes / OK" at bounding box center [951, 443] width 72 height 16
drag, startPoint x: 939, startPoint y: 456, endPoint x: 940, endPoint y: 476, distance: 20.0
click at [939, 456] on section "C. FLIGHT FEASIBILITY CHECK 07 BUILD VALID ROUTE Not Checked No Required Reques…" at bounding box center [626, 379] width 878 height 390
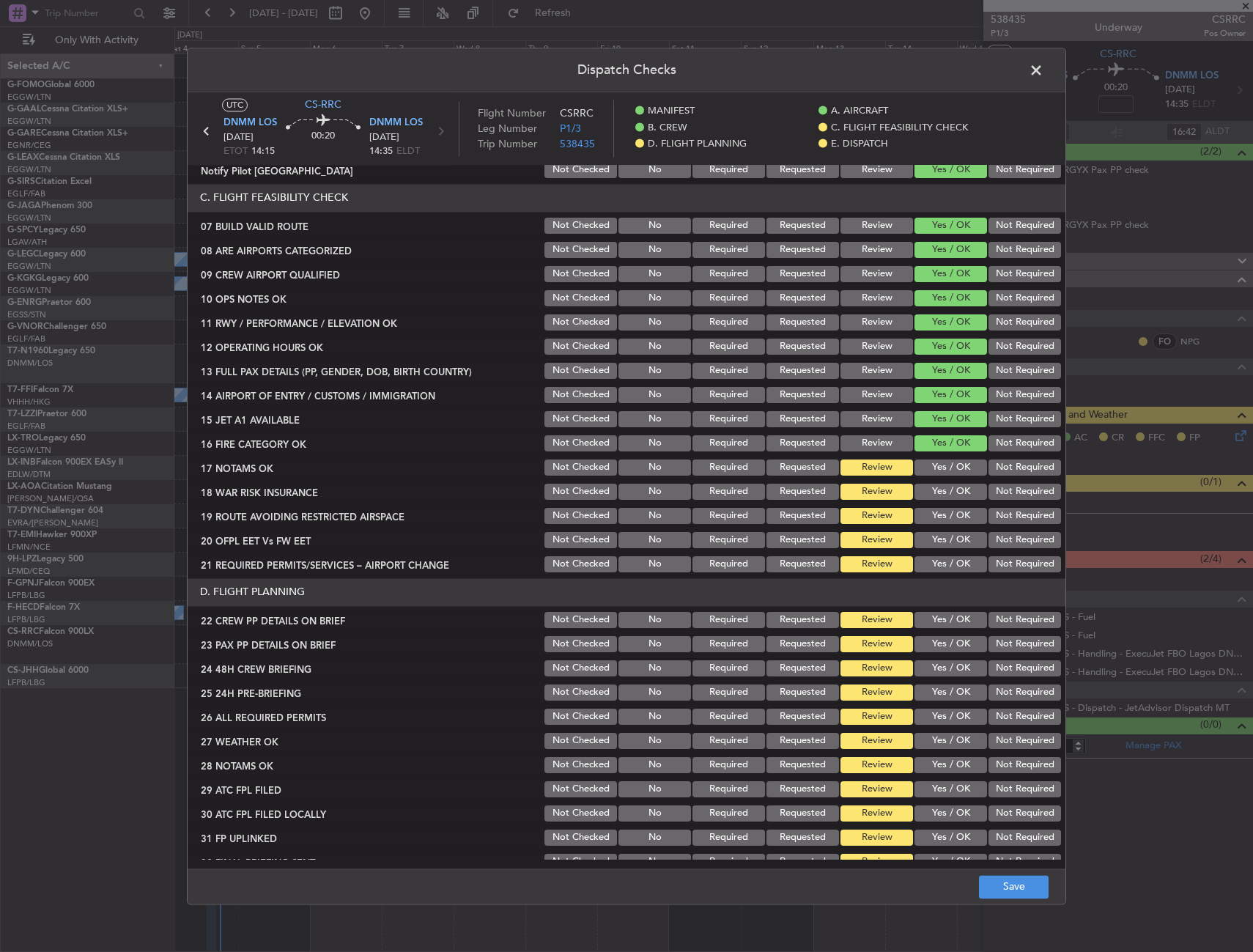
click at [943, 468] on button "Yes / OK" at bounding box center [951, 468] width 72 height 16
drag, startPoint x: 945, startPoint y: 489, endPoint x: 947, endPoint y: 507, distance: 18.1
click at [945, 490] on button "Yes / OK" at bounding box center [951, 492] width 72 height 16
click at [947, 511] on button "Yes / OK" at bounding box center [951, 516] width 72 height 16
click at [949, 537] on button "Yes / OK" at bounding box center [951, 540] width 72 height 16
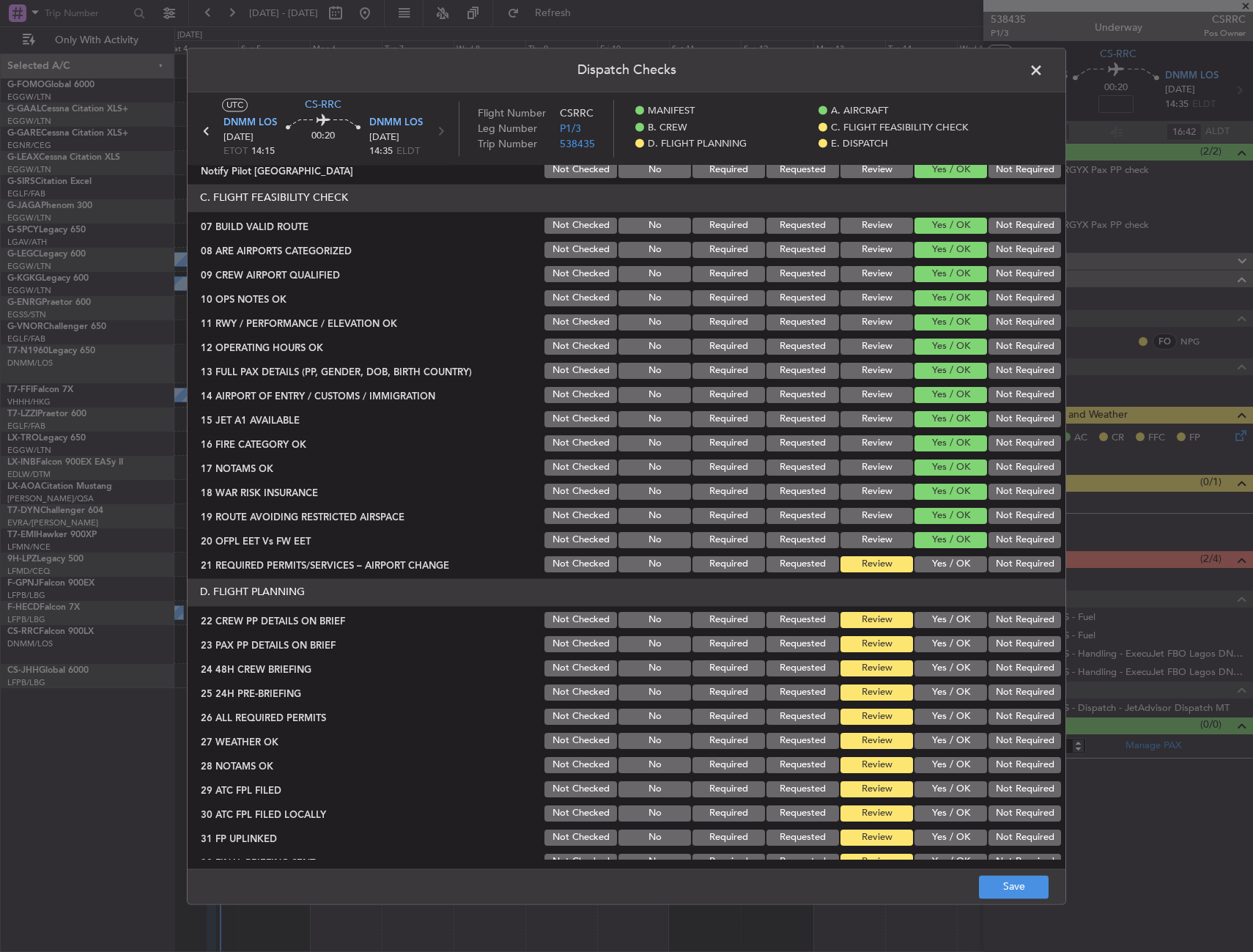
click at [948, 574] on div "Yes / OK" at bounding box center [949, 565] width 74 height 21
click at [946, 570] on button "Yes / OK" at bounding box center [951, 565] width 72 height 16
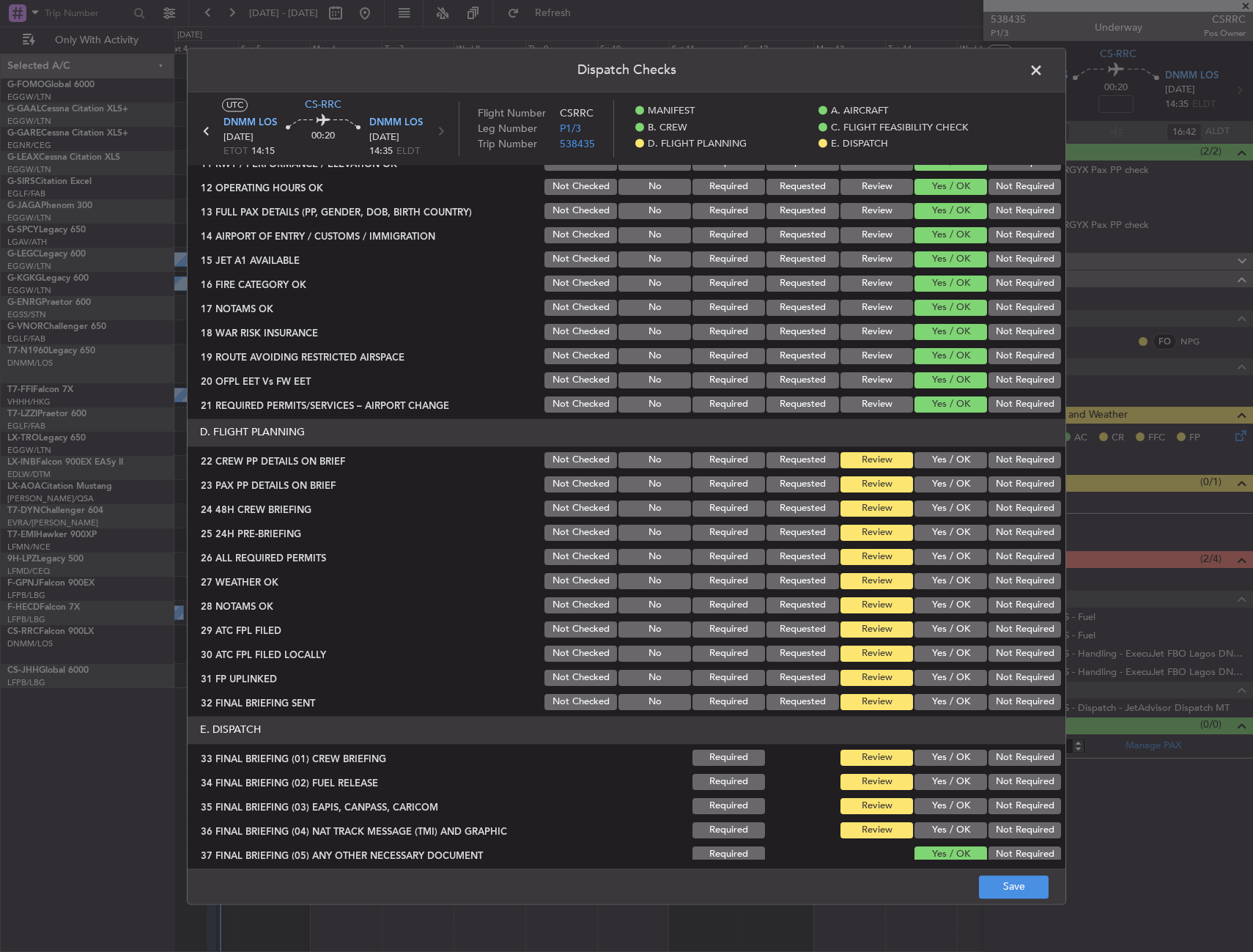
scroll to position [632, 0]
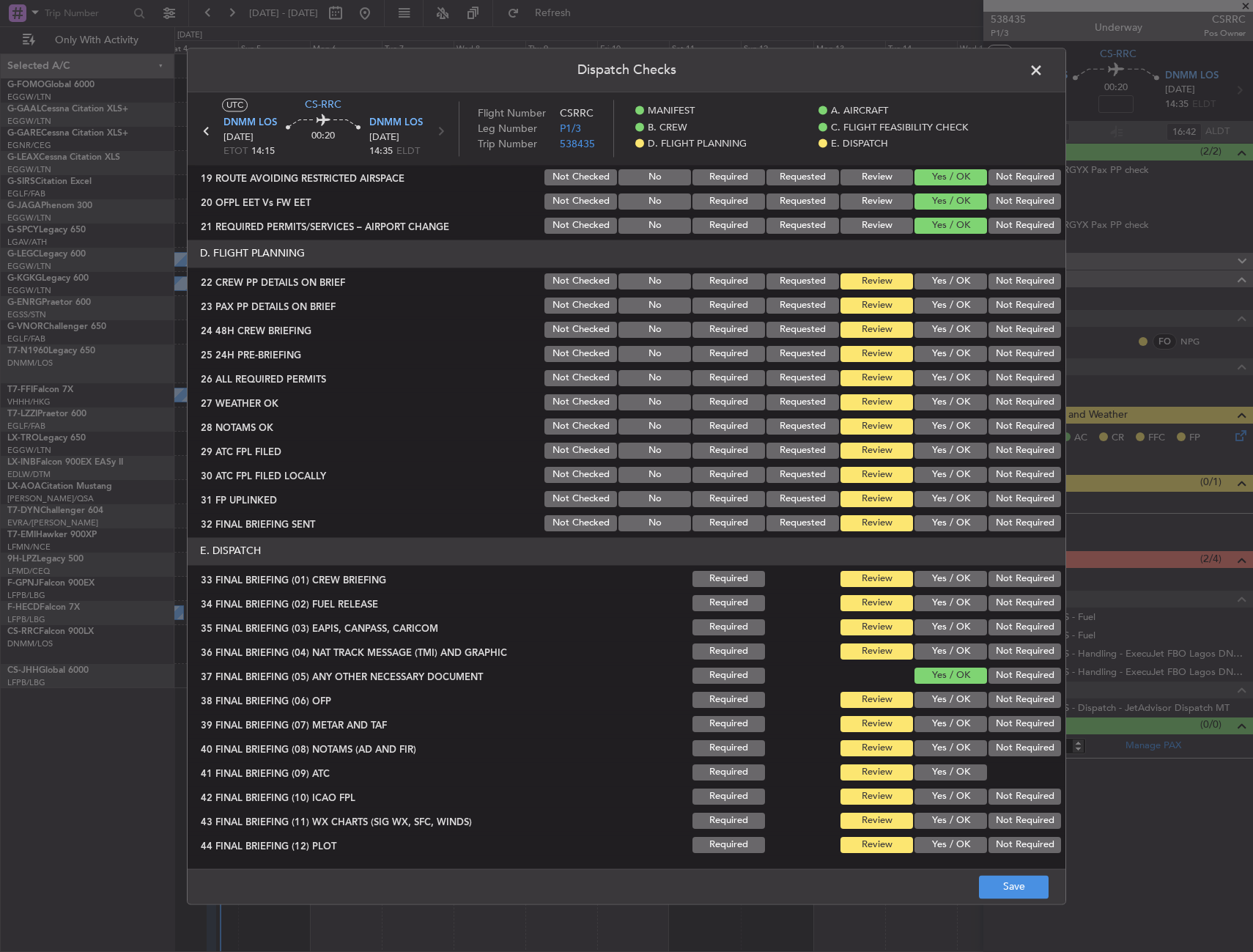
click at [941, 282] on button "Yes / OK" at bounding box center [951, 281] width 72 height 16
click at [943, 300] on button "Yes / OK" at bounding box center [951, 305] width 72 height 16
click at [947, 327] on button "Yes / OK" at bounding box center [951, 330] width 72 height 16
click at [949, 352] on button "Yes / OK" at bounding box center [951, 354] width 72 height 16
click at [949, 374] on button "Yes / OK" at bounding box center [951, 378] width 72 height 16
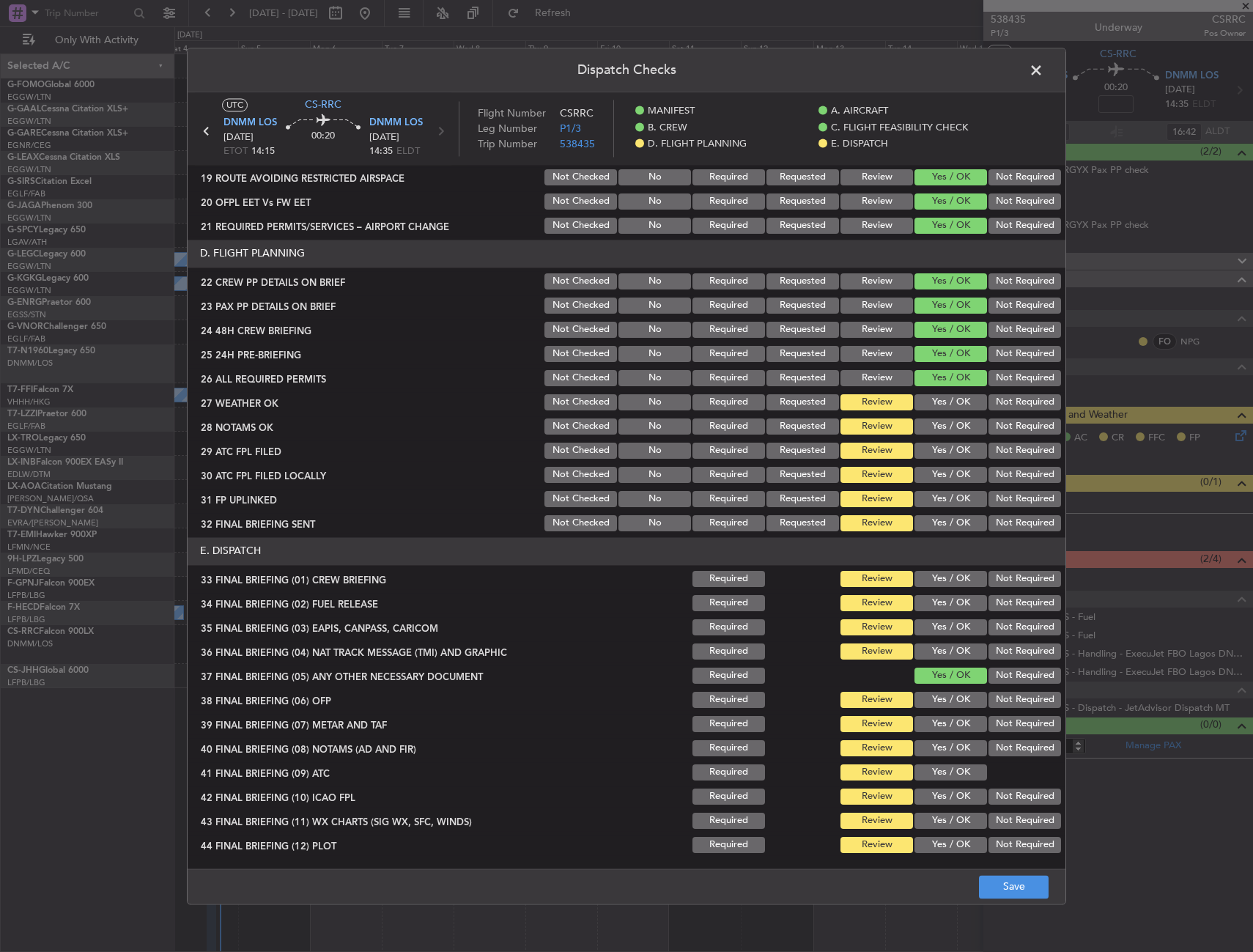
click at [948, 403] on button "Yes / OK" at bounding box center [951, 402] width 72 height 16
click at [949, 423] on button "Yes / OK" at bounding box center [951, 427] width 72 height 16
click at [950, 447] on button "Yes / OK" at bounding box center [951, 451] width 72 height 16
click at [949, 464] on section "D. FLIGHT PLANNING 22 CREW PP DETAILS ON BRIEF Not Checked No Required Requeste…" at bounding box center [626, 386] width 878 height 294
click at [949, 469] on button "Yes / OK" at bounding box center [951, 475] width 72 height 16
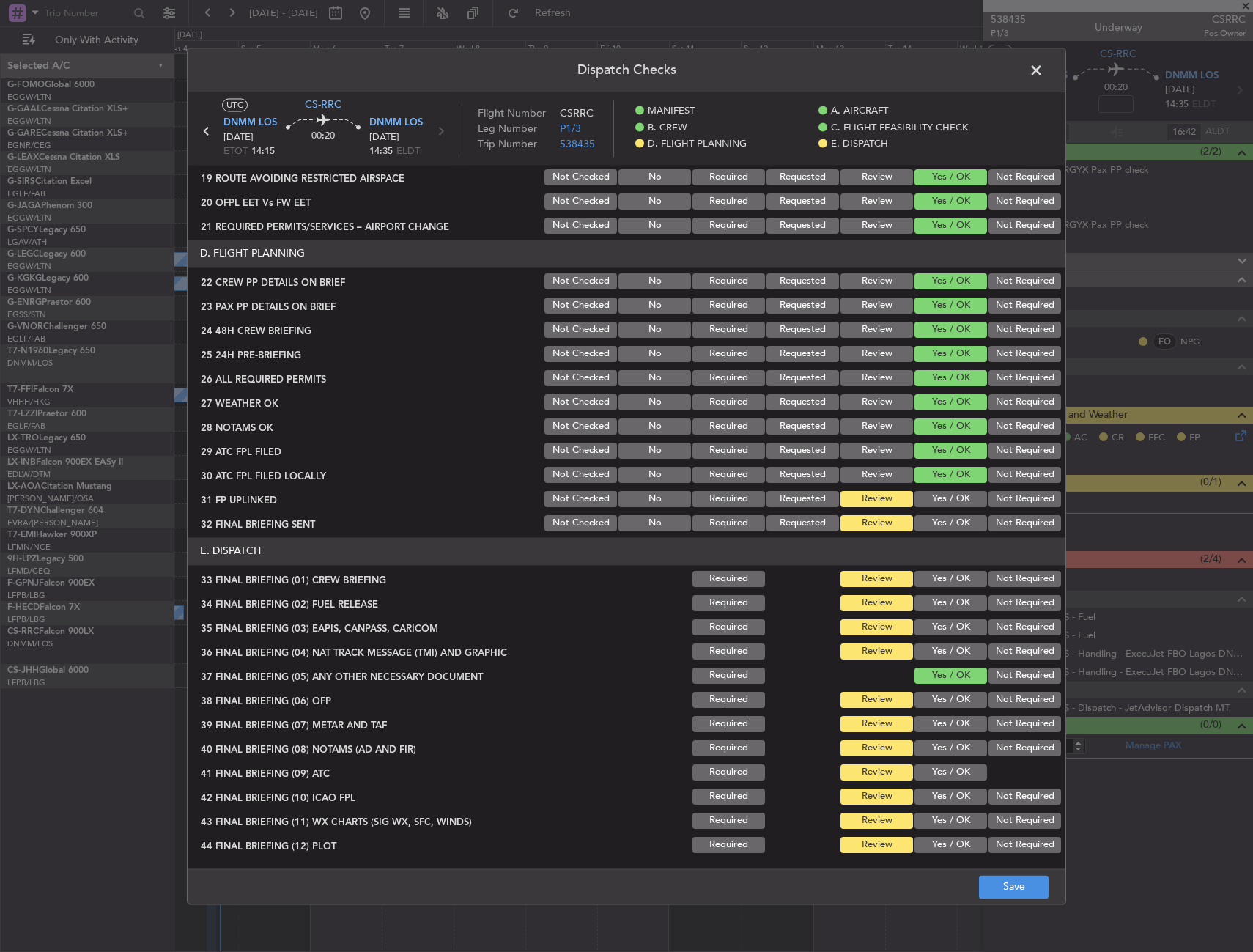
click at [944, 498] on button "Yes / OK" at bounding box center [951, 499] width 72 height 16
click at [937, 523] on button "Yes / OK" at bounding box center [951, 523] width 72 height 16
click at [943, 582] on button "Yes / OK" at bounding box center [951, 579] width 72 height 16
click at [946, 607] on button "Yes / OK" at bounding box center [951, 603] width 72 height 16
drag, startPoint x: 946, startPoint y: 626, endPoint x: 945, endPoint y: 633, distance: 7.1
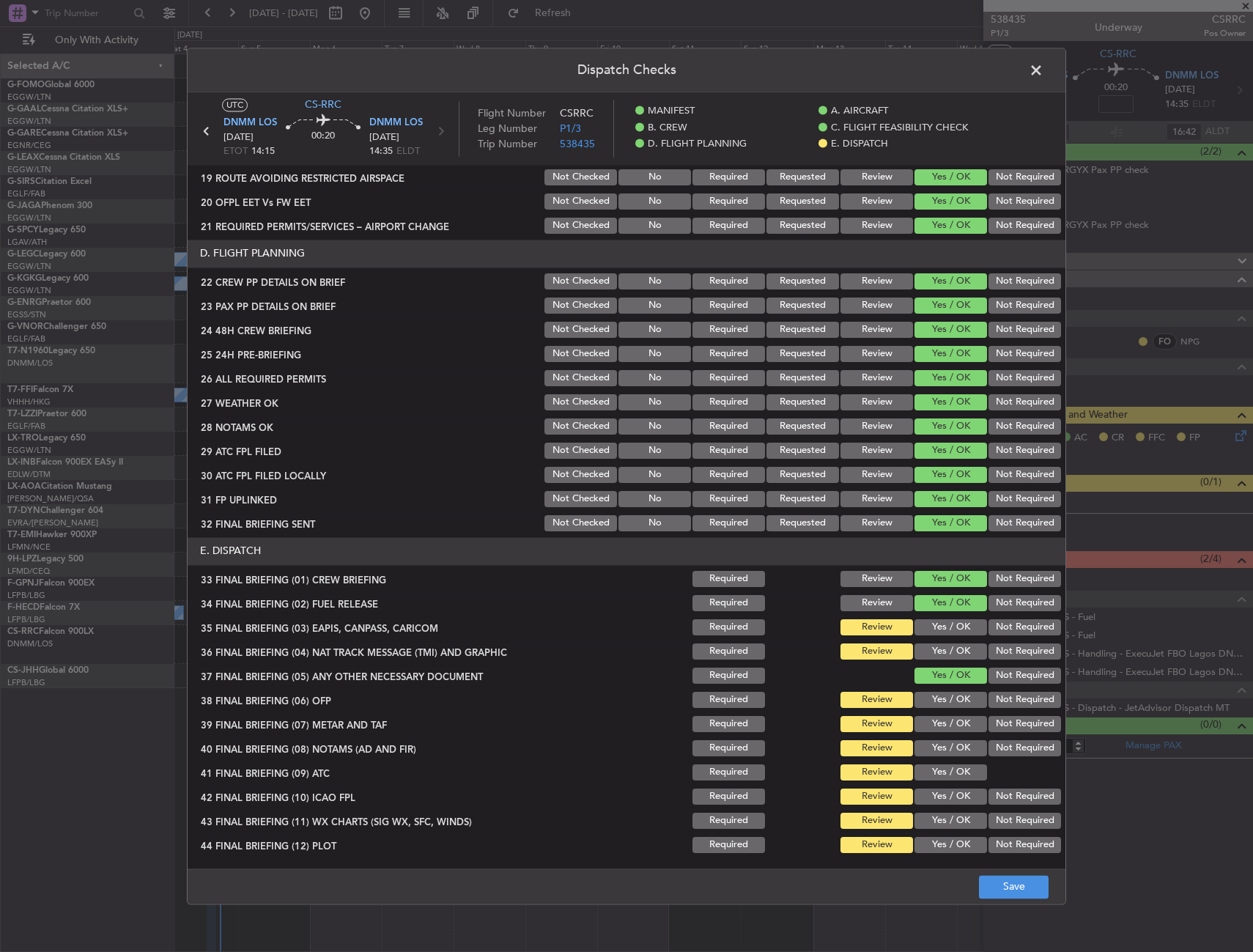
click at [946, 627] on button "Yes / OK" at bounding box center [951, 627] width 72 height 16
click at [947, 647] on button "Yes / OK" at bounding box center [951, 652] width 72 height 16
click at [948, 697] on button "Yes / OK" at bounding box center [951, 700] width 72 height 16
click at [942, 723] on button "Yes / OK" at bounding box center [951, 724] width 72 height 16
click at [935, 748] on button "Yes / OK" at bounding box center [951, 749] width 72 height 16
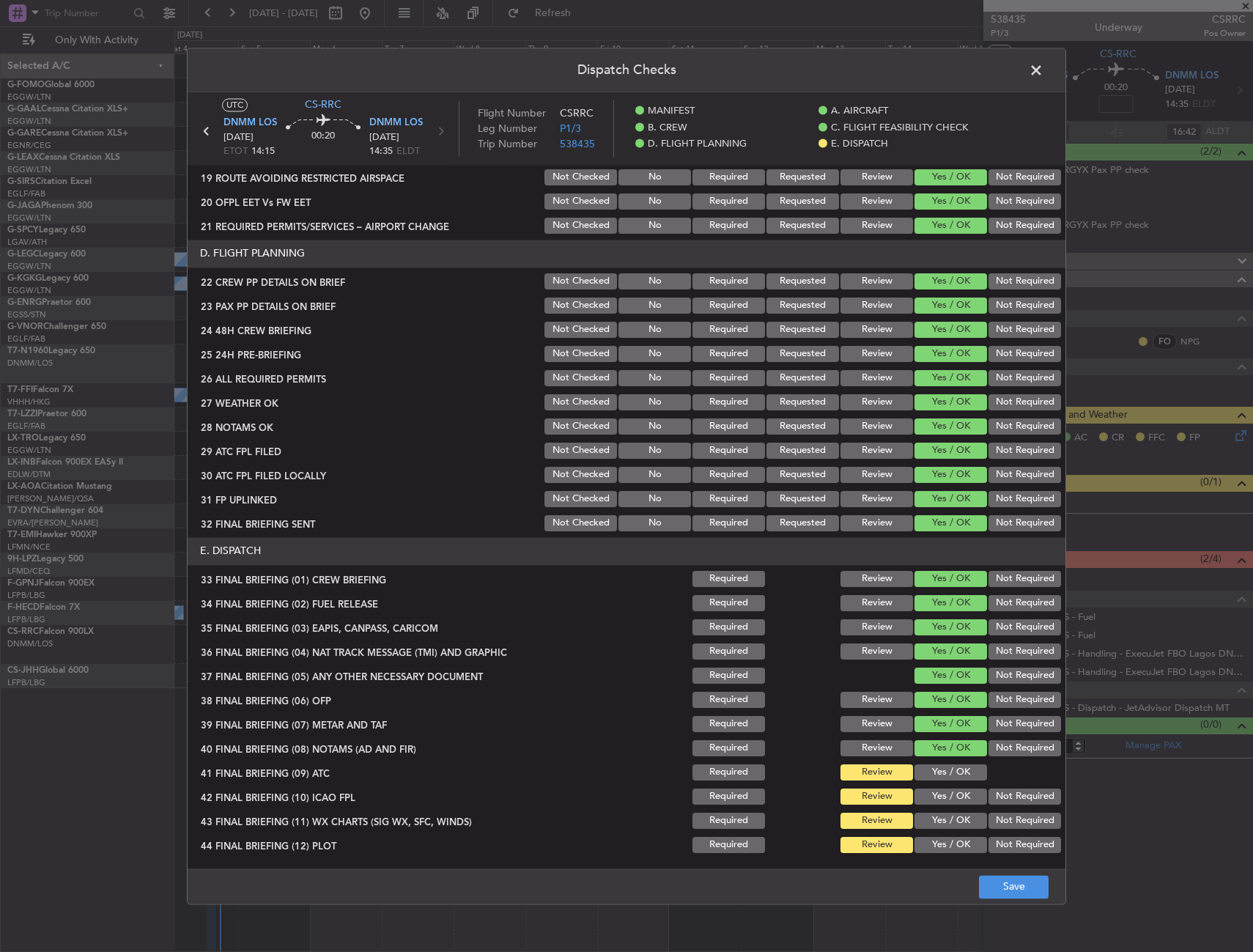
click at [933, 770] on button "Yes / OK" at bounding box center [951, 773] width 72 height 16
click at [933, 795] on button "Yes / OK" at bounding box center [951, 797] width 72 height 16
click at [934, 813] on button "Yes / OK" at bounding box center [951, 821] width 72 height 16
click at [934, 834] on section "E. DISPATCH 33 FINAL BRIEFING (01) CREW BRIEFING Required Review Yes / OK Not R…" at bounding box center [626, 697] width 878 height 318
drag, startPoint x: 934, startPoint y: 835, endPoint x: 945, endPoint y: 852, distance: 20.2
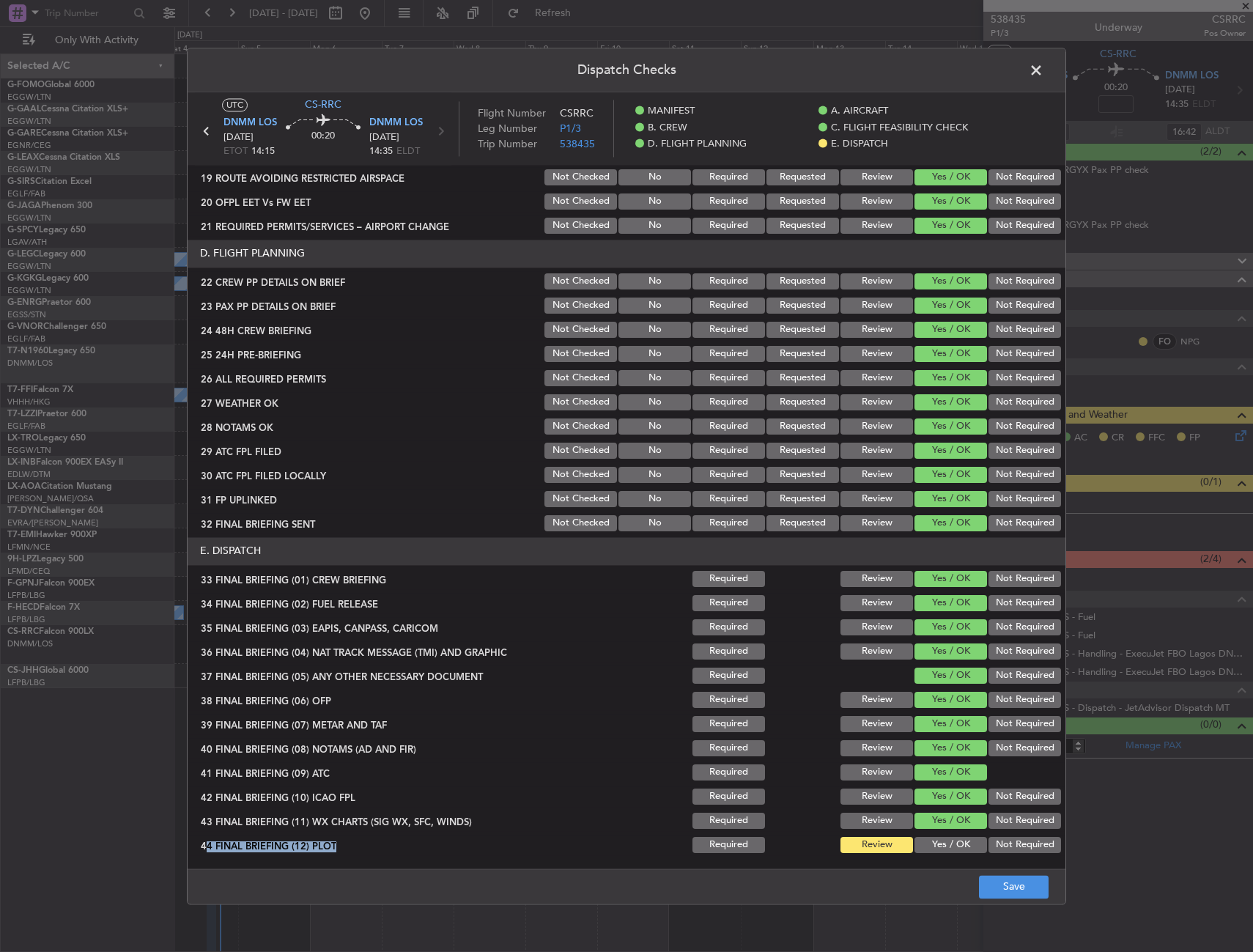
click at [935, 844] on button "Yes / OK" at bounding box center [951, 845] width 72 height 16
click at [984, 875] on footer "Save" at bounding box center [626, 886] width 878 height 35
click at [990, 879] on button "Save" at bounding box center [1014, 886] width 70 height 23
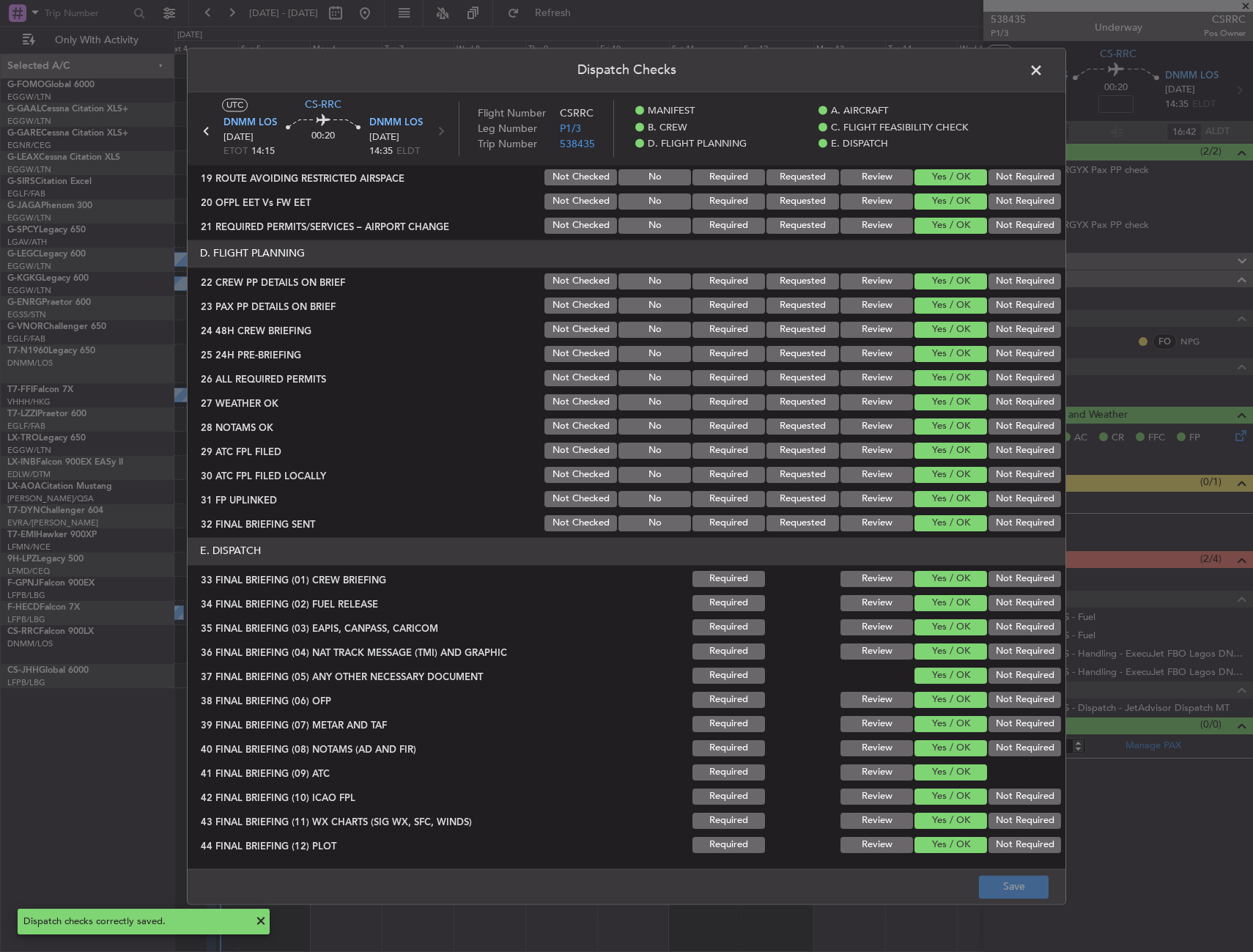
click at [1043, 66] on span at bounding box center [1043, 74] width 0 height 29
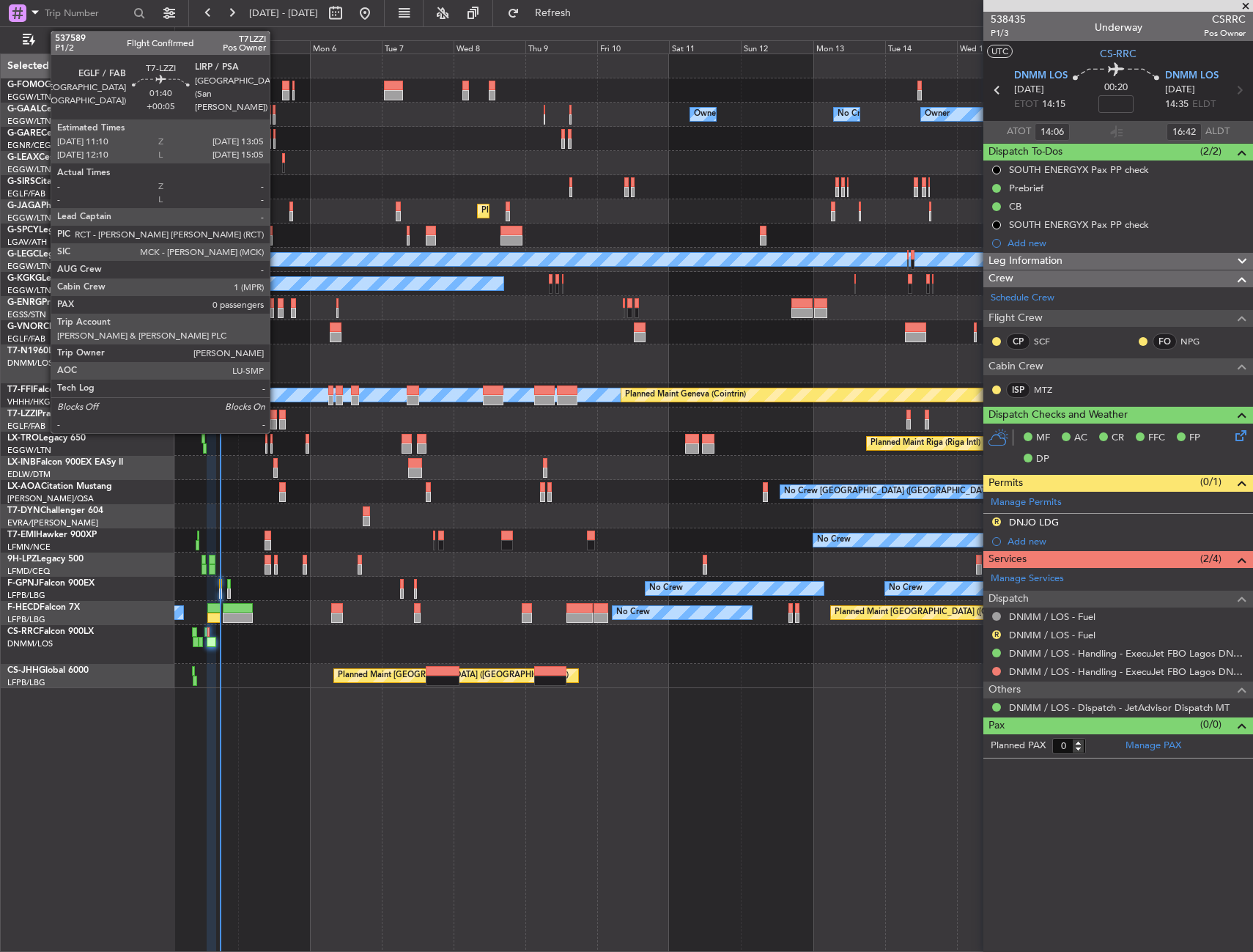
click at [276, 413] on div at bounding box center [273, 415] width 6 height 10
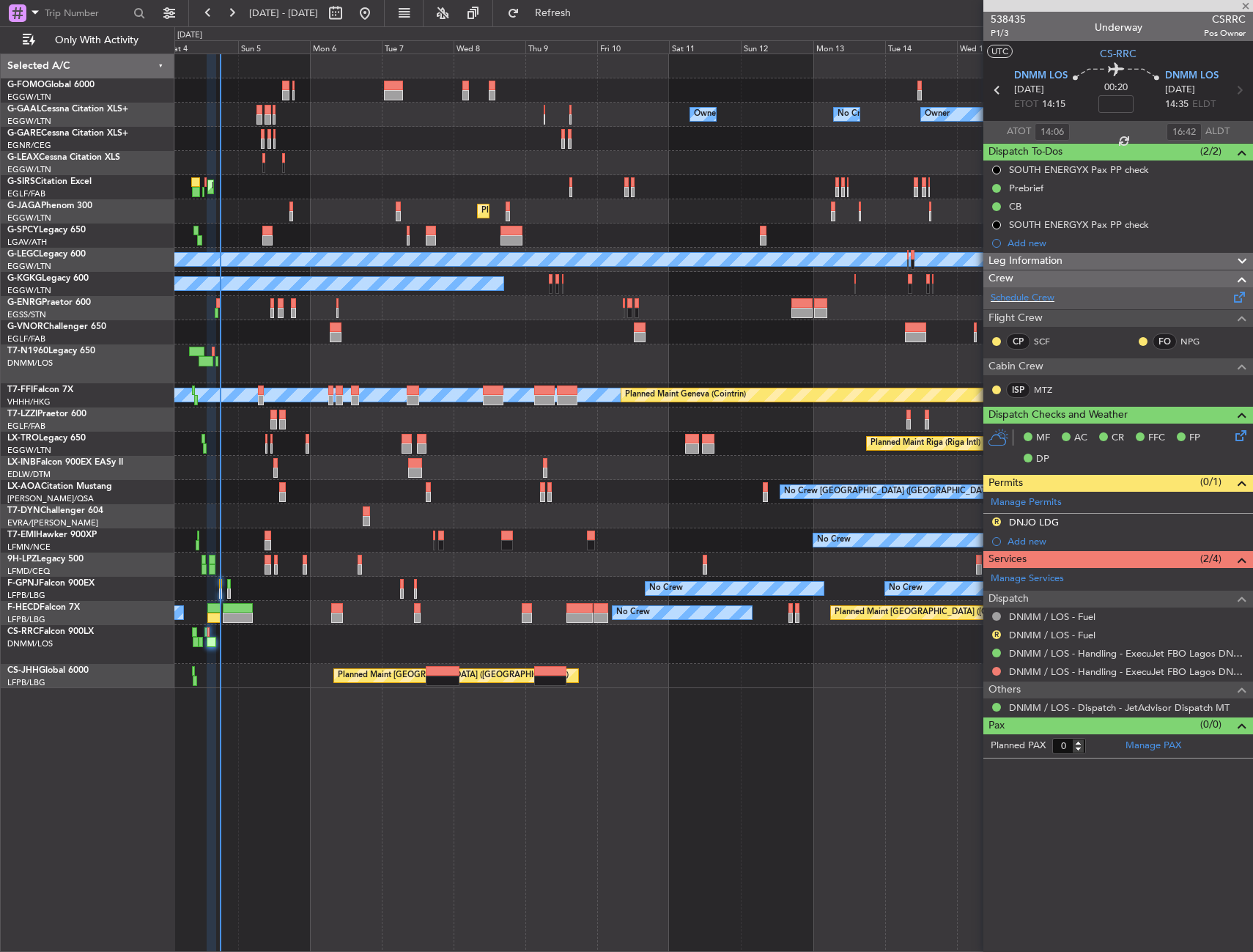
type input "+00:05"
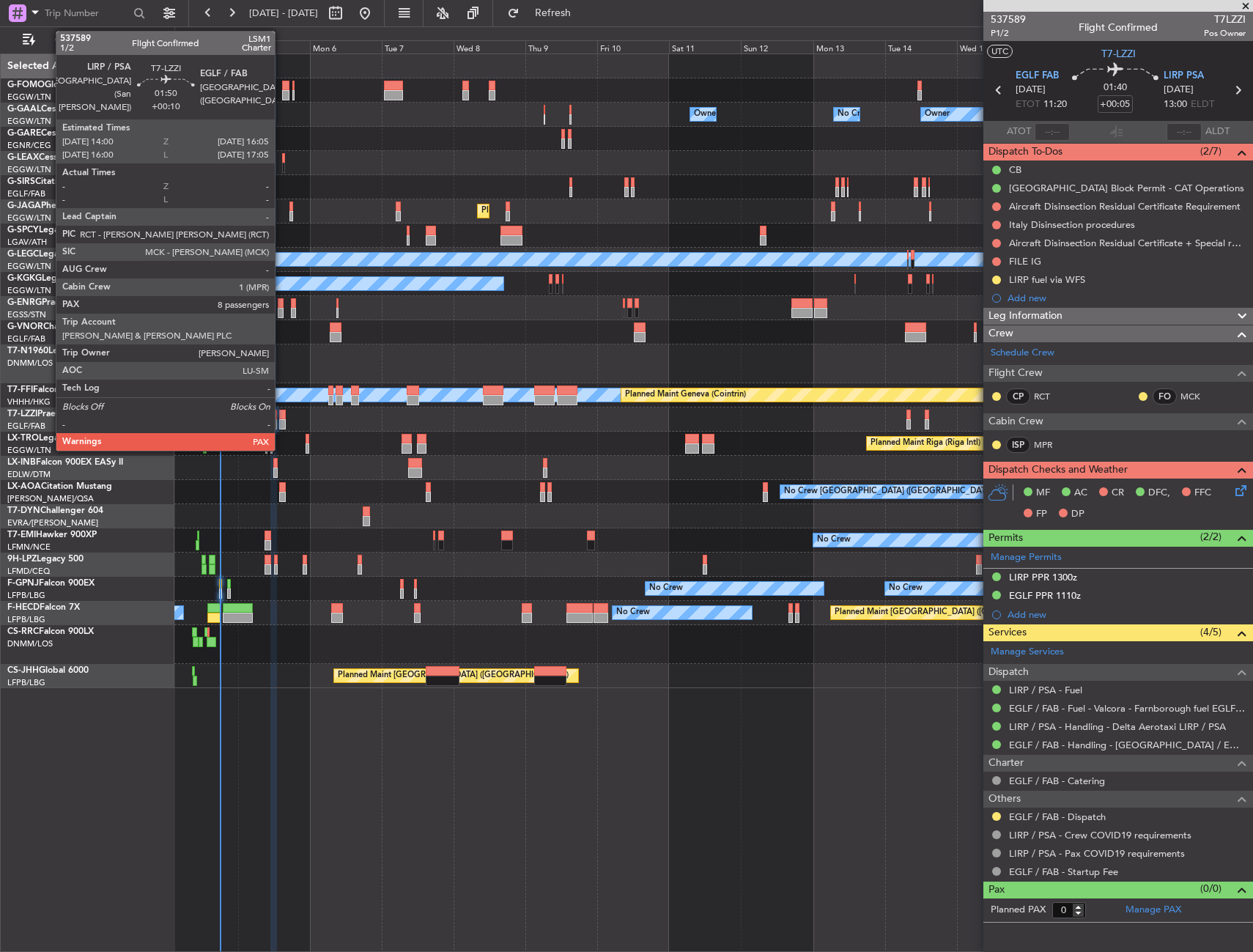
click at [281, 417] on div at bounding box center [283, 415] width 6 height 10
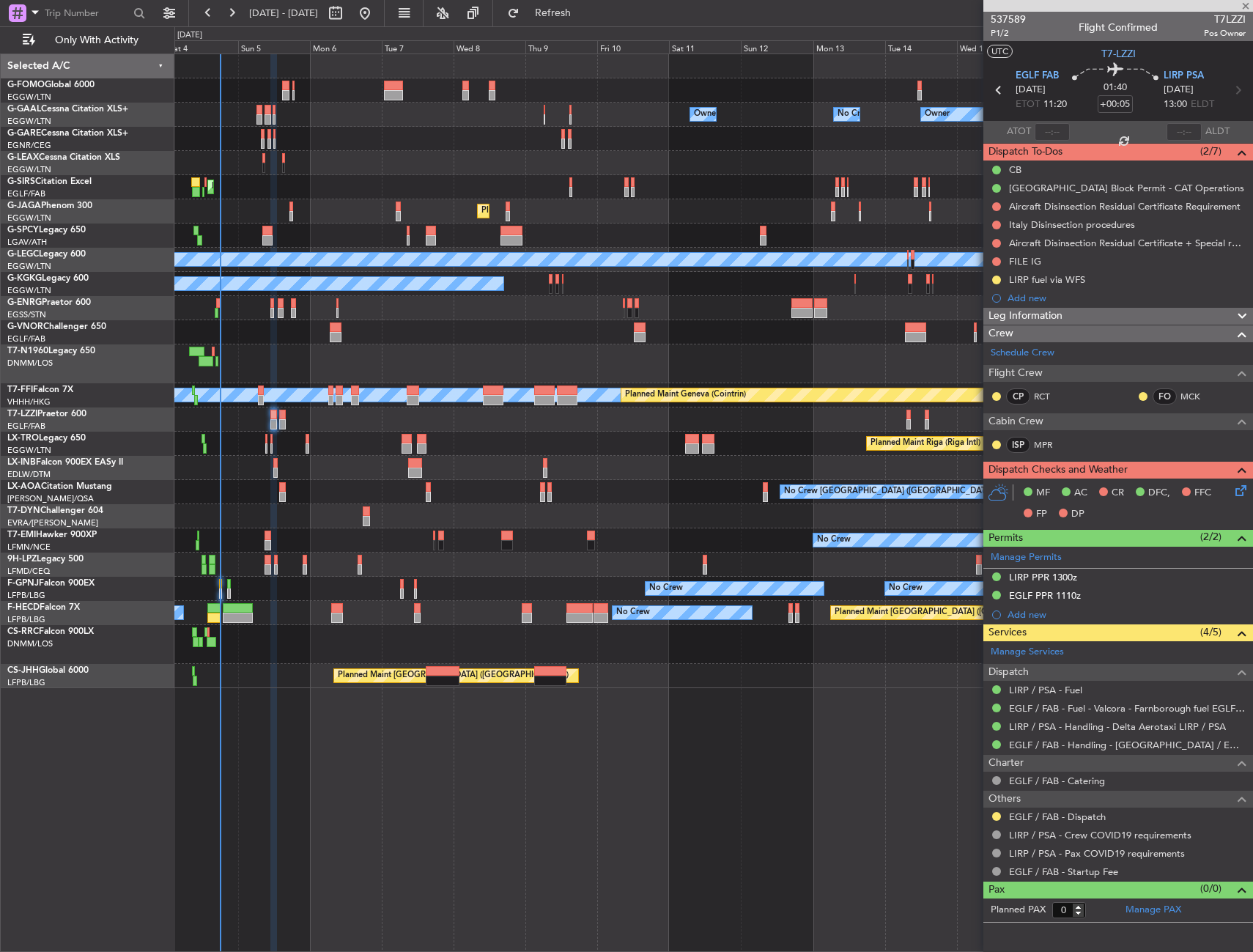
type input "+00:10"
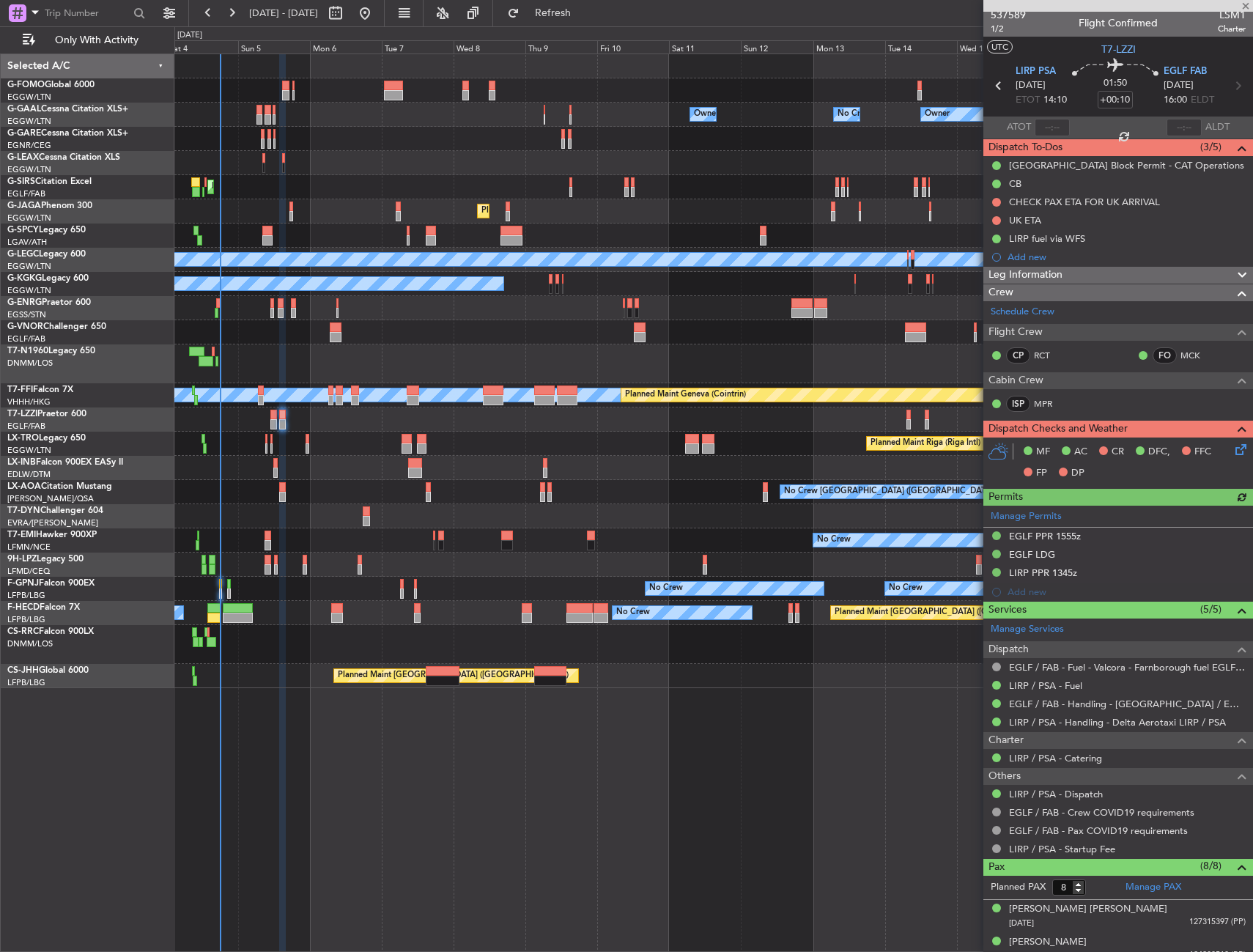
scroll to position [0, 0]
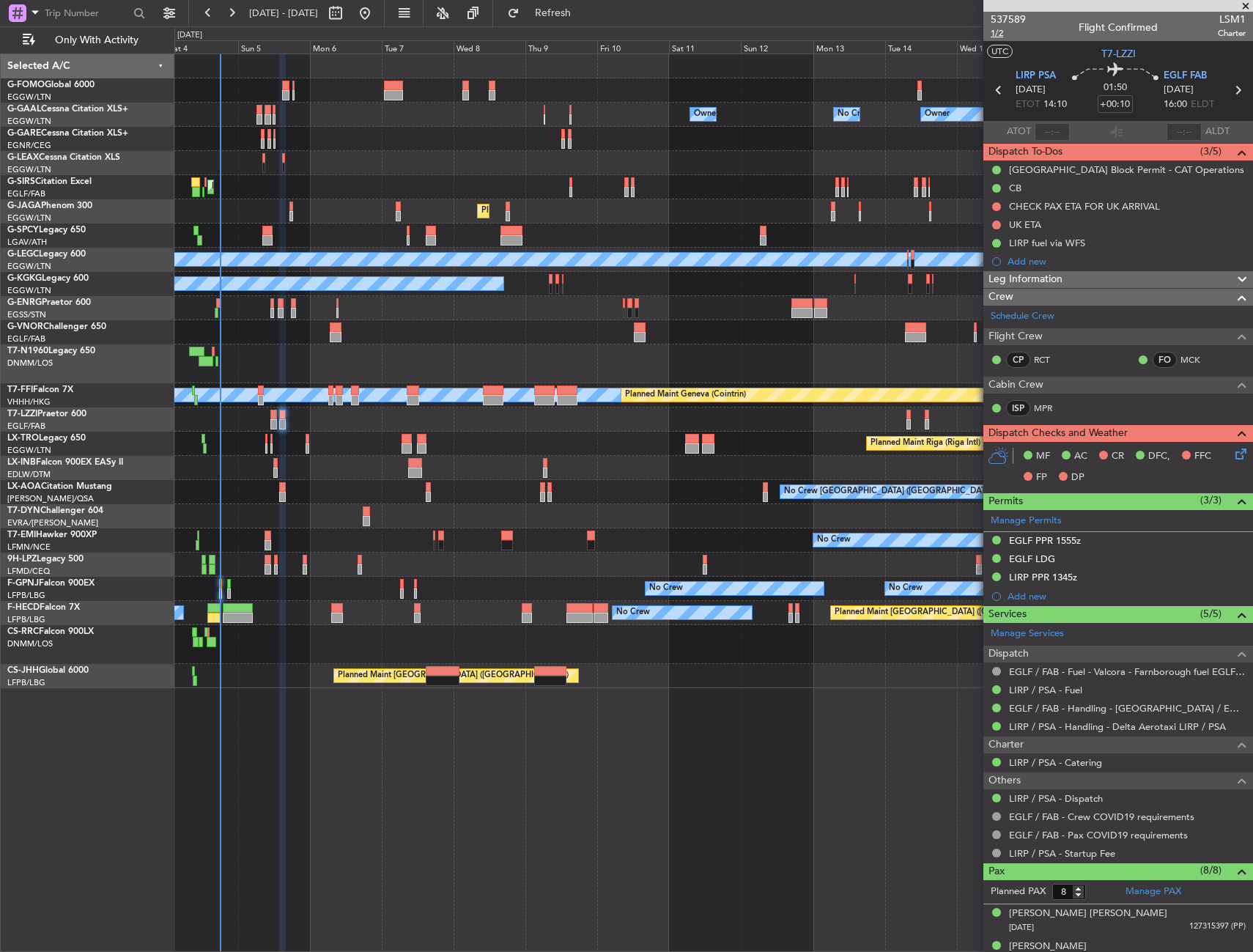
click at [998, 38] on span "1/2" at bounding box center [1009, 34] width 35 height 13
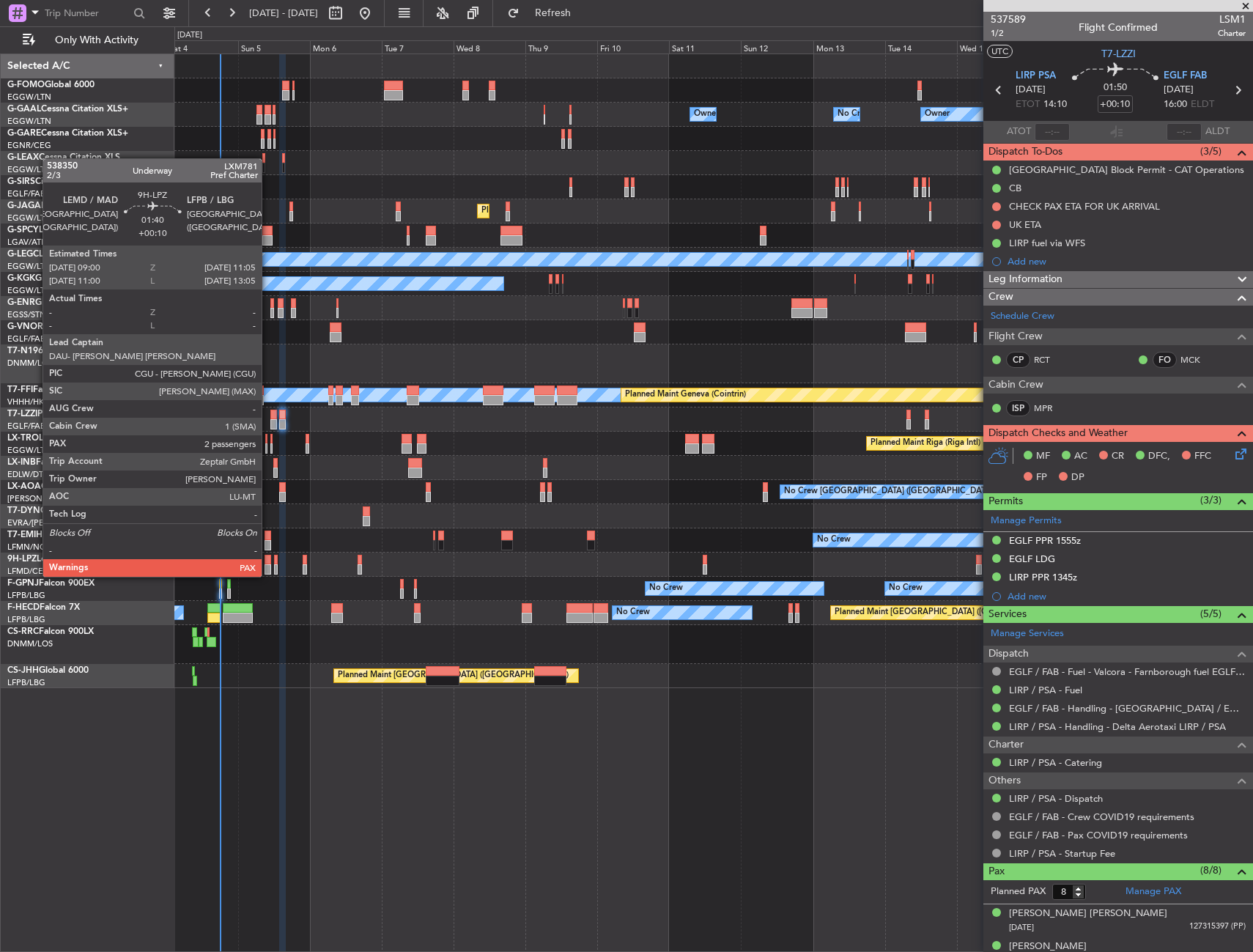
click at [268, 562] on div at bounding box center [267, 560] width 6 height 10
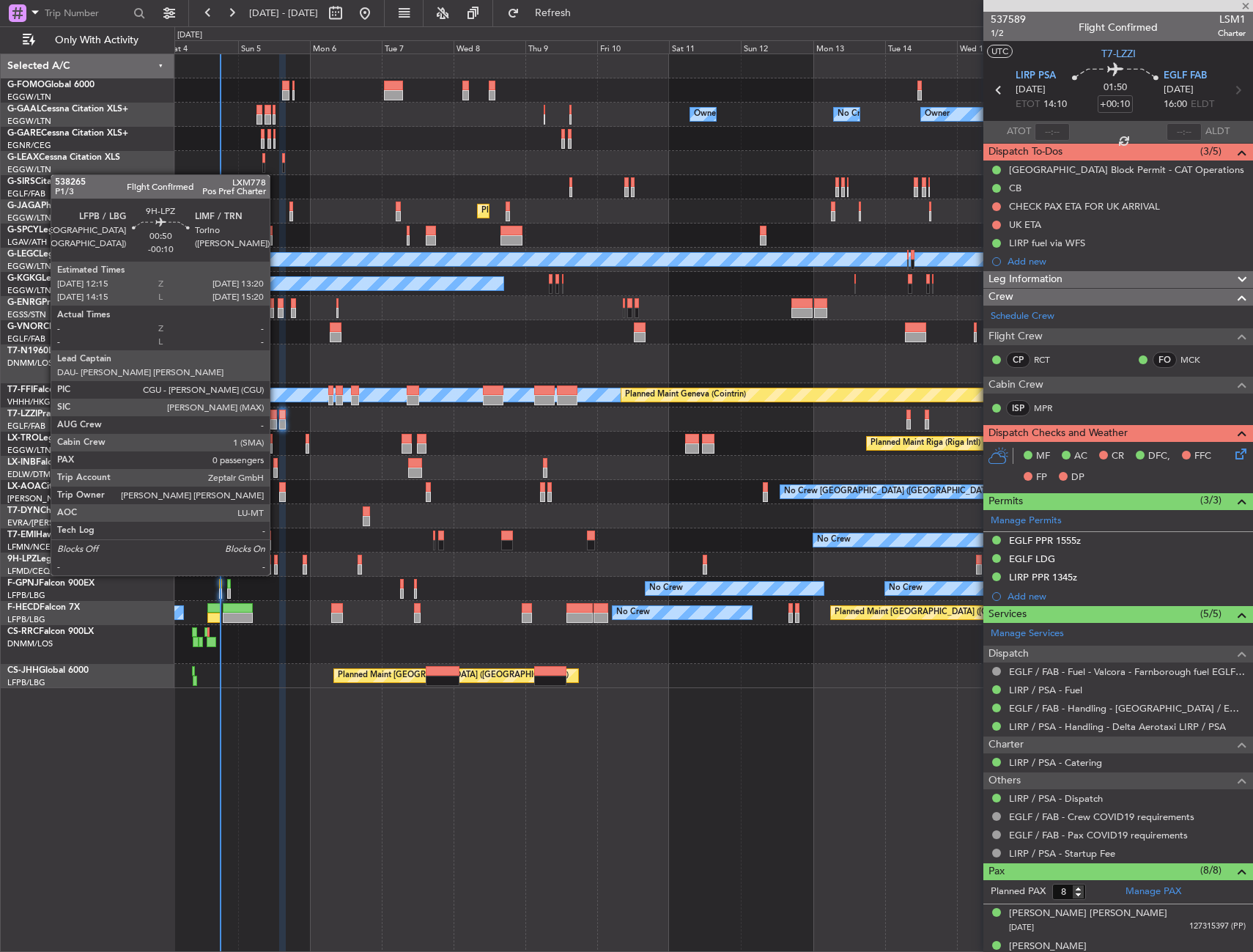
type input "4"
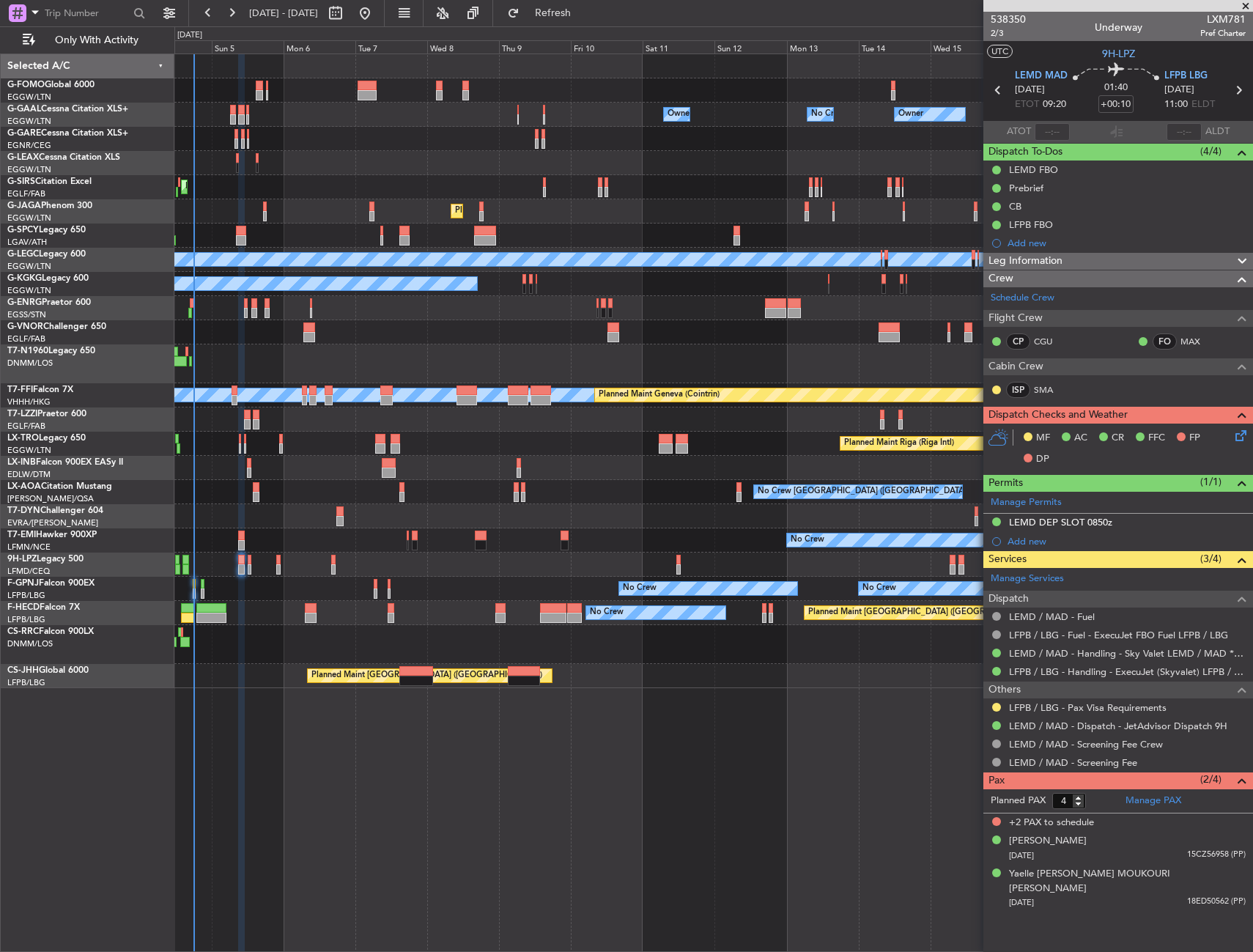
click at [489, 619] on div "Planned Maint Paris (Le Bourget) No Crew AOG Maint Paris (Le Bourget) No Crew" at bounding box center [713, 613] width 1078 height 24
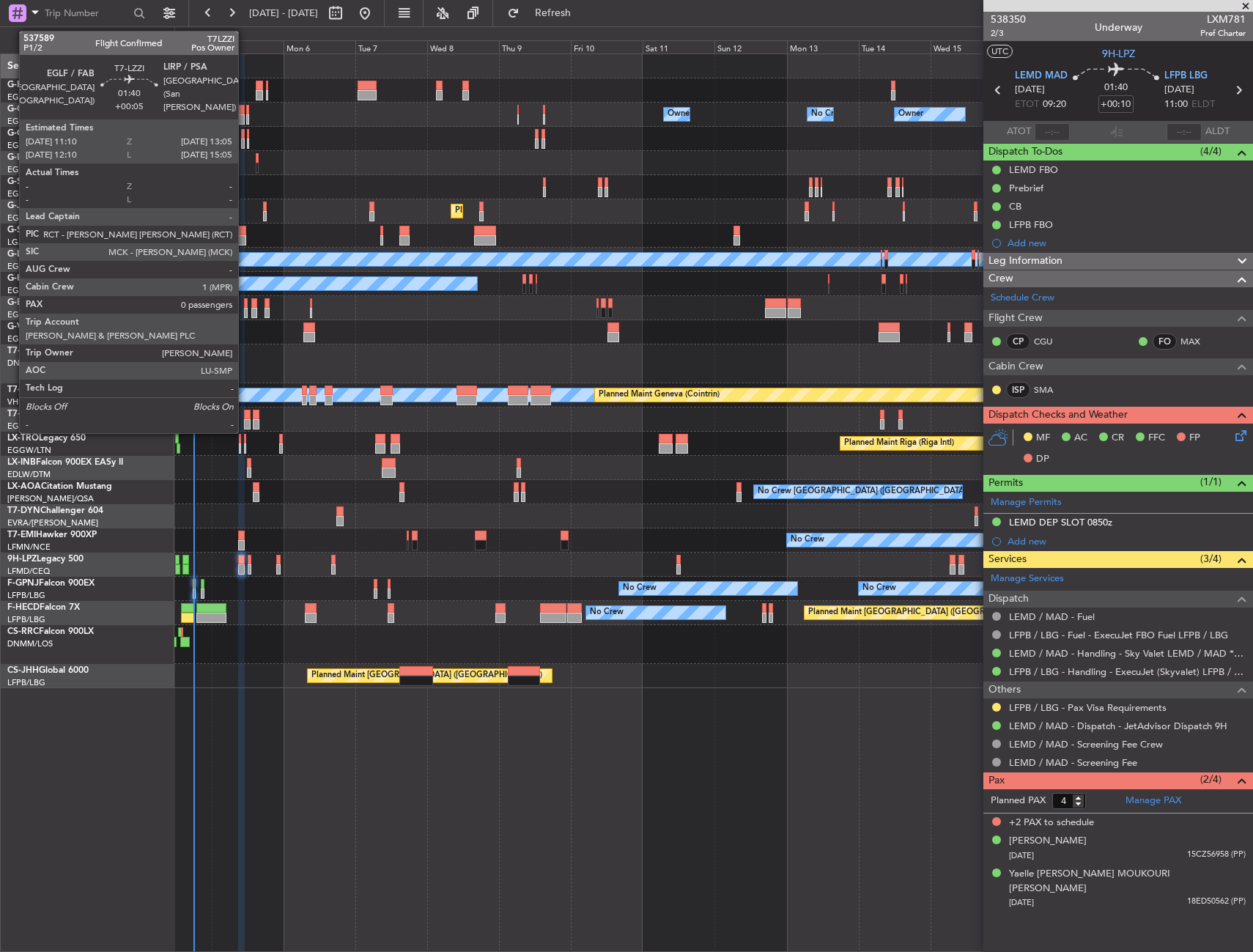
click at [245, 415] on div at bounding box center [247, 415] width 6 height 10
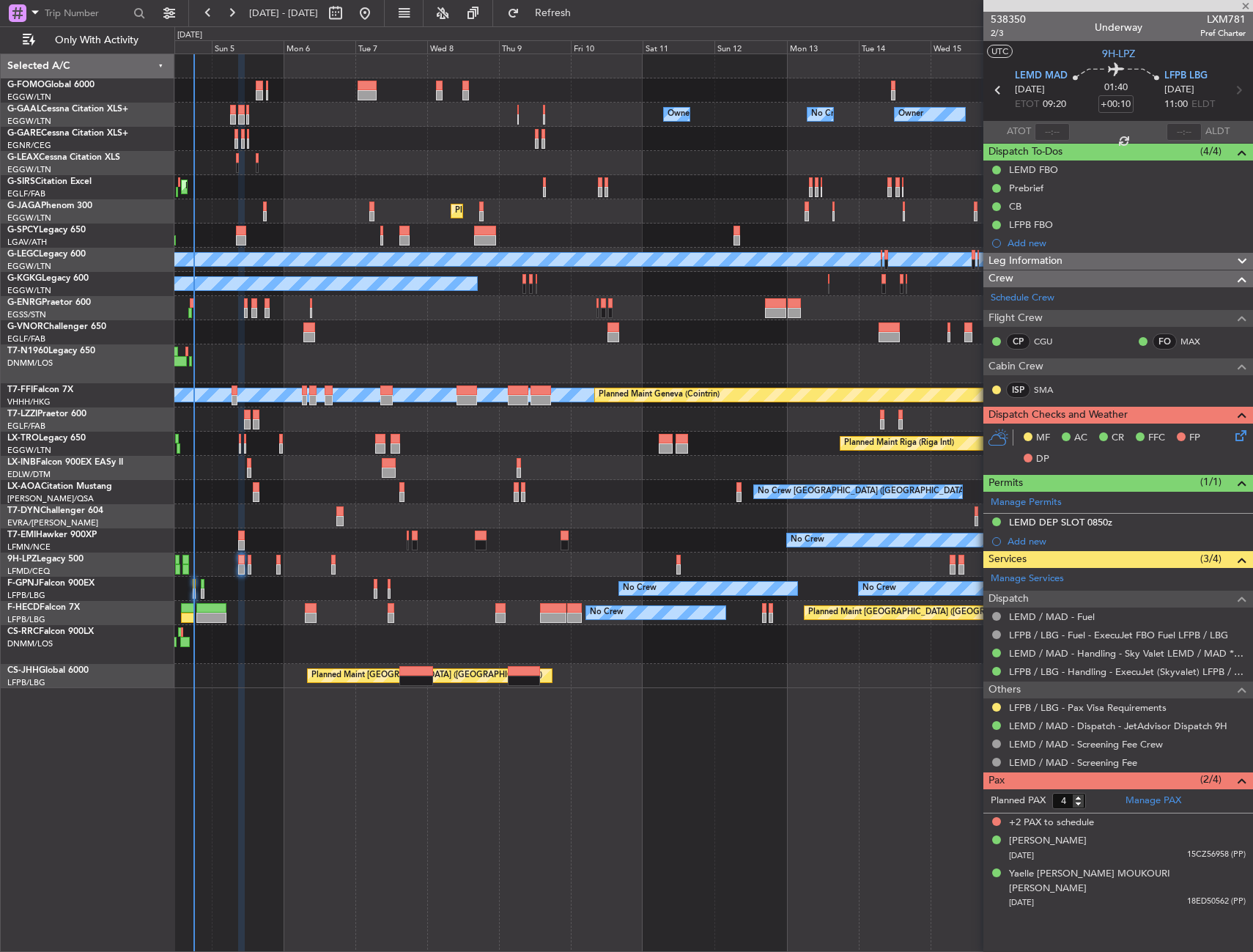
type input "+00:05"
type input "0"
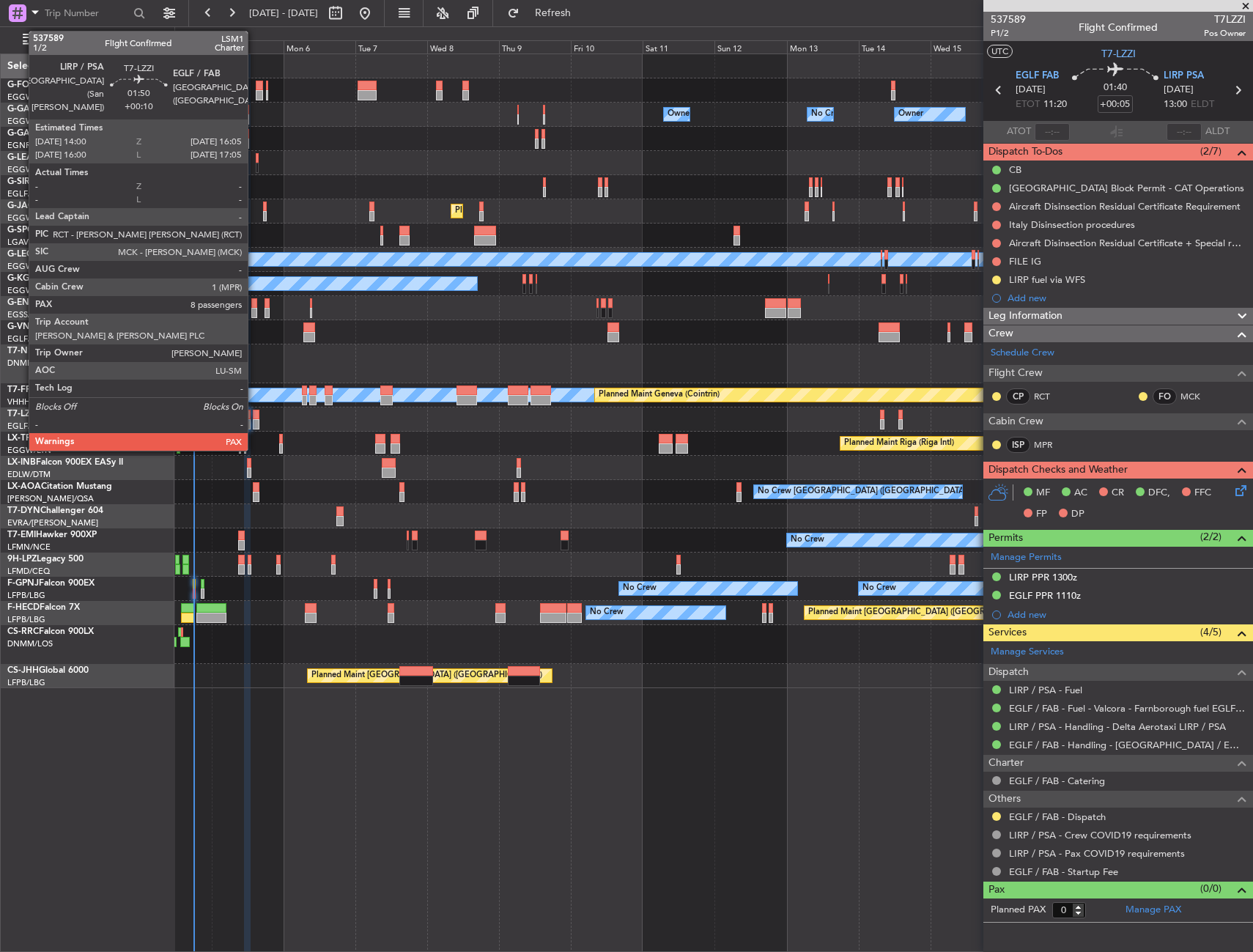
click at [255, 411] on div at bounding box center [256, 415] width 6 height 10
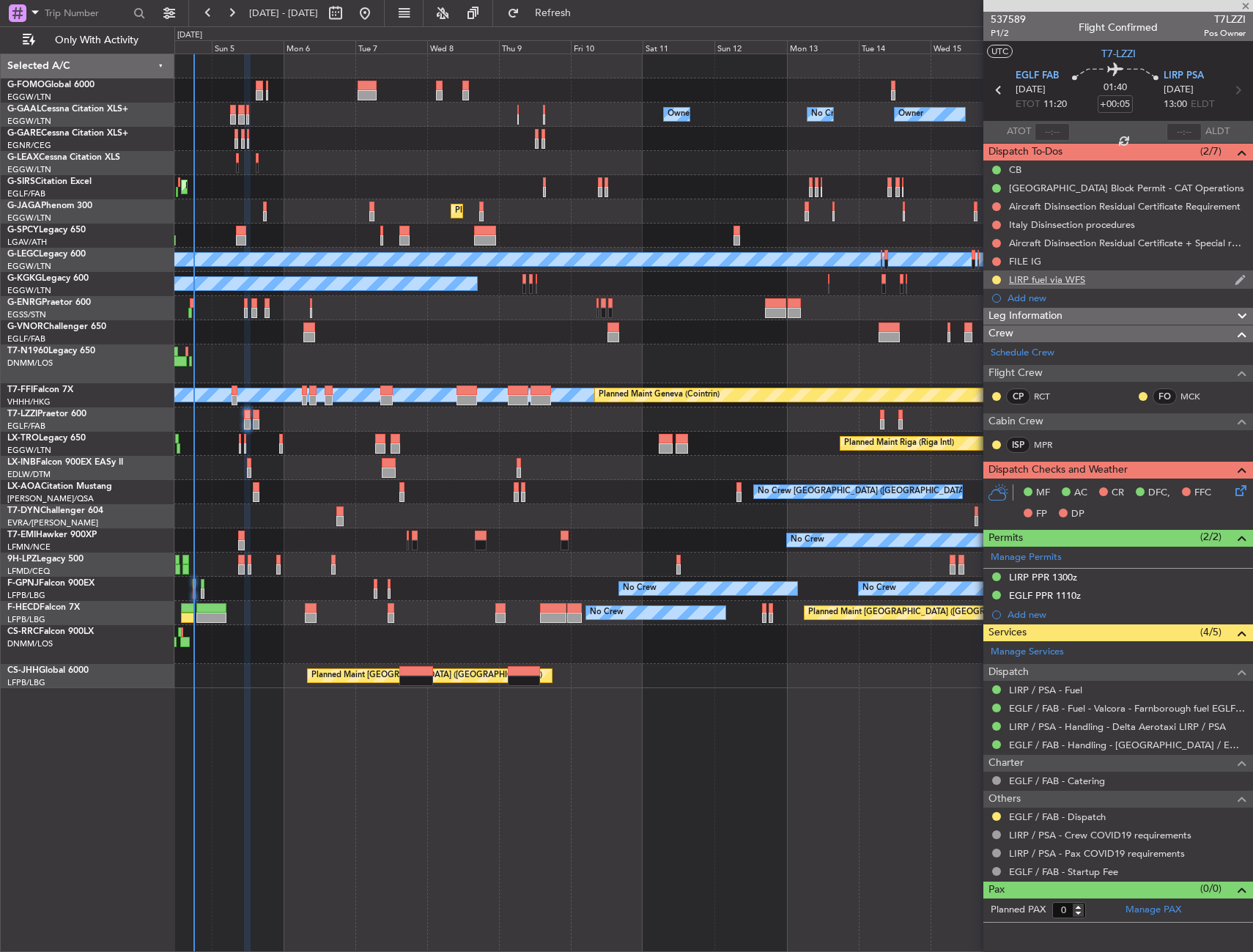
type input "+00:10"
type input "8"
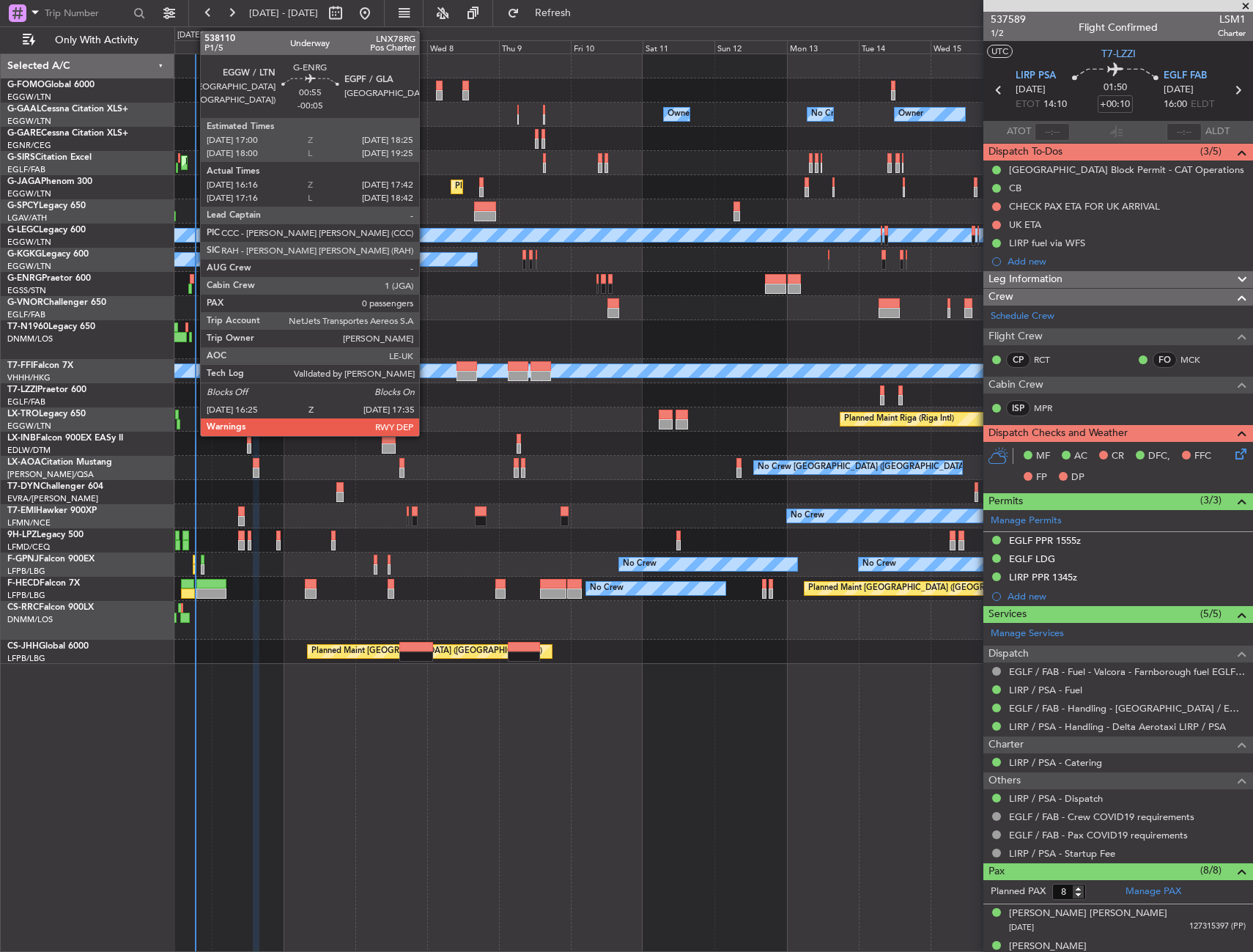
click at [193, 278] on div at bounding box center [191, 279] width 4 height 10
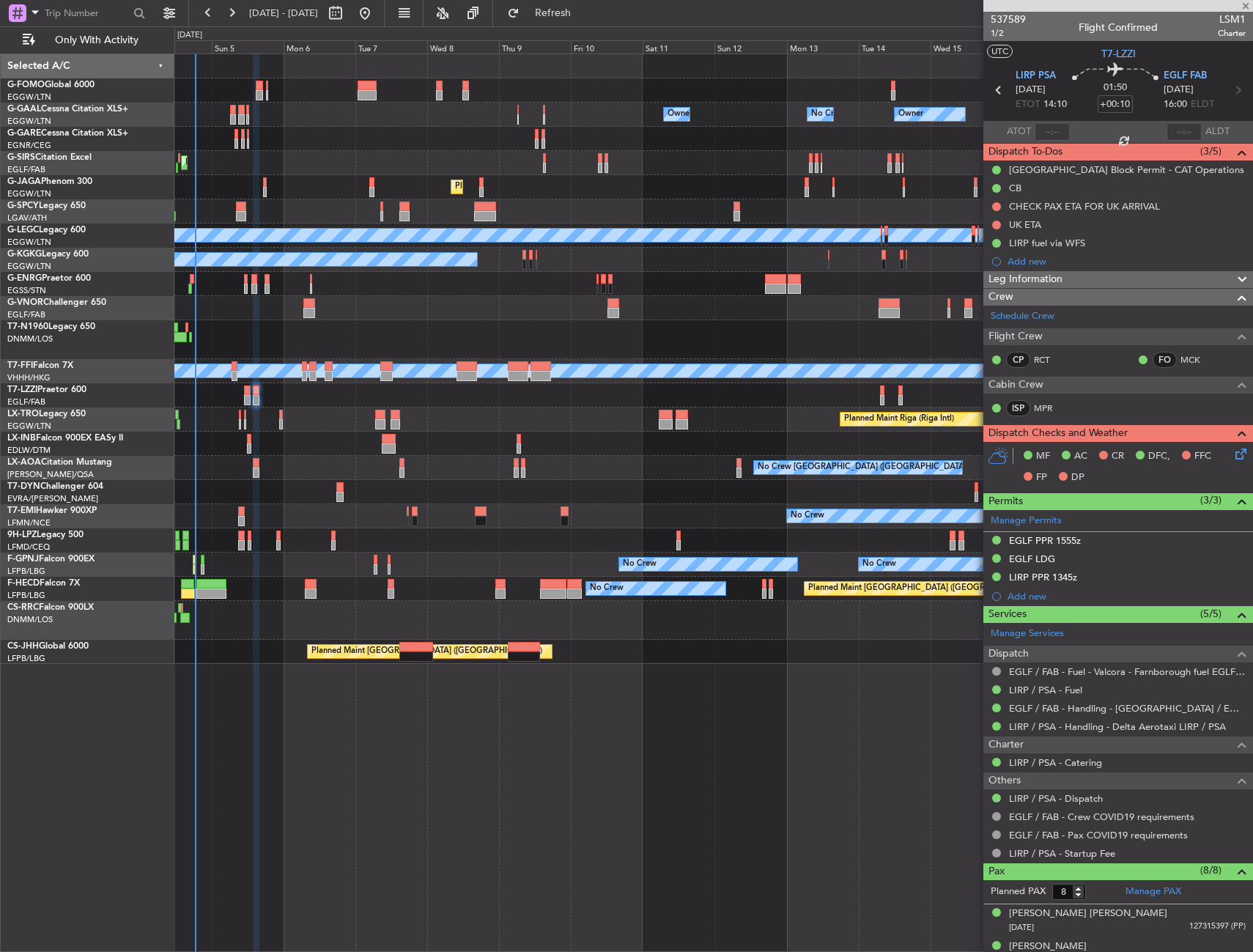
type input "-00:05"
type input "16:31"
type input "17:27"
type input "0"
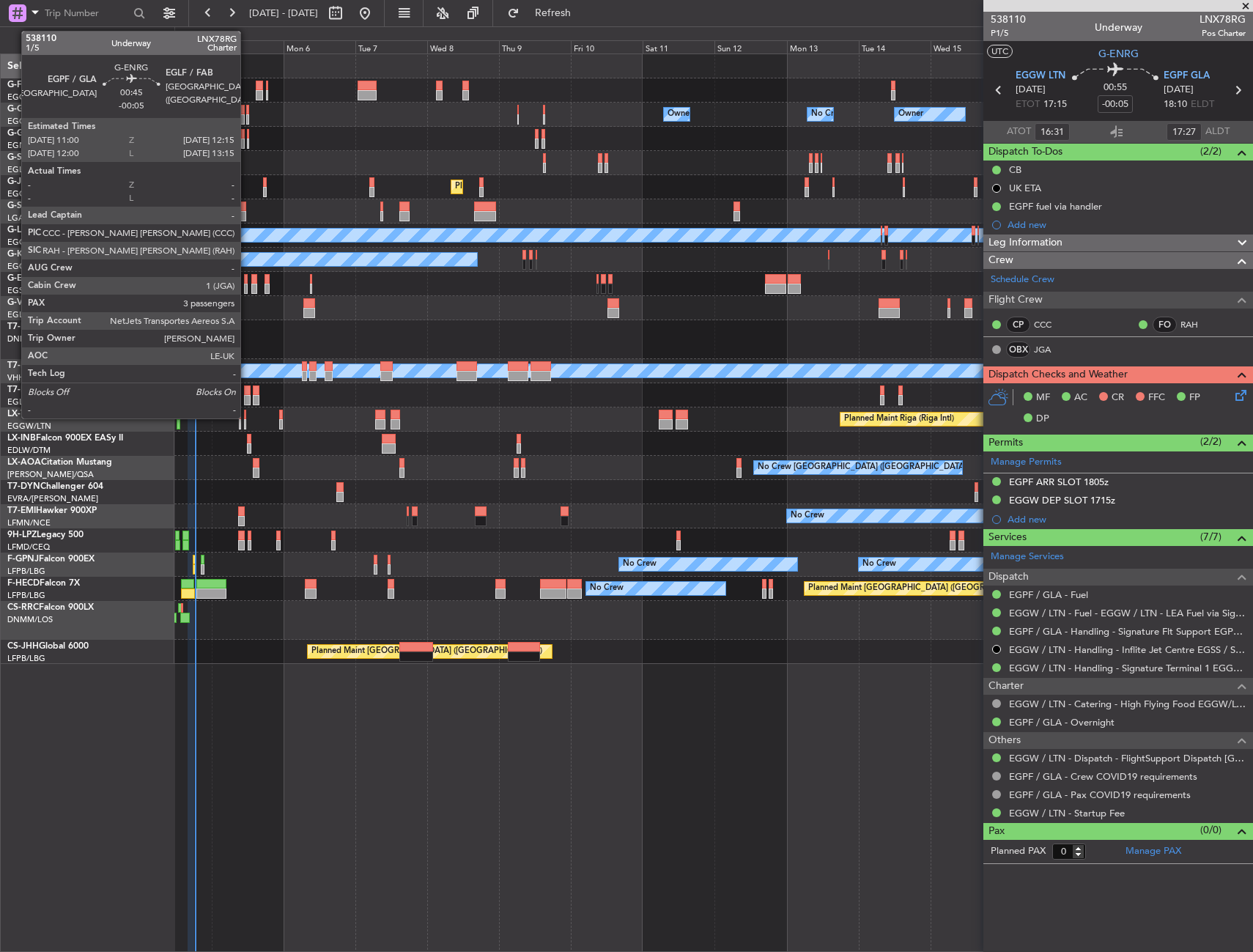
click at [247, 280] on div at bounding box center [246, 279] width 4 height 10
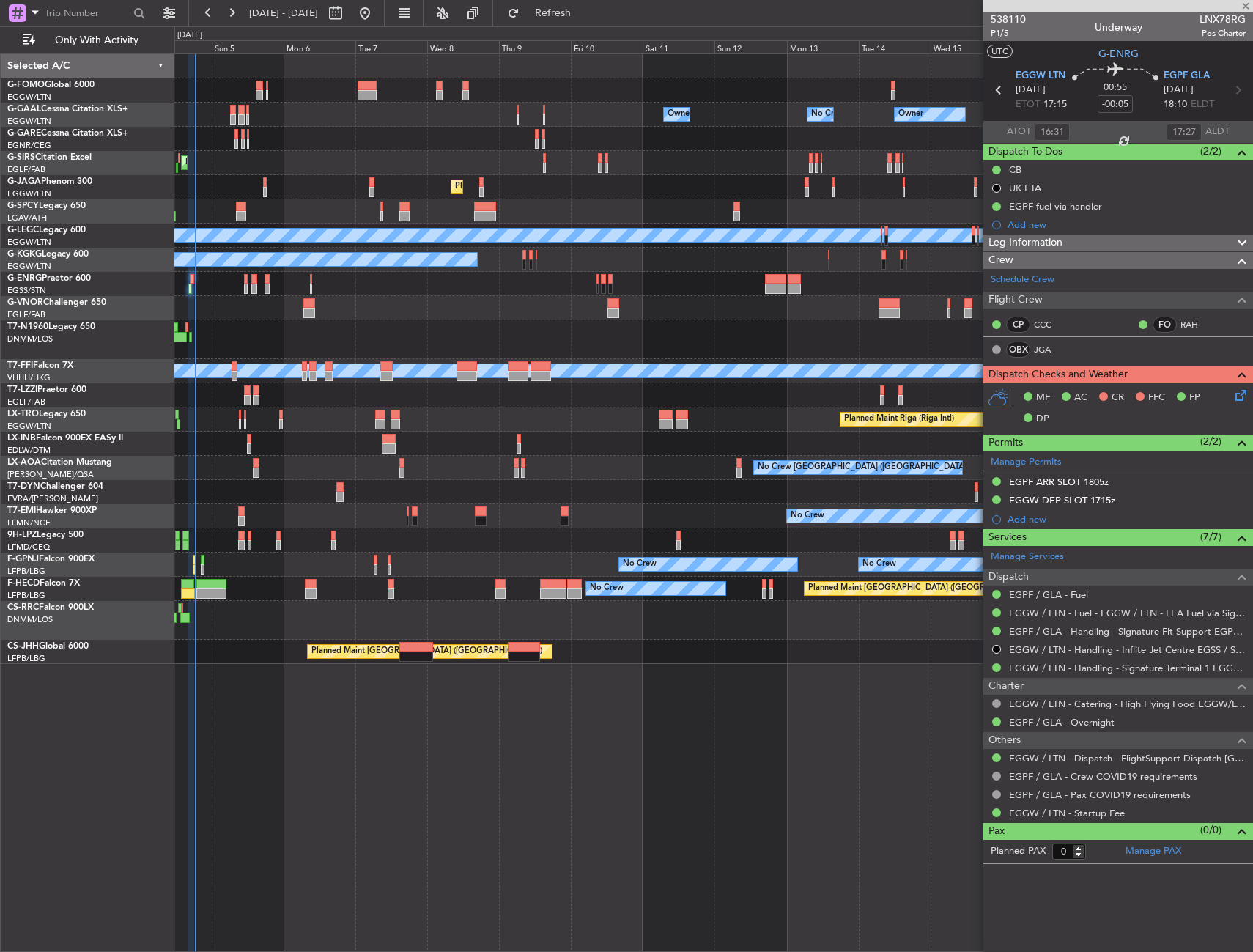
type input "3"
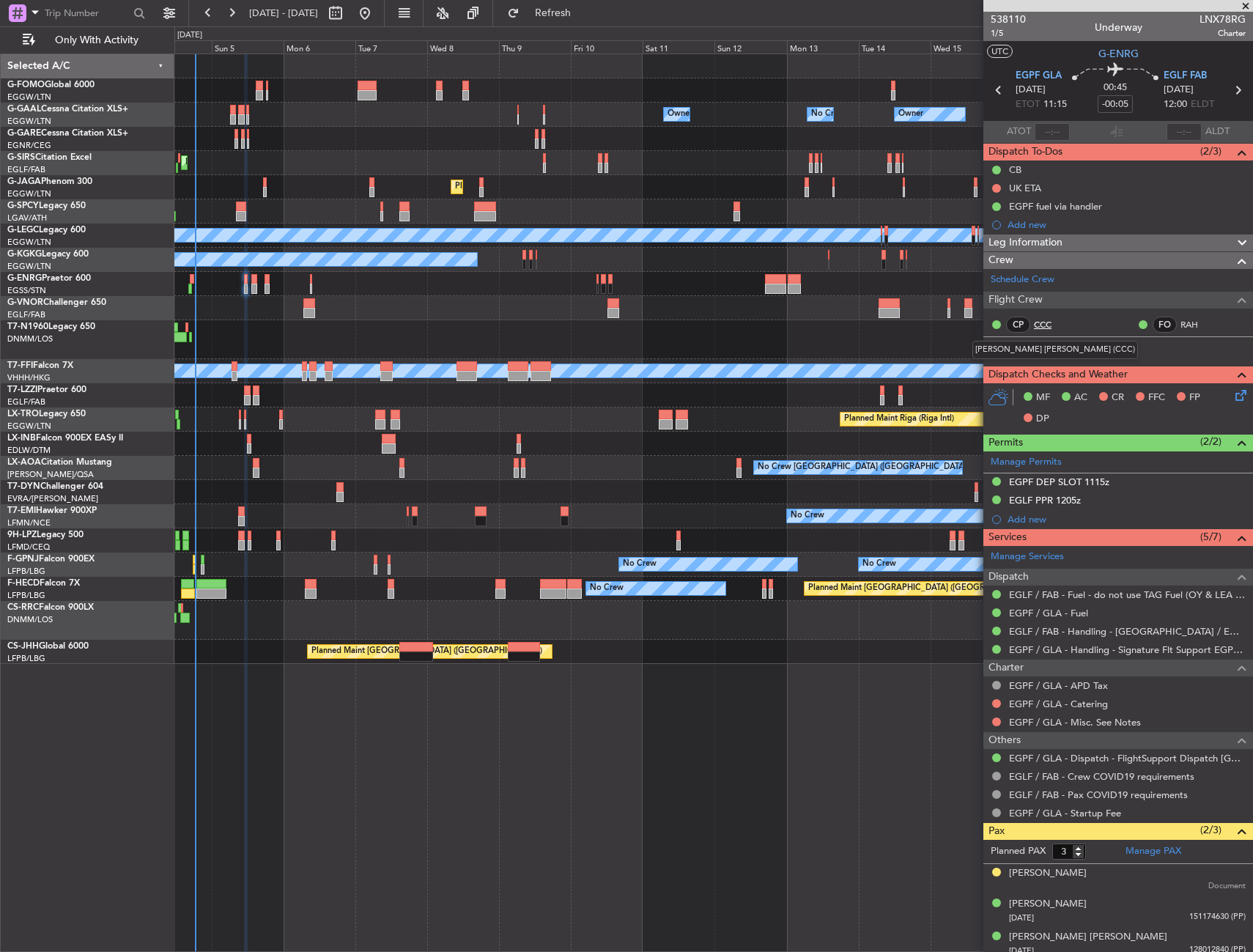
click at [1049, 328] on link "CCC" at bounding box center [1050, 325] width 33 height 13
